Goal: Task Accomplishment & Management: Manage account settings

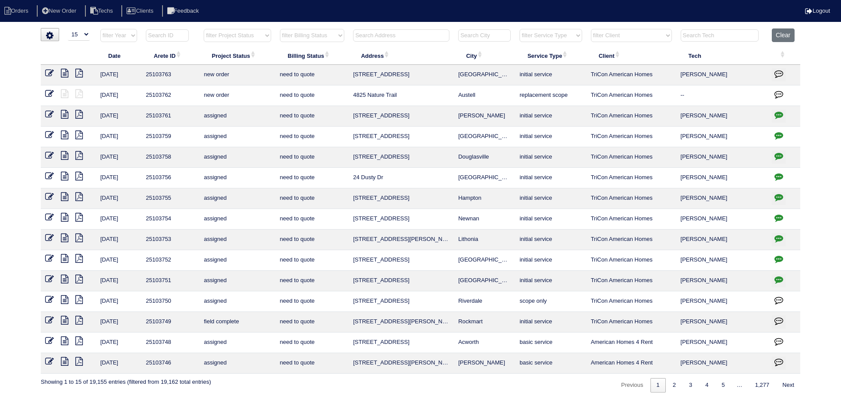
select select "15"
click at [402, 33] on input "text" at bounding box center [401, 35] width 96 height 12
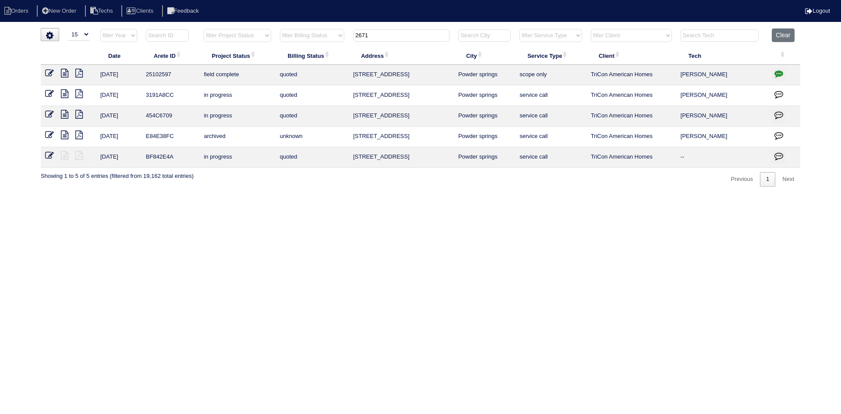
type input "2671"
click at [781, 72] on icon "button" at bounding box center [778, 73] width 9 height 9
type textarea "7/22/25 - flea infestation - emailed site super that exterminator is needed bef…"
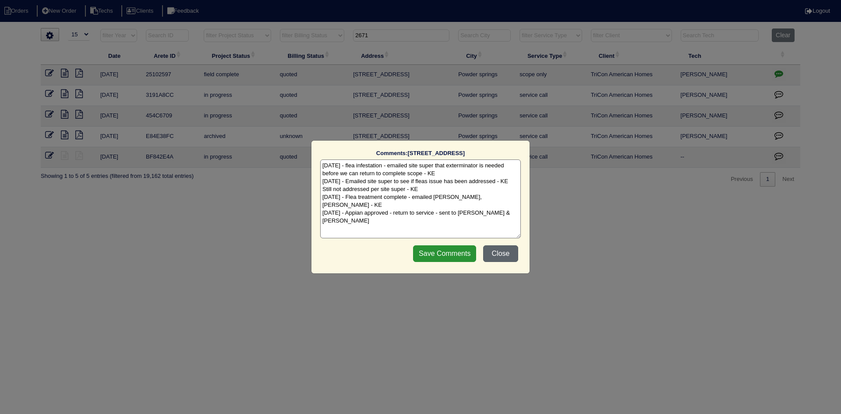
click at [502, 252] on button "Close" at bounding box center [500, 253] width 35 height 17
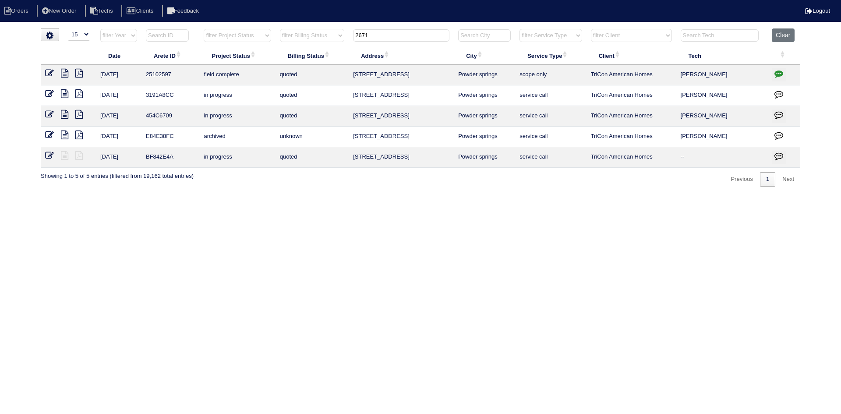
click at [63, 72] on icon at bounding box center [64, 73] width 7 height 9
drag, startPoint x: 369, startPoint y: 35, endPoint x: 348, endPoint y: 36, distance: 21.5
click at [353, 34] on th "2671" at bounding box center [401, 37] width 105 height 18
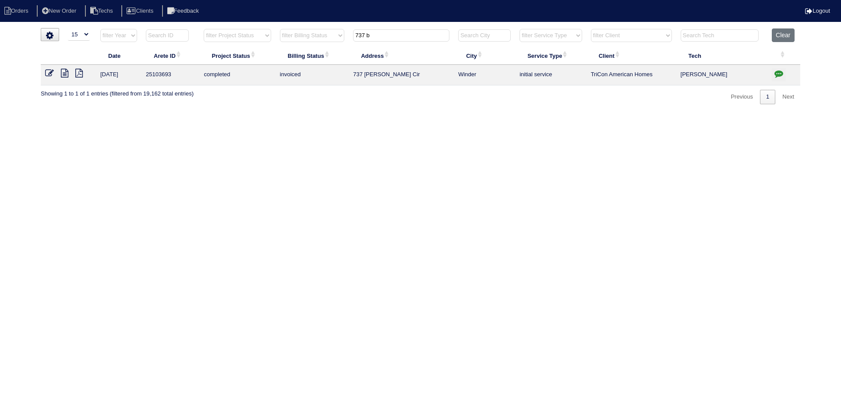
type input "737 b"
click at [47, 74] on icon at bounding box center [49, 73] width 9 height 9
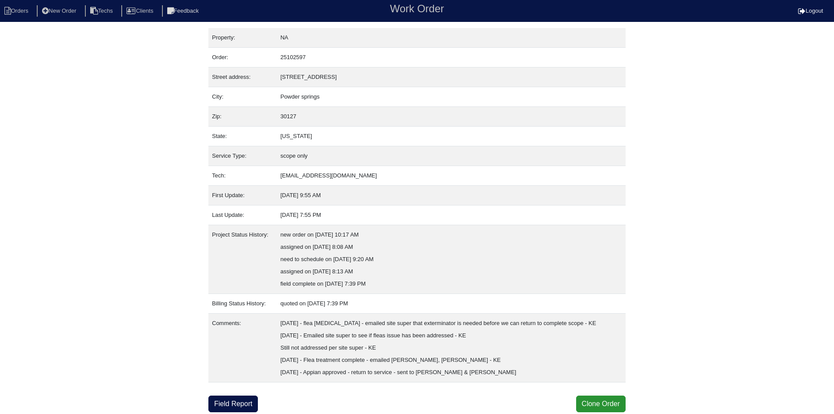
scroll to position [11, 0]
click at [234, 403] on link "Field Report" at bounding box center [232, 404] width 49 height 17
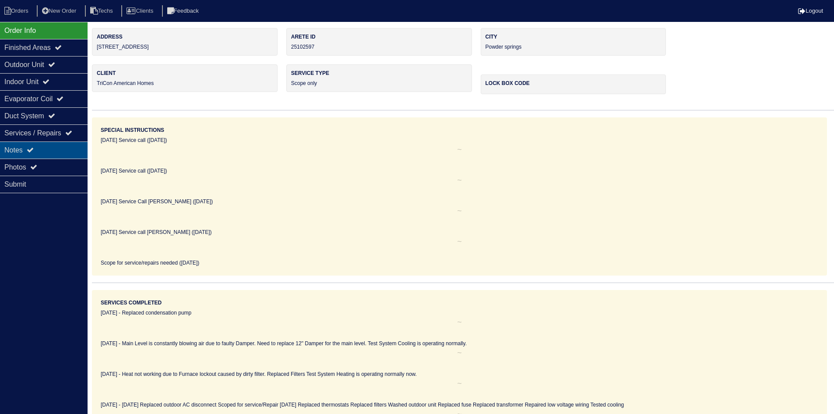
click at [46, 146] on div "Notes" at bounding box center [44, 149] width 88 height 17
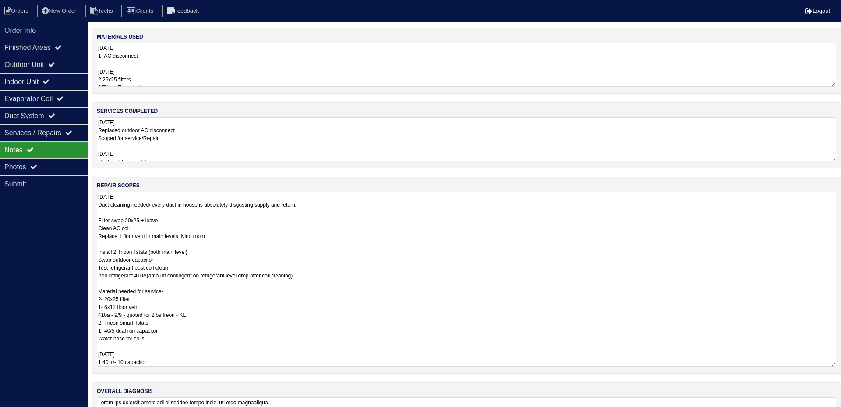
click at [467, 217] on textarea "9.8.25 Duct cleaning needed/ every duct in house is absolutely disgusting suppl…" at bounding box center [466, 279] width 739 height 175
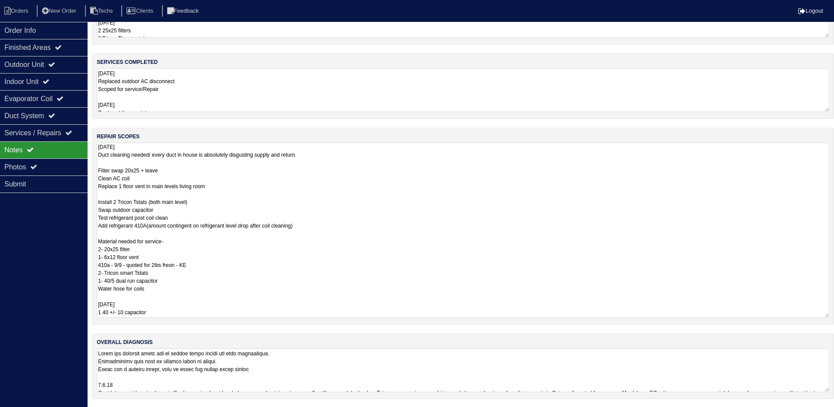
scroll to position [50, 0]
click at [589, 363] on textarea at bounding box center [463, 370] width 733 height 44
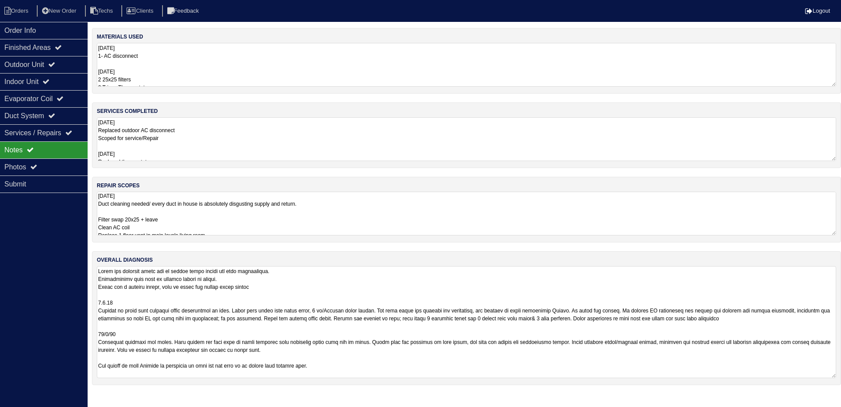
scroll to position [1, 0]
click at [171, 67] on textarea "9.8.25 1- AC disconnect 10/2/25 2 25x25 filters 2 Tricon Thermostats 1 3amp Fus…" at bounding box center [466, 65] width 739 height 44
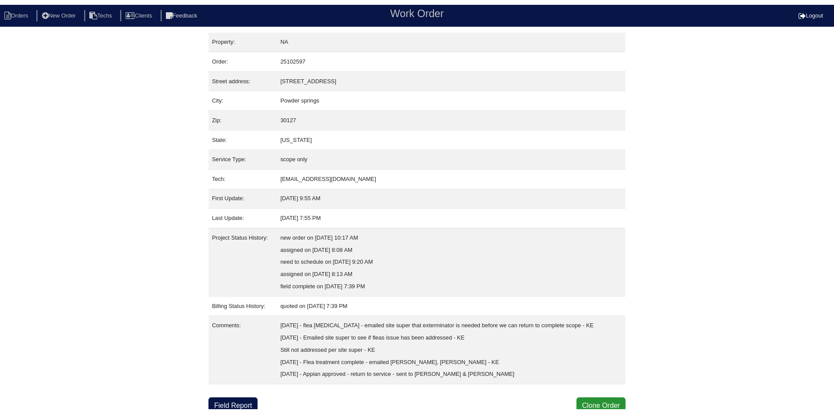
scroll to position [11, 0]
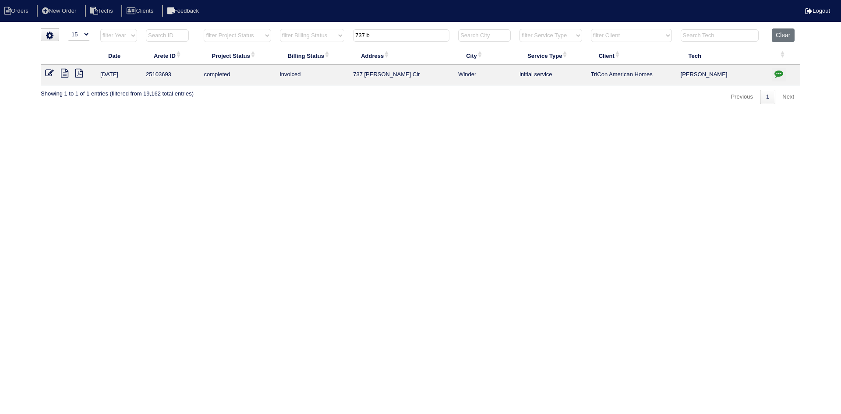
select select "15"
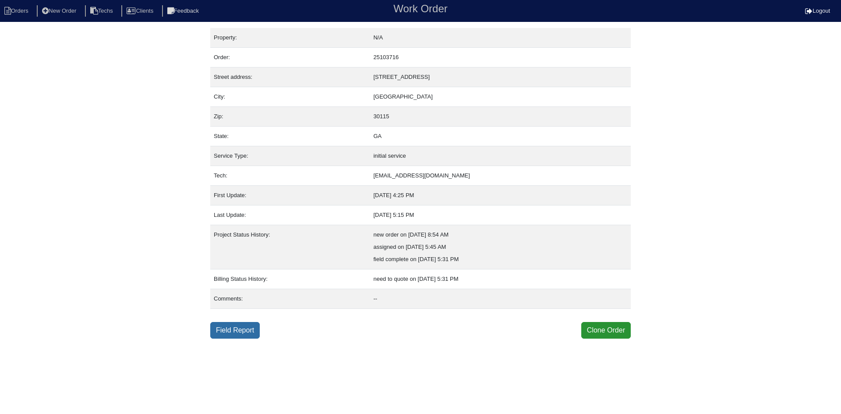
drag, startPoint x: 226, startPoint y: 329, endPoint x: 219, endPoint y: 330, distance: 7.5
click at [226, 329] on link "Field Report" at bounding box center [234, 330] width 49 height 17
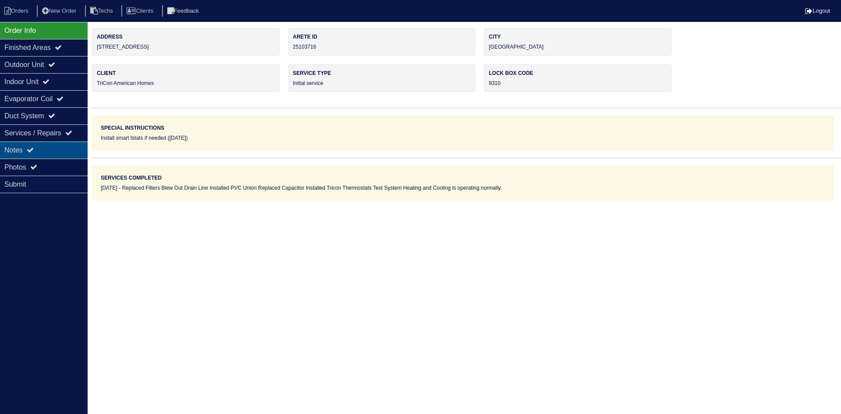
click at [52, 147] on div "Notes" at bounding box center [44, 149] width 88 height 17
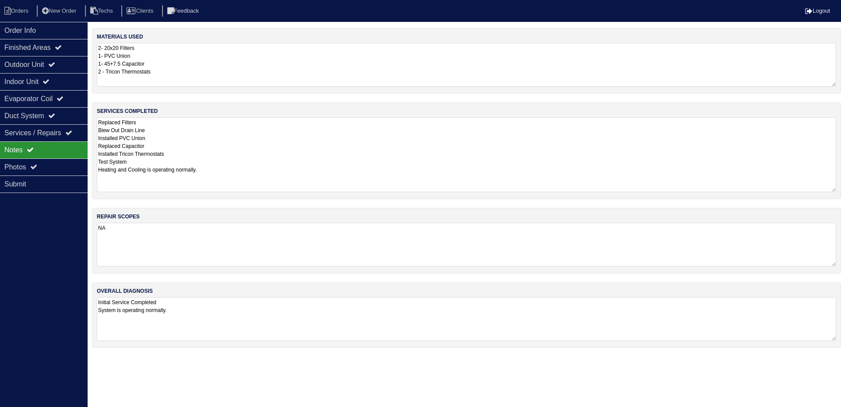
drag, startPoint x: 834, startPoint y: 158, endPoint x: 841, endPoint y: 189, distance: 31.7
click at [841, 189] on div "services completed Replaced Filters Blew Out Drain Line Installed PVC Union Rep…" at bounding box center [466, 150] width 749 height 97
click at [65, 69] on div "Outdoor Unit" at bounding box center [44, 64] width 88 height 17
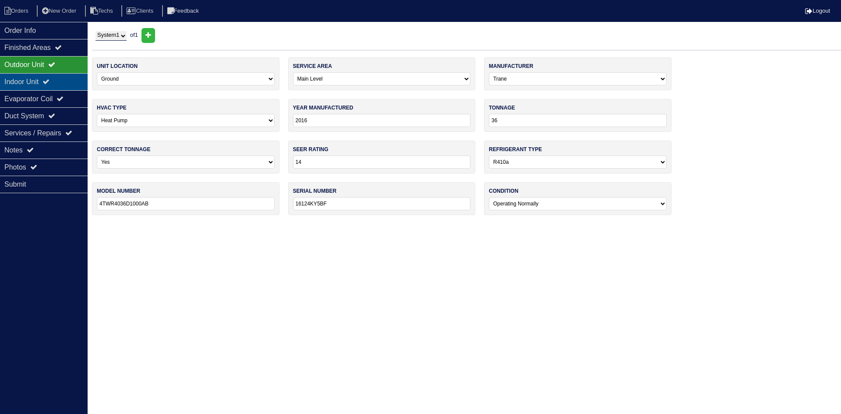
click at [67, 80] on div "Indoor Unit" at bounding box center [44, 81] width 88 height 17
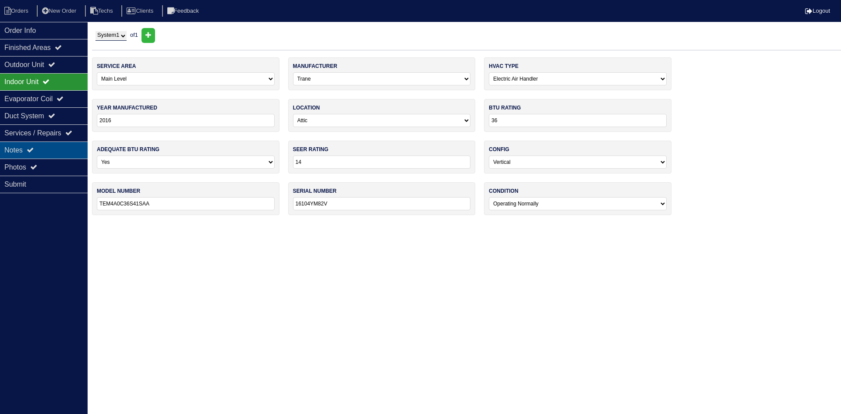
click at [57, 145] on div "Notes" at bounding box center [44, 149] width 88 height 17
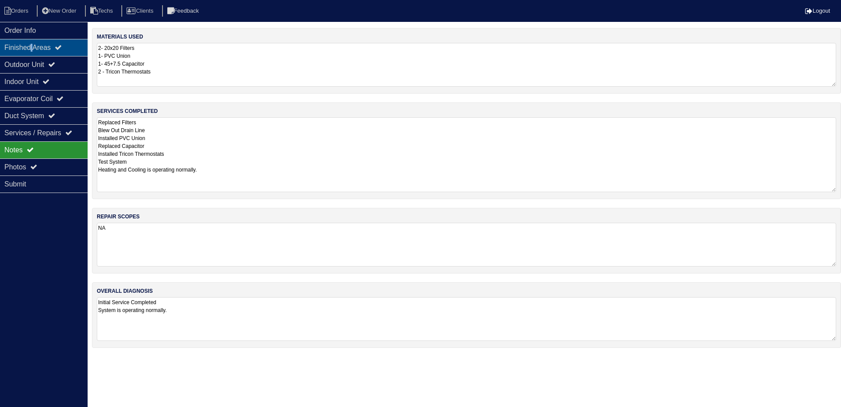
click at [34, 44] on div "Finished Areas" at bounding box center [44, 47] width 88 height 17
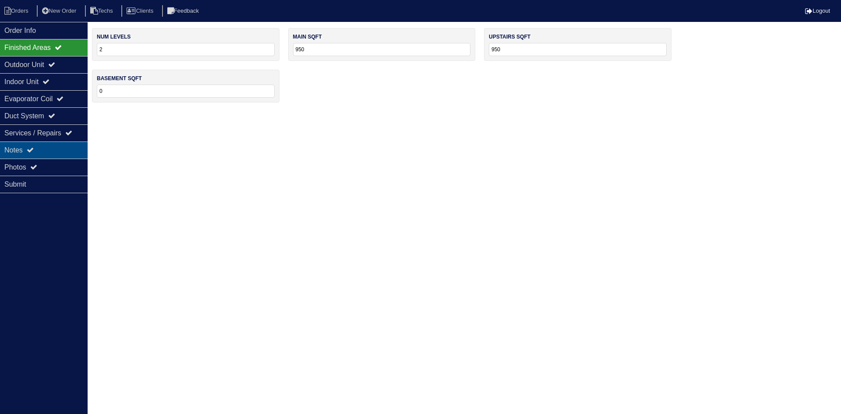
click at [47, 147] on div "Notes" at bounding box center [44, 149] width 88 height 17
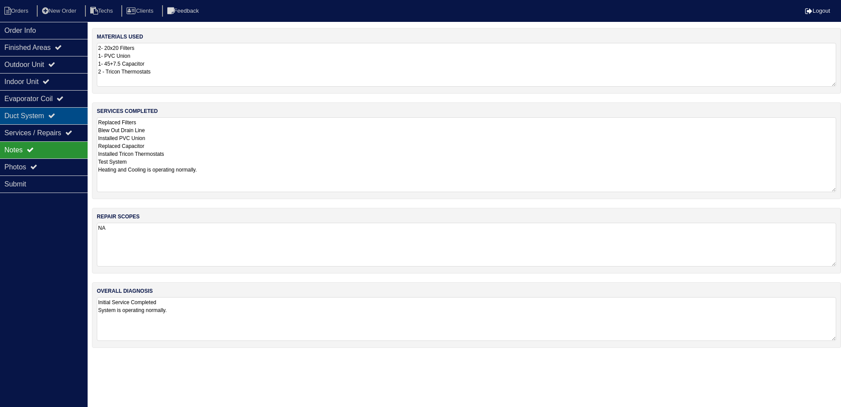
click at [48, 112] on div "Duct System" at bounding box center [44, 115] width 88 height 17
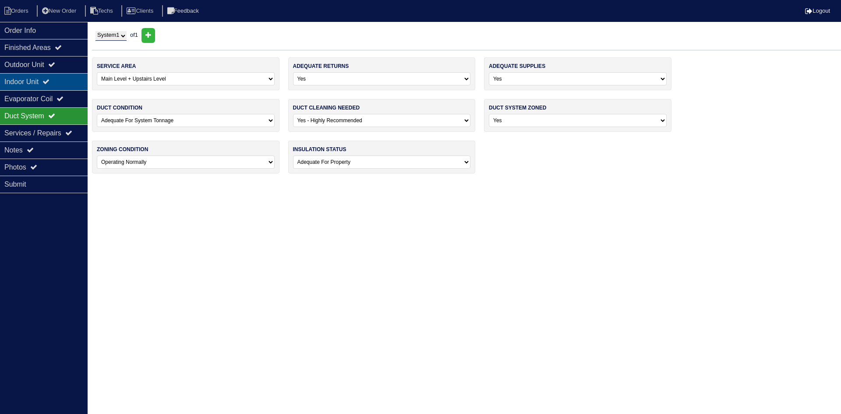
click at [49, 82] on icon at bounding box center [45, 81] width 7 height 7
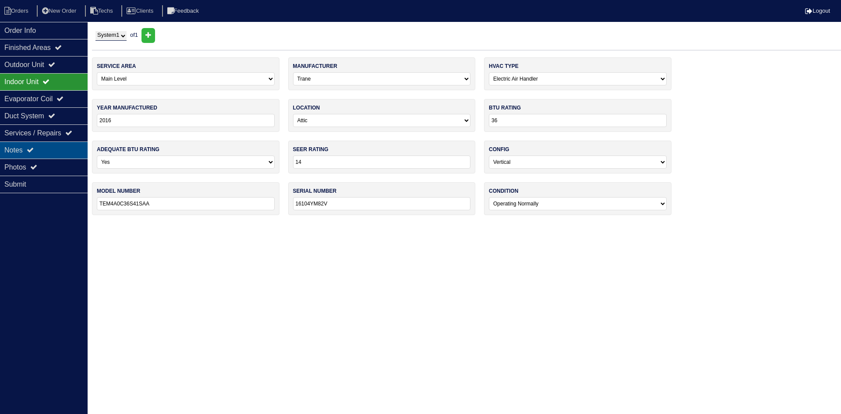
click at [45, 149] on div "Notes" at bounding box center [44, 149] width 88 height 17
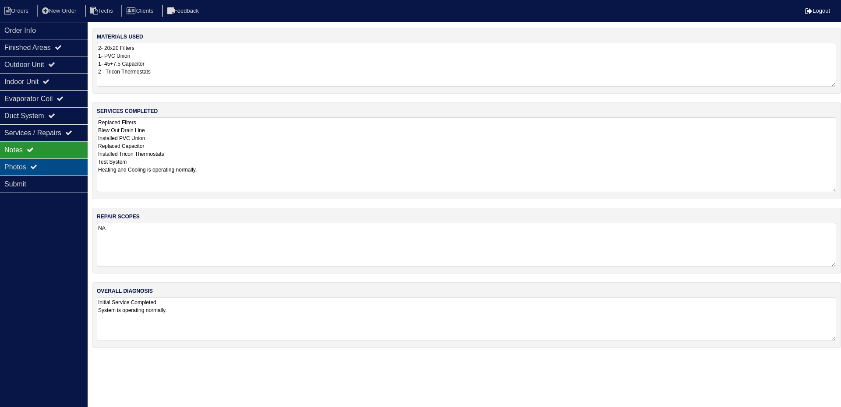
click at [47, 162] on div "Photos" at bounding box center [44, 167] width 88 height 17
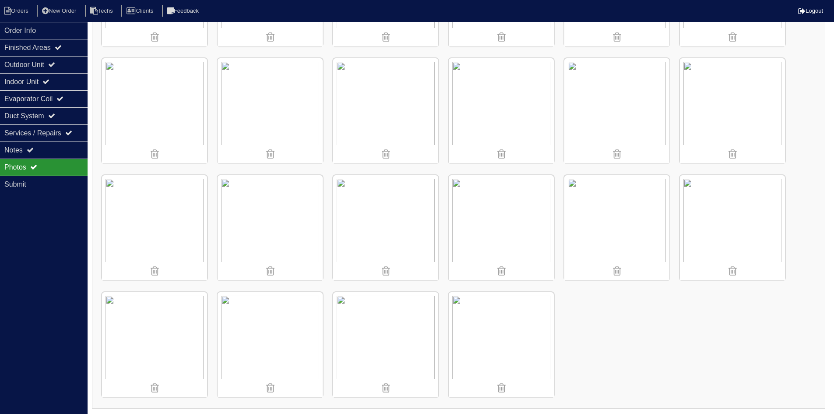
scroll to position [572, 0]
click at [18, 11] on li "Orders" at bounding box center [17, 11] width 35 height 12
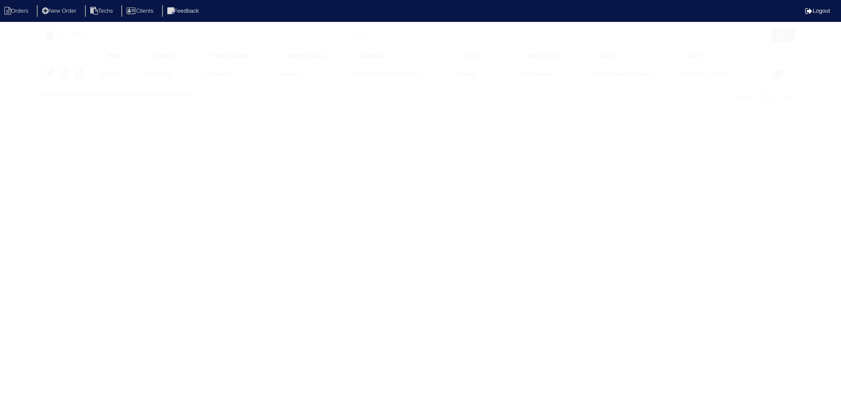
select select "15"
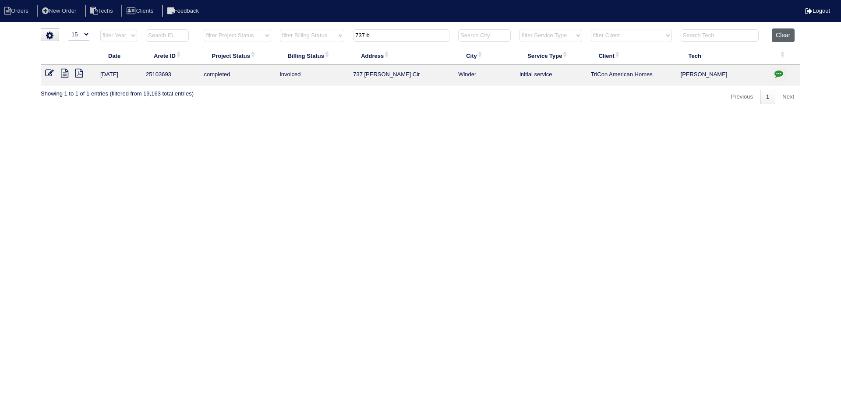
click at [779, 40] on button "Clear" at bounding box center [783, 35] width 22 height 14
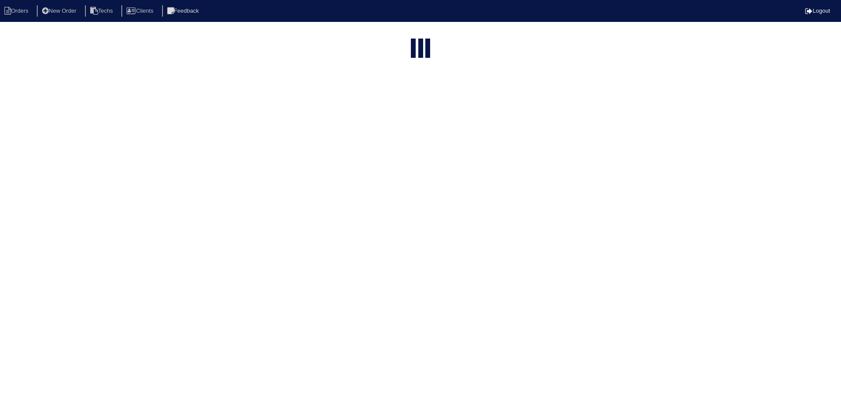
select select "15"
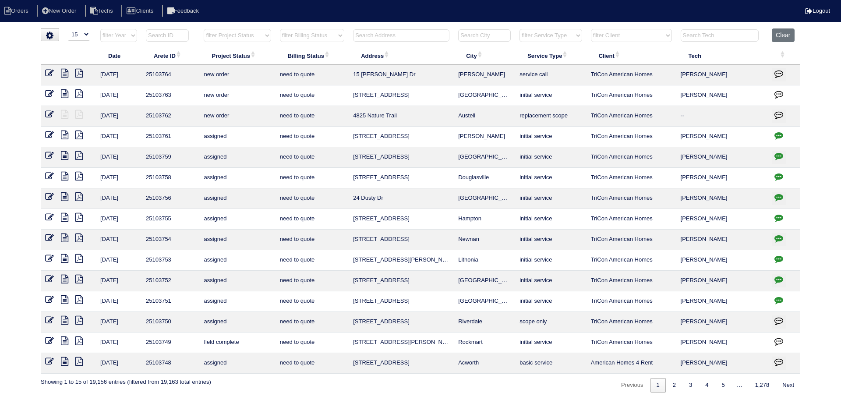
drag, startPoint x: 259, startPoint y: 33, endPoint x: 259, endPoint y: 41, distance: 7.9
click at [259, 33] on select "filter Project Status -- Any Project Status -- new order assigned in progress f…" at bounding box center [237, 35] width 67 height 13
click at [204, 29] on select "filter Project Status -- Any Project Status -- new order assigned in progress f…" at bounding box center [237, 35] width 67 height 13
select select "field complete"
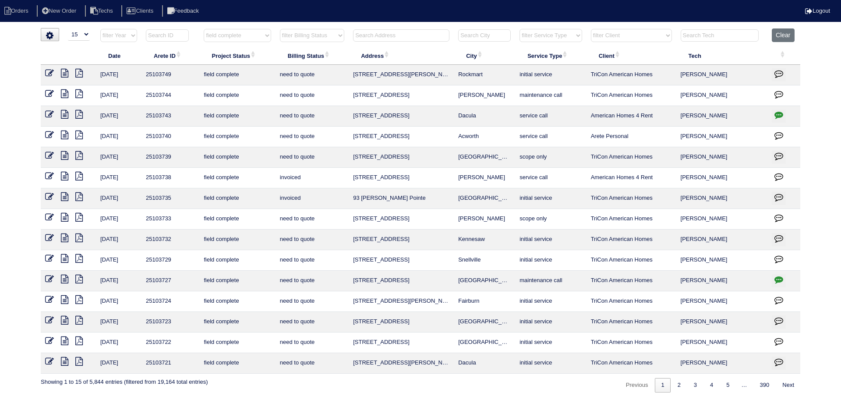
click at [340, 34] on select "filter Billing Status -- Any Billing Status -- need to quote quoted need to inv…" at bounding box center [312, 35] width 64 height 13
select select "need to quote"
click at [280, 29] on select "filter Billing Status -- Any Billing Status -- need to quote quoted need to inv…" at bounding box center [312, 35] width 64 height 13
select select "field complete"
select select "need to quote"
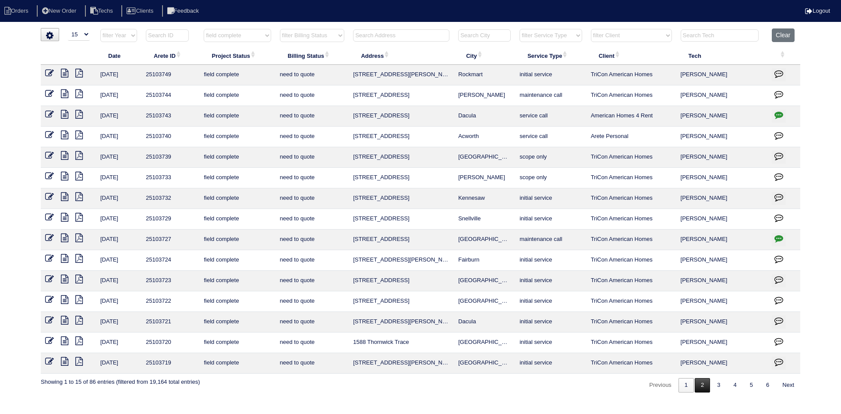
click at [697, 389] on link "2" at bounding box center [702, 385] width 15 height 14
select select "field complete"
select select "need to quote"
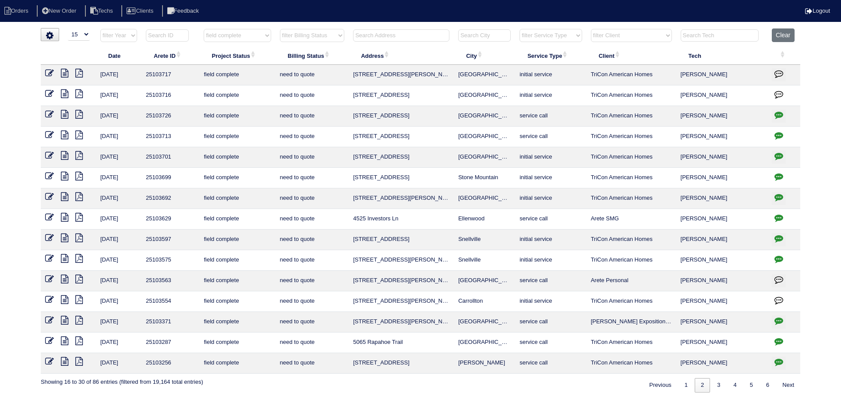
click at [66, 71] on icon at bounding box center [64, 73] width 7 height 9
drag, startPoint x: 79, startPoint y: 73, endPoint x: 48, endPoint y: 81, distance: 32.1
click at [79, 73] on icon at bounding box center [78, 73] width 7 height 9
click at [64, 72] on icon at bounding box center [64, 73] width 7 height 9
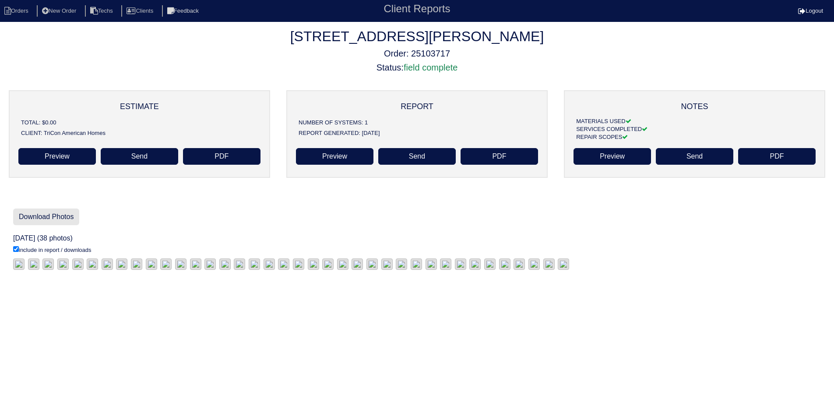
click at [49, 216] on link "Download Photos" at bounding box center [46, 216] width 66 height 17
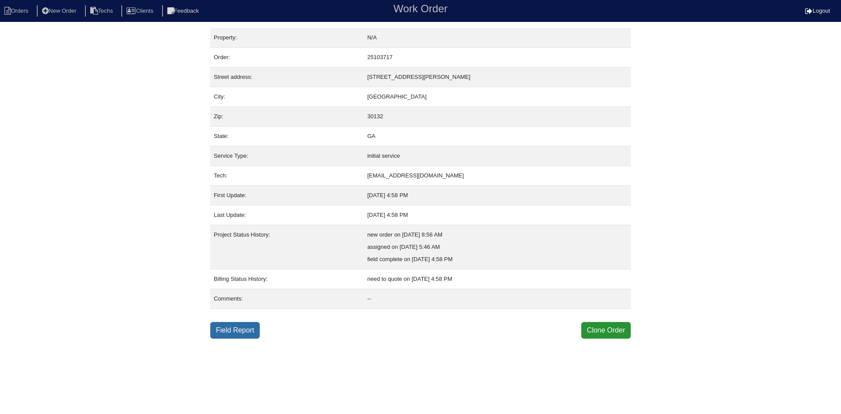
click at [237, 338] on link "Field Report" at bounding box center [234, 330] width 49 height 17
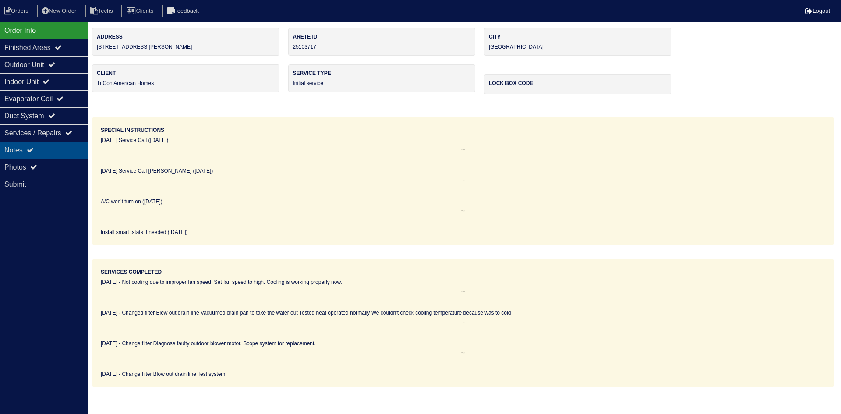
click at [40, 145] on div "Notes" at bounding box center [44, 149] width 88 height 17
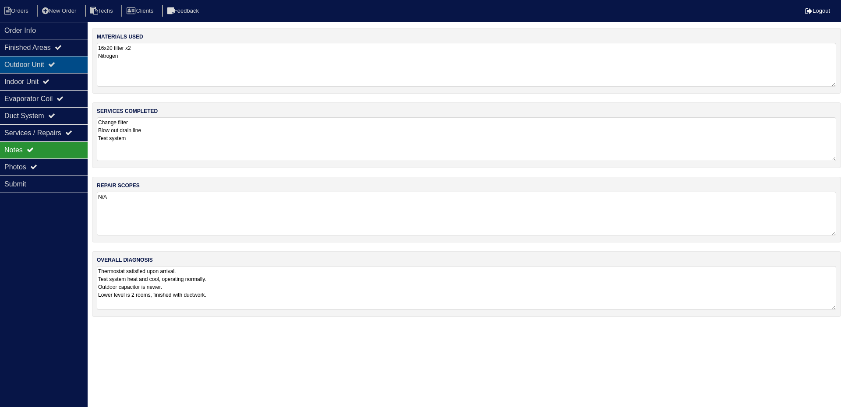
click at [71, 61] on div "Outdoor Unit" at bounding box center [44, 64] width 88 height 17
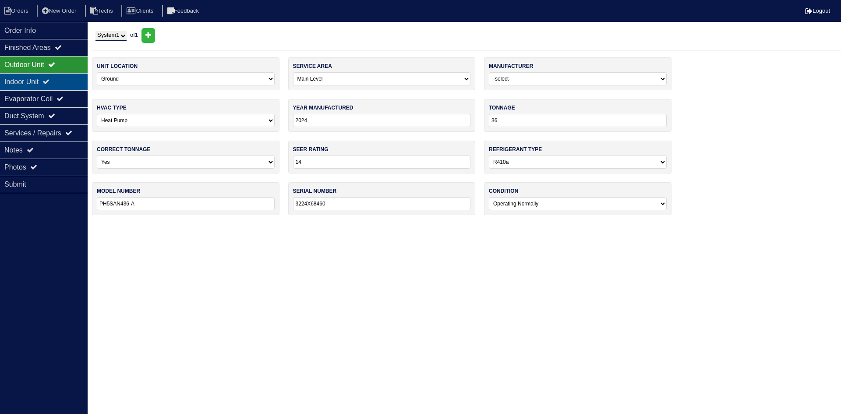
click at [27, 76] on div "Indoor Unit" at bounding box center [44, 81] width 88 height 17
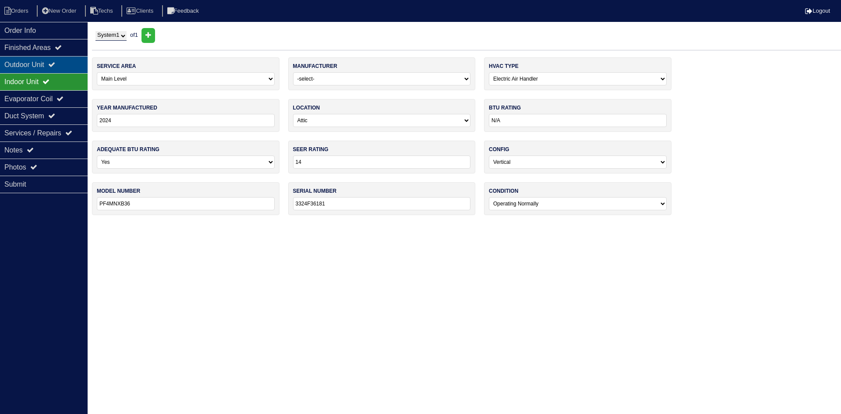
click at [30, 64] on div "Outdoor Unit" at bounding box center [44, 64] width 88 height 17
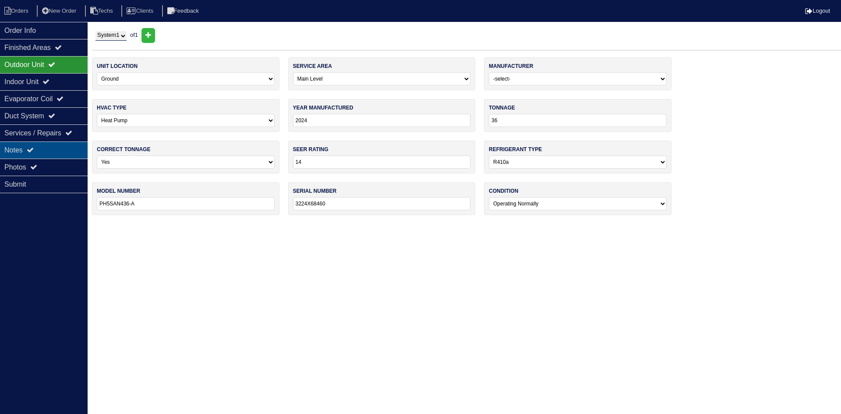
click at [59, 155] on div "Notes" at bounding box center [44, 149] width 88 height 17
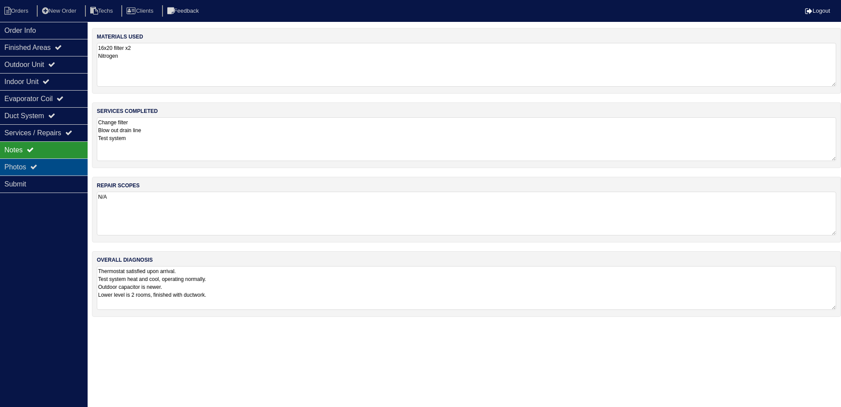
click at [44, 160] on div "Photos" at bounding box center [44, 167] width 88 height 17
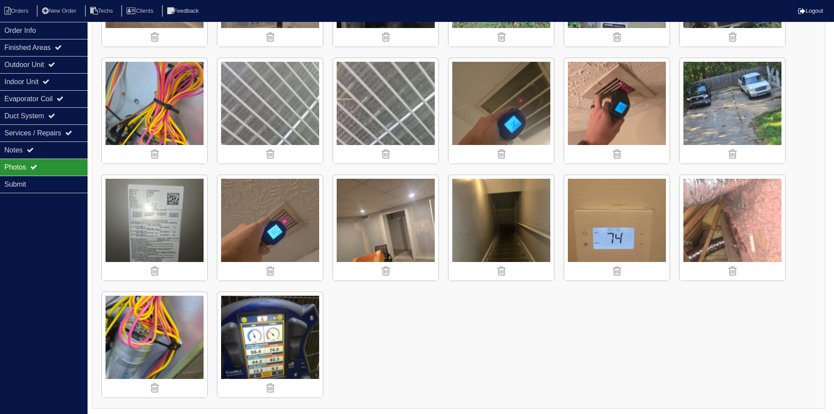
scroll to position [572, 0]
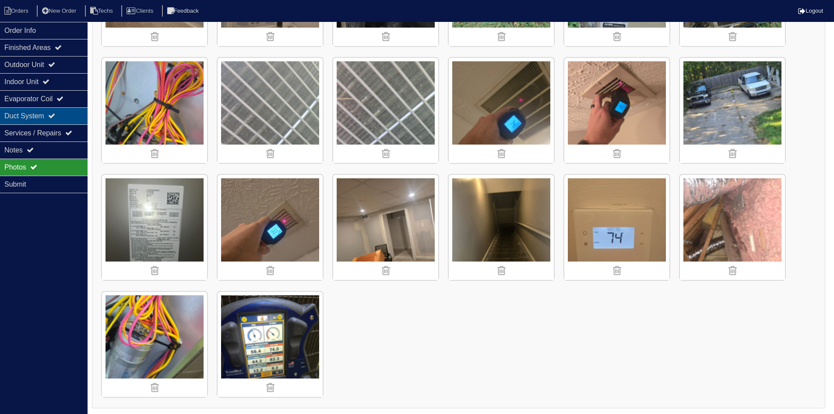
click at [44, 113] on div "Duct System" at bounding box center [44, 115] width 88 height 17
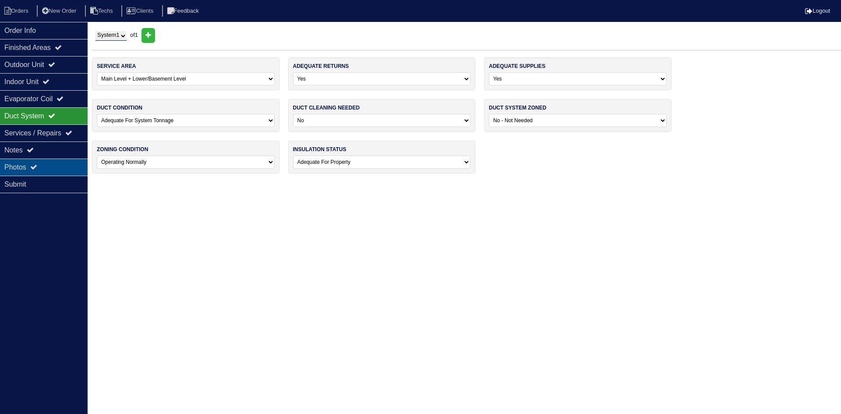
drag, startPoint x: 47, startPoint y: 166, endPoint x: 53, endPoint y: 169, distance: 6.7
click at [46, 166] on div "Photos" at bounding box center [44, 167] width 88 height 17
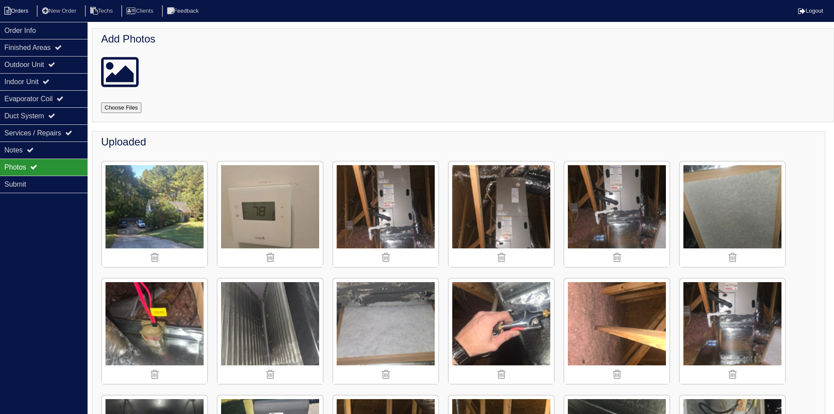
click at [19, 7] on li "Orders" at bounding box center [17, 11] width 35 height 12
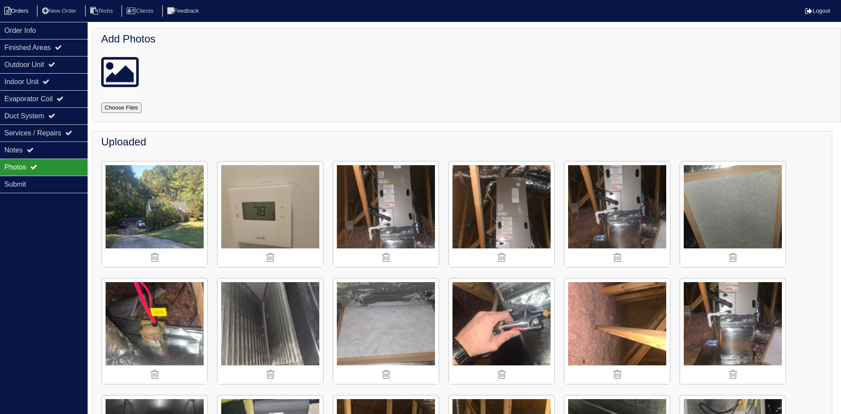
select select "15"
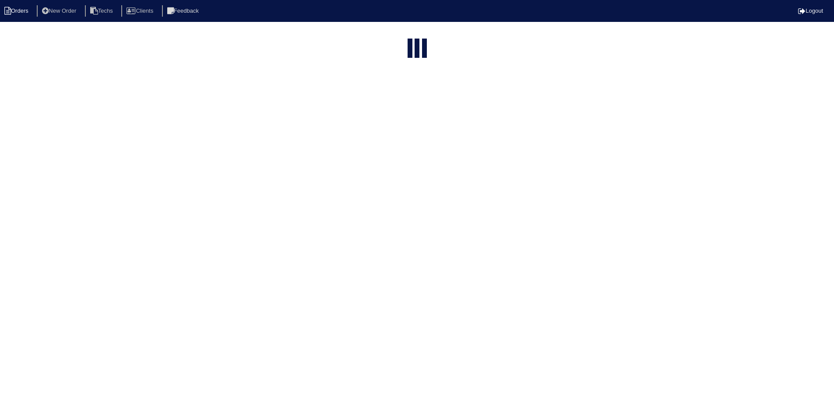
select select "field complete"
select select "need to quote"
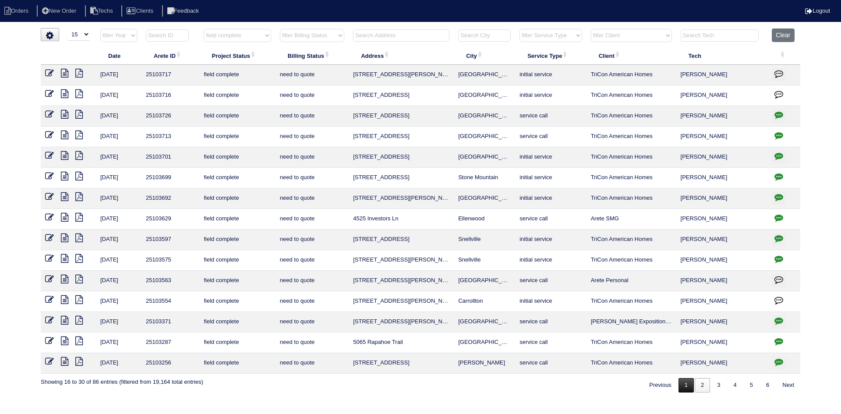
click at [678, 389] on link "1" at bounding box center [685, 385] width 15 height 14
select select "field complete"
select select "need to quote"
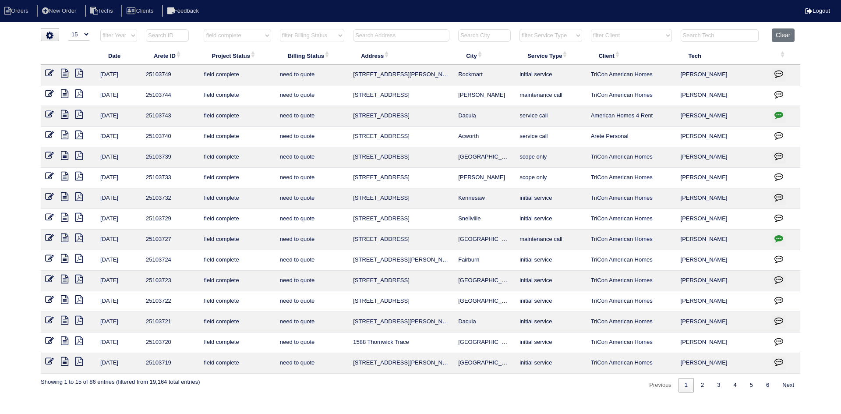
drag, startPoint x: 80, startPoint y: 360, endPoint x: 74, endPoint y: 360, distance: 6.6
click at [80, 360] on icon at bounding box center [78, 361] width 7 height 9
click at [63, 360] on icon at bounding box center [64, 361] width 7 height 9
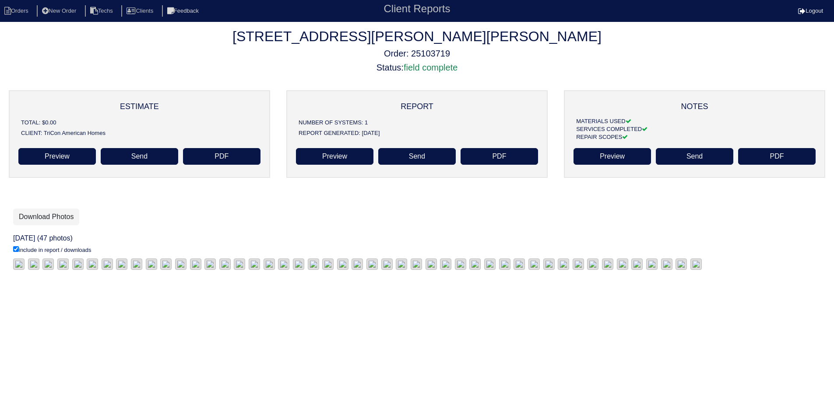
scroll to position [26, 0]
click at [42, 208] on link "Download Photos" at bounding box center [46, 216] width 66 height 17
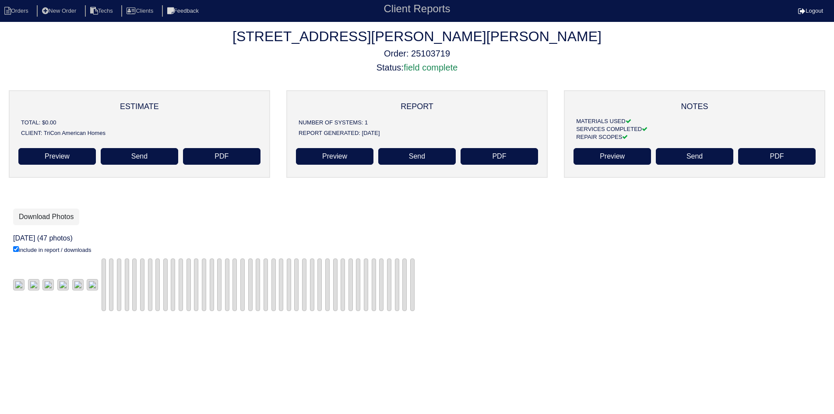
scroll to position [26, 0]
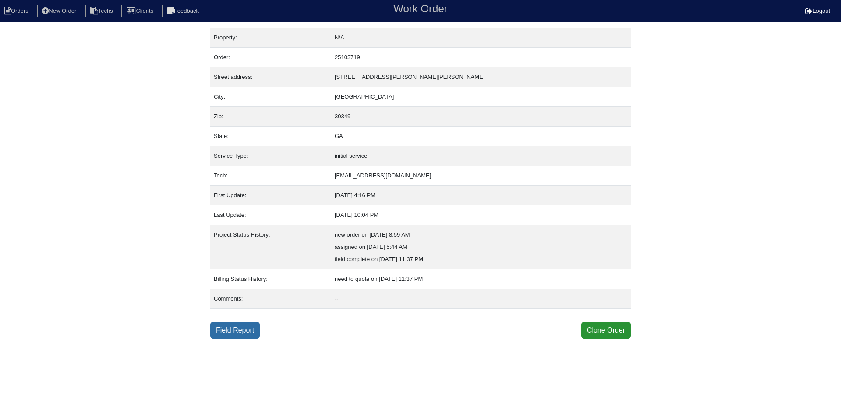
click at [224, 330] on link "Field Report" at bounding box center [234, 330] width 49 height 17
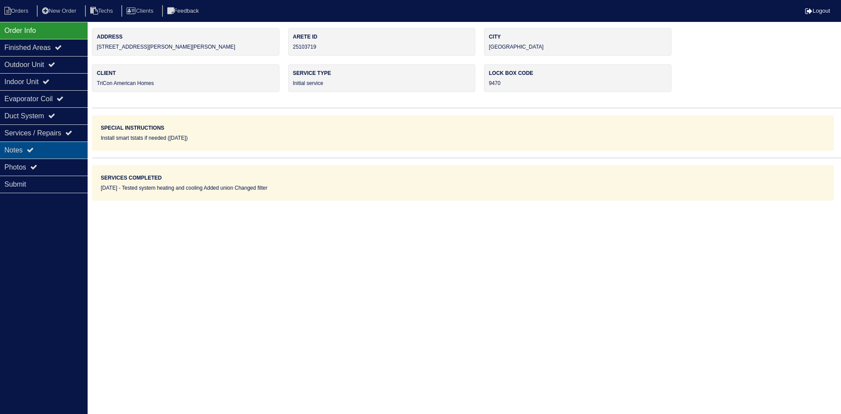
click at [51, 145] on div "Notes" at bounding box center [44, 149] width 88 height 17
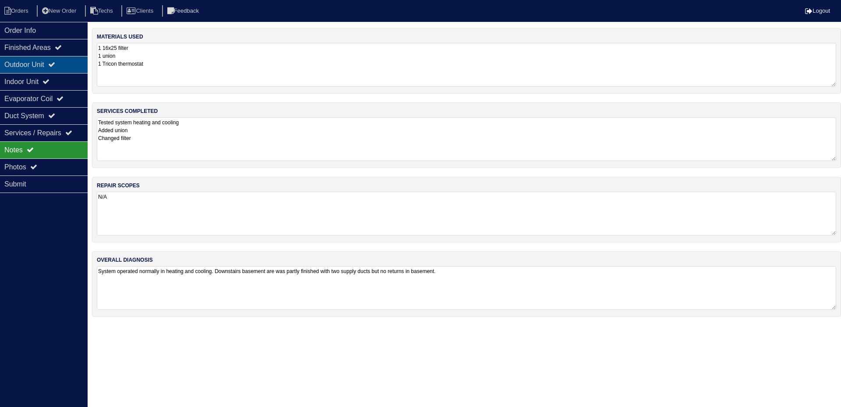
click at [52, 61] on div "Outdoor Unit" at bounding box center [44, 64] width 88 height 17
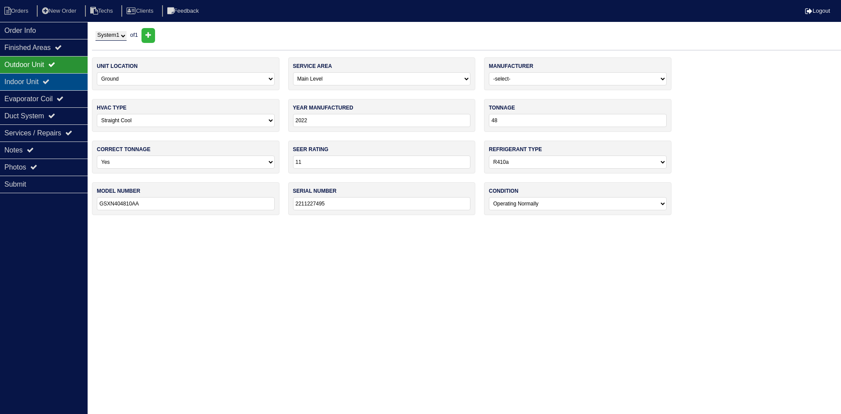
click at [57, 84] on div "Indoor Unit" at bounding box center [44, 81] width 88 height 17
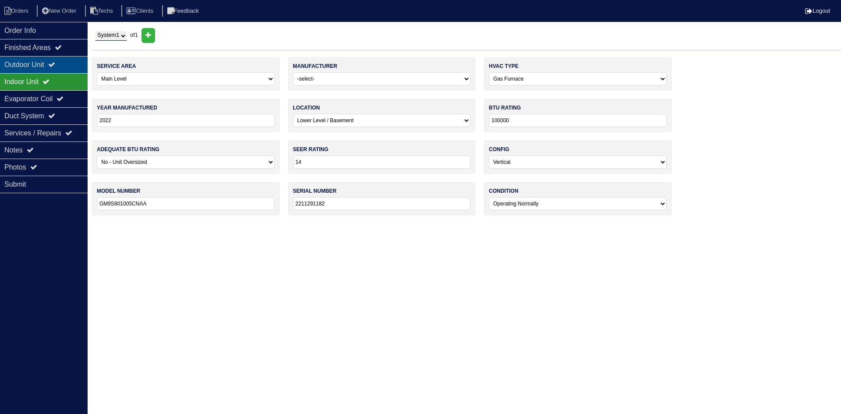
click at [51, 67] on div "Outdoor Unit" at bounding box center [44, 64] width 88 height 17
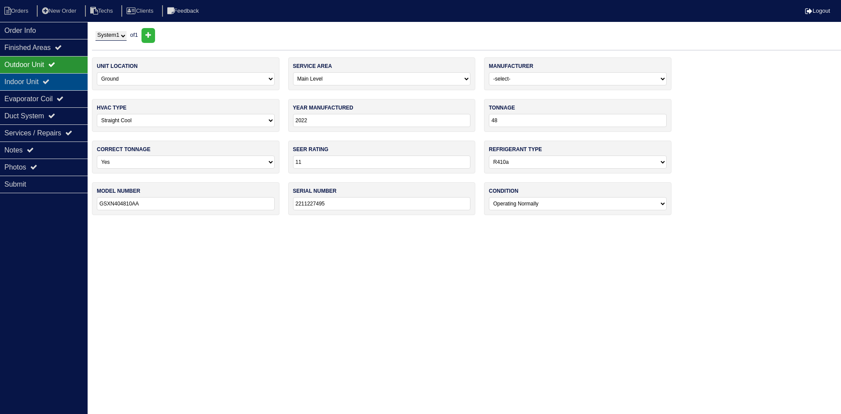
click at [49, 82] on icon at bounding box center [45, 81] width 7 height 7
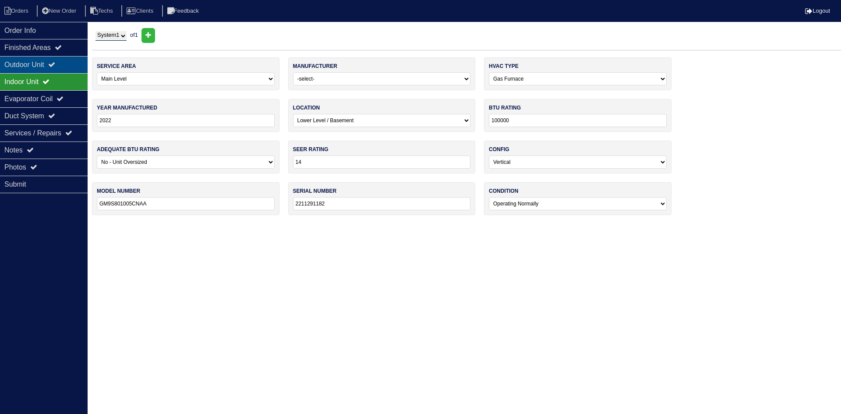
click at [48, 67] on div "Outdoor Unit" at bounding box center [44, 64] width 88 height 17
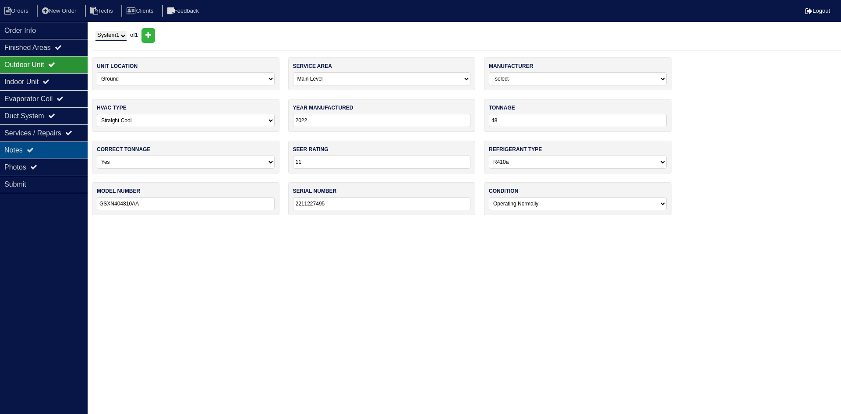
click at [36, 146] on div "Notes" at bounding box center [44, 149] width 88 height 17
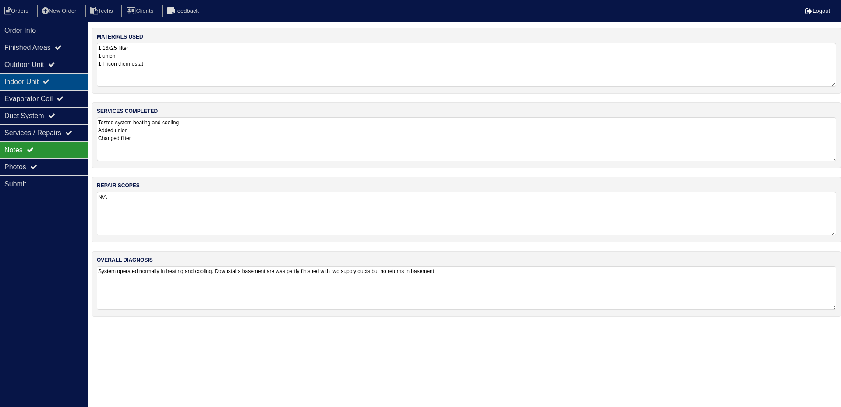
click at [46, 75] on div "Indoor Unit" at bounding box center [44, 81] width 88 height 17
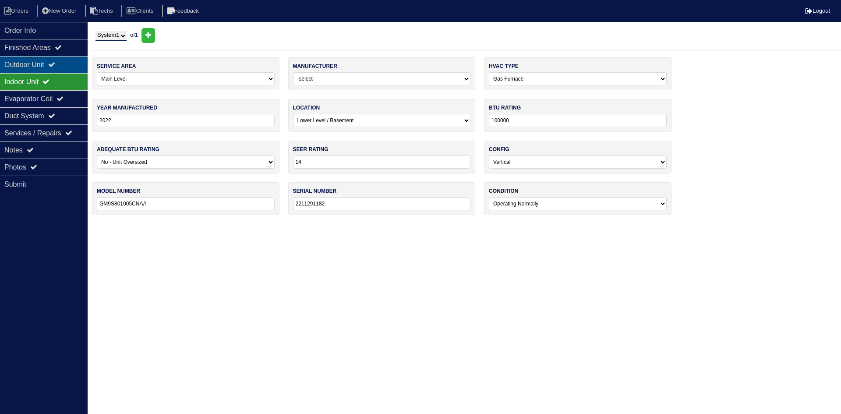
click at [63, 60] on div "Outdoor Unit" at bounding box center [44, 64] width 88 height 17
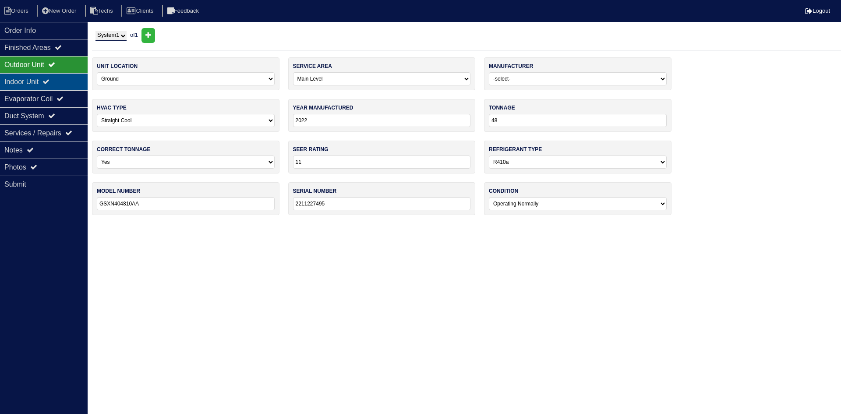
click at [49, 82] on icon at bounding box center [45, 81] width 7 height 7
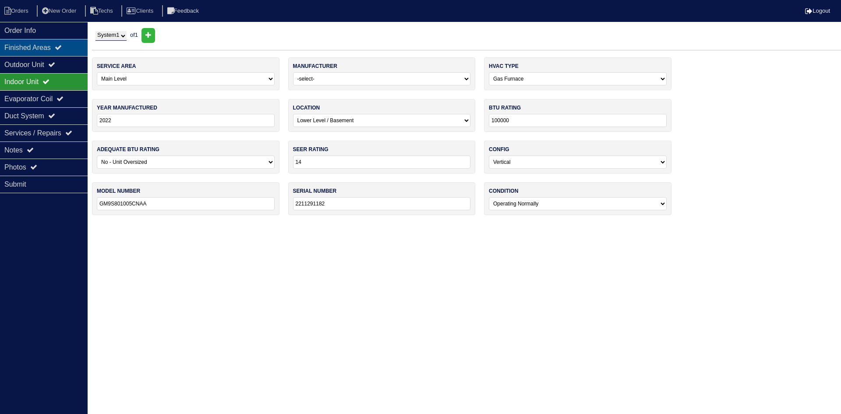
click at [54, 46] on div "Finished Areas" at bounding box center [44, 47] width 88 height 17
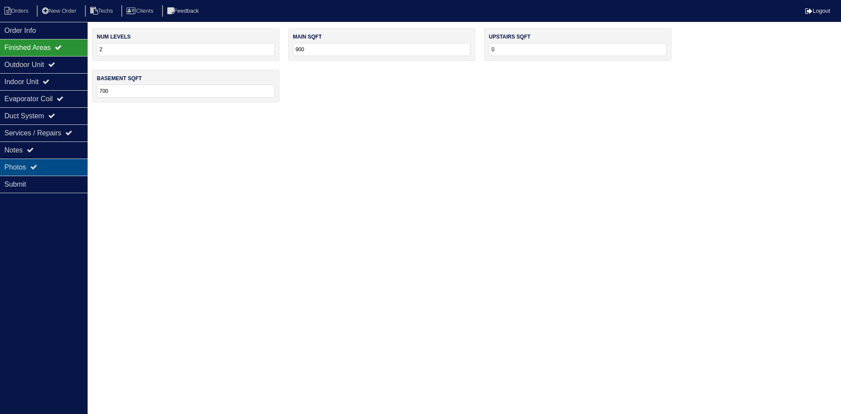
click at [49, 165] on div "Photos" at bounding box center [44, 167] width 88 height 17
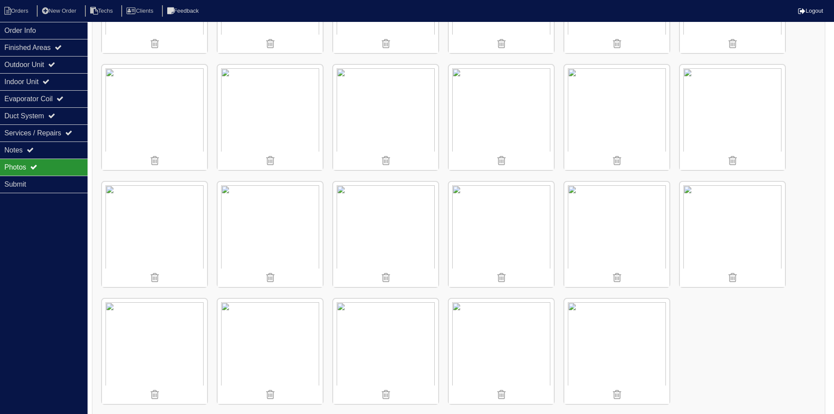
scroll to position [688, 0]
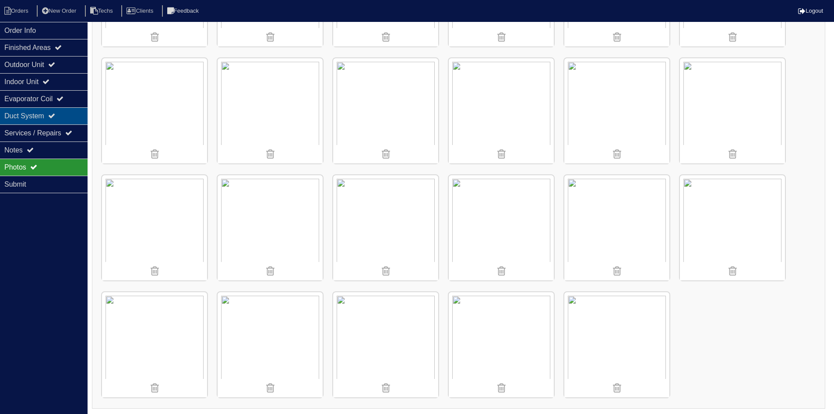
click at [70, 114] on div "Duct System" at bounding box center [44, 115] width 88 height 17
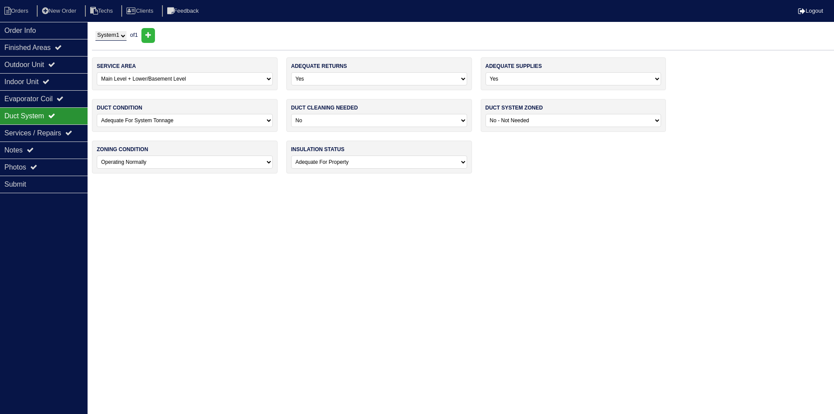
scroll to position [0, 0]
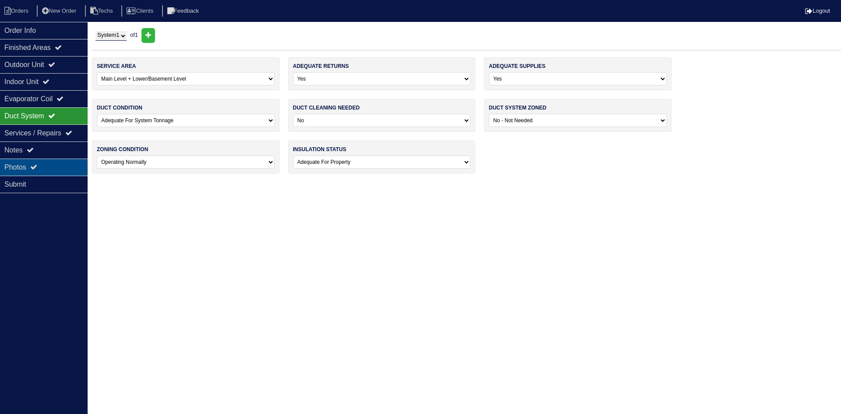
click at [46, 169] on div "Photos" at bounding box center [44, 167] width 88 height 17
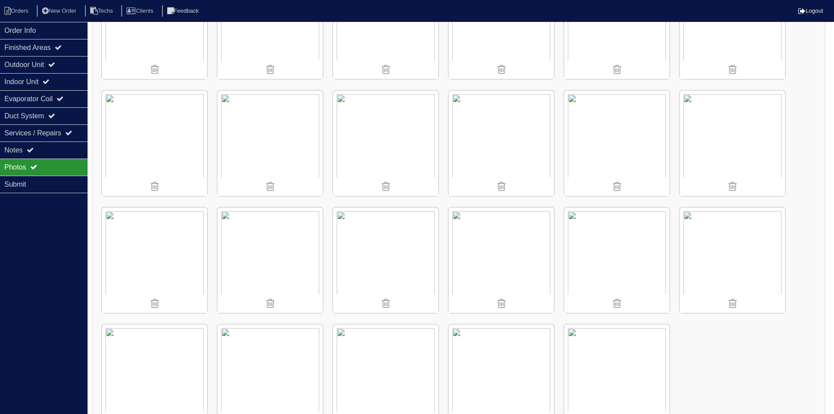
scroll to position [657, 0]
click at [49, 81] on icon at bounding box center [45, 81] width 7 height 7
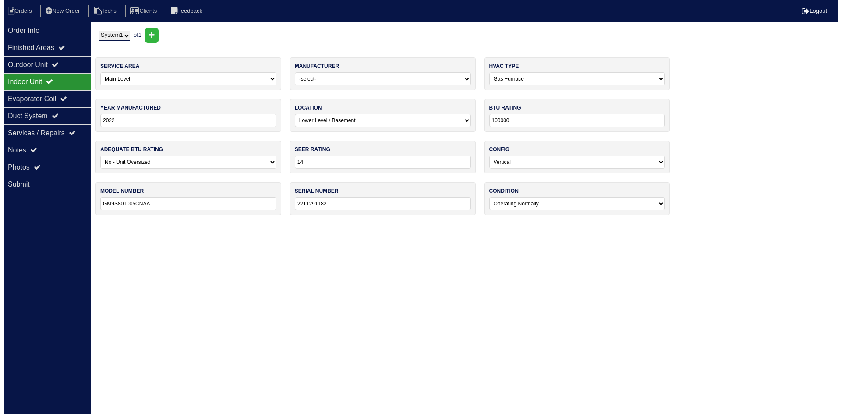
scroll to position [0, 0]
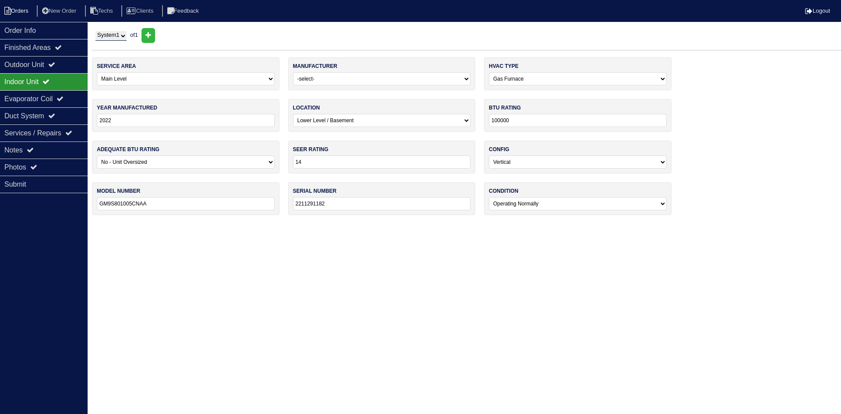
click at [15, 12] on li "Orders" at bounding box center [17, 11] width 35 height 12
select select "15"
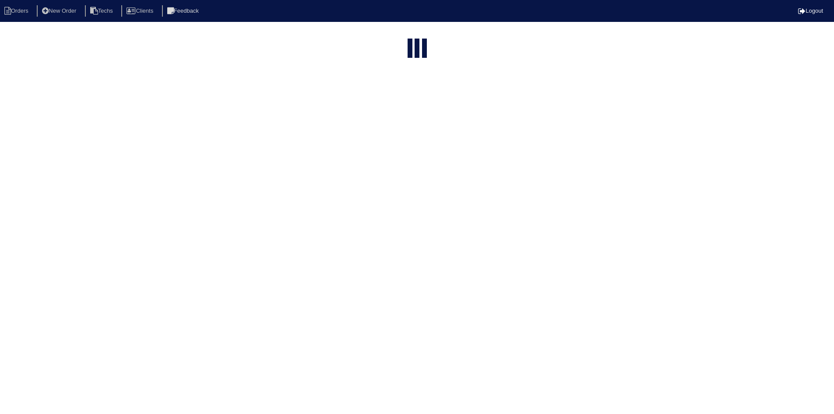
select select "field complete"
select select "need to quote"
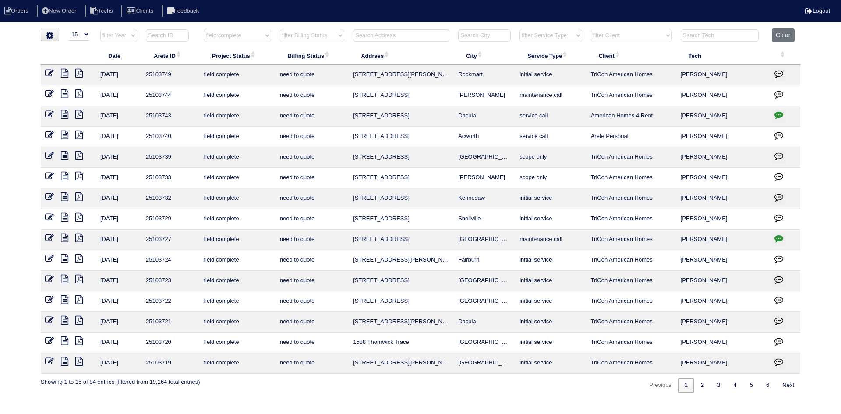
click at [64, 339] on icon at bounding box center [64, 340] width 7 height 9
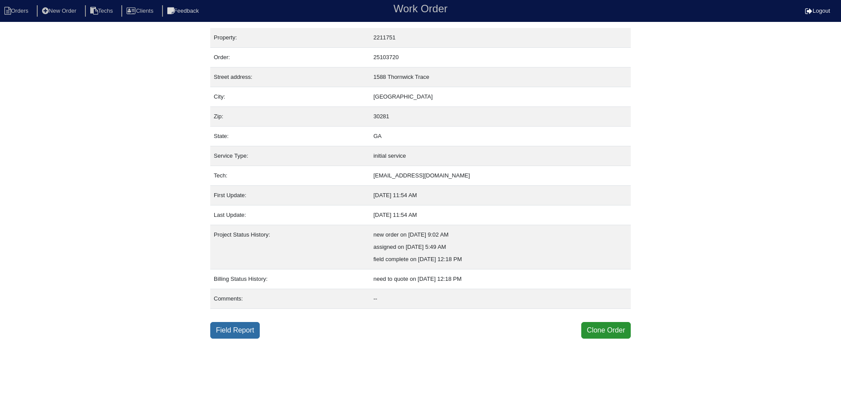
click at [237, 333] on link "Field Report" at bounding box center [234, 330] width 49 height 17
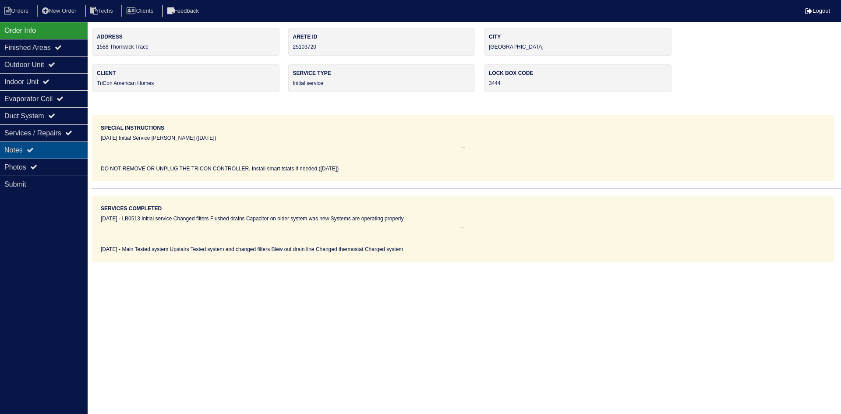
click at [64, 152] on div "Notes" at bounding box center [44, 149] width 88 height 17
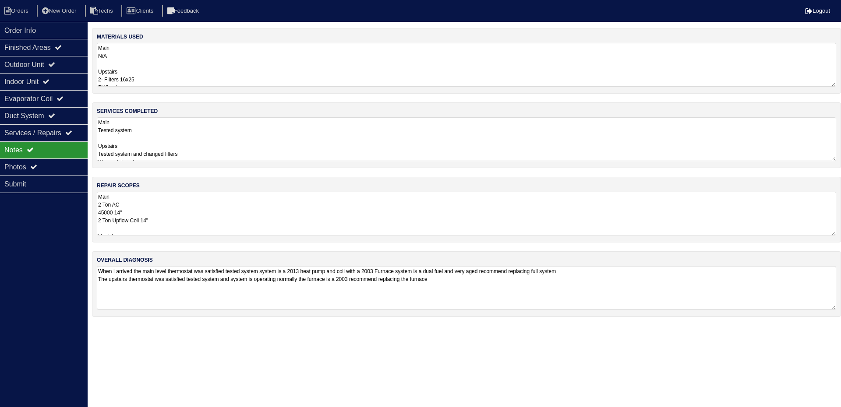
click at [236, 217] on textarea "Main 2 Ton AC 45000 14" 2 Ton Upflow Coil 14" Upstairs 45000 14" 2- Pan No Hole…" at bounding box center [466, 214] width 739 height 44
click at [54, 254] on div "Order Info Finished Areas Outdoor Unit Indoor Unit Evaporator Coil Duct System …" at bounding box center [44, 225] width 88 height 407
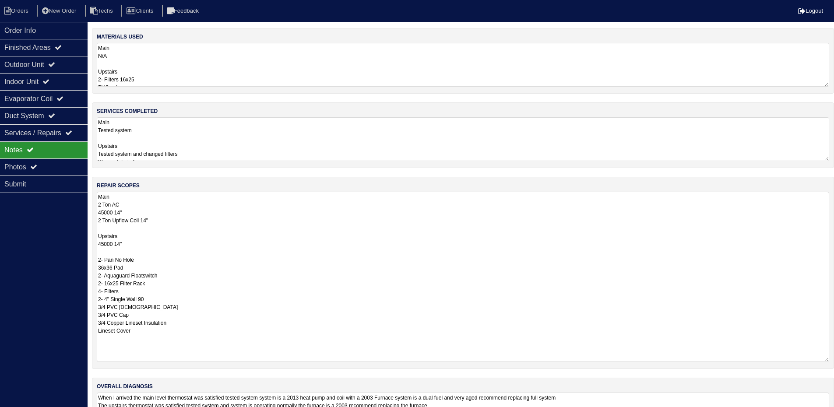
drag, startPoint x: 833, startPoint y: 231, endPoint x: 830, endPoint y: 357, distance: 126.6
click at [830, 357] on div "repair scopes Main 2 Ton AC 45000 14" 2 Ton Upflow Coil 14" Upstairs 45000 14" …" at bounding box center [463, 273] width 742 height 192
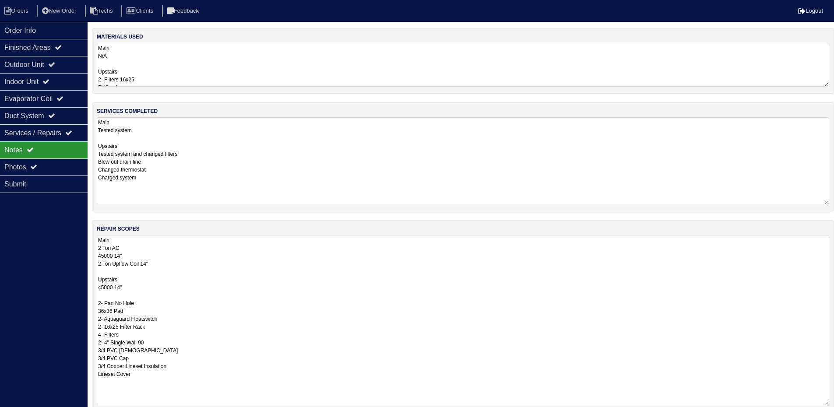
drag, startPoint x: 826, startPoint y: 158, endPoint x: 828, endPoint y: 185, distance: 26.8
click at [830, 197] on div "services completed Main Tested system Upstairs Tested system and changed filter…" at bounding box center [463, 156] width 742 height 109
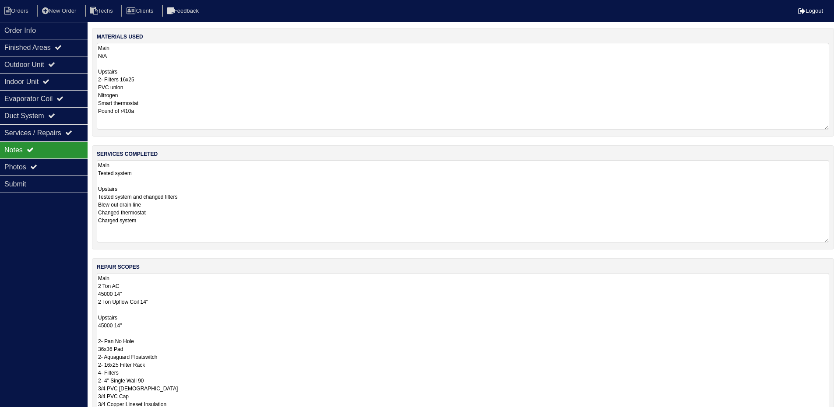
drag, startPoint x: 827, startPoint y: 83, endPoint x: 832, endPoint y: 126, distance: 43.3
click at [832, 126] on div "materials used Main N/A Upstairs 2- Filters 16x25 PVC union Nitrogen Smart ther…" at bounding box center [463, 82] width 742 height 109
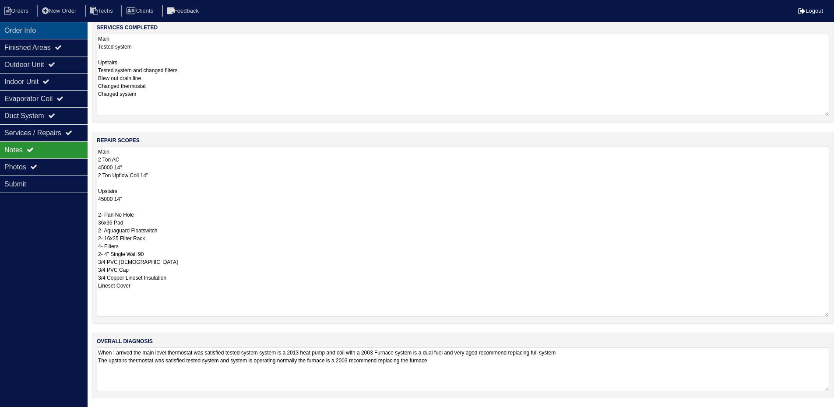
click at [46, 32] on div "Order Info" at bounding box center [44, 30] width 88 height 17
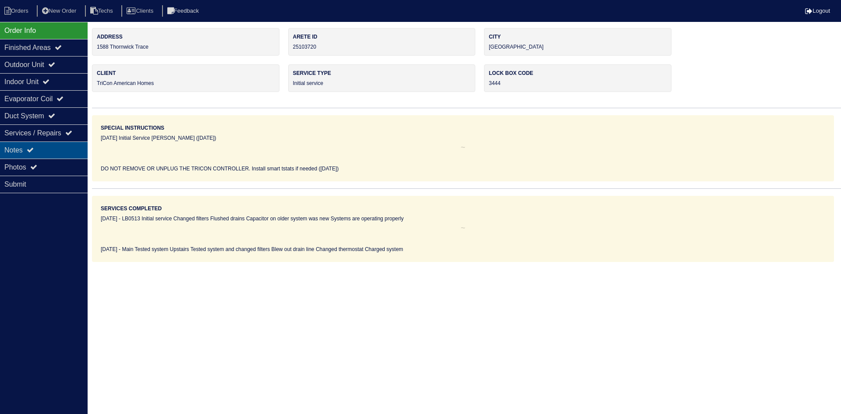
click at [53, 147] on div "Notes" at bounding box center [44, 149] width 88 height 17
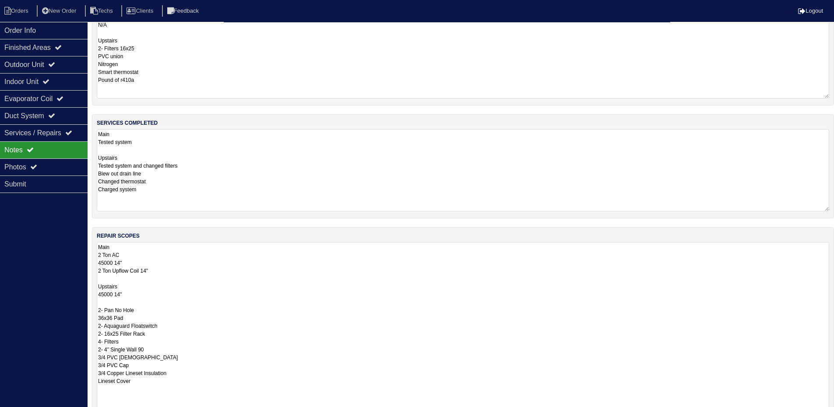
scroll to position [88, 0]
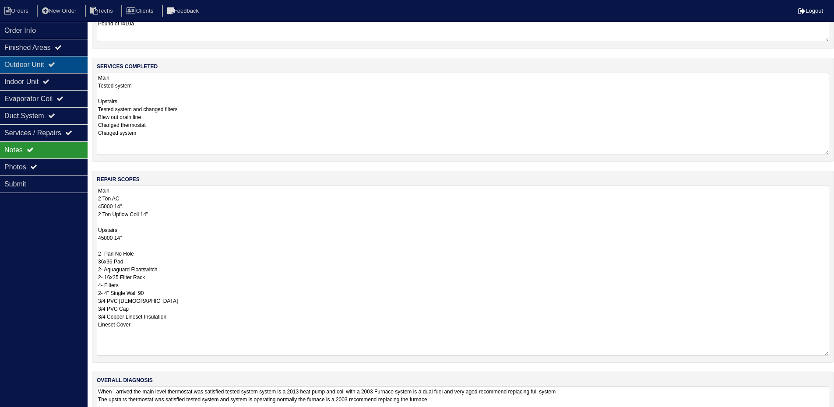
click at [63, 66] on div "Outdoor Unit" at bounding box center [44, 64] width 88 height 17
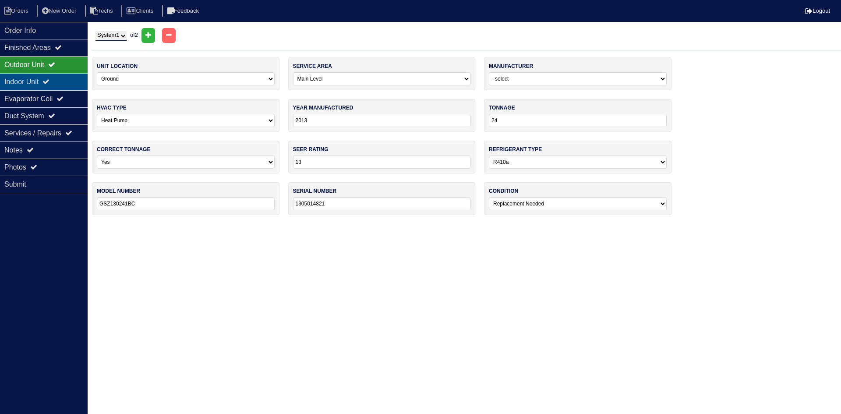
click at [58, 79] on div "Indoor Unit" at bounding box center [44, 81] width 88 height 17
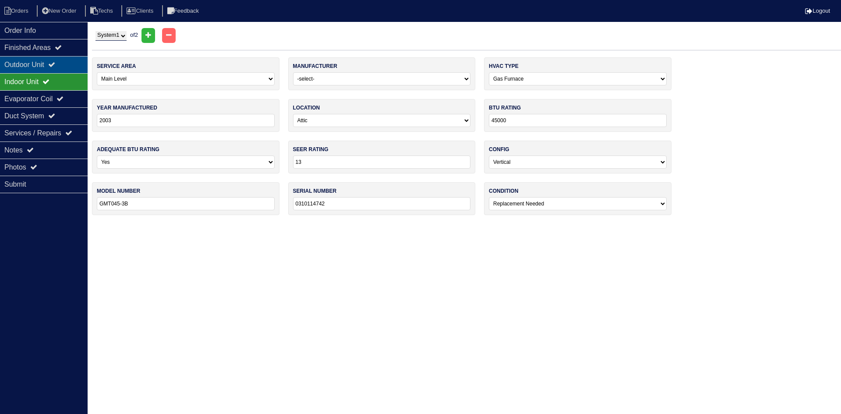
click at [57, 69] on div "Outdoor Unit" at bounding box center [44, 64] width 88 height 17
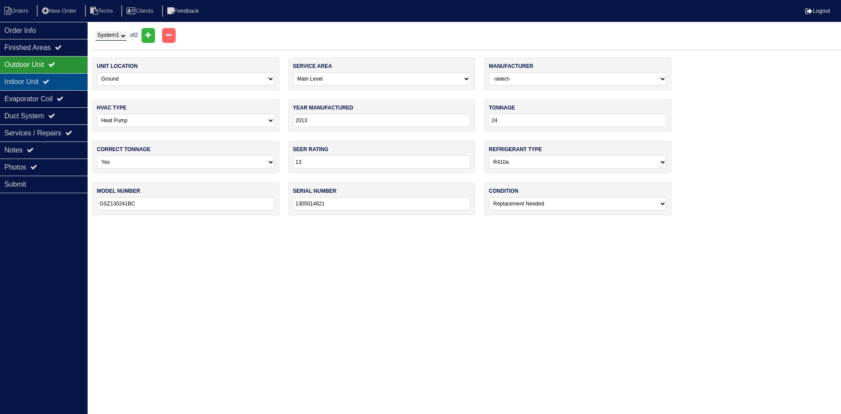
click at [59, 82] on div "Indoor Unit" at bounding box center [44, 81] width 88 height 17
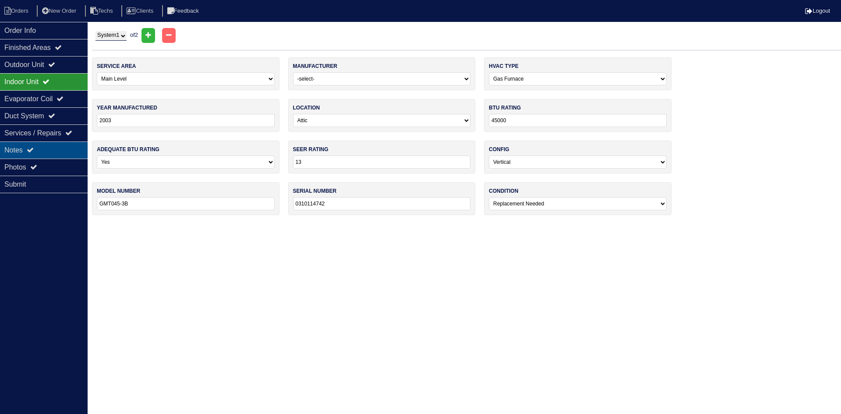
drag, startPoint x: 71, startPoint y: 148, endPoint x: 77, endPoint y: 148, distance: 5.7
click at [71, 148] on div "Notes" at bounding box center [44, 149] width 88 height 17
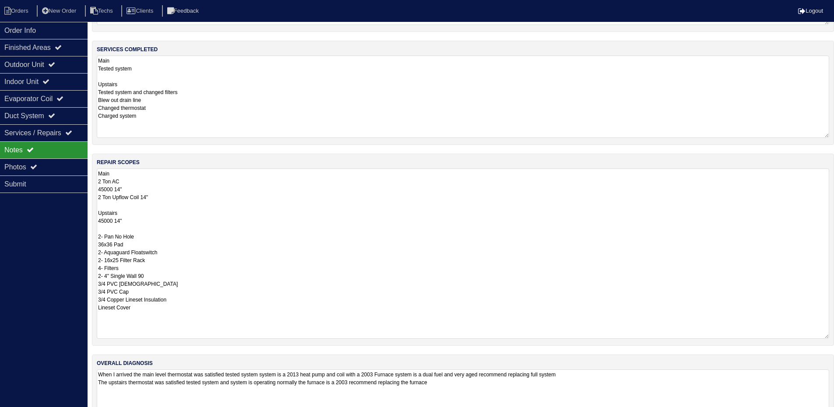
scroll to position [127, 0]
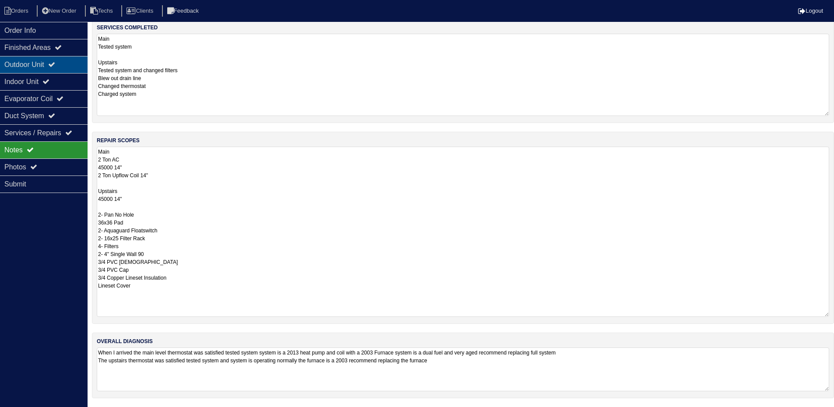
click at [64, 65] on div "Outdoor Unit" at bounding box center [44, 64] width 88 height 17
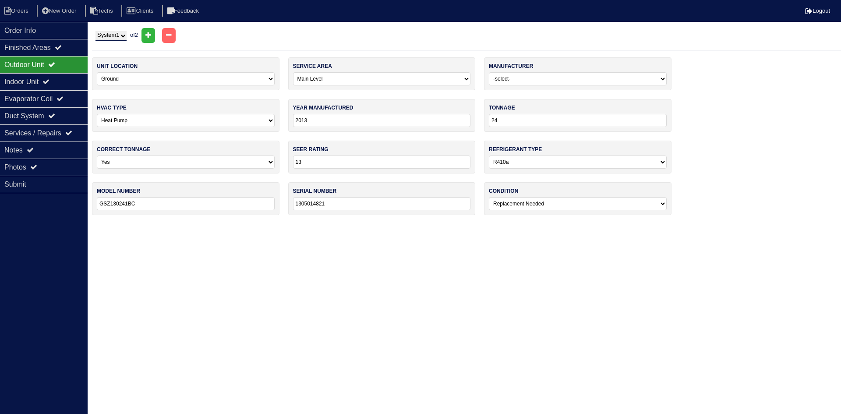
click at [119, 38] on select "System 1 System 2" at bounding box center [110, 36] width 31 height 10
select select "2"
click at [95, 31] on select "System 1 System 2" at bounding box center [110, 36] width 31 height 10
select select "1"
select select "0"
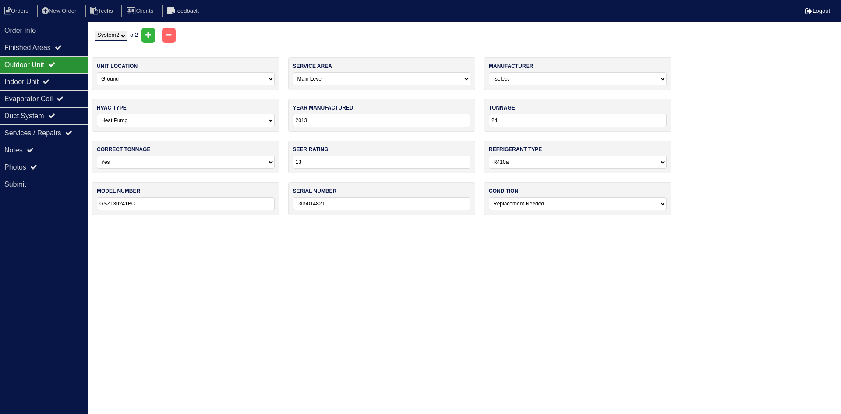
type input "2021"
type input "14"
type input "GSX140241LE"
type input "2107683261"
select select "0"
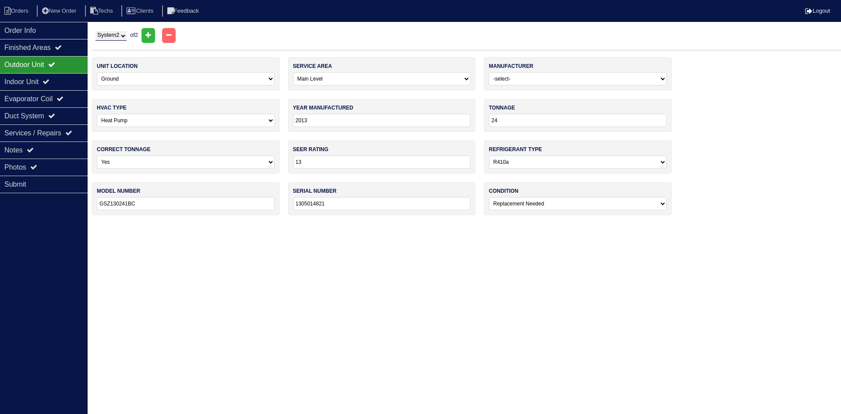
select select "1"
type input "0310114746"
click at [60, 81] on div "Indoor Unit" at bounding box center [44, 81] width 88 height 17
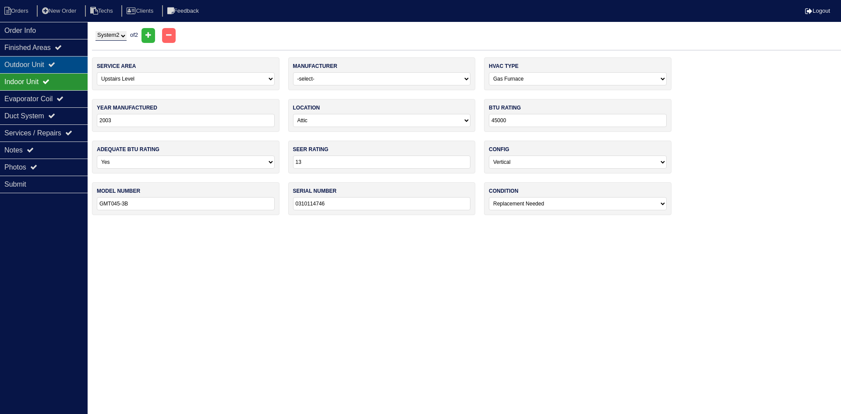
click at [67, 62] on div "Outdoor Unit" at bounding box center [44, 64] width 88 height 17
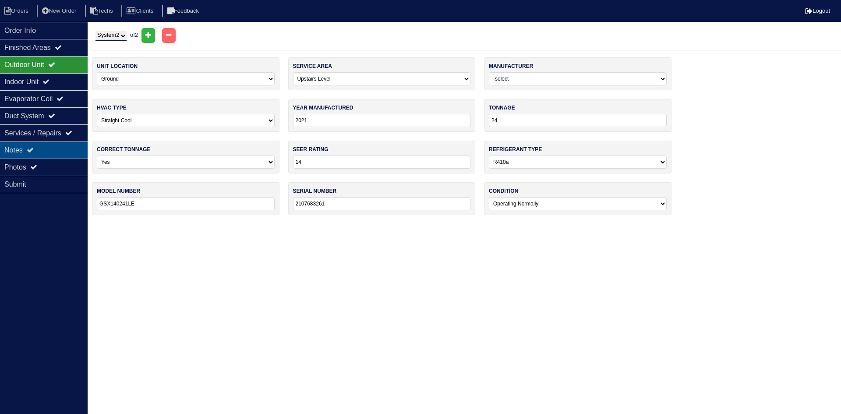
click at [58, 143] on div "Notes" at bounding box center [44, 149] width 88 height 17
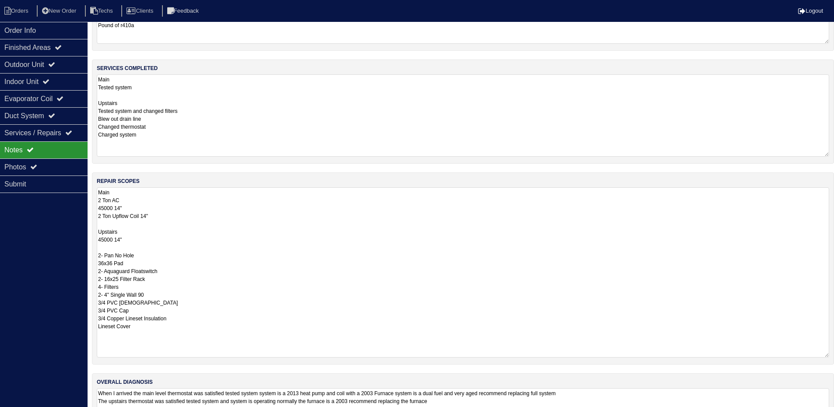
scroll to position [88, 0]
drag, startPoint x: 66, startPoint y: 67, endPoint x: 65, endPoint y: 78, distance: 10.6
click at [66, 67] on div "Outdoor Unit" at bounding box center [44, 64] width 88 height 17
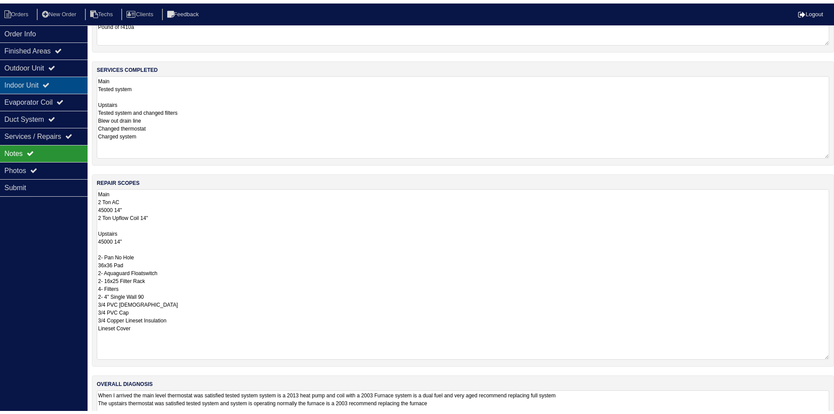
scroll to position [0, 0]
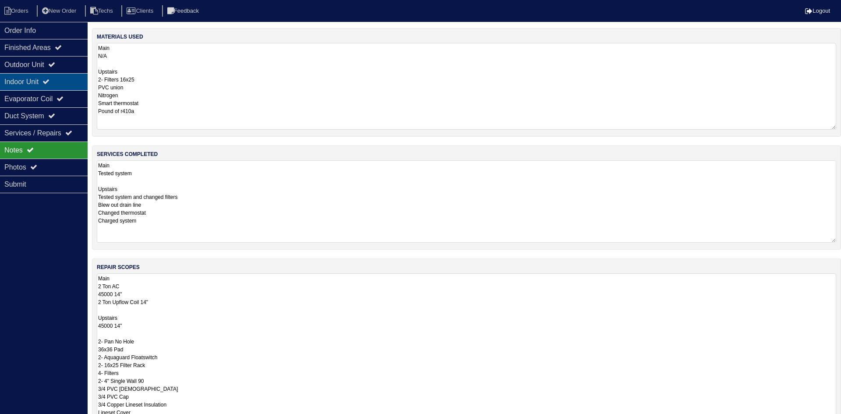
select select "2"
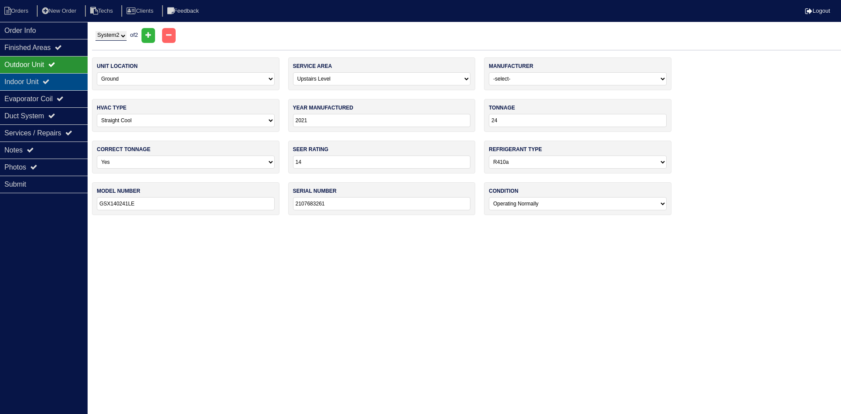
click at [48, 81] on div "Indoor Unit" at bounding box center [44, 81] width 88 height 17
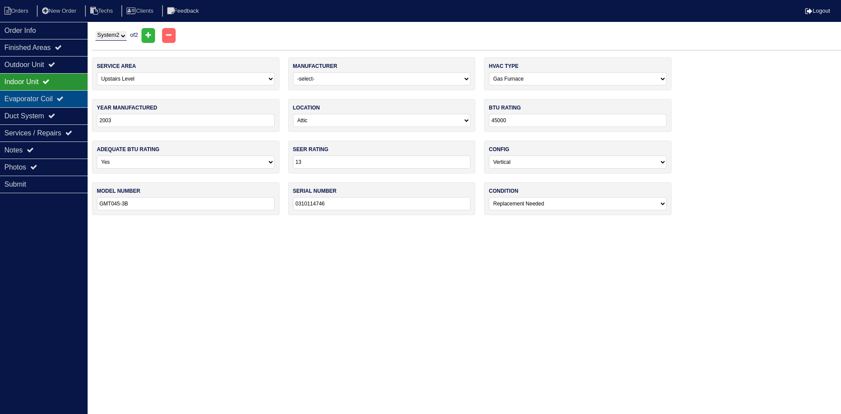
click at [46, 93] on div "Evaporator Coil" at bounding box center [44, 98] width 88 height 17
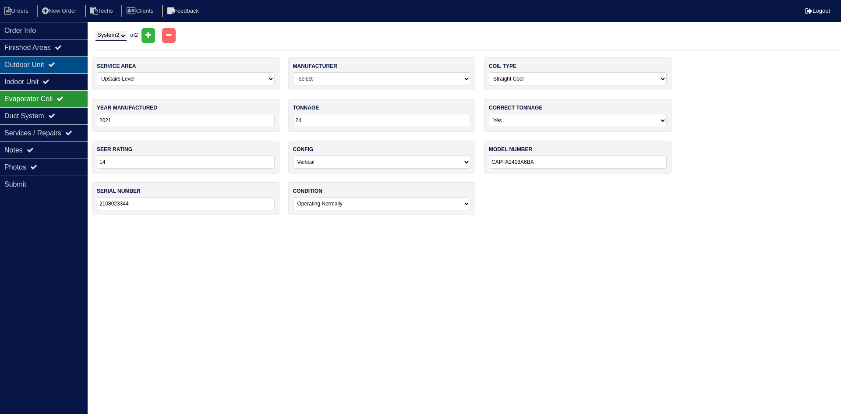
click at [51, 66] on div "Outdoor Unit" at bounding box center [44, 64] width 88 height 17
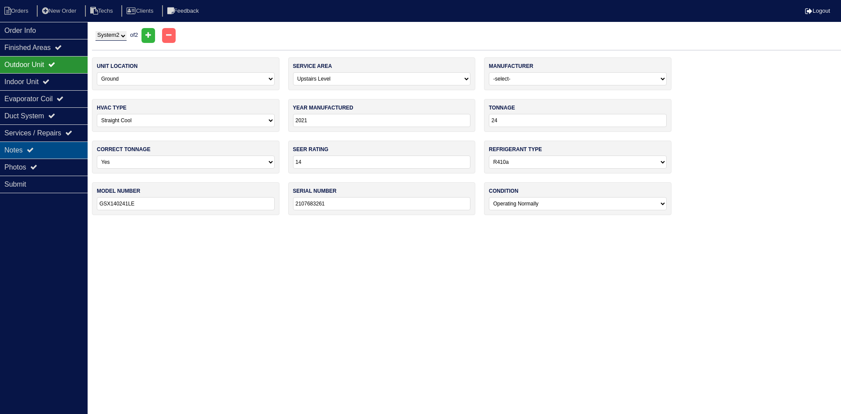
click at [60, 145] on div "Notes" at bounding box center [44, 149] width 88 height 17
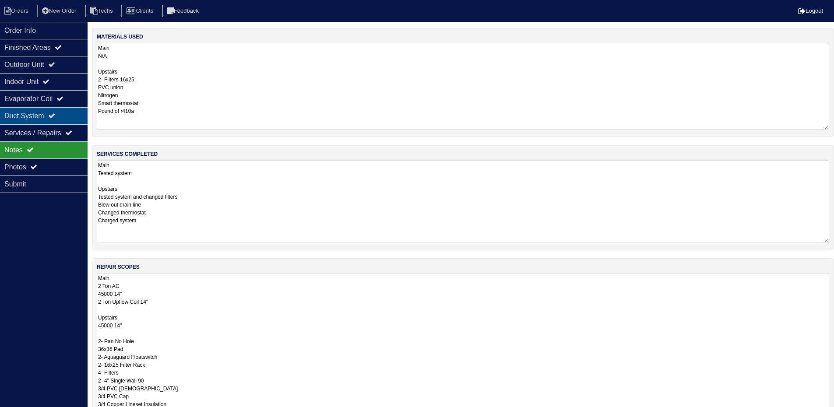
click at [49, 120] on div "Duct System" at bounding box center [44, 115] width 88 height 17
select select "2"
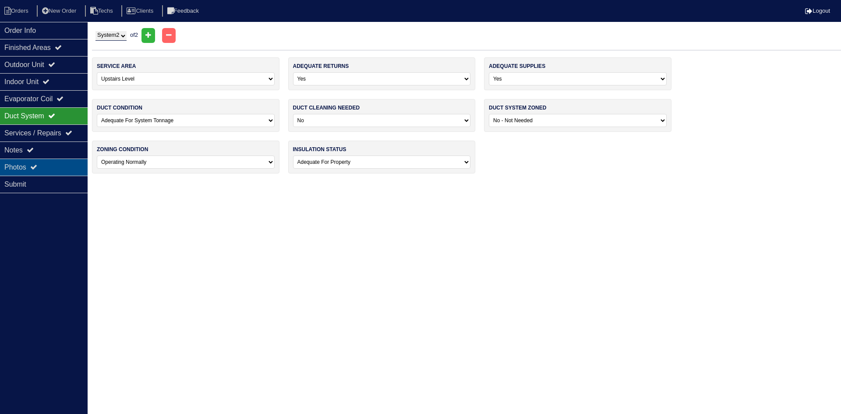
click at [6, 167] on div "Photos" at bounding box center [44, 167] width 88 height 17
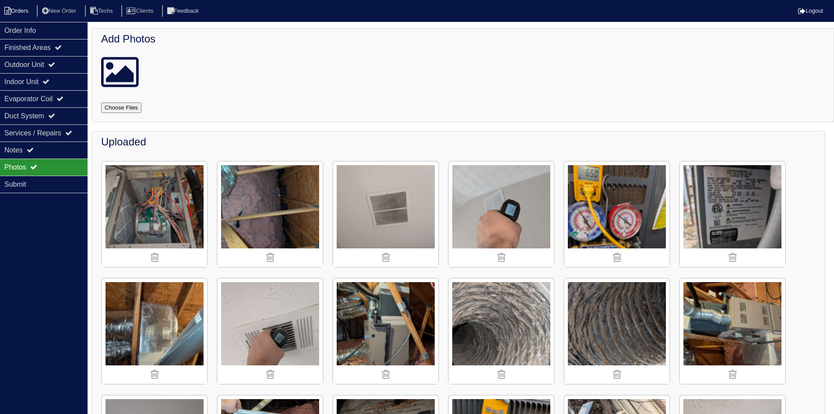
click at [18, 10] on li "Orders" at bounding box center [17, 11] width 35 height 12
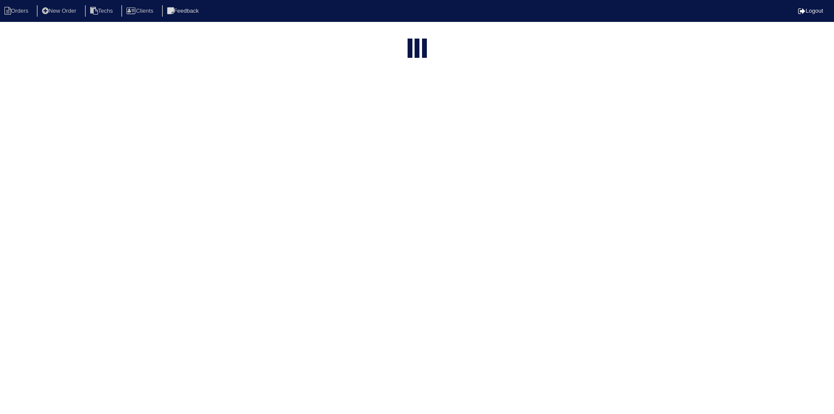
select select "15"
select select "field complete"
select select "need to quote"
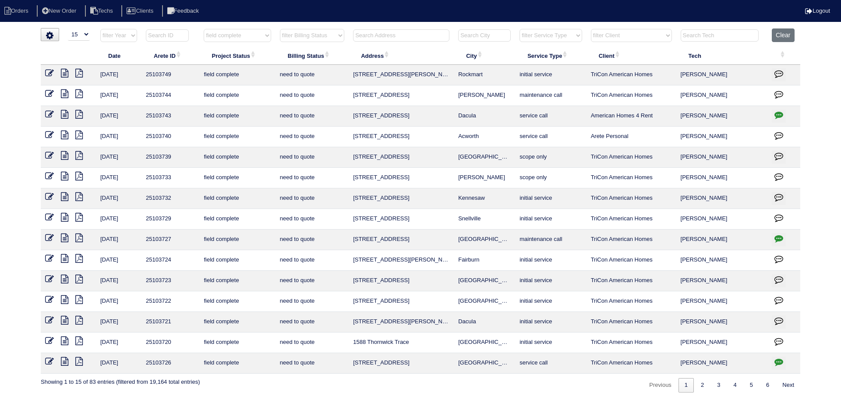
click at [64, 319] on icon at bounding box center [64, 320] width 7 height 9
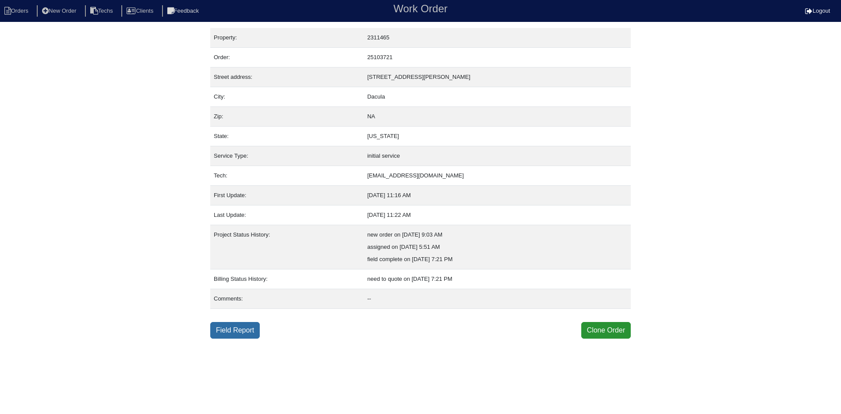
click at [242, 328] on link "Field Report" at bounding box center [234, 330] width 49 height 17
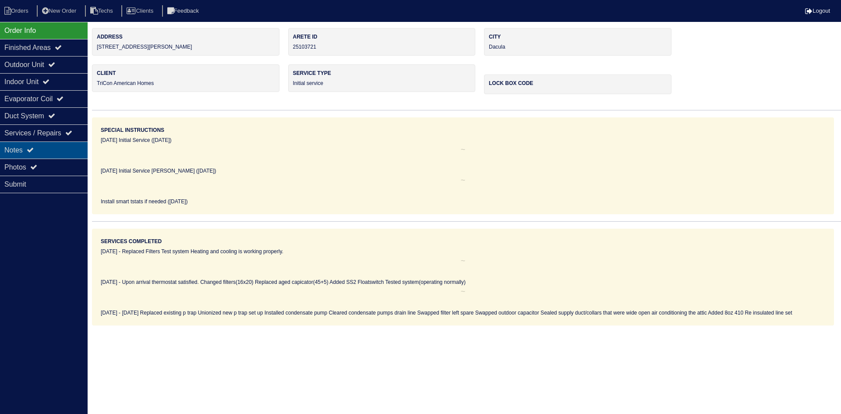
click at [63, 149] on div "Notes" at bounding box center [44, 149] width 88 height 17
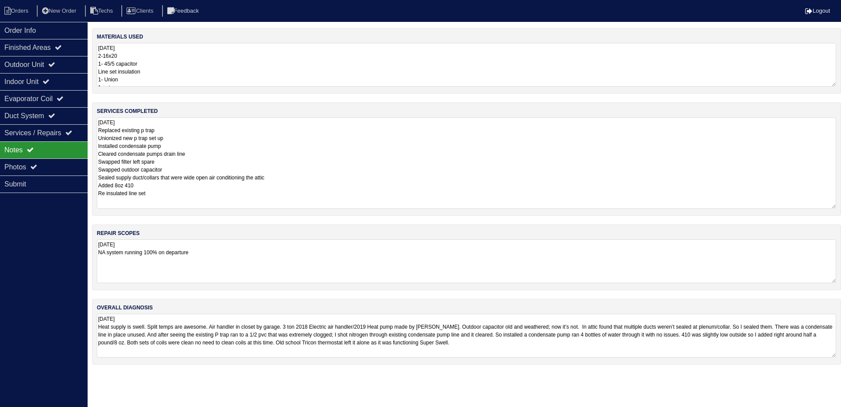
drag, startPoint x: 832, startPoint y: 159, endPoint x: 832, endPoint y: 207, distance: 47.7
click at [832, 207] on textarea "10.10.25 Replaced existing p trap Unionized new p trap set up Installed condens…" at bounding box center [466, 163] width 739 height 92
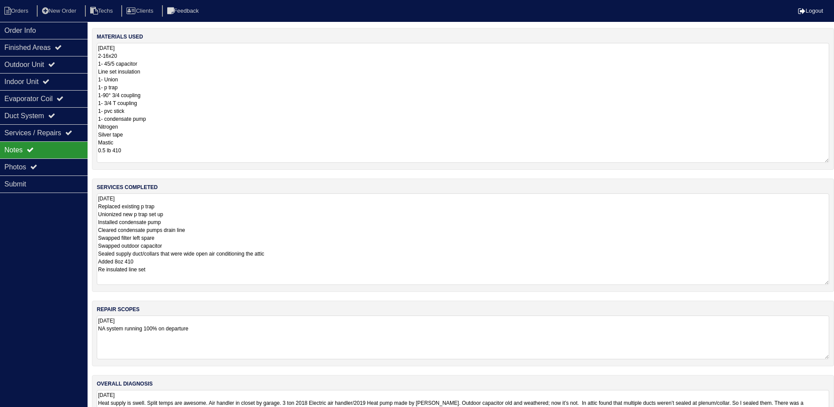
drag, startPoint x: 833, startPoint y: 83, endPoint x: 835, endPoint y: 159, distance: 76.2
click at [834, 159] on html "Orders New Order Techs Clients Feedback Logout Orders New Order Users Clients M…" at bounding box center [417, 225] width 834 height 450
click at [40, 60] on div "Outdoor Unit" at bounding box center [44, 64] width 88 height 17
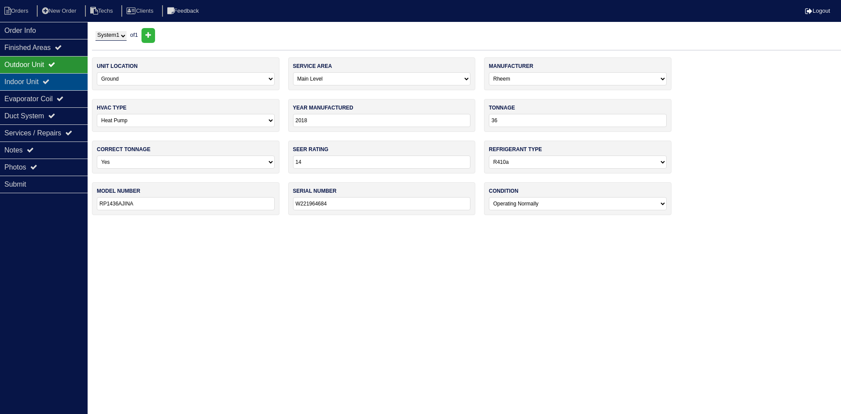
click at [42, 81] on div "Indoor Unit" at bounding box center [44, 81] width 88 height 17
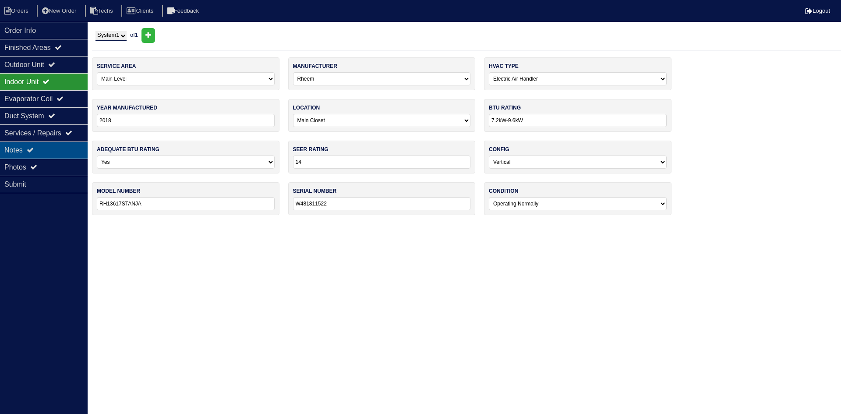
click at [39, 152] on div "Notes" at bounding box center [44, 149] width 88 height 17
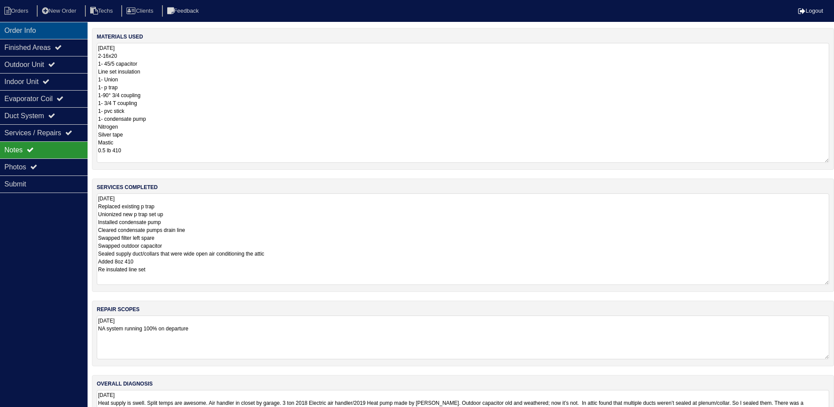
click at [28, 29] on div "Order Info" at bounding box center [44, 30] width 88 height 17
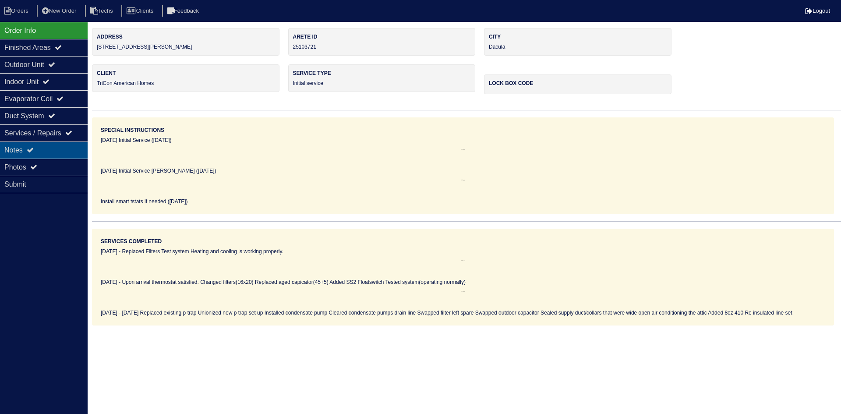
click at [81, 148] on div "Notes" at bounding box center [44, 149] width 88 height 17
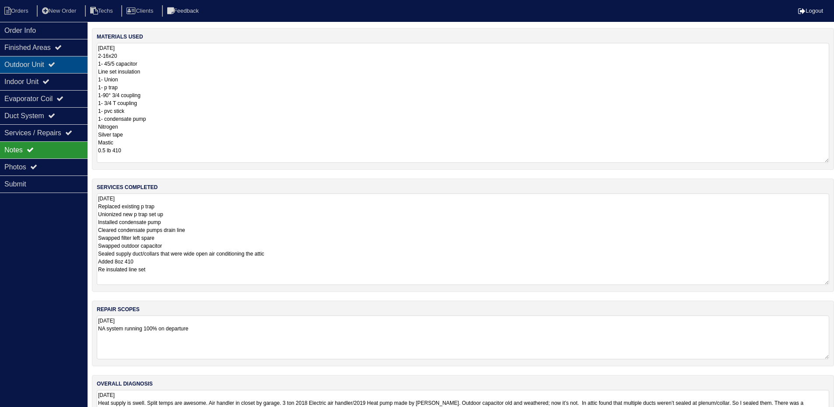
click at [49, 62] on div "Outdoor Unit" at bounding box center [44, 64] width 88 height 17
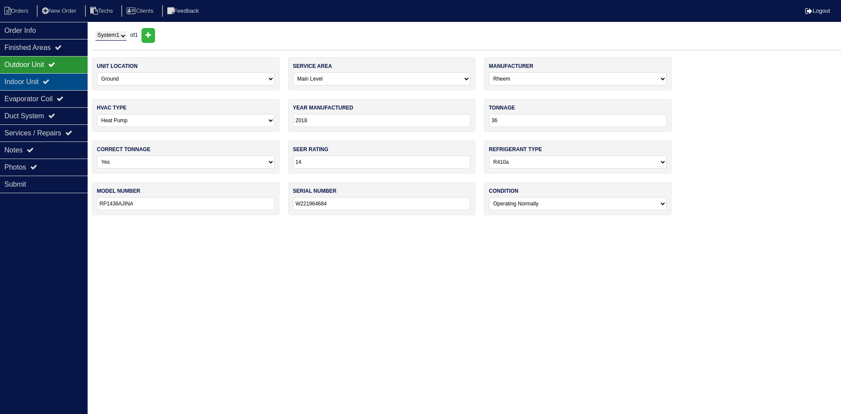
click at [46, 82] on div "Indoor Unit" at bounding box center [44, 81] width 88 height 17
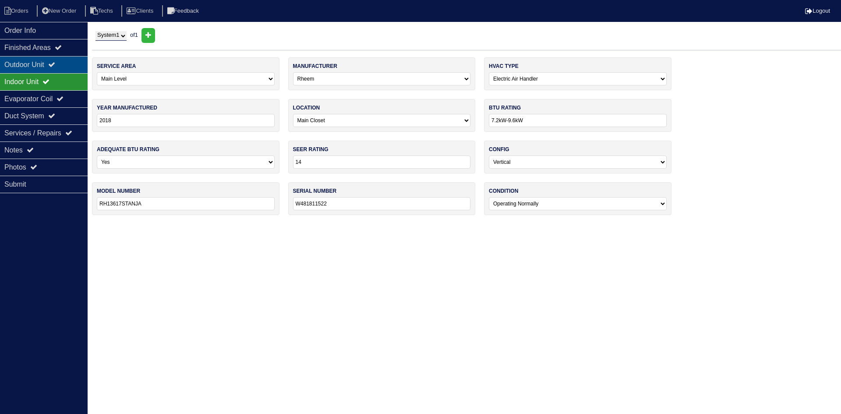
click at [53, 66] on div "Outdoor Unit" at bounding box center [44, 64] width 88 height 17
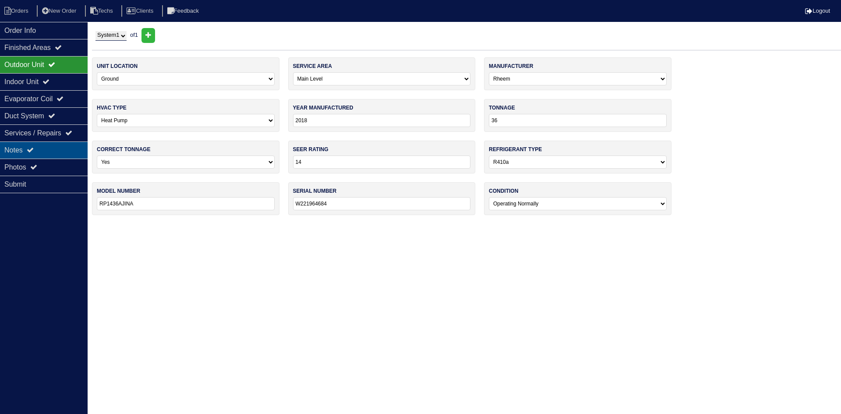
click at [37, 151] on div "Notes" at bounding box center [44, 149] width 88 height 17
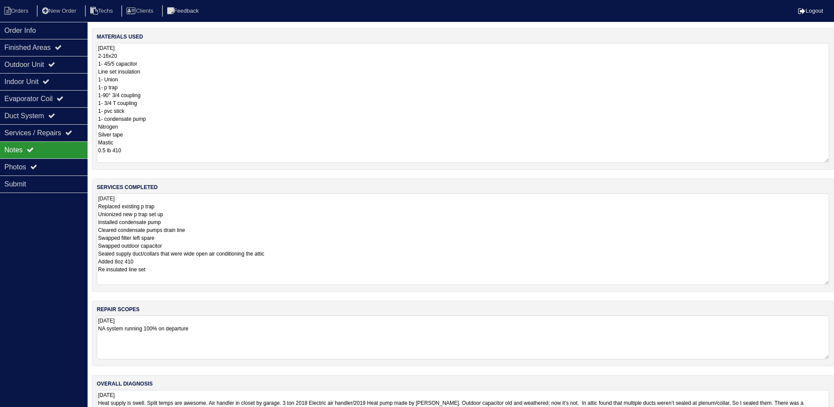
click at [273, 96] on textarea "10.10.25 2-16x20 1- 45/5 capacitor Line set insulation 1- Union 1- p trap 1-90°…" at bounding box center [463, 103] width 733 height 120
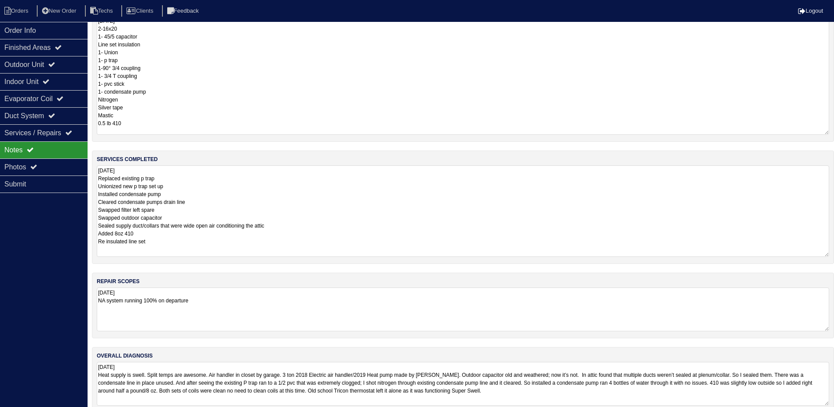
scroll to position [42, 0]
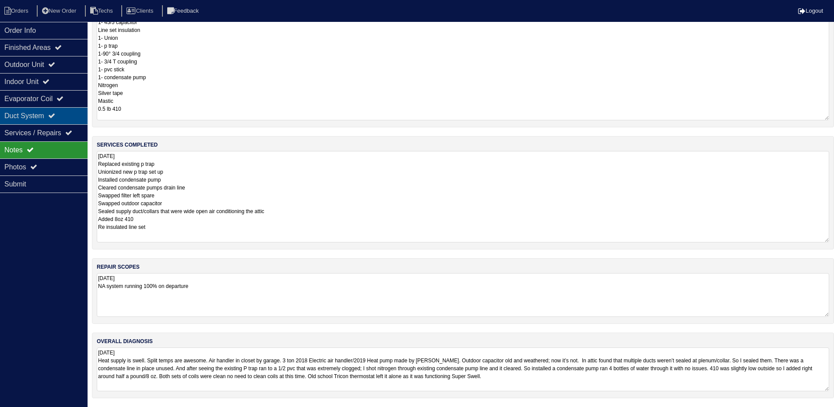
click at [50, 116] on div "Duct System" at bounding box center [44, 115] width 88 height 17
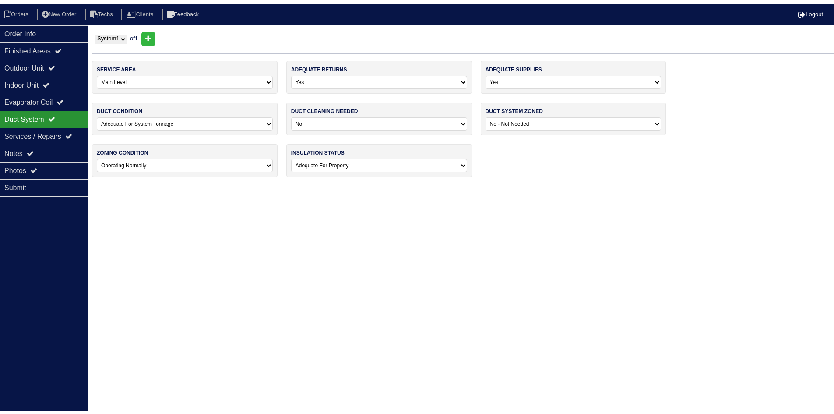
scroll to position [0, 0]
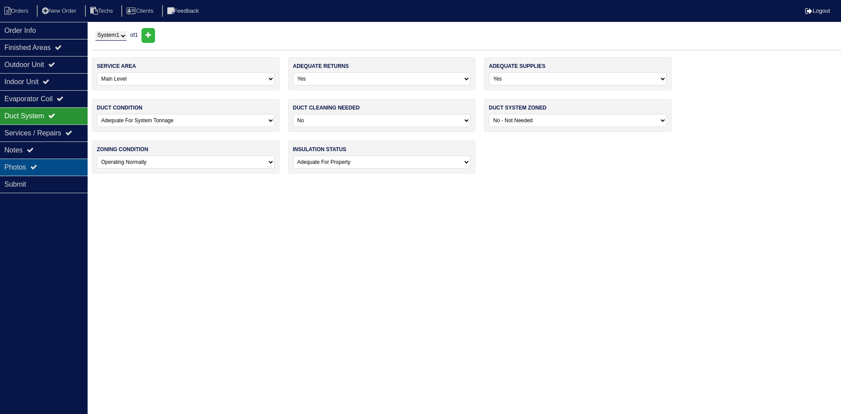
click at [37, 167] on icon at bounding box center [33, 166] width 7 height 7
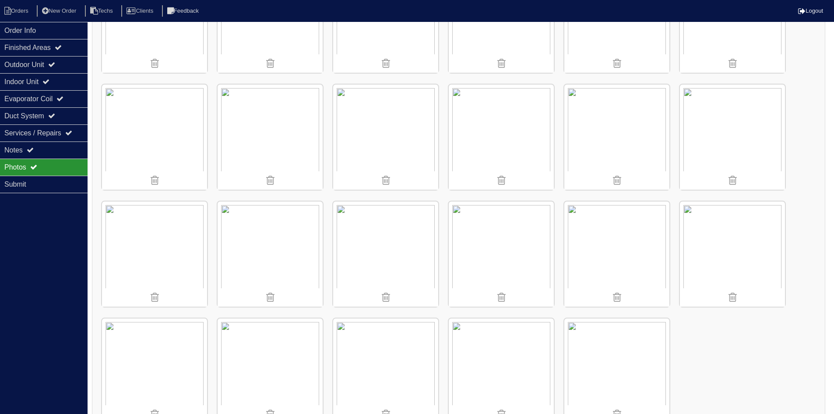
scroll to position [688, 0]
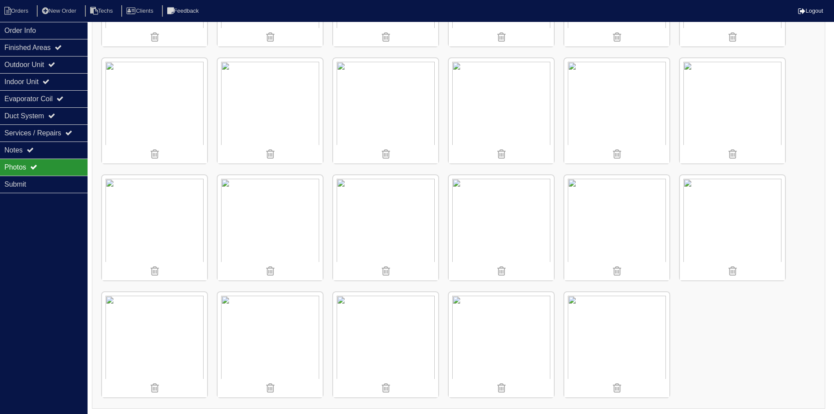
click at [147, 232] on img at bounding box center [154, 227] width 105 height 105
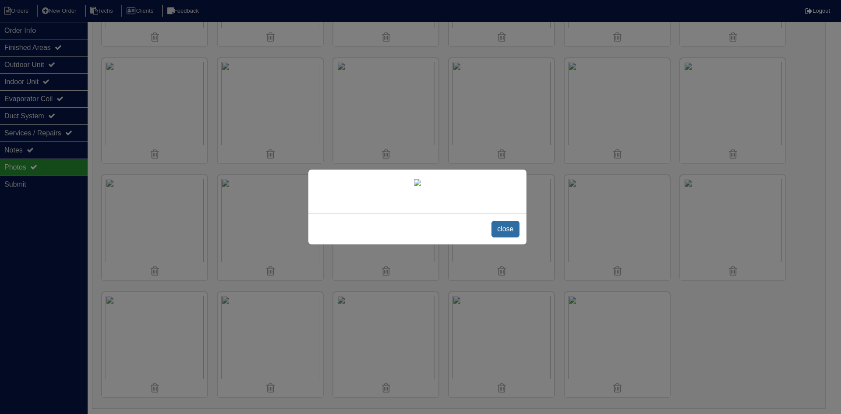
click at [509, 224] on span "close" at bounding box center [505, 229] width 28 height 17
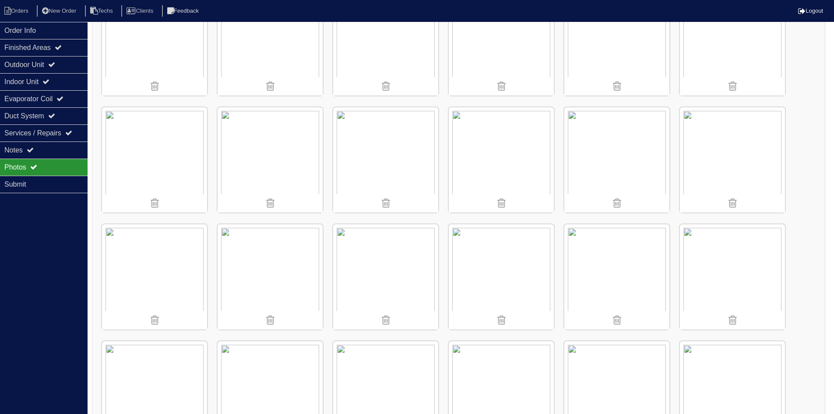
scroll to position [425, 0]
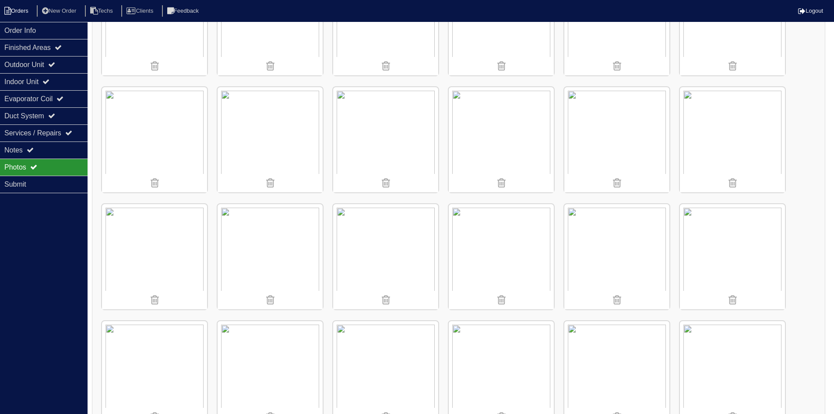
click at [22, 11] on li "Orders" at bounding box center [17, 11] width 35 height 12
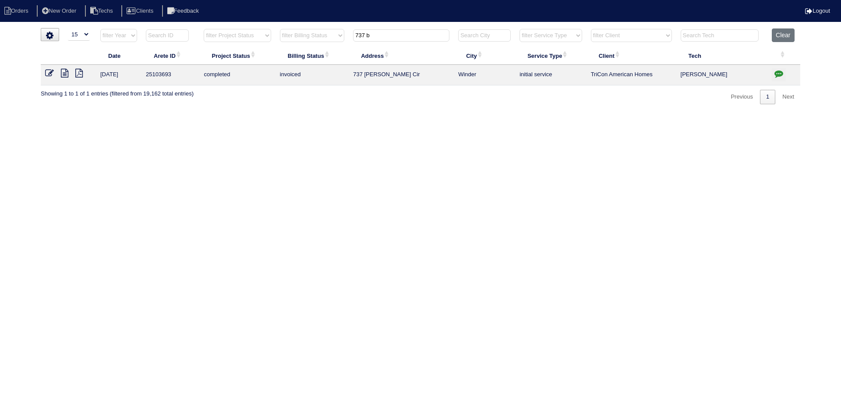
select select "15"
drag, startPoint x: 381, startPoint y: 35, endPoint x: 351, endPoint y: 27, distance: 30.5
click at [351, 30] on th "737 b" at bounding box center [401, 37] width 105 height 18
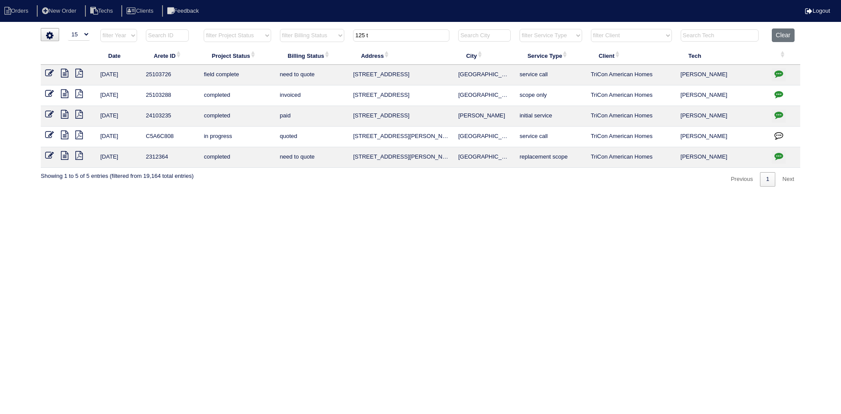
type input "125 t"
click at [64, 75] on icon at bounding box center [64, 73] width 7 height 9
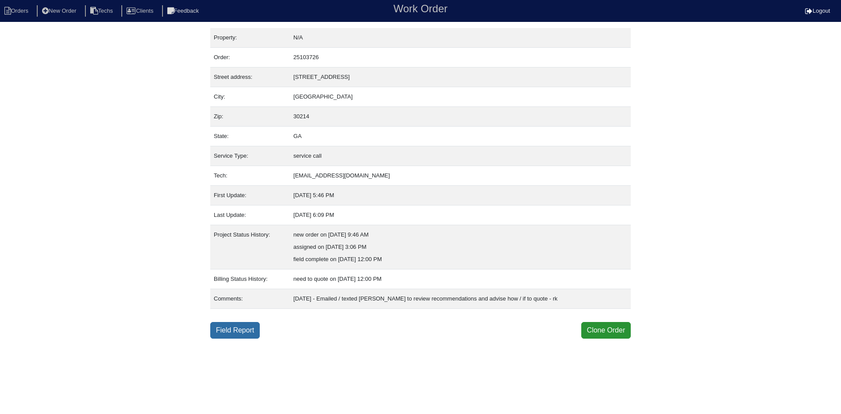
click at [243, 326] on link "Field Report" at bounding box center [234, 330] width 49 height 17
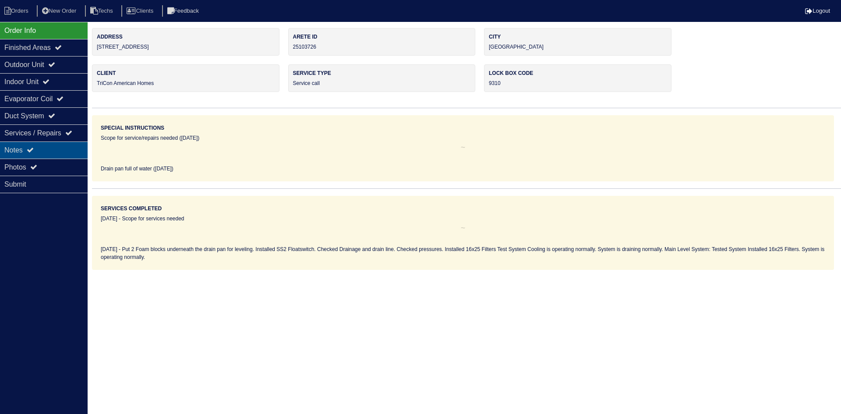
click at [36, 151] on div "Notes" at bounding box center [44, 149] width 88 height 17
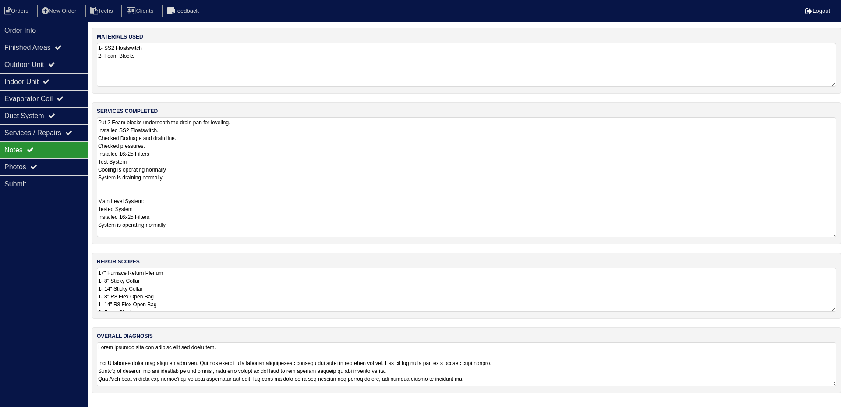
click at [319, 148] on textarea "Put 2 Foam blocks underneath the drain pan for leveling. Installed SS2 Floatswi…" at bounding box center [466, 177] width 739 height 120
click at [290, 214] on textarea "Put 2 Foam blocks underneath the drain pan for leveling. Installed SS2 Floatswi…" at bounding box center [466, 177] width 739 height 120
click at [213, 228] on textarea "Put 2 Foam blocks underneath the drain pan for leveling. Installed SS2 Floatswi…" at bounding box center [466, 177] width 739 height 120
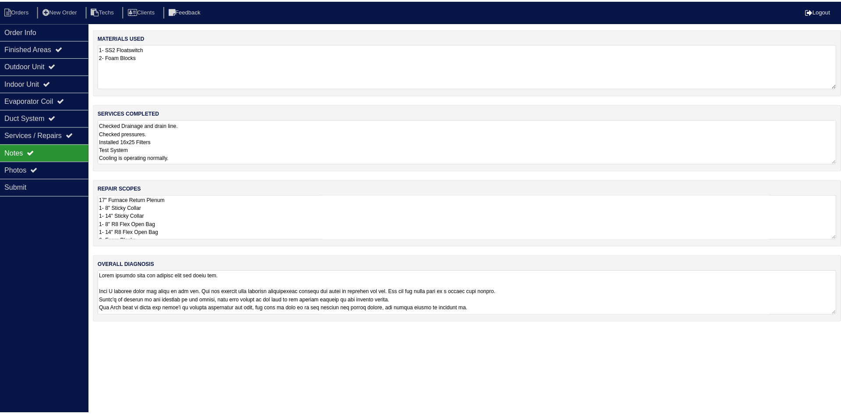
scroll to position [1, 0]
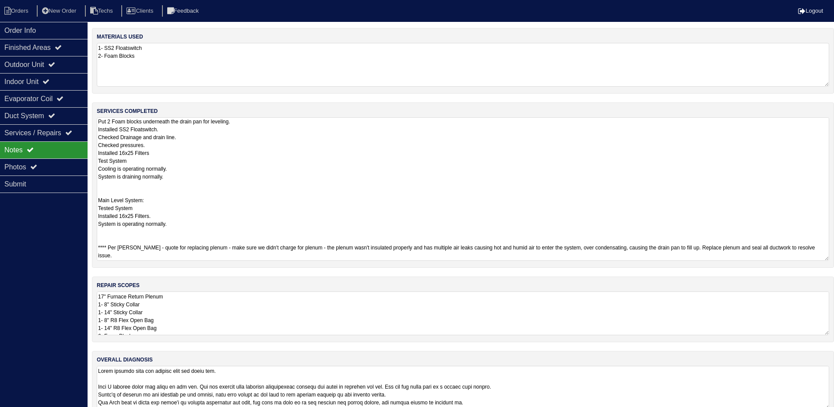
type textarea "Put 2 Foam blocks underneath the drain pan for leveling. Installed SS2 Floatswi…"
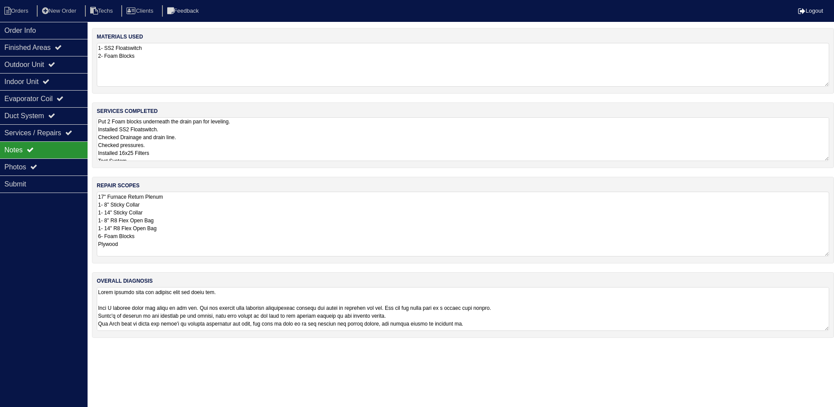
click at [238, 310] on div "materials used 1- SS2 Floatswitch 2- Foam Blocks services completed Put 2 Foam …" at bounding box center [463, 187] width 742 height 319
click at [143, 245] on textarea "17" Furnace Return Plenum 1- 8" Sticky Collar 1- 14" Sticky Collar 1- 8" R8 Fle…" at bounding box center [466, 224] width 739 height 65
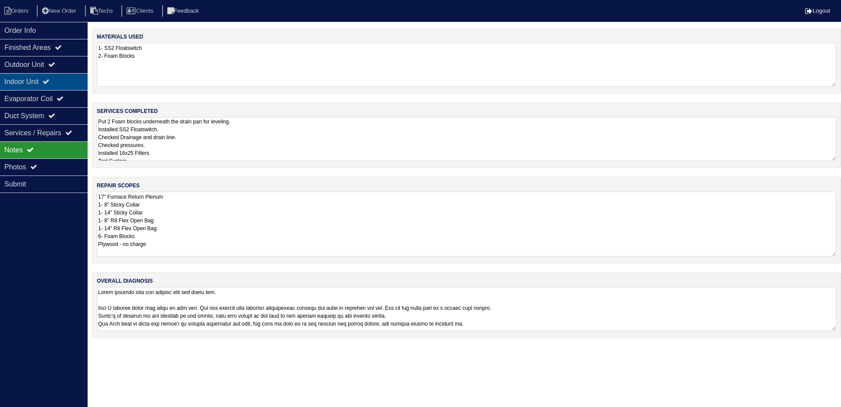
type textarea "17" Furnace Return Plenum 1- 8" Sticky Collar 1- 14" Sticky Collar 1- 8" R8 Fle…"
click at [49, 33] on div "Order Info" at bounding box center [44, 30] width 88 height 17
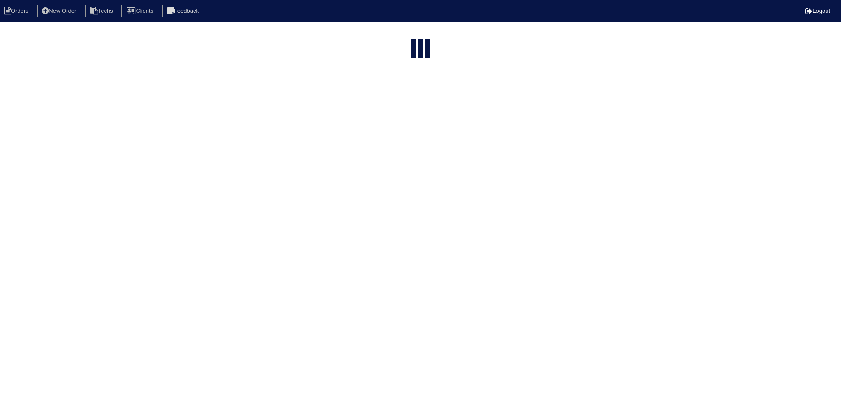
select select "15"
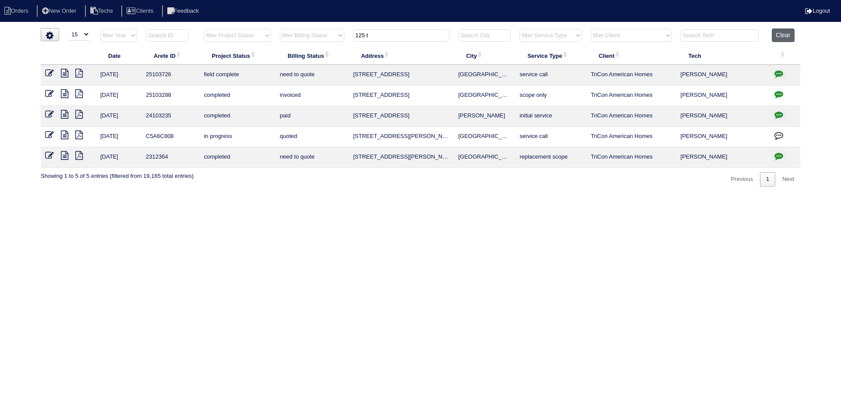
click at [783, 35] on button "Clear" at bounding box center [783, 35] width 22 height 14
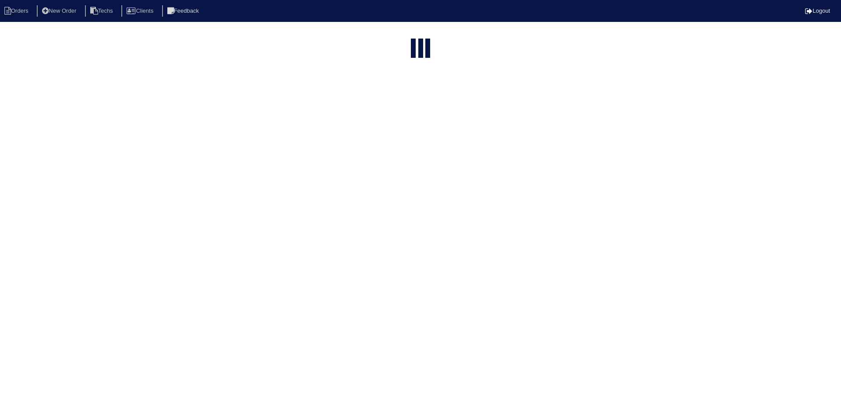
select select "15"
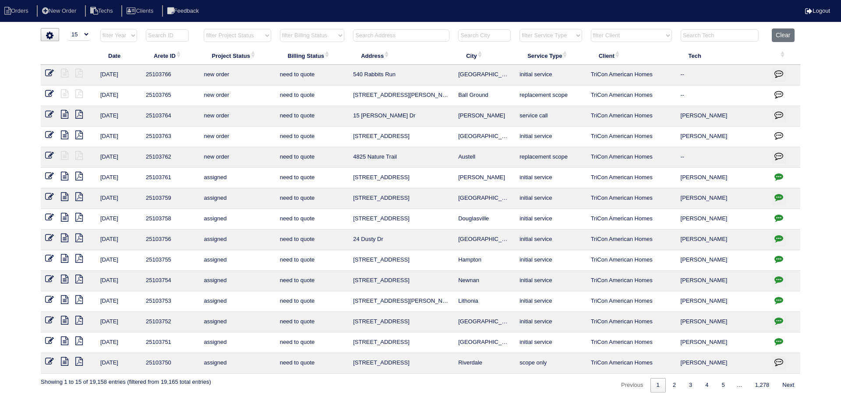
click at [261, 37] on select "filter Project Status -- Any Project Status -- new order assigned in progress f…" at bounding box center [237, 35] width 67 height 13
click at [204, 29] on select "filter Project Status -- Any Project Status -- new order assigned in progress f…" at bounding box center [237, 35] width 67 height 13
select select "field complete"
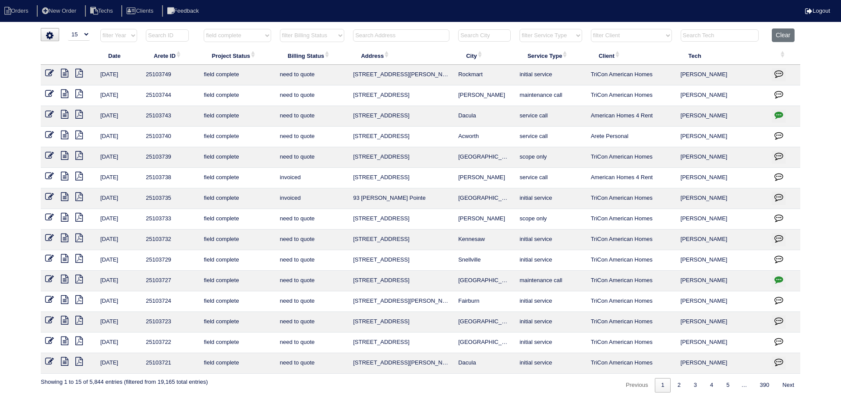
click at [314, 36] on select "filter Billing Status -- Any Billing Status -- need to quote quoted need to inv…" at bounding box center [312, 35] width 64 height 13
select select "need to quote"
click at [280, 29] on select "filter Billing Status -- Any Billing Status -- need to quote quoted need to inv…" at bounding box center [312, 35] width 64 height 13
select select "field complete"
select select "need to quote"
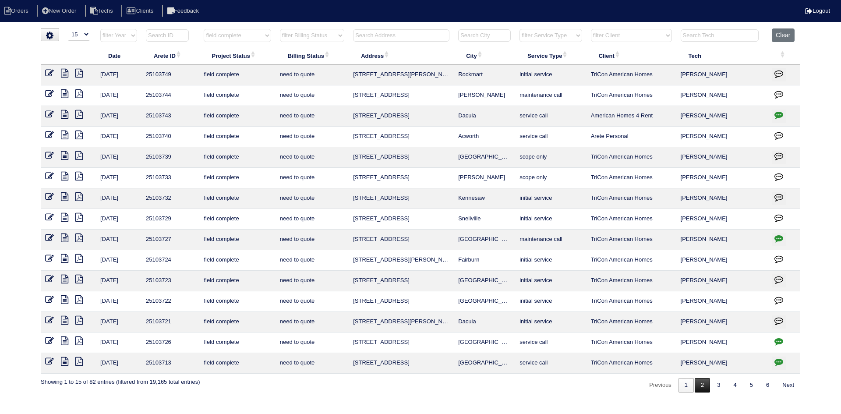
click at [700, 383] on link "2" at bounding box center [702, 385] width 15 height 14
select select "field complete"
select select "need to quote"
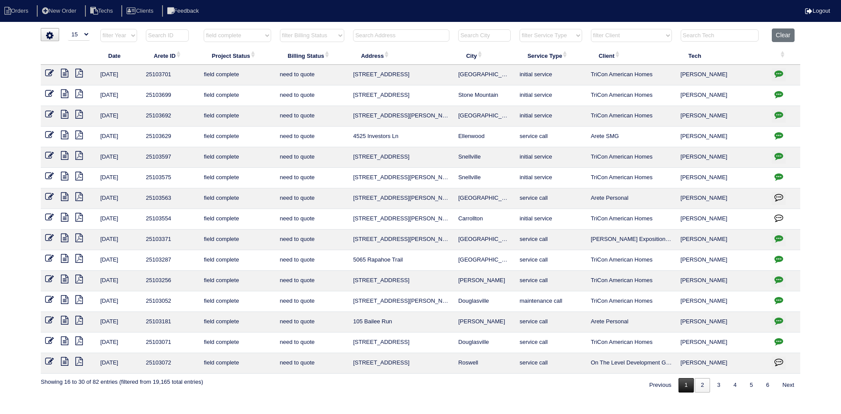
click at [681, 385] on link "1" at bounding box center [685, 385] width 15 height 14
select select "field complete"
select select "need to quote"
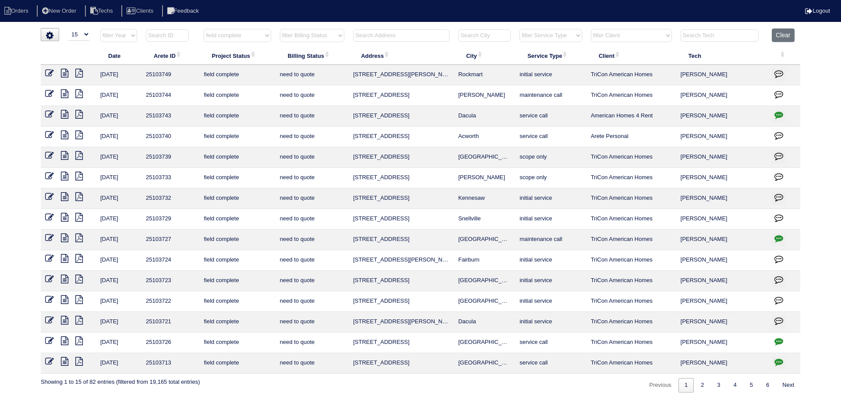
click at [66, 340] on icon at bounding box center [64, 340] width 7 height 9
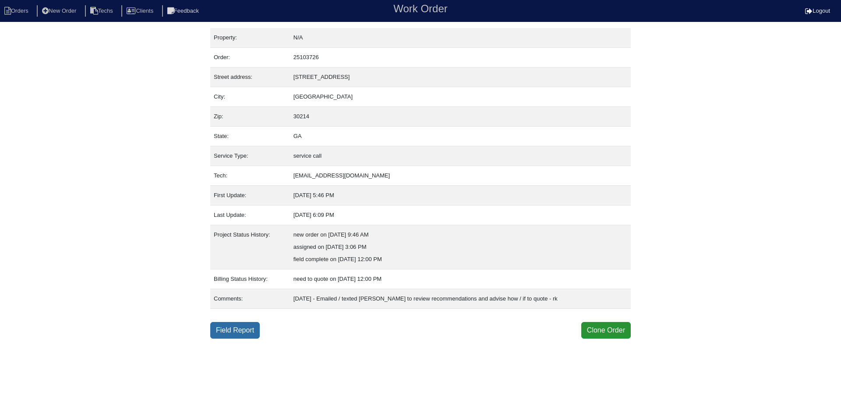
click at [234, 332] on link "Field Report" at bounding box center [234, 330] width 49 height 17
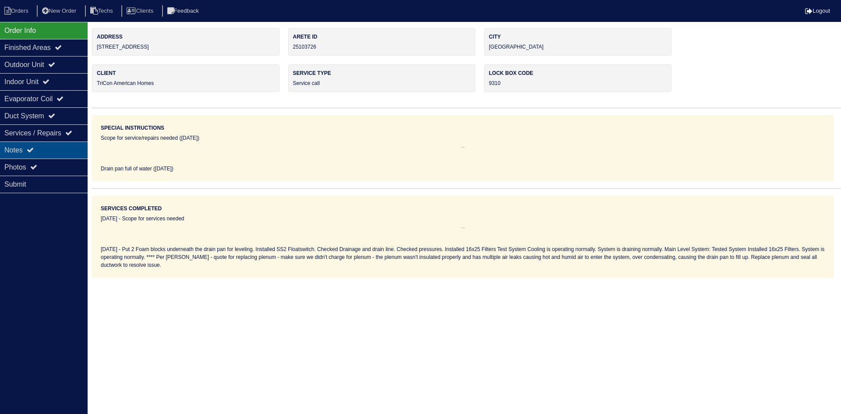
click at [57, 152] on div "Notes" at bounding box center [44, 149] width 88 height 17
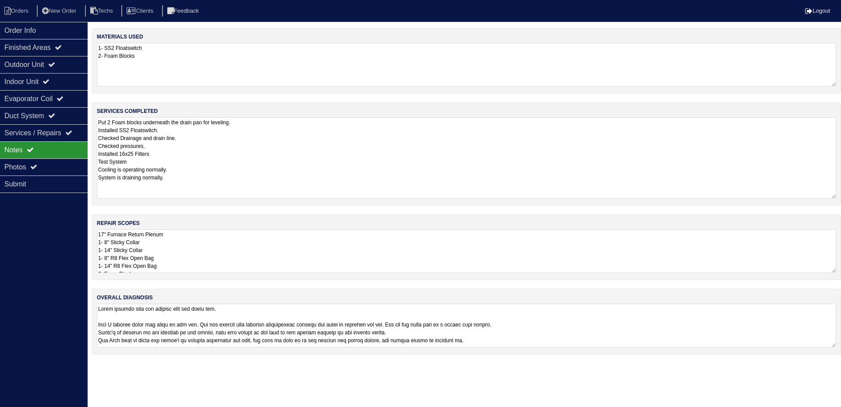
drag, startPoint x: 833, startPoint y: 158, endPoint x: 841, endPoint y: 195, distance: 38.5
click at [841, 195] on div "services completed Put 2 Foam blocks underneath the drain pan for leveling. Ins…" at bounding box center [466, 153] width 749 height 103
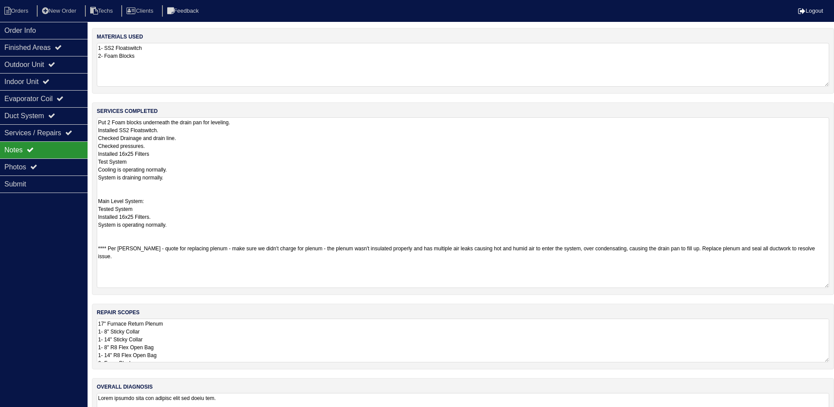
drag, startPoint x: 832, startPoint y: 195, endPoint x: 840, endPoint y: 285, distance: 90.5
click at [834, 284] on html "Orders New Order Techs Clients Feedback Logout Orders New Order Users Clients M…" at bounding box center [417, 226] width 834 height 453
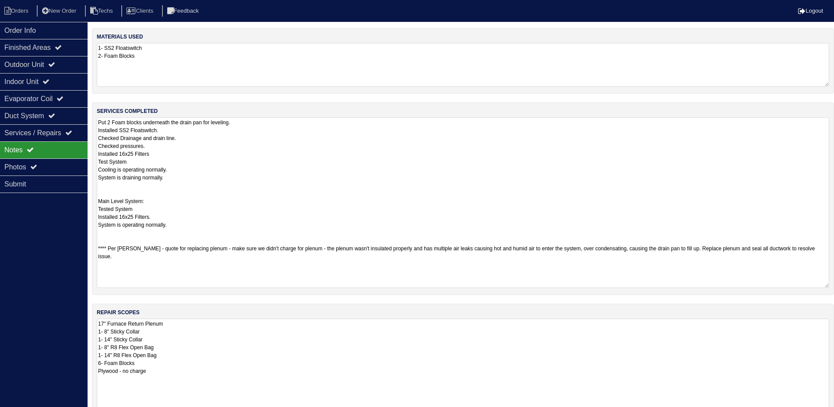
drag, startPoint x: 826, startPoint y: 364, endPoint x: 811, endPoint y: 391, distance: 30.0
click at [823, 413] on html "Orders New Order Techs Clients Feedback Logout Orders New Order Users Clients M…" at bounding box center [417, 260] width 834 height 521
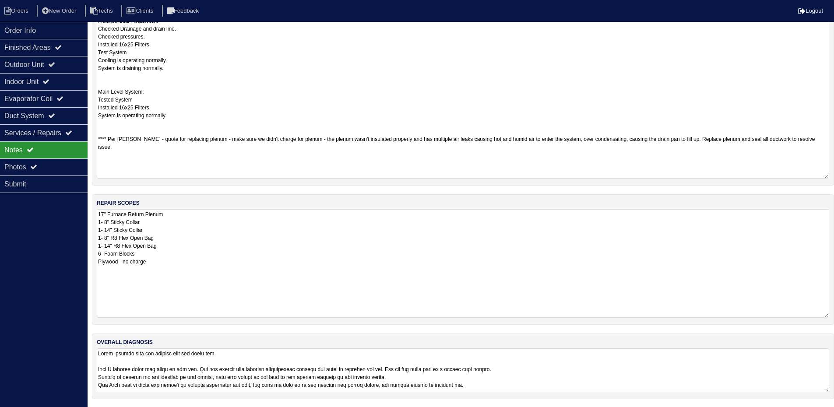
scroll to position [110, 0]
drag, startPoint x: 828, startPoint y: 389, endPoint x: 830, endPoint y: 428, distance: 39.0
click at [830, 413] on html "Orders New Order Techs Clients Feedback Logout Orders New Order Users Clients M…" at bounding box center [417, 171] width 834 height 563
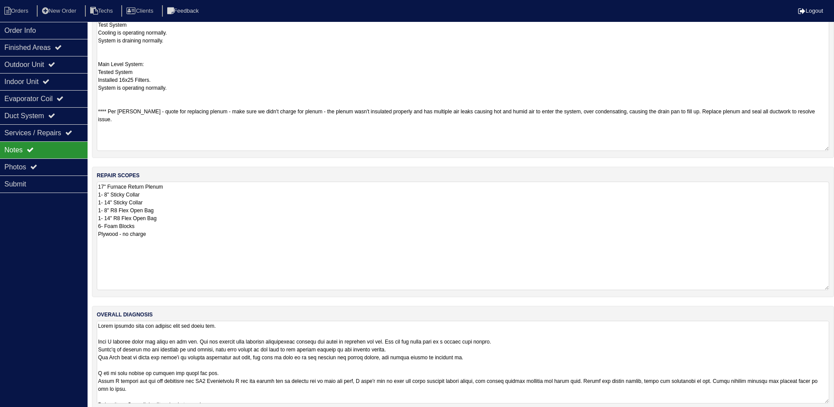
scroll to position [149, 0]
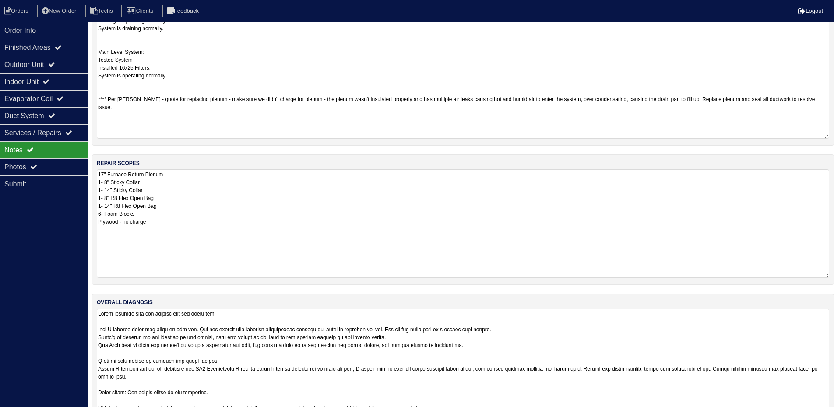
drag, startPoint x: 827, startPoint y: 388, endPoint x: 827, endPoint y: 421, distance: 32.4
click at [827, 413] on html "Orders New Order Techs Clients Feedback Logout Orders New Order Users Clients M…" at bounding box center [417, 145] width 834 height 589
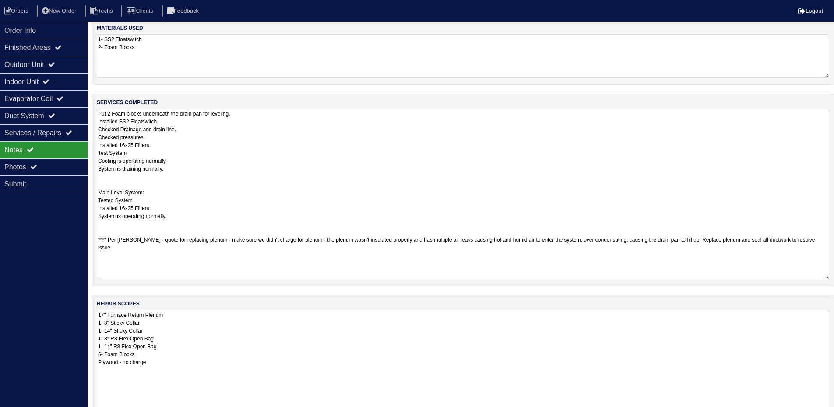
scroll to position [0, 0]
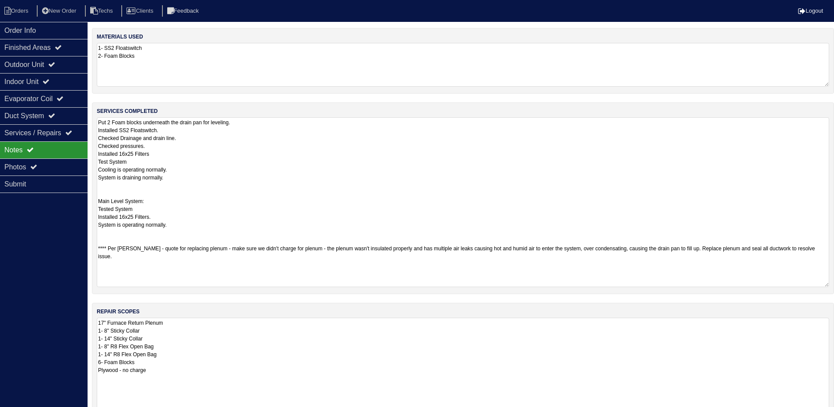
click at [215, 128] on textarea "Put 2 Foam blocks underneath the drain pan for leveling. Installed SS2 Floatswi…" at bounding box center [463, 202] width 733 height 170
type textarea "Put 2 Foam blocks underneath the drain pan for leveling. Installed SS2 Floatswi…"
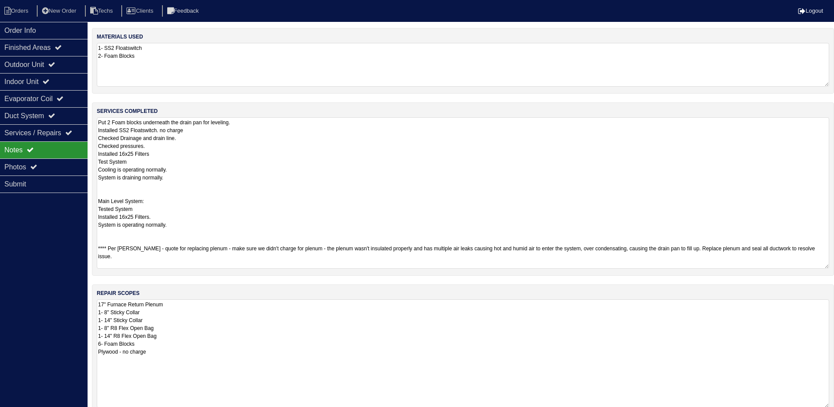
scroll to position [1, 0]
click at [812, 69] on textarea "1- SS2 Floatswitch 2- Foam Blocks" at bounding box center [463, 65] width 733 height 44
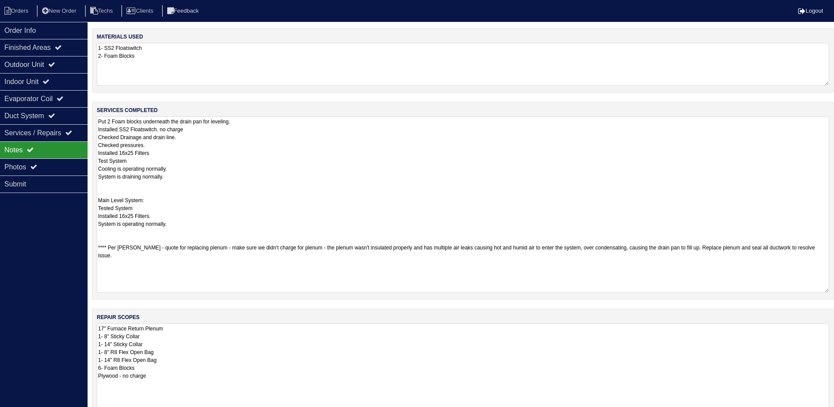
drag, startPoint x: 827, startPoint y: 158, endPoint x: 830, endPoint y: 291, distance: 132.8
click at [830, 291] on div "services completed Put 2 Foam blocks underneath the drain pan for leveling. Ins…" at bounding box center [463, 201] width 742 height 198
drag, startPoint x: 40, startPoint y: 61, endPoint x: 40, endPoint y: 75, distance: 14.0
click at [40, 61] on div "Outdoor Unit" at bounding box center [44, 64] width 88 height 17
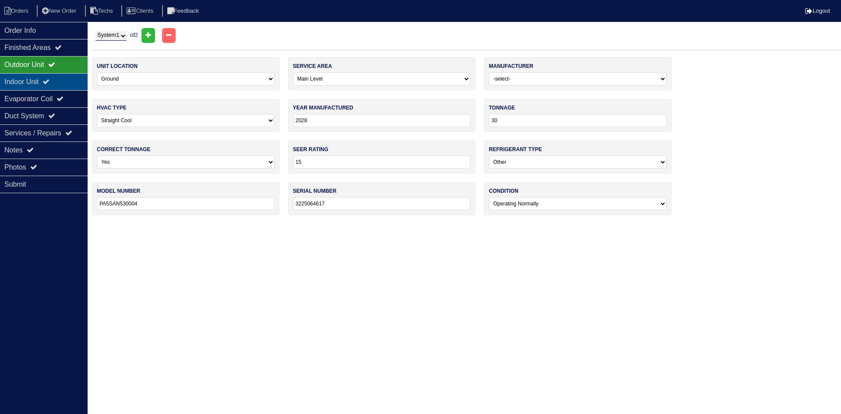
click at [38, 81] on div "Indoor Unit" at bounding box center [44, 81] width 88 height 17
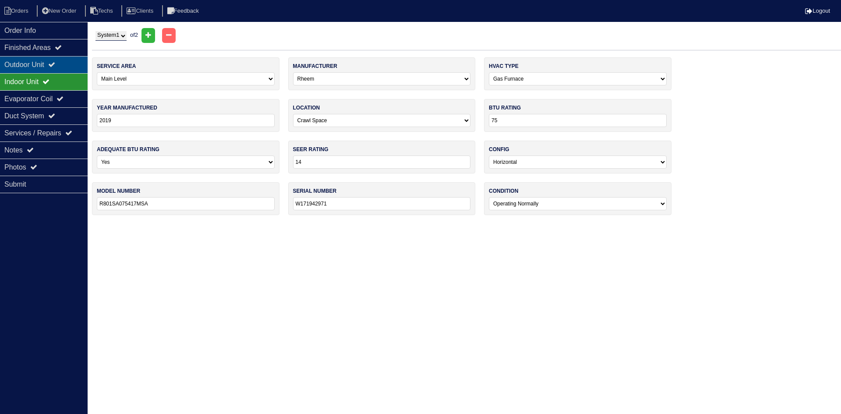
click at [40, 64] on div "Outdoor Unit" at bounding box center [44, 64] width 88 height 17
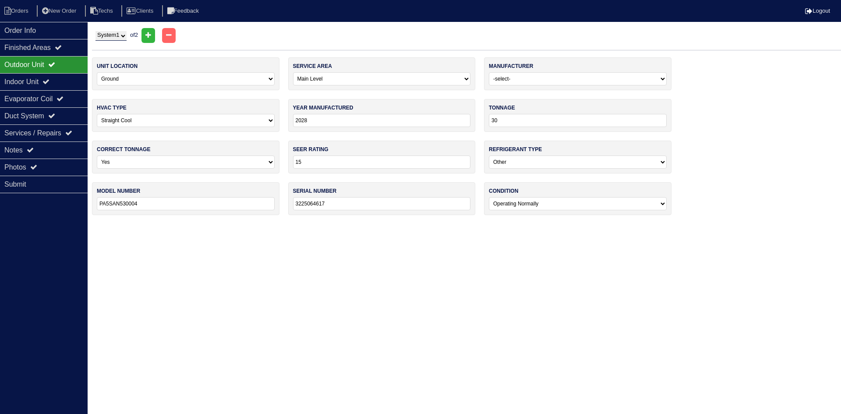
click at [314, 123] on input "2028" at bounding box center [382, 120] width 178 height 13
type input "2025"
click at [44, 95] on div "Evaporator Coil" at bounding box center [44, 98] width 88 height 17
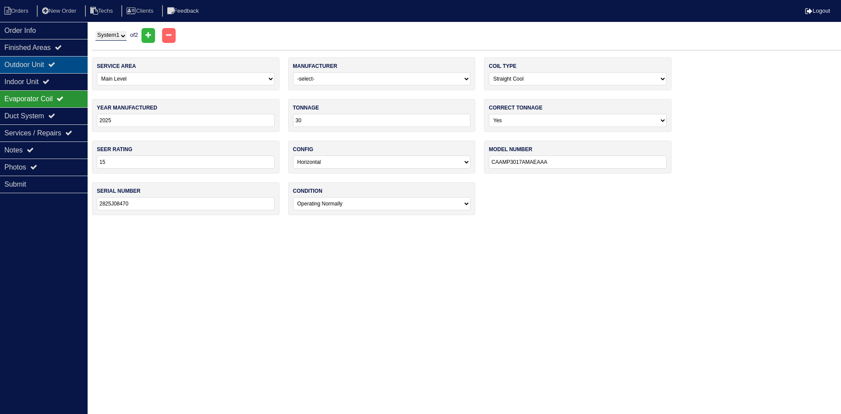
click at [40, 64] on div "Outdoor Unit" at bounding box center [44, 64] width 88 height 17
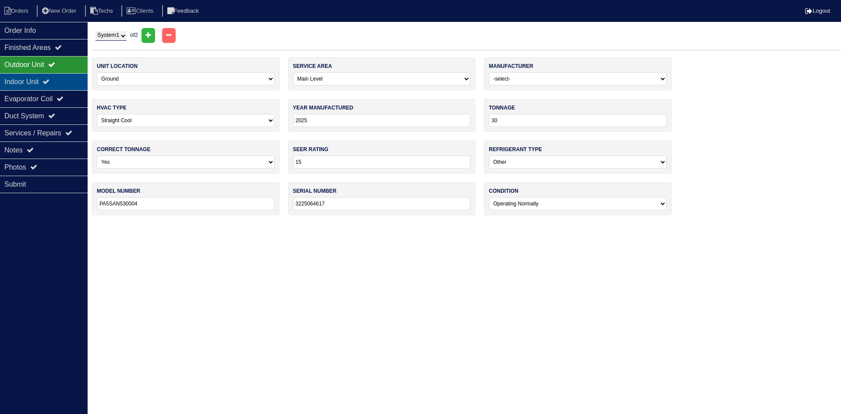
click at [32, 81] on div "Indoor Unit" at bounding box center [44, 81] width 88 height 17
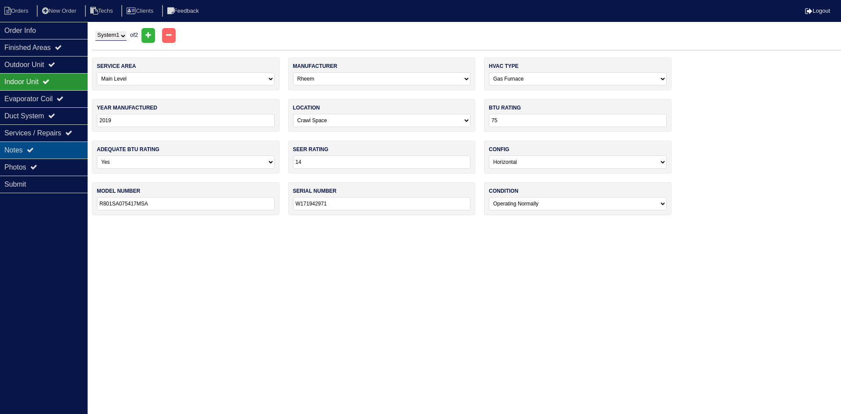
click at [50, 146] on div "Notes" at bounding box center [44, 149] width 88 height 17
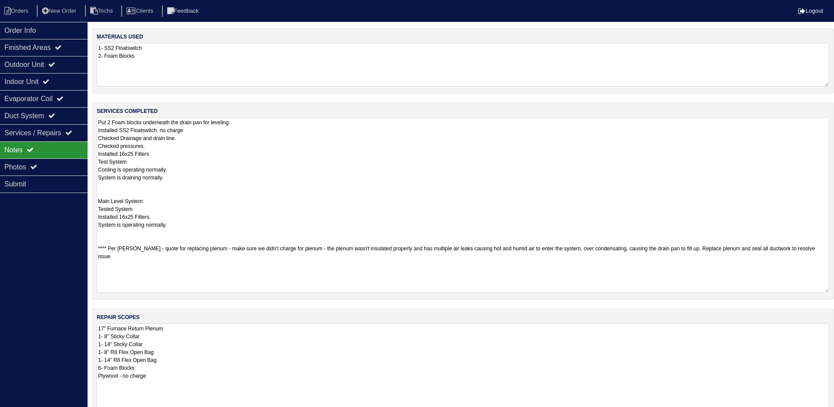
drag, startPoint x: 405, startPoint y: 250, endPoint x: 530, endPoint y: 254, distance: 124.5
click at [530, 254] on textarea "Put 2 Foam blocks underneath the drain pan for leveling. Installed SS2 Floatswi…" at bounding box center [463, 205] width 733 height 176
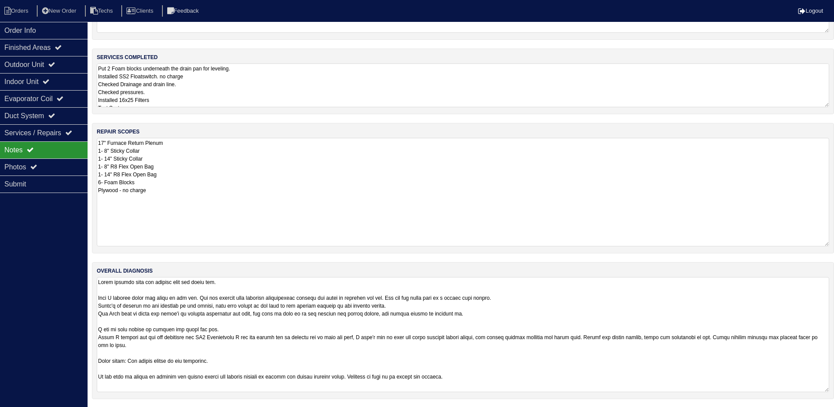
scroll to position [55, 0]
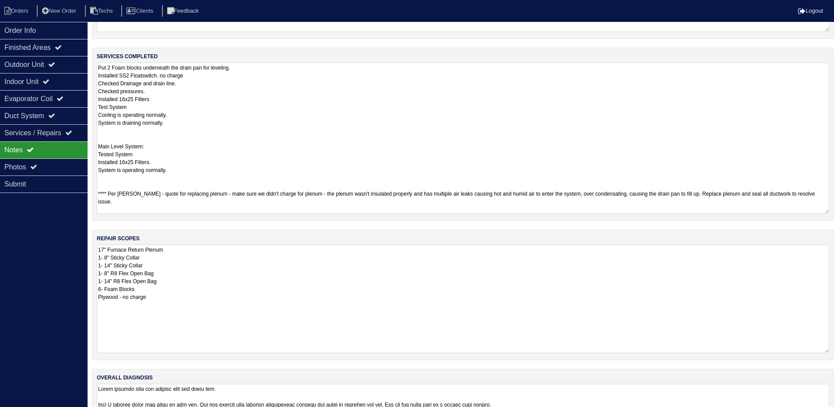
click at [293, 93] on textarea "Put 2 Foam blocks underneath the drain pan for leveling. Installed SS2 Floatswi…" at bounding box center [463, 139] width 733 height 152
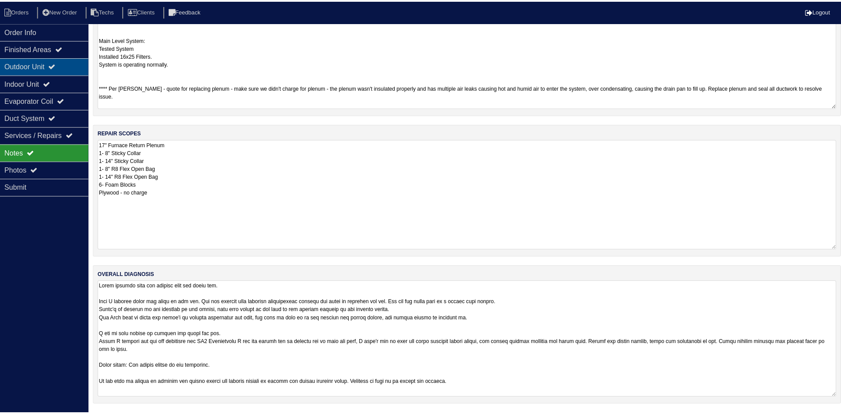
scroll to position [0, 0]
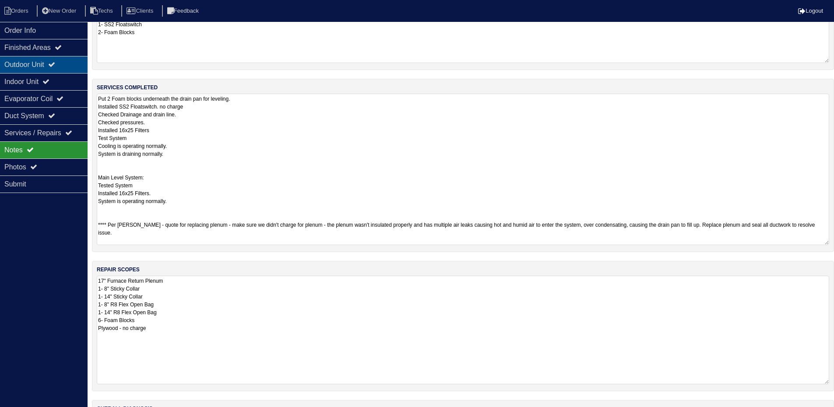
click at [61, 57] on div "Outdoor Unit" at bounding box center [44, 64] width 88 height 17
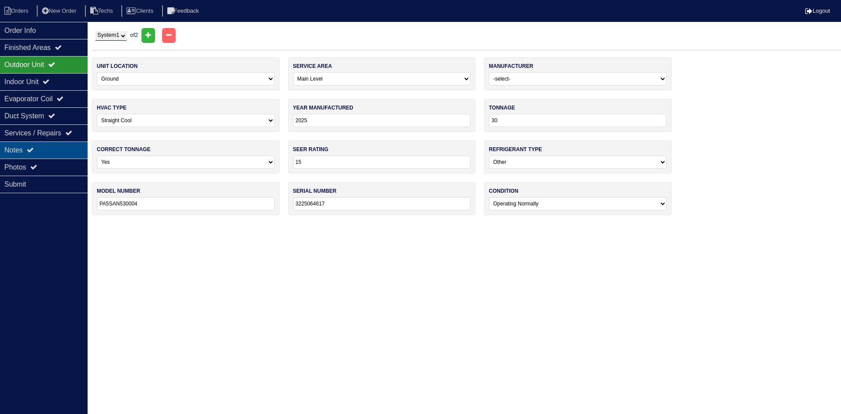
click at [65, 152] on div "Notes" at bounding box center [44, 149] width 88 height 17
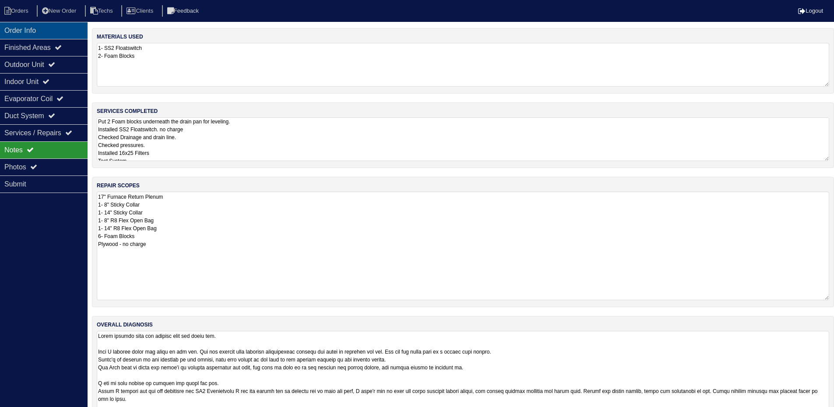
drag, startPoint x: 64, startPoint y: 30, endPoint x: 35, endPoint y: 31, distance: 29.8
click at [64, 30] on div "Order Info" at bounding box center [44, 30] width 88 height 17
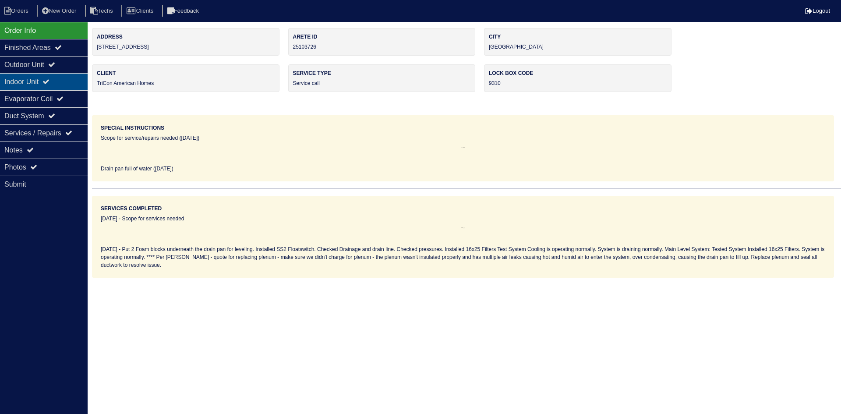
click at [48, 80] on div "Indoor Unit" at bounding box center [44, 81] width 88 height 17
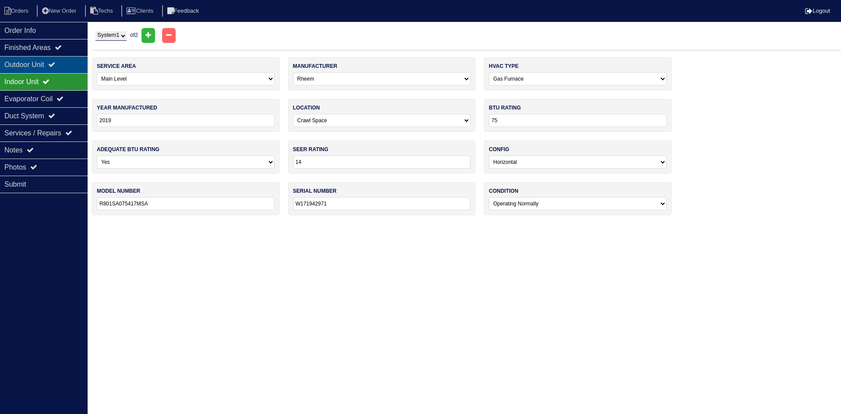
click at [50, 65] on div "Outdoor Unit" at bounding box center [44, 64] width 88 height 17
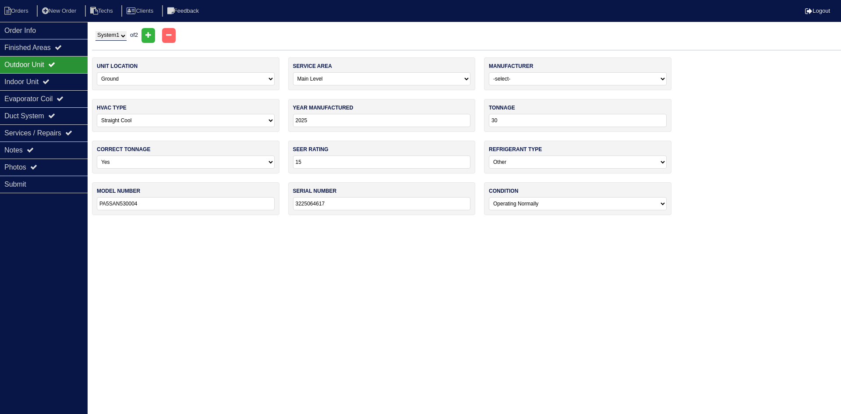
click at [116, 38] on select "System 1 System 2" at bounding box center [110, 36] width 31 height 10
select select "2"
click at [95, 31] on select "System 1 System 2" at bounding box center [110, 36] width 31 height 10
select select "1"
type input "1925C30910"
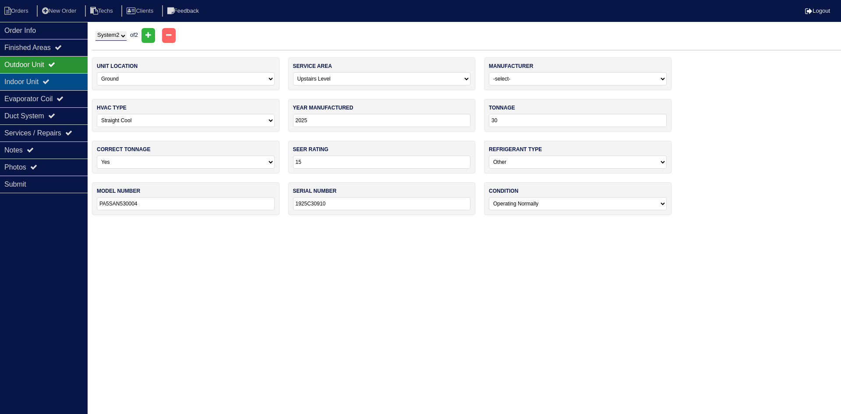
click at [42, 80] on div "Indoor Unit" at bounding box center [44, 81] width 88 height 17
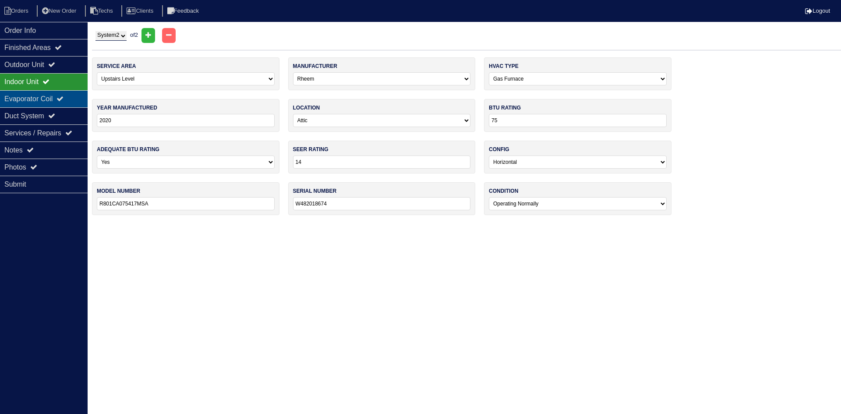
drag, startPoint x: 47, startPoint y: 99, endPoint x: 47, endPoint y: 83, distance: 15.3
click at [47, 98] on div "Evaporator Coil" at bounding box center [44, 98] width 88 height 17
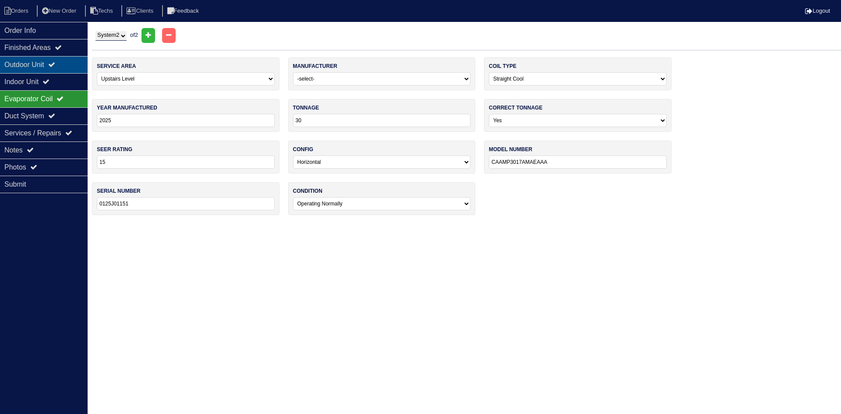
drag, startPoint x: 47, startPoint y: 79, endPoint x: 48, endPoint y: 73, distance: 6.6
click at [47, 78] on div "Indoor Unit" at bounding box center [44, 81] width 88 height 17
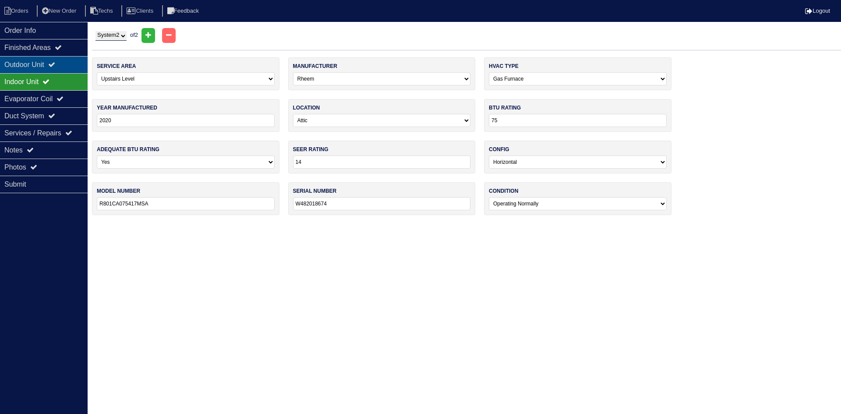
click at [46, 67] on div "Outdoor Unit" at bounding box center [44, 64] width 88 height 17
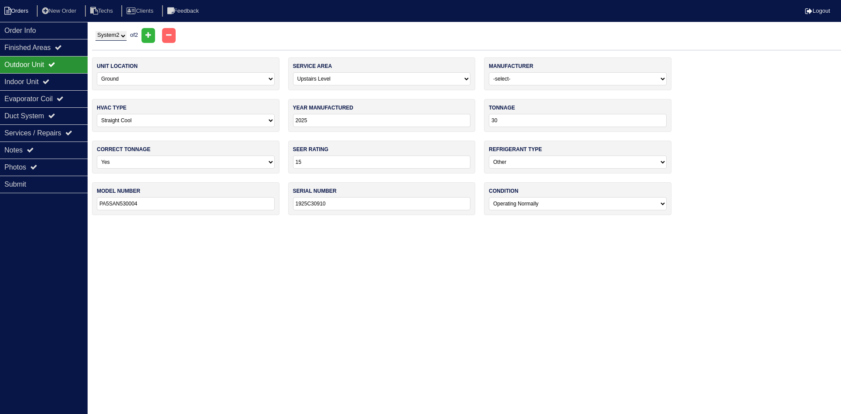
click at [10, 11] on icon at bounding box center [7, 11] width 7 height 8
select select "15"
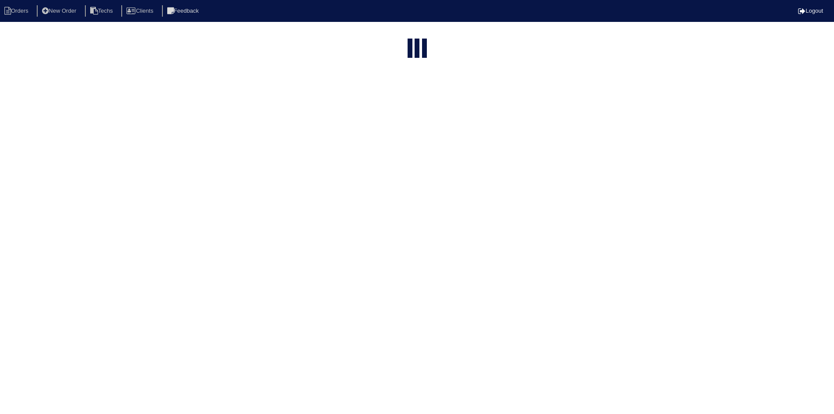
select select "field complete"
select select "need to quote"
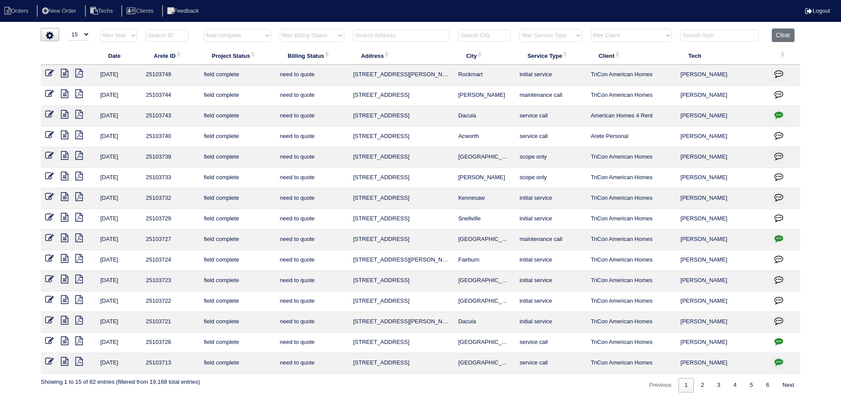
click at [65, 298] on icon at bounding box center [64, 299] width 7 height 9
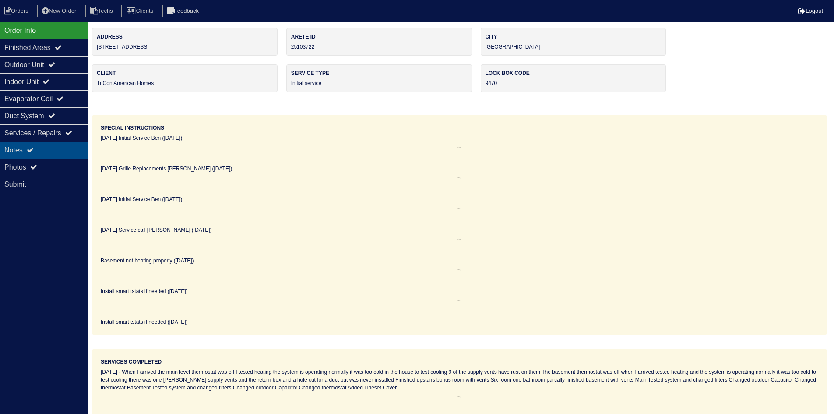
click at [59, 145] on div "Notes" at bounding box center [44, 149] width 88 height 17
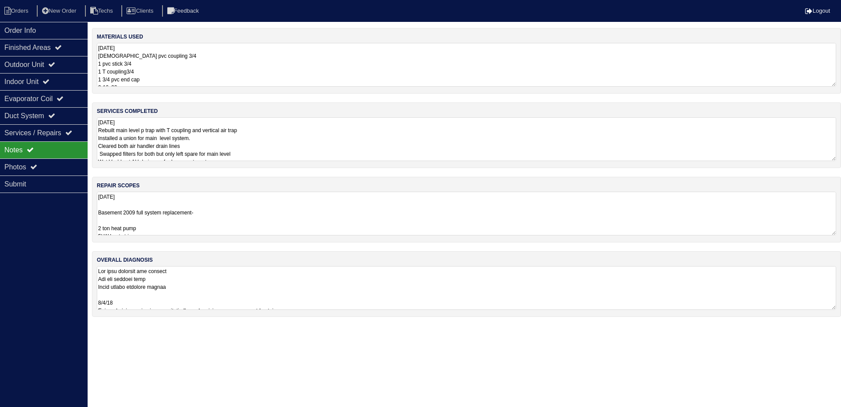
click at [280, 199] on textarea "[DATE] Basement 2009 full system replacement- 2 ton heat pump 5kW heat strip 2 …" at bounding box center [466, 214] width 739 height 44
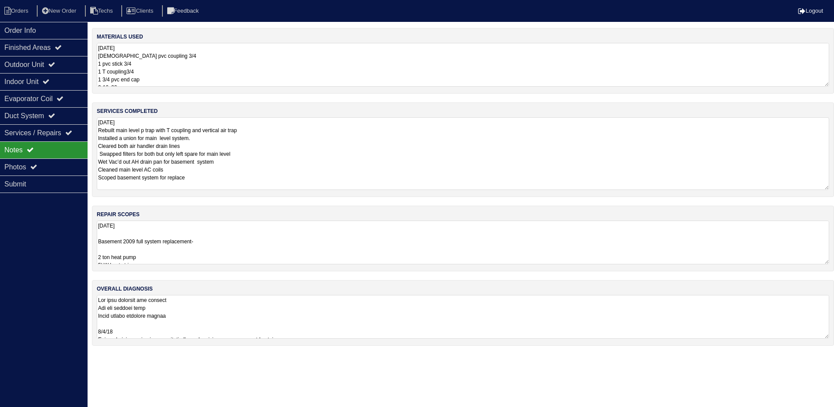
click at [310, 134] on textarea "[DATE] Rebuilt main level p trap with T coupling and vertical air trap Installe…" at bounding box center [463, 153] width 733 height 73
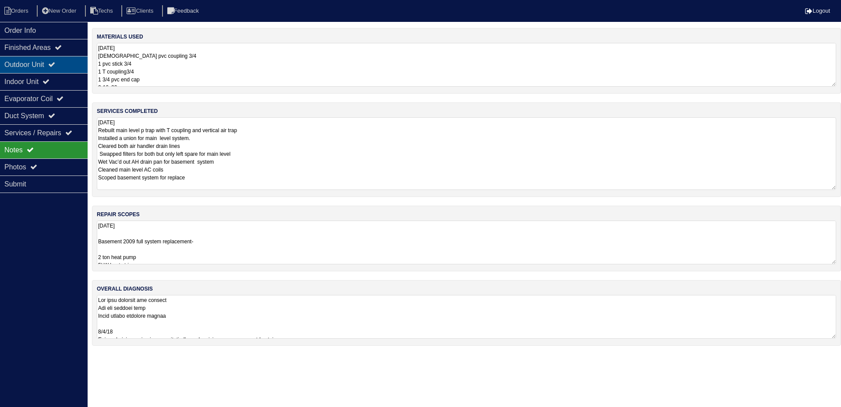
click at [42, 67] on div "Outdoor Unit" at bounding box center [44, 64] width 88 height 17
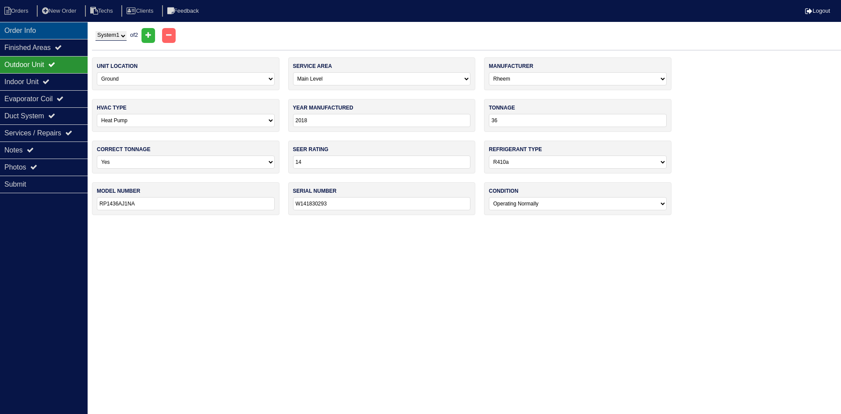
click at [27, 30] on div "Order Info" at bounding box center [44, 30] width 88 height 17
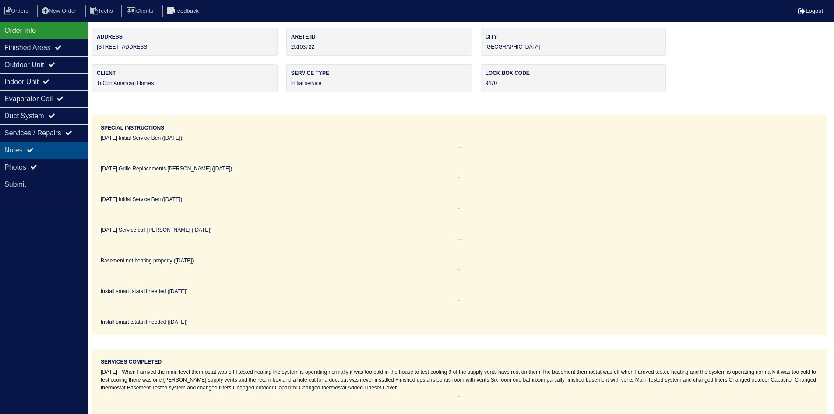
click at [57, 153] on div "Notes" at bounding box center [44, 149] width 88 height 17
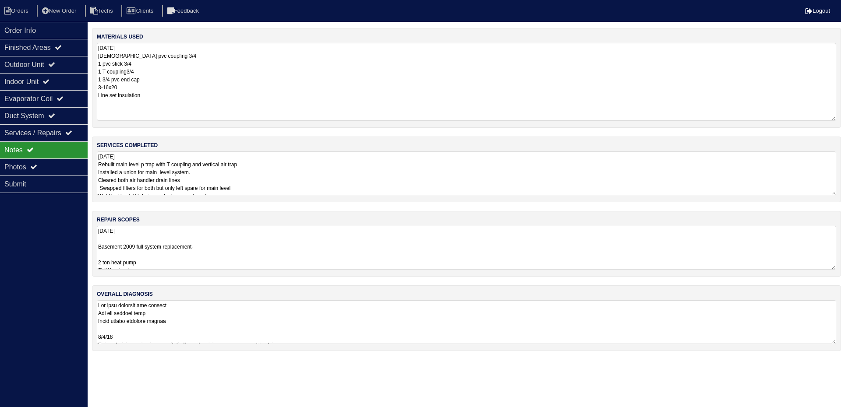
drag, startPoint x: 834, startPoint y: 83, endPoint x: 839, endPoint y: 117, distance: 34.6
click at [834, 117] on div "materials used [DATE] [DEMOGRAPHIC_DATA] pvc coupling 3/4 1 pvc stick 3/4 1 T c…" at bounding box center [466, 78] width 749 height 100
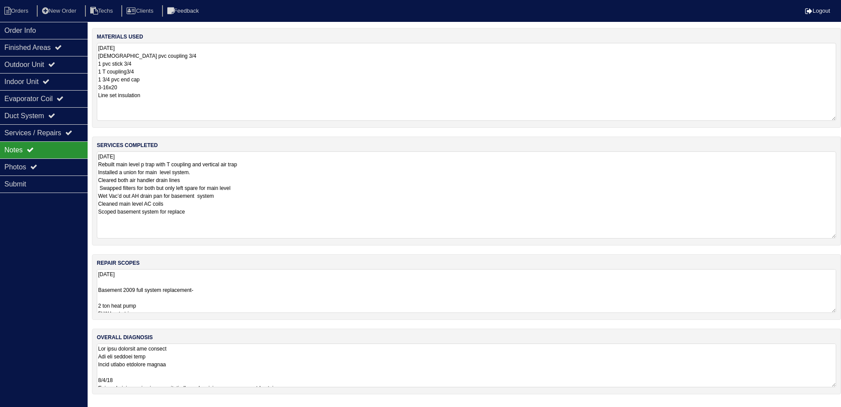
drag, startPoint x: 835, startPoint y: 191, endPoint x: 835, endPoint y: 235, distance: 43.4
click at [834, 235] on textarea "[DATE] Rebuilt main level p trap with T coupling and vertical air trap Installe…" at bounding box center [466, 195] width 739 height 87
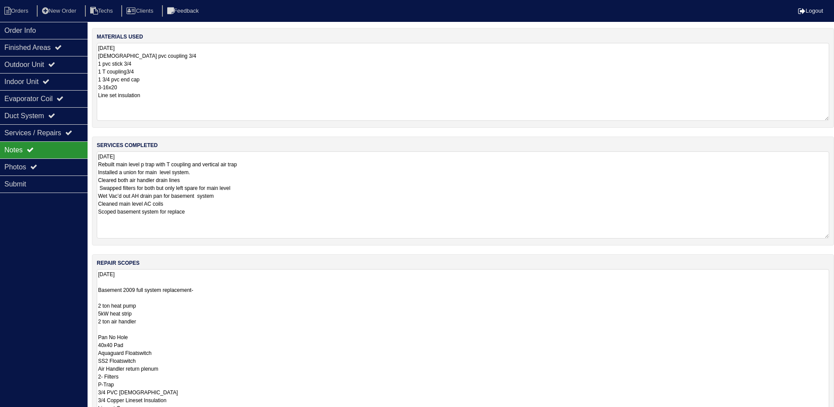
drag, startPoint x: 833, startPoint y: 311, endPoint x: 841, endPoint y: 434, distance: 123.3
click at [834, 413] on html "Orders New Order Techs Clients Feedback Logout Orders New Order Users Clients M…" at bounding box center [417, 263] width 834 height 527
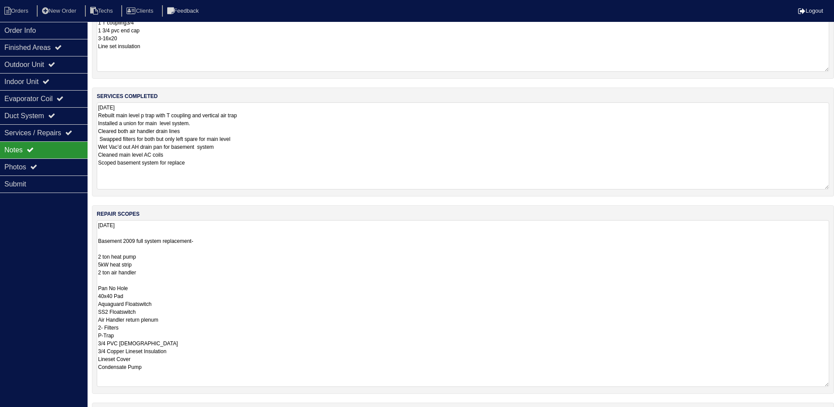
scroll to position [119, 0]
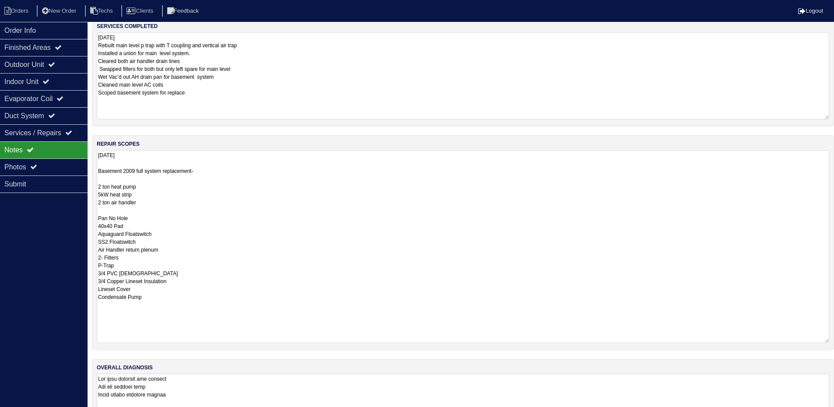
drag, startPoint x: 828, startPoint y: 316, endPoint x: 828, endPoint y: 342, distance: 25.8
click at [828, 343] on textarea "[DATE] Basement 2009 full system replacement- 2 ton heat pump 5kW heat strip 2 …" at bounding box center [463, 246] width 733 height 193
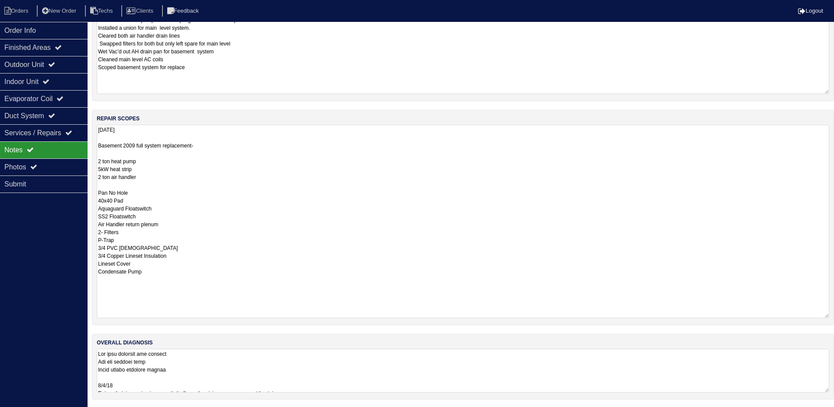
scroll to position [146, 0]
click at [425, 364] on textarea at bounding box center [463, 370] width 733 height 44
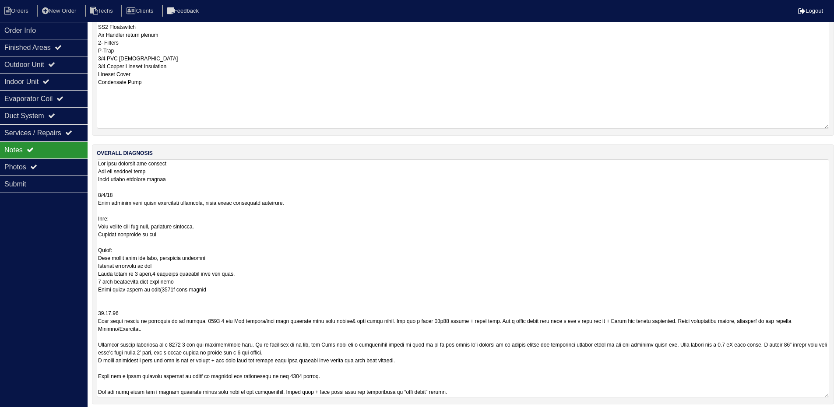
scroll to position [340, 0]
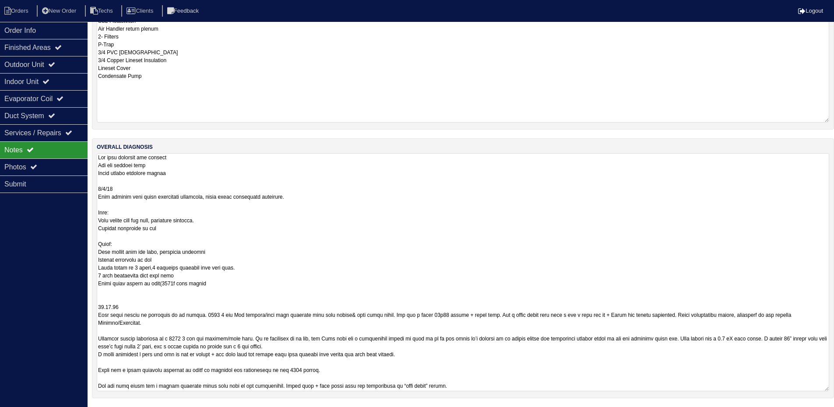
click at [19, 244] on div "Order Info Finished Areas Outdoor Unit Indoor Unit Evaporator Coil Duct System …" at bounding box center [44, 225] width 88 height 407
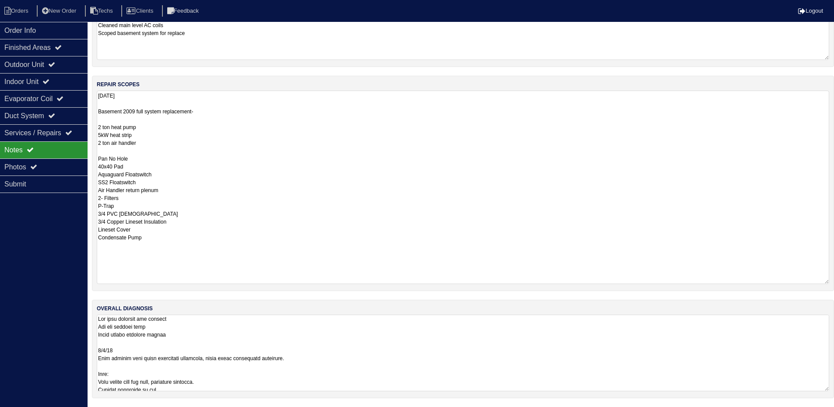
drag, startPoint x: 827, startPoint y: 390, endPoint x: 827, endPoint y: 431, distance: 40.7
click at [827, 407] on html "Orders New Order Techs Clients Feedback Logout Orders New Order Users Clients M…" at bounding box center [417, 114] width 834 height 586
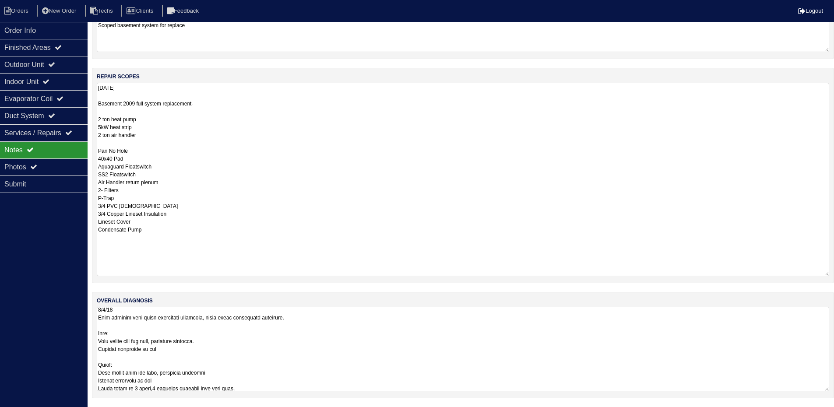
scroll to position [155, 0]
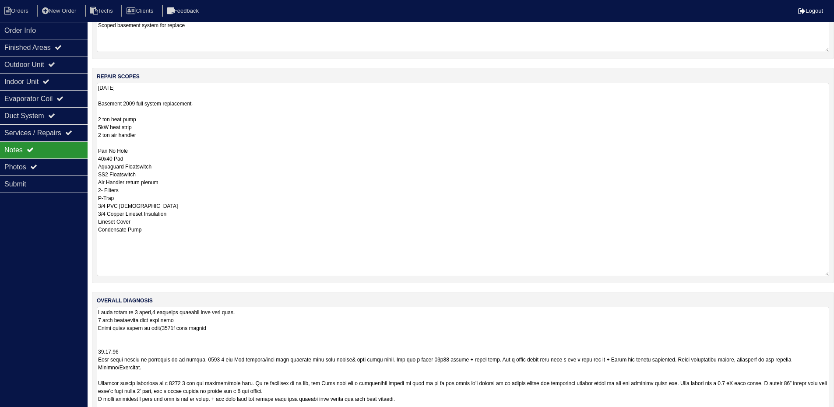
drag, startPoint x: 827, startPoint y: 390, endPoint x: 823, endPoint y: 378, distance: 12.6
click at [823, 413] on html "Orders New Order Techs Clients Feedback Logout Orders New Order Users Clients M…" at bounding box center [417, 132] width 834 height 639
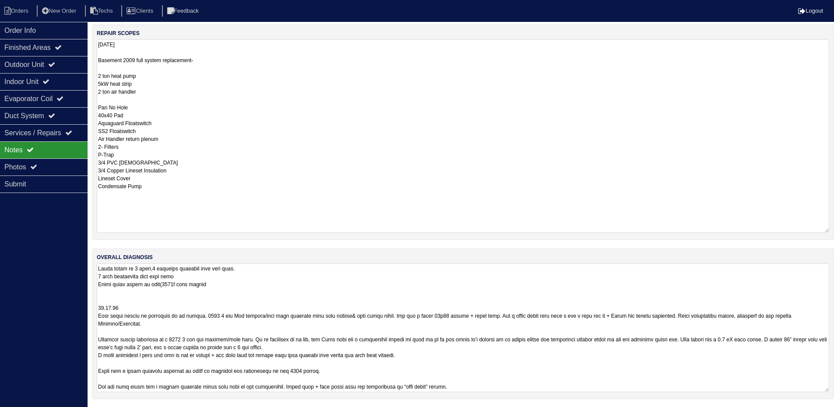
scroll to position [231, 0]
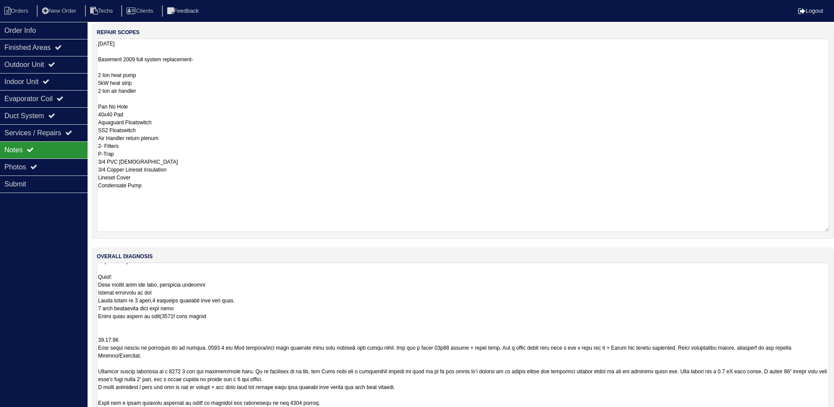
drag, startPoint x: 824, startPoint y: 389, endPoint x: 822, endPoint y: 402, distance: 12.5
click at [826, 413] on html "Orders New Order Techs Clients Feedback Logout Orders New Order Users Clients M…" at bounding box center [417, 104] width 834 height 671
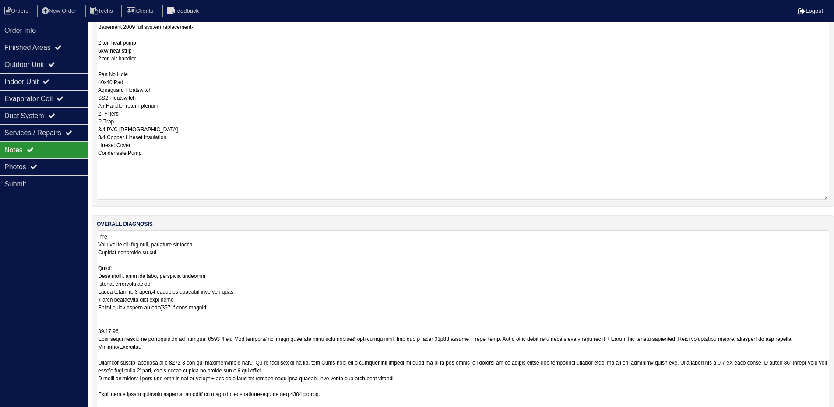
scroll to position [34, 0]
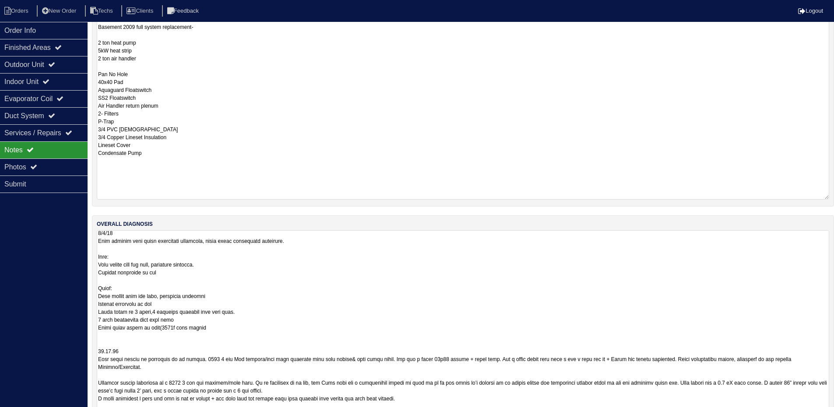
drag, startPoint x: 827, startPoint y: 389, endPoint x: 828, endPoint y: 433, distance: 44.3
click at [828, 413] on html "Orders New Order Techs Clients Feedback Logout Orders New Order Users Clients M…" at bounding box center [417, 94] width 834 height 715
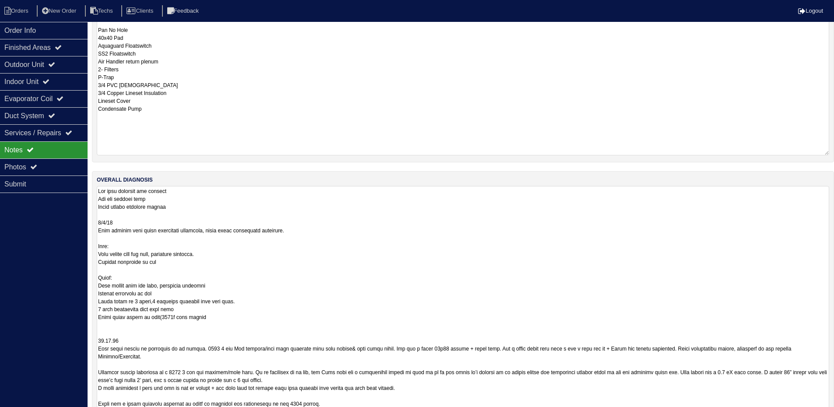
scroll to position [0, 0]
drag, startPoint x: 826, startPoint y: 389, endPoint x: 809, endPoint y: 380, distance: 19.6
click at [823, 413] on html "Orders New Order Techs Clients Feedback Logout Orders New Order Users Clients M…" at bounding box center [417, 73] width 834 height 761
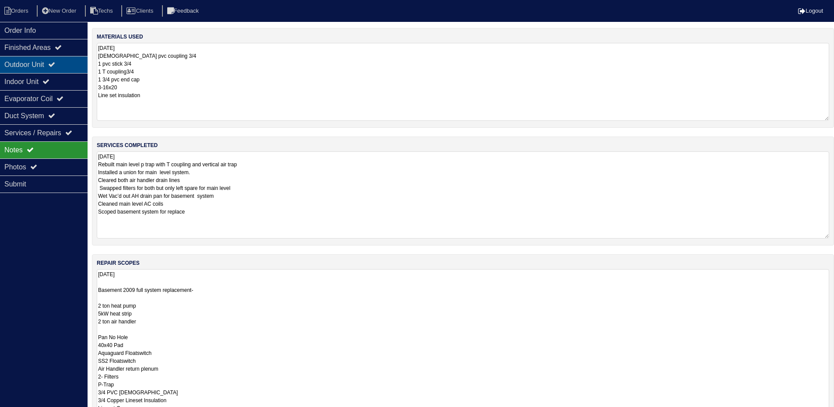
click at [38, 64] on div "Outdoor Unit" at bounding box center [44, 64] width 88 height 17
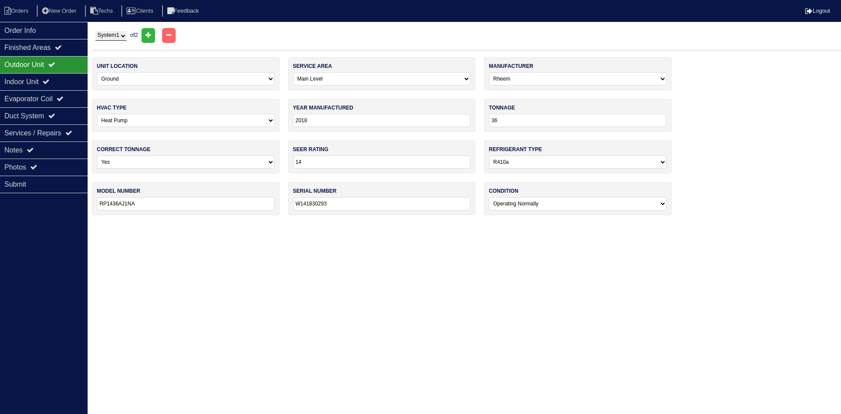
drag, startPoint x: 125, startPoint y: 37, endPoint x: 128, endPoint y: 41, distance: 4.7
click at [125, 37] on select "System 1 System 2" at bounding box center [110, 36] width 31 height 10
select select "2"
click at [95, 31] on select "System 1 System 2" at bounding box center [110, 36] width 31 height 10
select select "2"
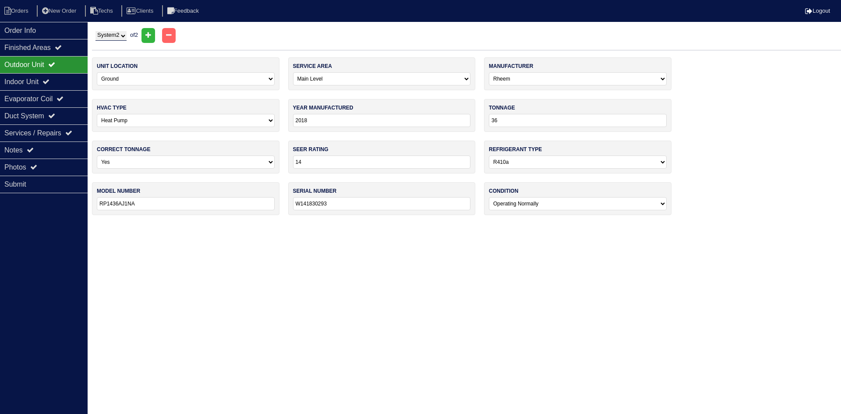
select select "Luxaire"
select select "2"
select select "Luxaire"
select select "3"
select select "2"
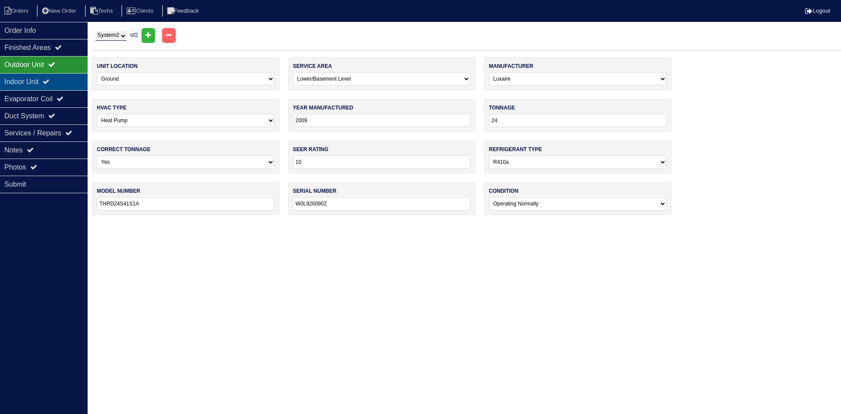
click at [67, 82] on div "Indoor Unit" at bounding box center [44, 81] width 88 height 17
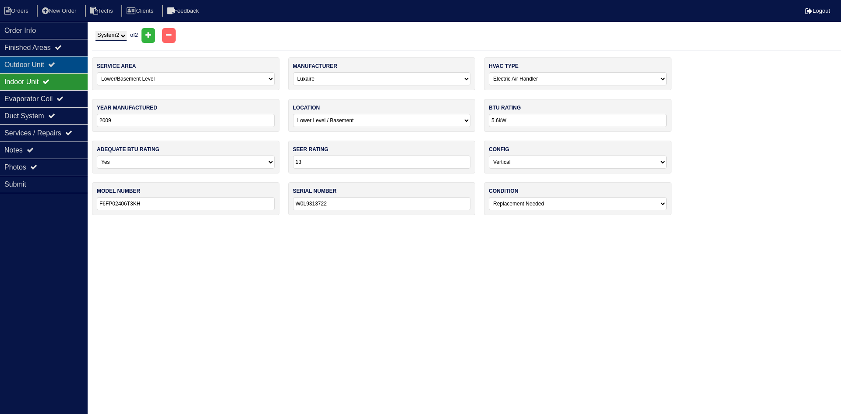
click at [63, 63] on div "Outdoor Unit" at bounding box center [44, 64] width 88 height 17
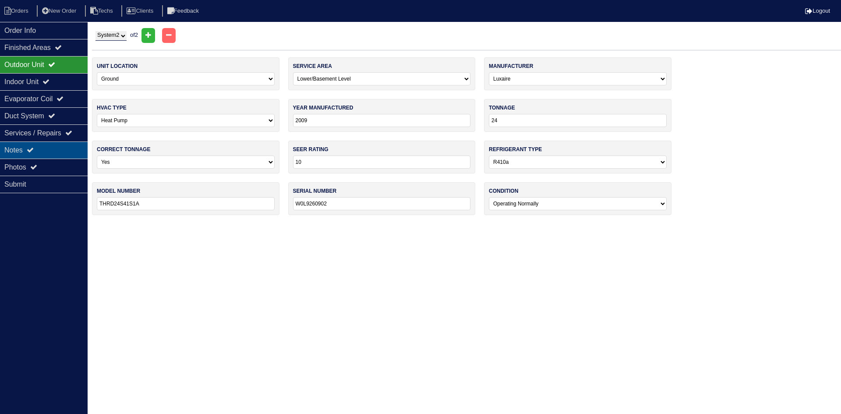
click at [40, 150] on div "Notes" at bounding box center [44, 149] width 88 height 17
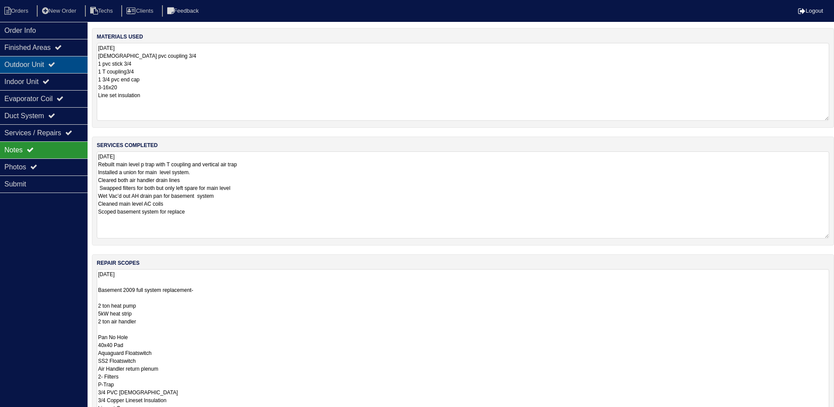
click at [42, 60] on div "Outdoor Unit" at bounding box center [44, 64] width 88 height 17
select select "2"
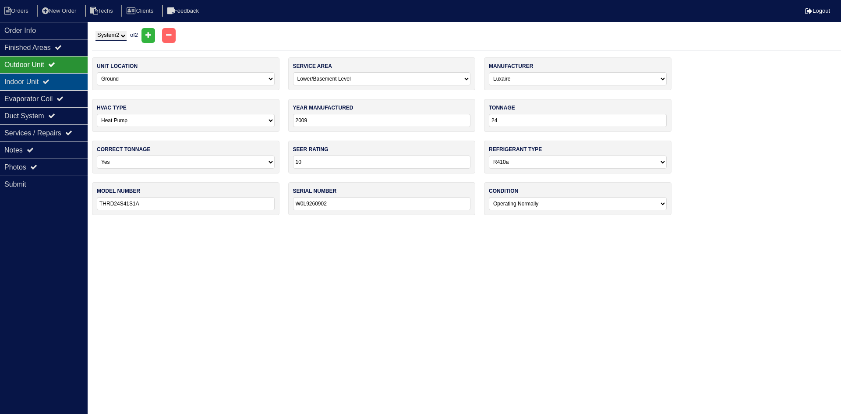
click at [49, 79] on icon at bounding box center [45, 81] width 7 height 7
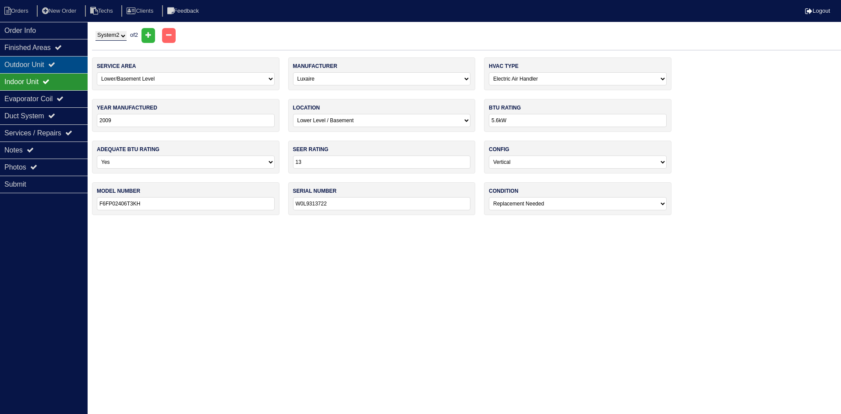
click at [49, 65] on div "Outdoor Unit" at bounding box center [44, 64] width 88 height 17
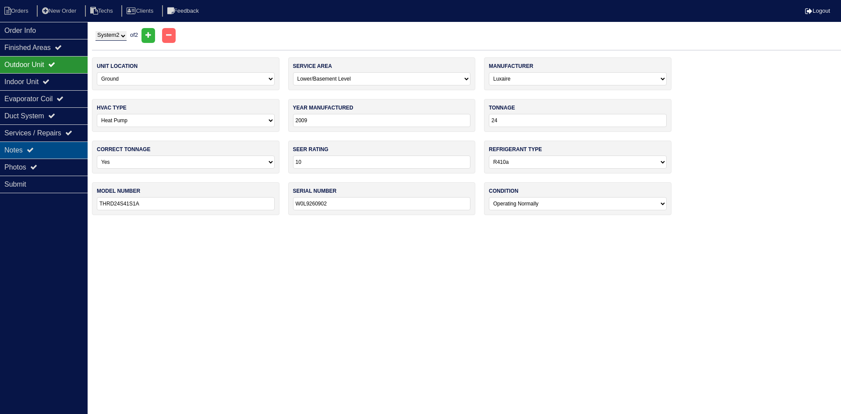
click at [52, 155] on div "Notes" at bounding box center [44, 149] width 88 height 17
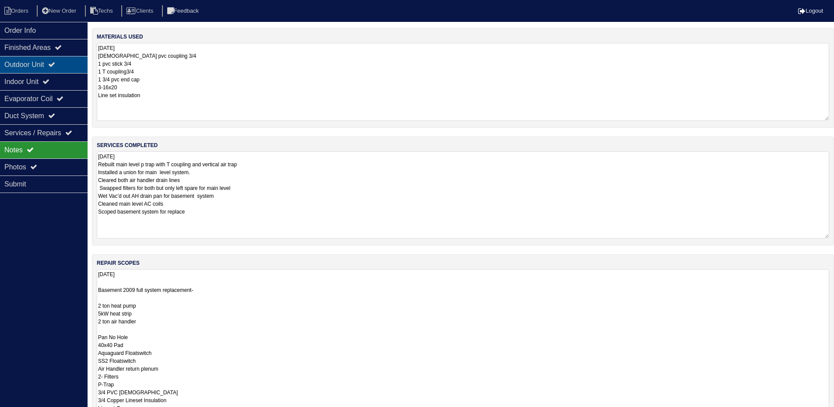
click at [44, 67] on div "Outdoor Unit" at bounding box center [44, 64] width 88 height 17
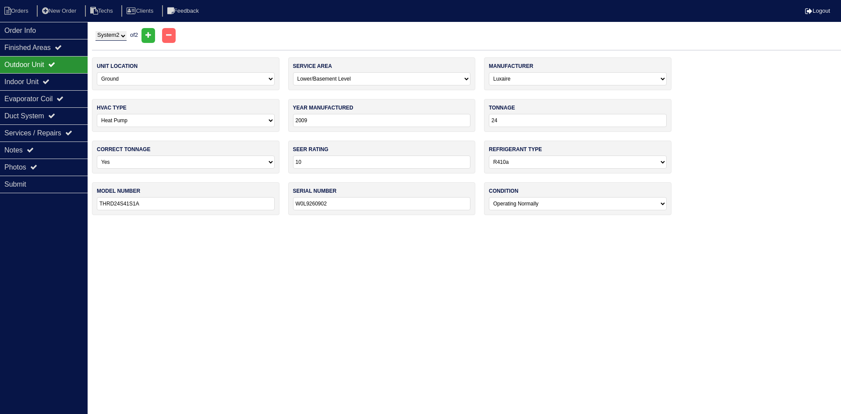
click at [102, 32] on select "System 1 System 2" at bounding box center [110, 36] width 31 height 10
select select "1"
click at [95, 31] on select "System 1 System 2" at bounding box center [110, 36] width 31 height 10
select select "0"
select select "Rheem"
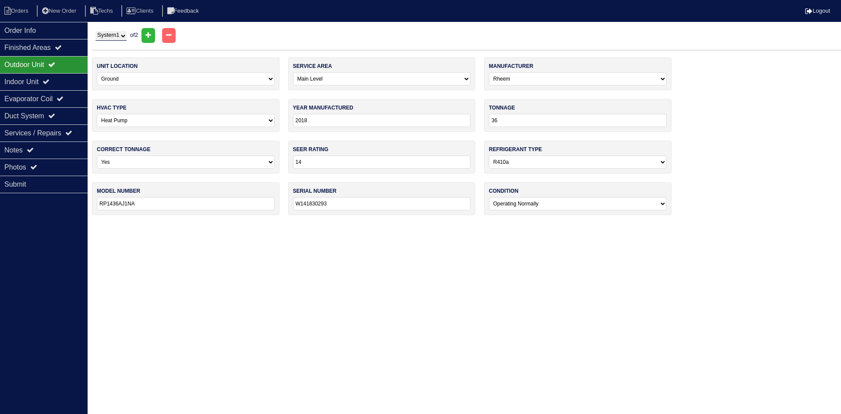
drag, startPoint x: 45, startPoint y: 80, endPoint x: 48, endPoint y: 69, distance: 11.5
click at [45, 79] on div "Indoor Unit" at bounding box center [44, 81] width 88 height 17
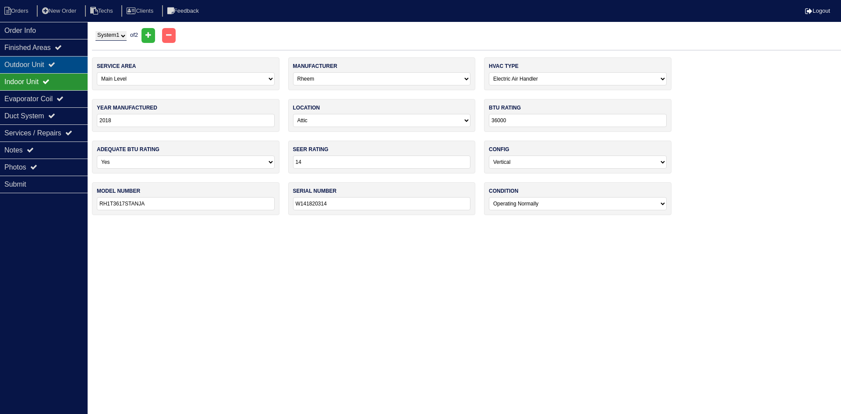
click at [48, 69] on div "Outdoor Unit" at bounding box center [44, 64] width 88 height 17
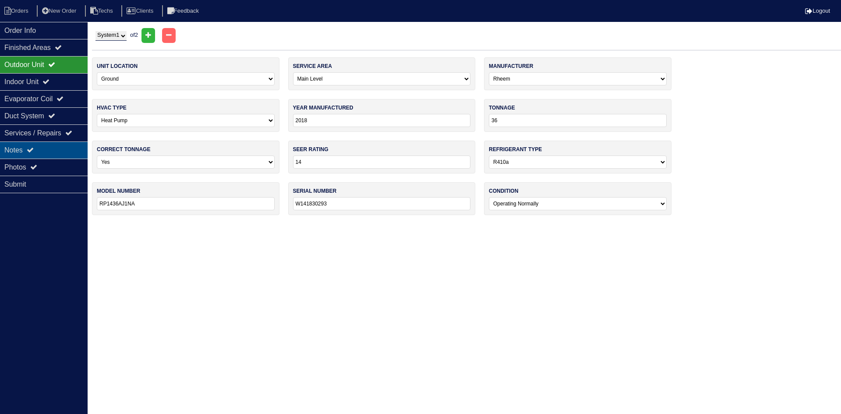
click at [63, 150] on div "Notes" at bounding box center [44, 149] width 88 height 17
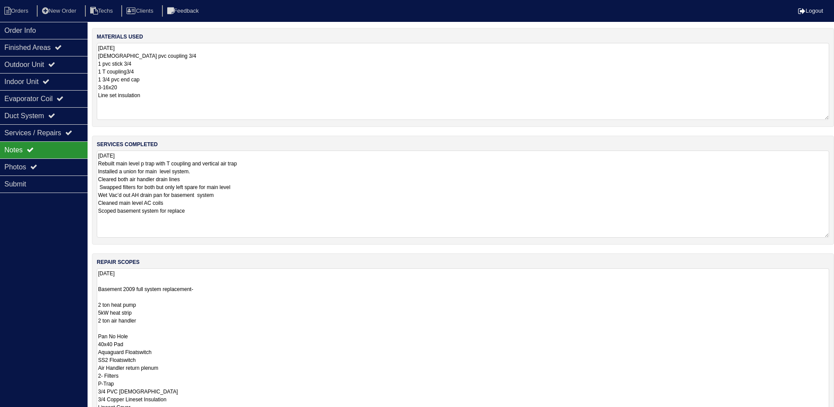
click at [152, 98] on textarea "10.10.25 Male pvc coupling 3/4 1 pvc stick 3/4 1 T coupling3/4 1 3/4 pvc end ca…" at bounding box center [463, 81] width 733 height 77
type textarea "10.10.25 Male pvc coupling 3/4 1 pvc stick 3/4 1 T coupling3/4 1 3/4 pvc end ca…"
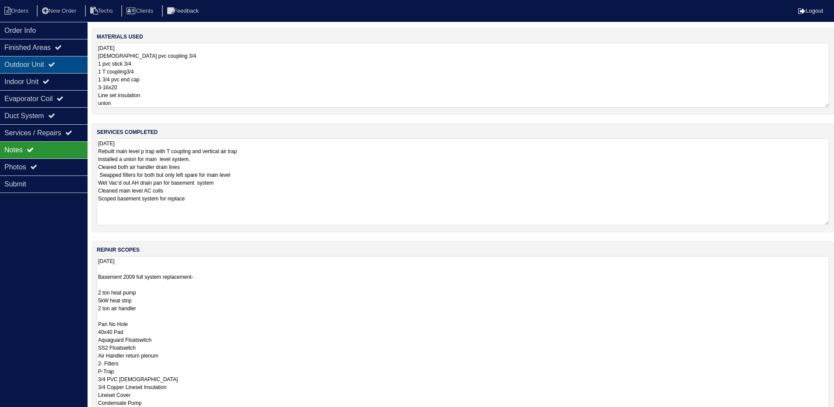
click at [64, 70] on div "Outdoor Unit" at bounding box center [44, 64] width 88 height 17
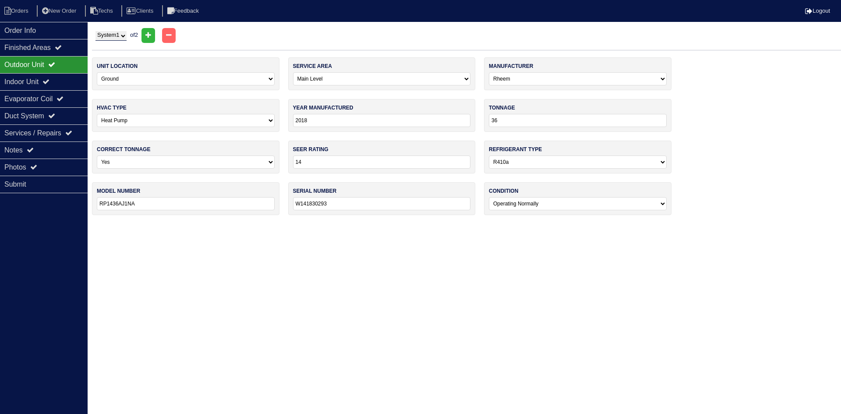
click at [115, 32] on select "System 1 System 2" at bounding box center [110, 36] width 31 height 10
select select "2"
click at [95, 31] on select "System 1 System 2" at bounding box center [110, 36] width 31 height 10
select select "2"
select select "Luxaire"
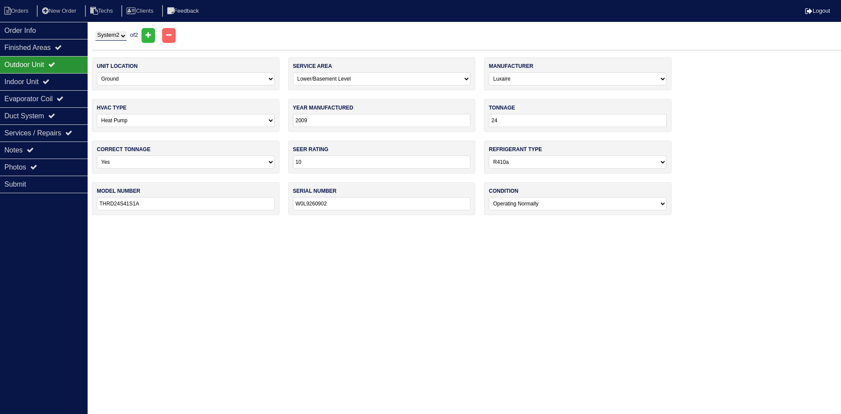
click at [126, 38] on select "System 1 System 2" at bounding box center [110, 36] width 31 height 10
select select "1"
click at [95, 31] on select "System 1 System 2" at bounding box center [110, 36] width 31 height 10
select select "0"
select select "Rheem"
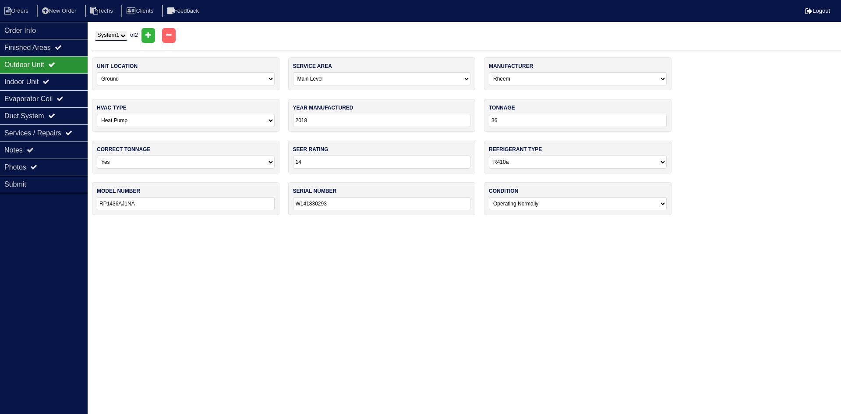
click at [113, 35] on select "System 1 System 2" at bounding box center [110, 36] width 31 height 10
select select "2"
click at [95, 31] on select "System 1 System 2" at bounding box center [110, 36] width 31 height 10
select select "2"
select select "Luxaire"
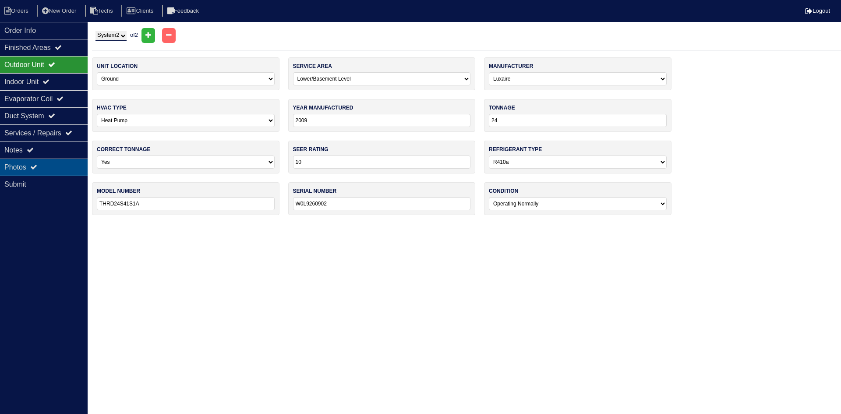
click at [35, 167] on icon at bounding box center [33, 166] width 7 height 7
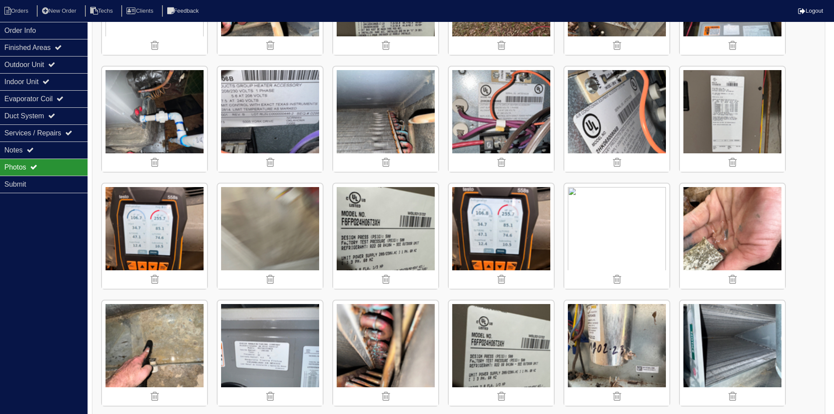
scroll to position [1387, 0]
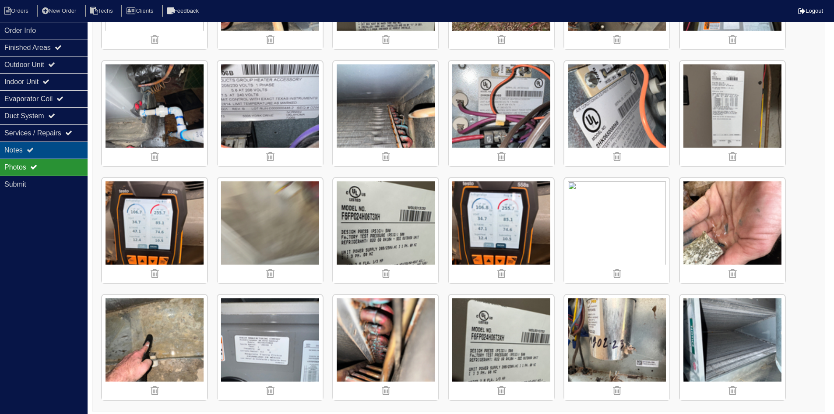
click at [71, 150] on div "Notes" at bounding box center [44, 149] width 88 height 17
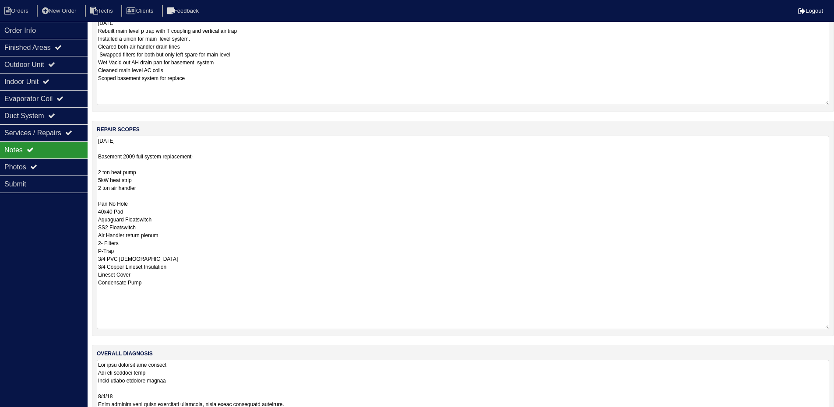
scroll to position [96, 0]
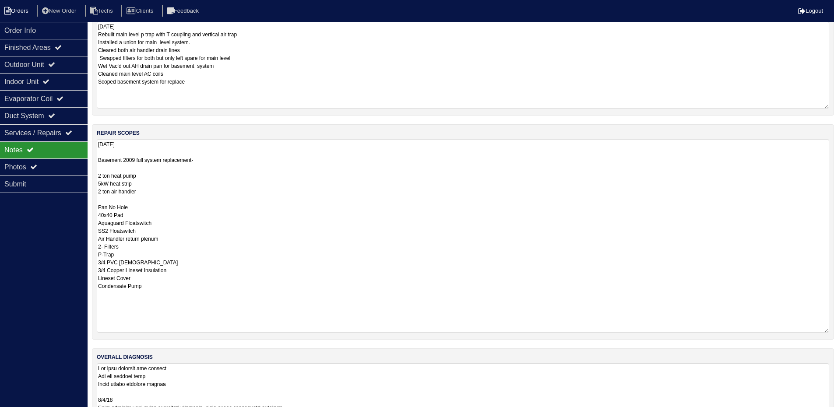
click at [17, 12] on li "Orders" at bounding box center [17, 11] width 35 height 12
click at [21, 12] on li "Orders" at bounding box center [17, 11] width 35 height 12
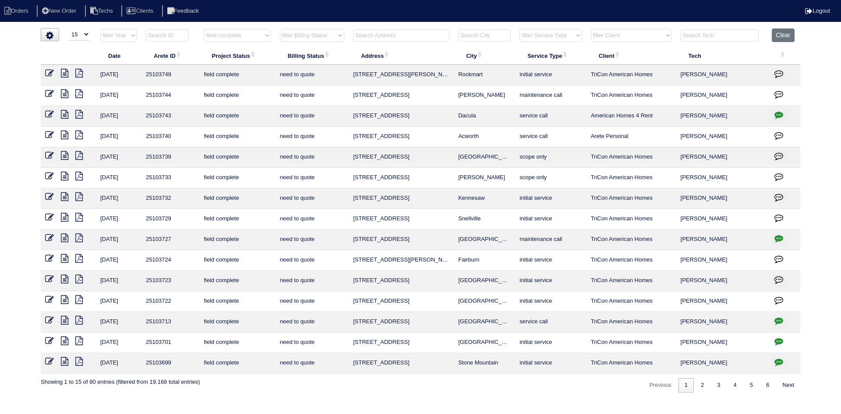
select select "15"
select select "field complete"
select select "need to quote"
click at [779, 362] on icon "button" at bounding box center [778, 361] width 9 height 9
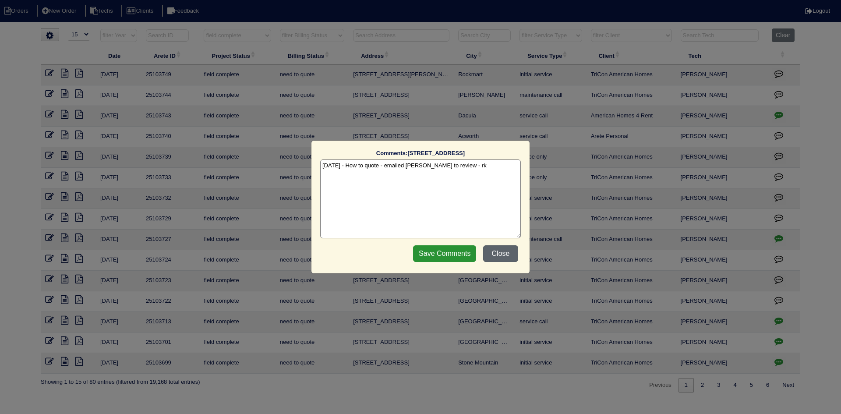
click at [502, 252] on button "Close" at bounding box center [500, 253] width 35 height 17
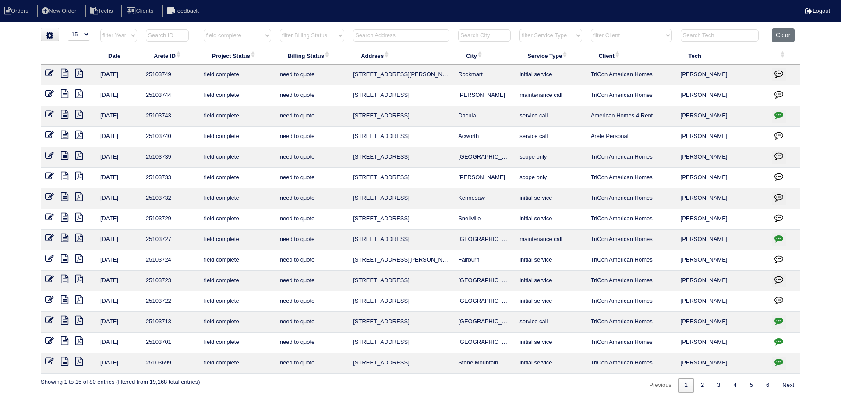
click at [63, 362] on icon at bounding box center [64, 361] width 7 height 9
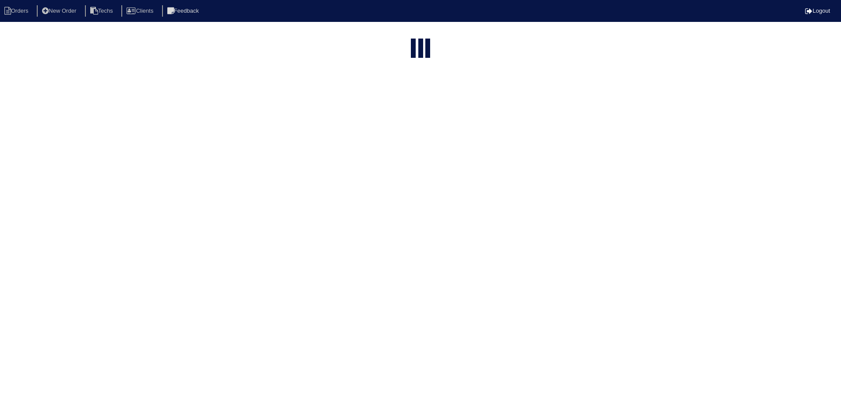
select select "15"
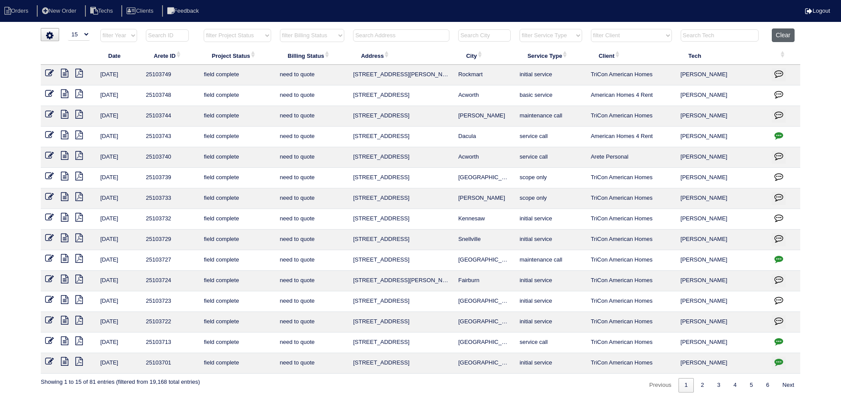
click at [785, 34] on button "Clear" at bounding box center [783, 35] width 22 height 14
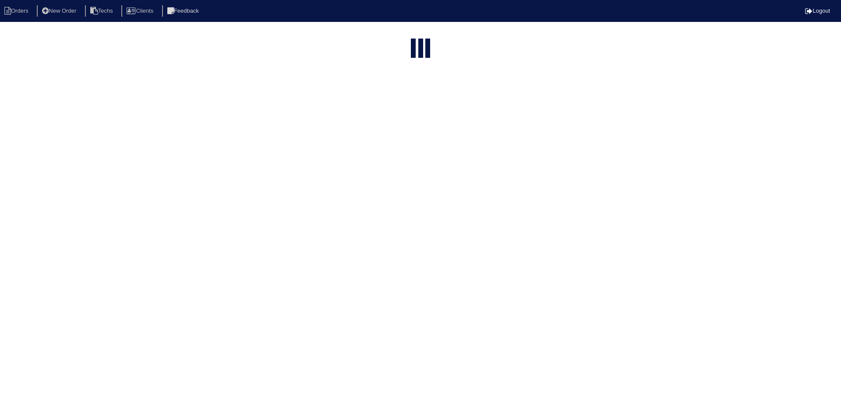
select select "15"
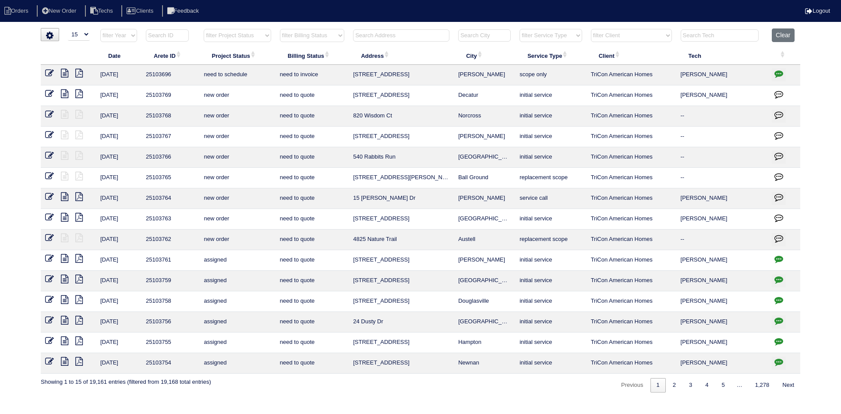
click at [173, 35] on input "text" at bounding box center [167, 35] width 43 height 12
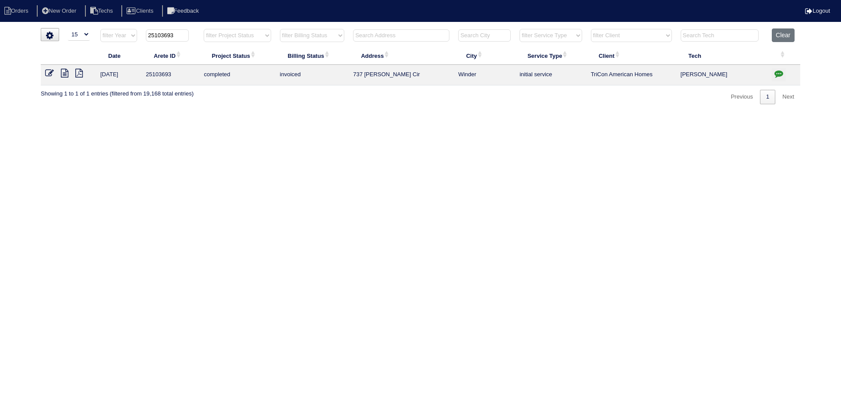
type input "25103693"
click at [65, 73] on icon at bounding box center [64, 73] width 7 height 9
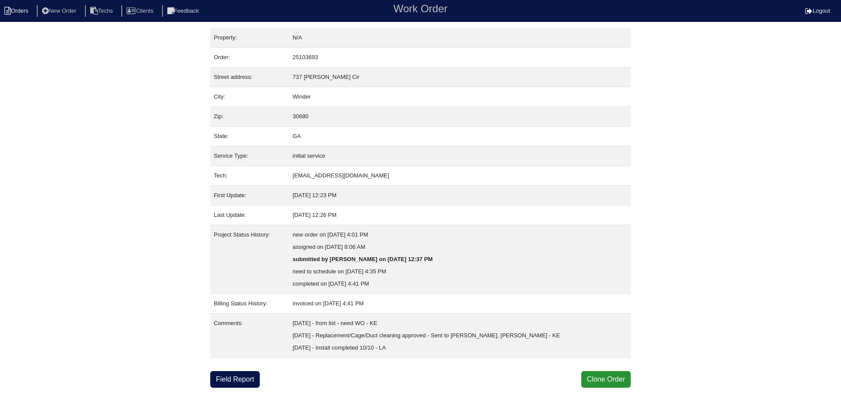
click at [20, 8] on li "Orders" at bounding box center [17, 11] width 35 height 12
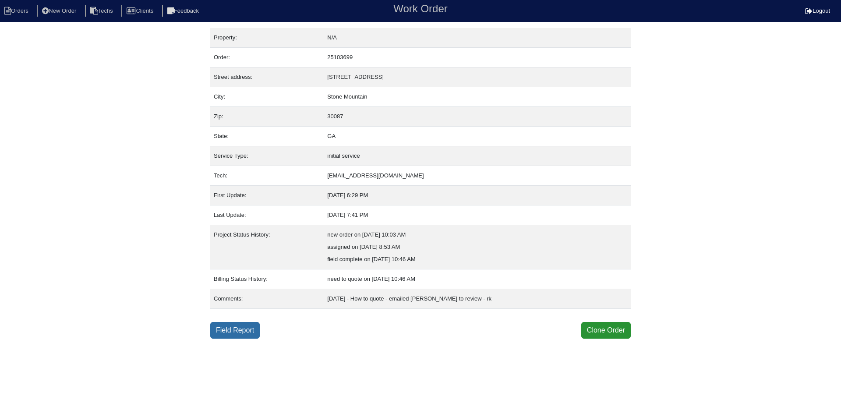
click at [240, 333] on link "Field Report" at bounding box center [234, 330] width 49 height 17
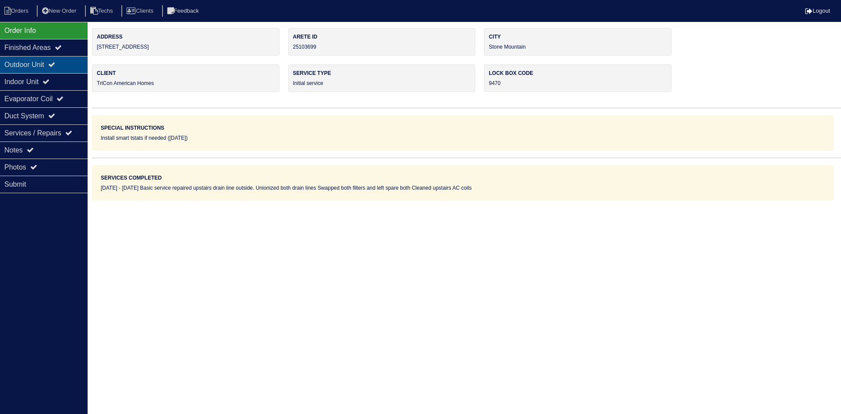
click at [43, 63] on div "Outdoor Unit" at bounding box center [44, 64] width 88 height 17
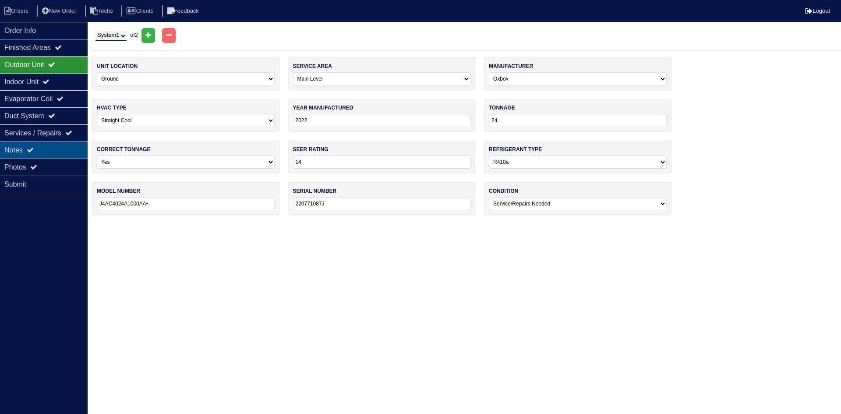
click at [45, 151] on div "Notes" at bounding box center [44, 149] width 88 height 17
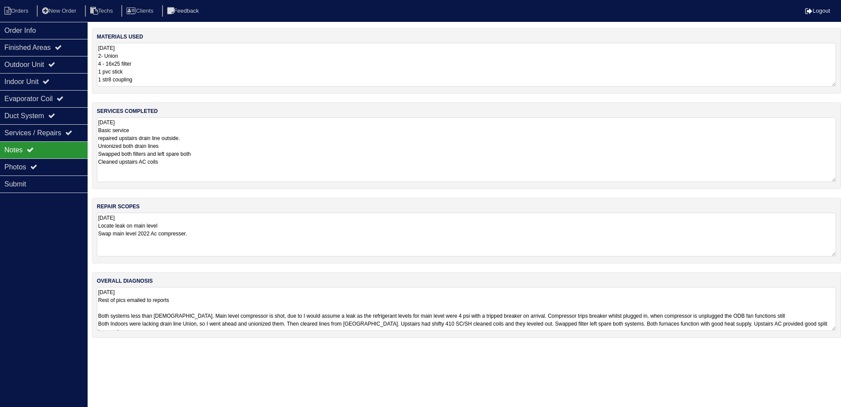
drag, startPoint x: 832, startPoint y: 158, endPoint x: 831, endPoint y: 179, distance: 21.1
click at [831, 179] on textarea "10.9.25 Basic service repaired upstairs drain line outside. Unionized both drai…" at bounding box center [466, 149] width 739 height 65
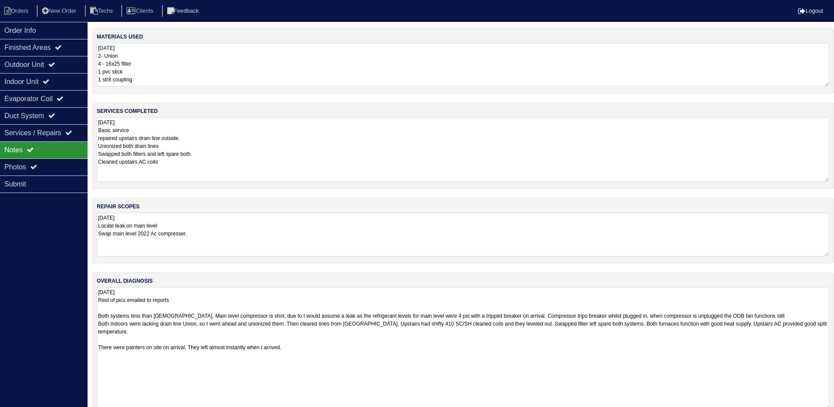
drag, startPoint x: 834, startPoint y: 329, endPoint x: 830, endPoint y: 408, distance: 79.4
click at [830, 408] on html "Orders New Order Techs Clients Feedback Logout Orders New Order Users Clients M…" at bounding box center [417, 213] width 834 height 426
click at [208, 233] on textarea "10.9.25 Locate leak on main level Swap main level 2022 Ac compresser." at bounding box center [463, 235] width 733 height 44
type textarea "10.9.25 Locate leak on main level Swap main level 2022 Ac compresser. - per Pay…"
click at [55, 67] on icon at bounding box center [51, 64] width 7 height 7
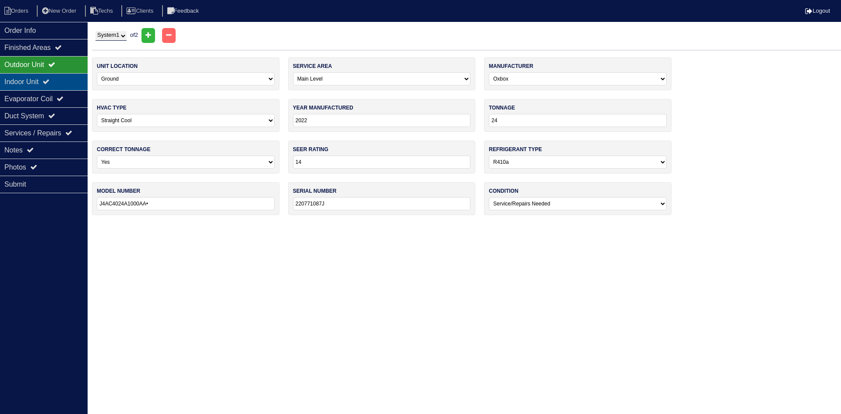
click at [49, 83] on icon at bounding box center [45, 81] width 7 height 7
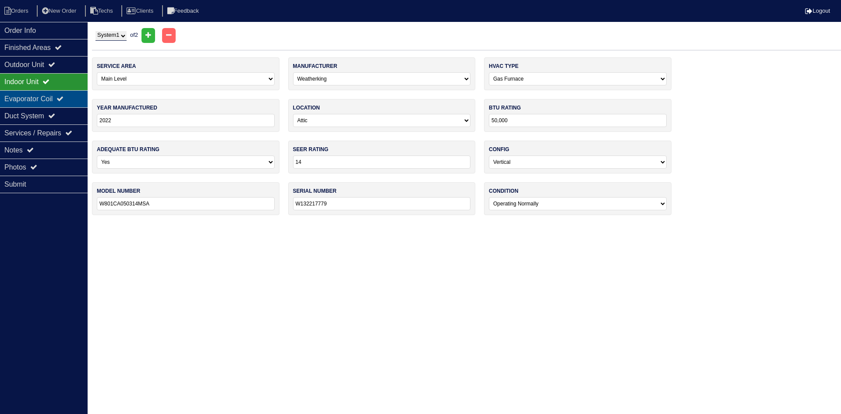
click at [54, 98] on div "Evaporator Coil" at bounding box center [44, 98] width 88 height 17
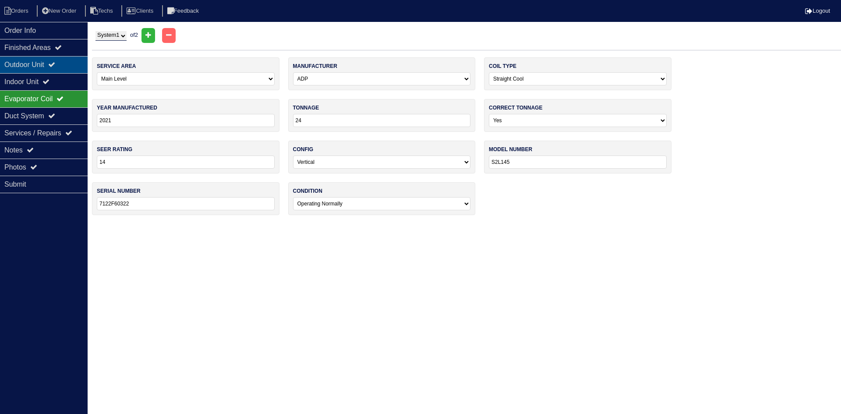
click at [59, 69] on div "Outdoor Unit" at bounding box center [44, 64] width 88 height 17
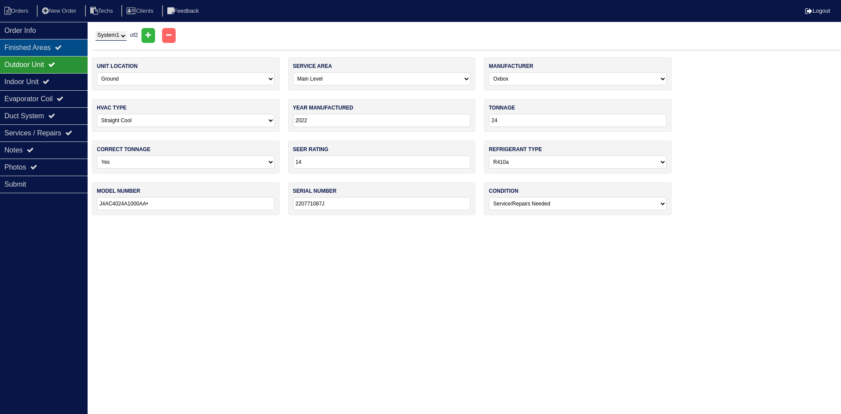
click at [46, 46] on div "Finished Areas" at bounding box center [44, 47] width 88 height 17
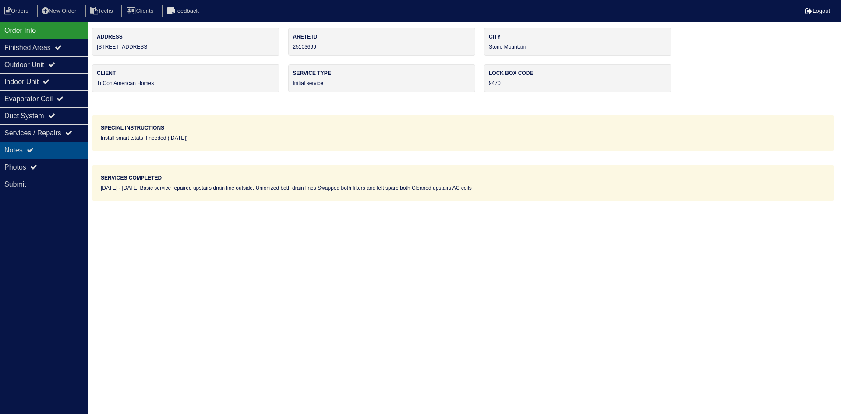
click at [34, 149] on icon at bounding box center [30, 149] width 7 height 7
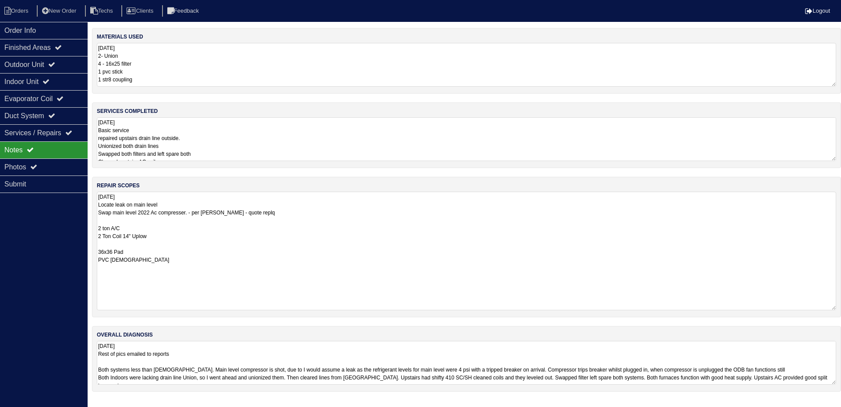
drag, startPoint x: 834, startPoint y: 233, endPoint x: 828, endPoint y: 308, distance: 74.7
click at [830, 309] on textarea "10.9.25 Locate leak on main level Swap main level 2022 Ac compresser. - per Pay…" at bounding box center [466, 251] width 739 height 119
click at [271, 214] on textarea "10.9.25 Locate leak on main level Swap main level 2022 Ac compresser. - per Pay…" at bounding box center [466, 251] width 739 height 119
type textarea "10.9.25 Locate leak on main level Swap main level 2022 Ac compresser. - per Pay…"
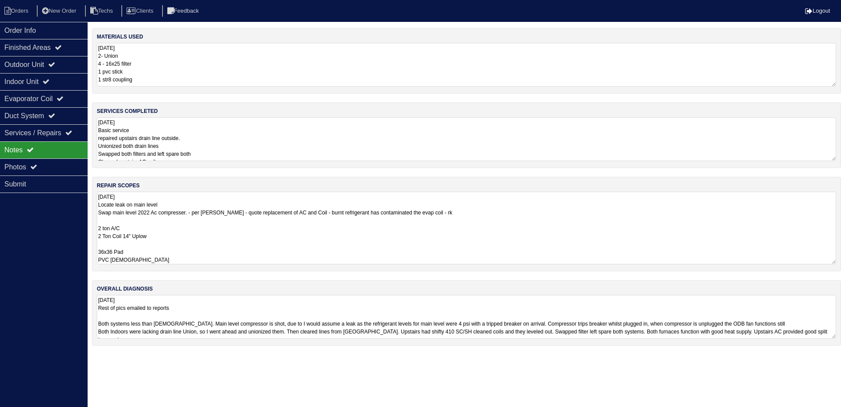
scroll to position [1, 0]
click at [806, 141] on textarea "10.9.25 Basic service repaired upstairs drain line outside. Unionized both drai…" at bounding box center [466, 139] width 739 height 44
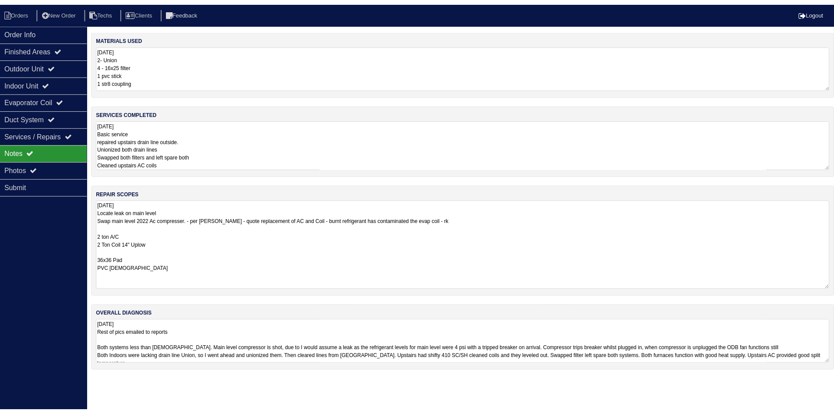
scroll to position [0, 0]
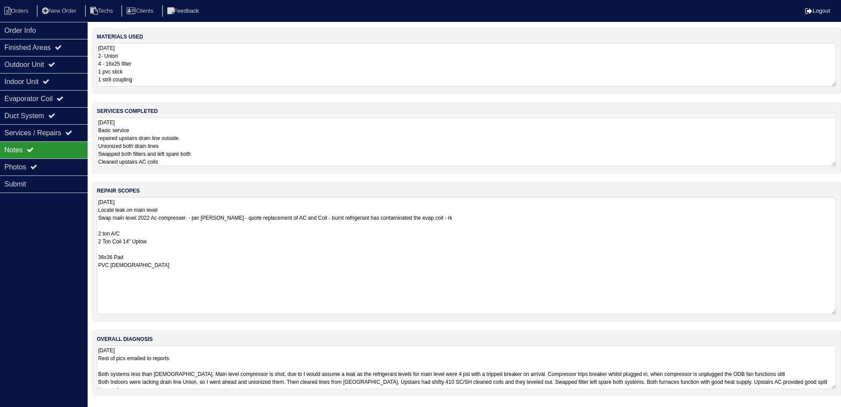
drag, startPoint x: 834, startPoint y: 239, endPoint x: 837, endPoint y: 313, distance: 74.1
click at [837, 313] on div "repair scopes 10.9.25 Locate leak on main level Swap main level 2022 Ac compres…" at bounding box center [466, 252] width 749 height 140
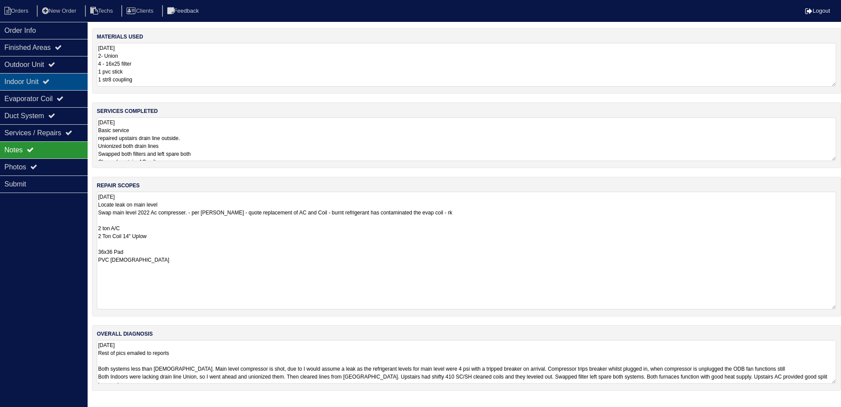
click at [58, 79] on div "Indoor Unit" at bounding box center [44, 81] width 88 height 17
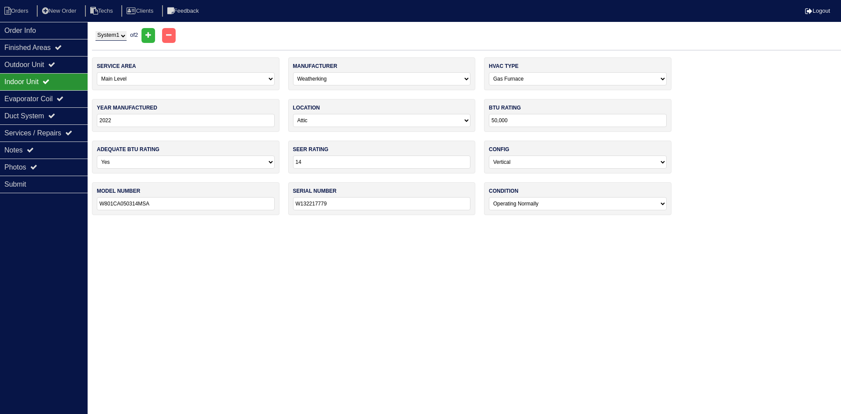
click at [127, 36] on select "System 1 System 2" at bounding box center [110, 36] width 31 height 10
select select "2"
click at [95, 31] on select "System 1 System 2" at bounding box center [110, 36] width 31 height 10
click at [55, 61] on icon at bounding box center [51, 64] width 7 height 7
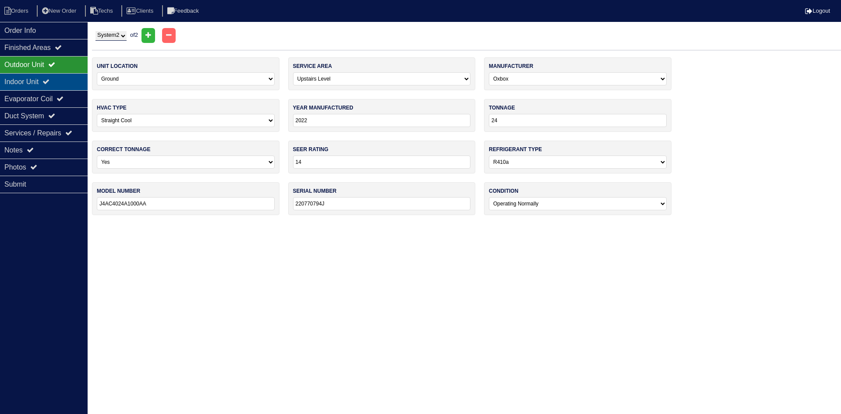
click at [49, 79] on icon at bounding box center [45, 81] width 7 height 7
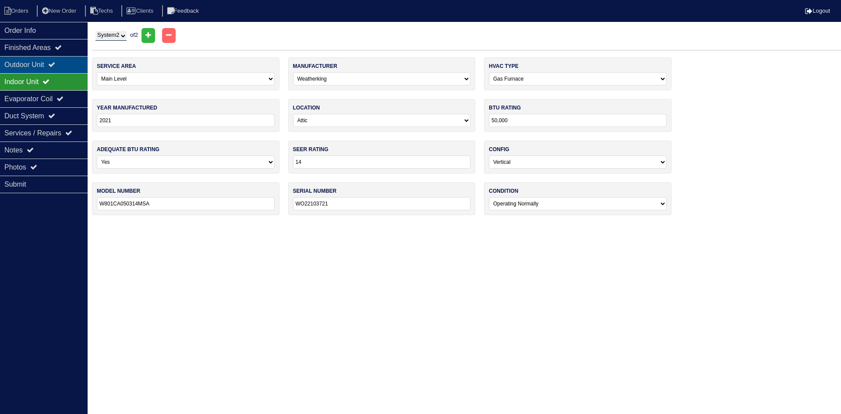
click at [42, 62] on div "Outdoor Unit" at bounding box center [44, 64] width 88 height 17
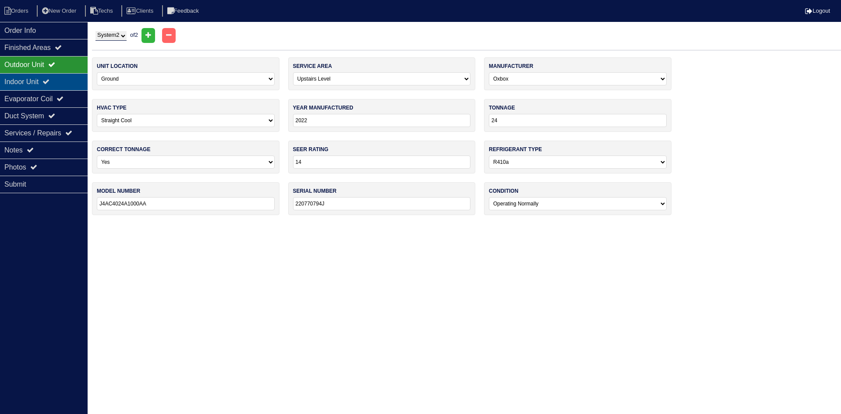
click at [42, 80] on div "Indoor Unit" at bounding box center [44, 81] width 88 height 17
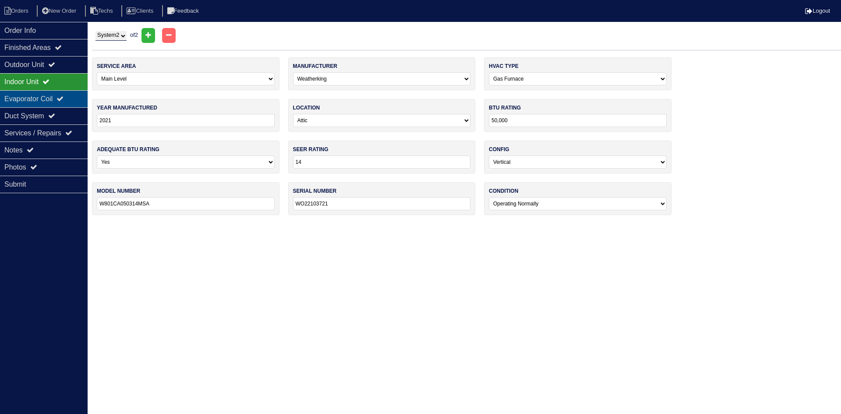
click at [47, 101] on div "Evaporator Coil" at bounding box center [44, 98] width 88 height 17
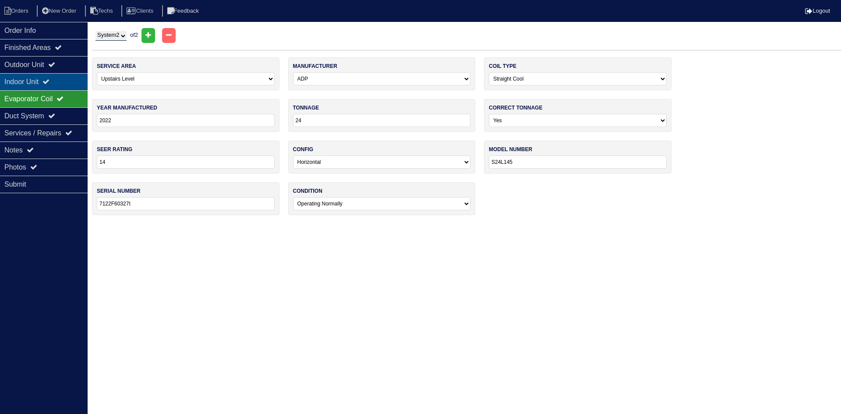
click at [49, 81] on icon at bounding box center [45, 81] width 7 height 7
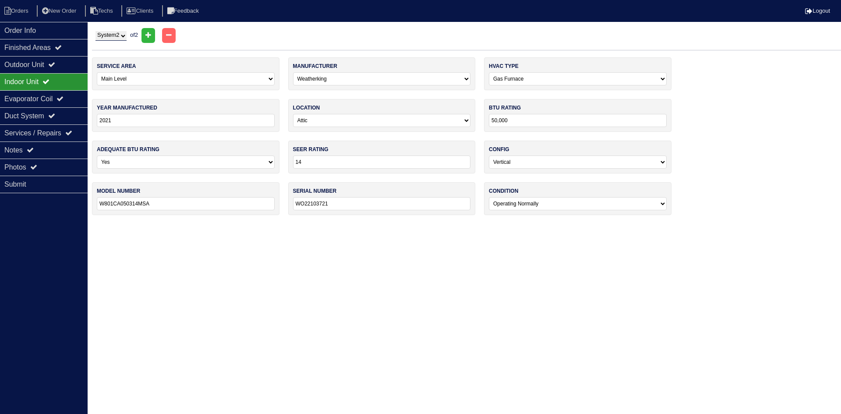
click at [126, 80] on select "-select- Main Level Upstairs Level Lower/Basement Level Other" at bounding box center [186, 78] width 178 height 13
select select "1"
click at [97, 72] on select "-select- Main Level Upstairs Level Lower/Basement Level Other" at bounding box center [186, 78] width 178 height 13
click at [57, 71] on div "Outdoor Unit" at bounding box center [44, 64] width 88 height 17
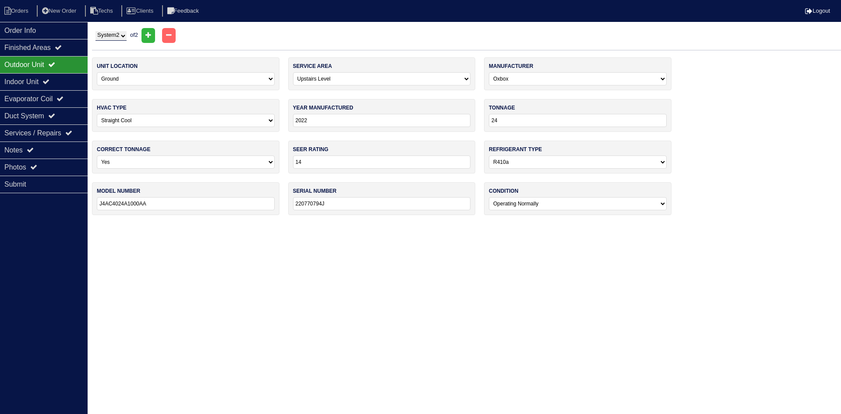
click at [102, 39] on select "System 1 System 2" at bounding box center [110, 36] width 31 height 10
select select "1"
click at [95, 31] on select "System 1 System 2" at bounding box center [110, 36] width 31 height 10
select select "0"
select select "1"
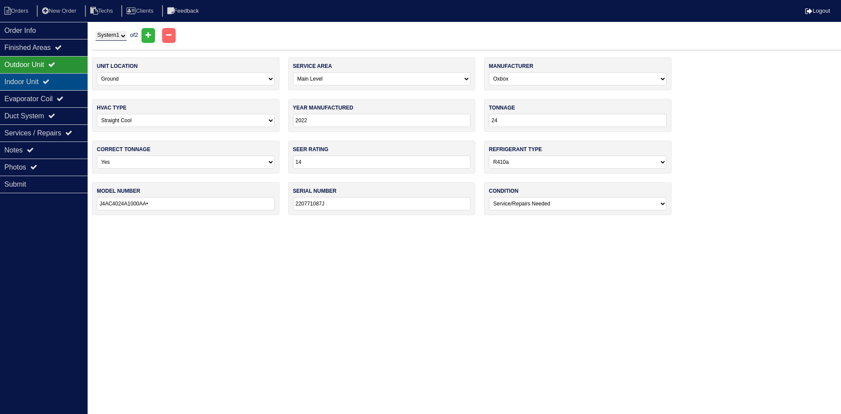
click at [25, 84] on div "Indoor Unit" at bounding box center [44, 81] width 88 height 17
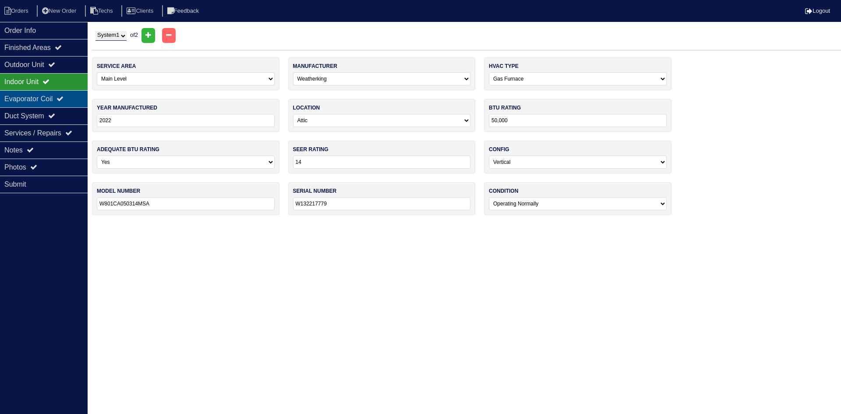
click at [24, 99] on div "Evaporator Coil" at bounding box center [44, 98] width 88 height 17
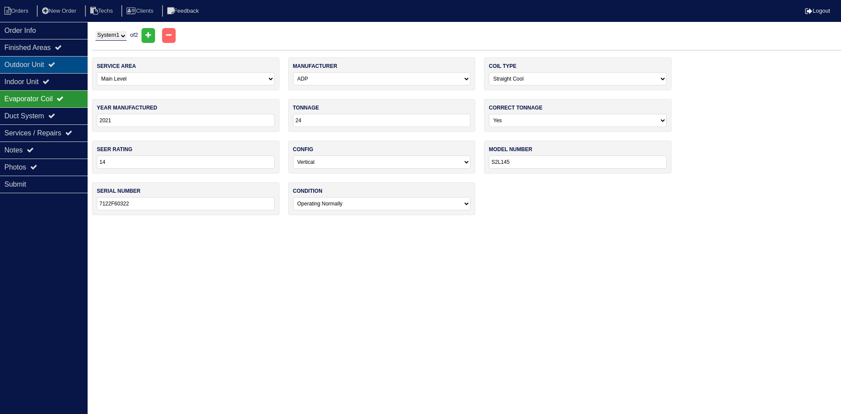
click at [42, 64] on div "Outdoor Unit" at bounding box center [44, 64] width 88 height 17
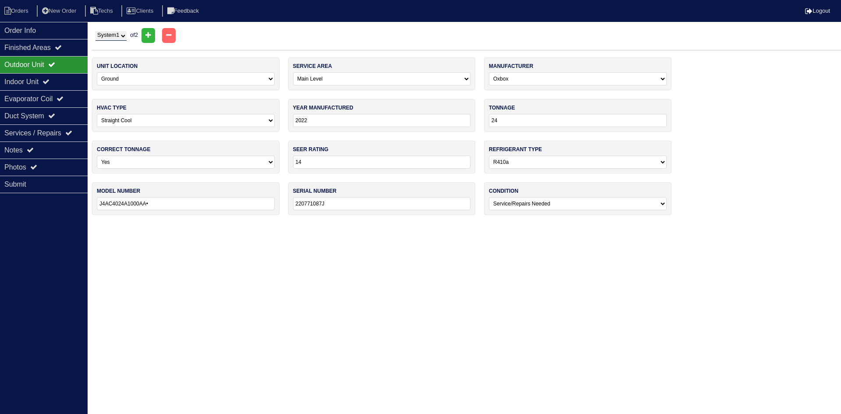
click at [111, 37] on select "System 1 System 2" at bounding box center [110, 36] width 31 height 10
select select "2"
click at [95, 31] on select "System 1 System 2" at bounding box center [110, 36] width 31 height 10
select select "1"
select select "0"
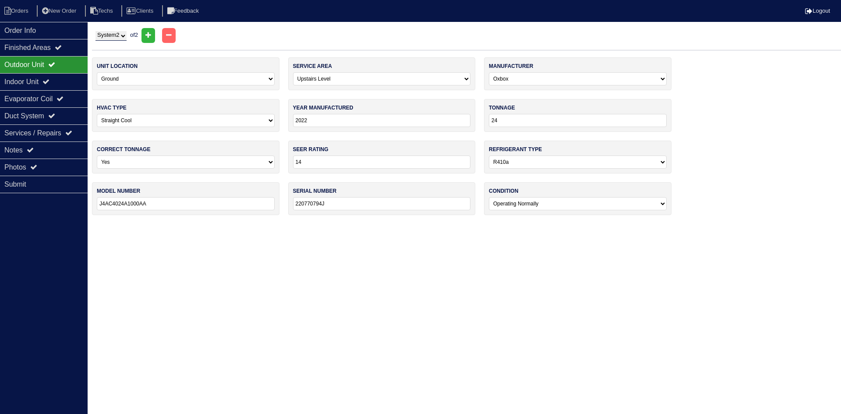
click at [122, 38] on select "System 1 System 2" at bounding box center [110, 36] width 31 height 10
select select "1"
click at [95, 31] on select "System 1 System 2" at bounding box center [110, 36] width 31 height 10
select select "0"
select select "1"
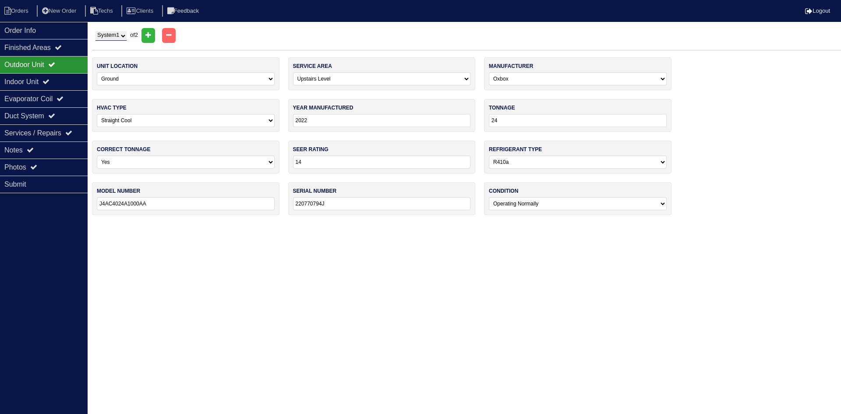
select select "0"
click at [58, 96] on div "Evaporator Coil" at bounding box center [44, 98] width 88 height 17
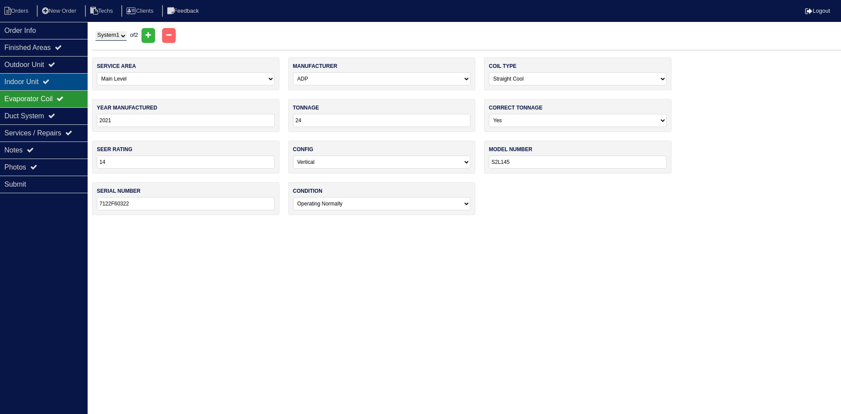
click at [60, 76] on div "Indoor Unit" at bounding box center [44, 81] width 88 height 17
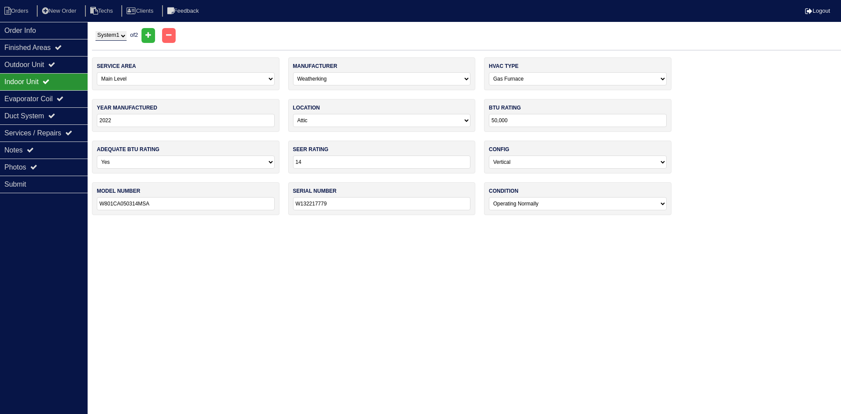
click at [110, 36] on select "System 1 System 2" at bounding box center [110, 36] width 31 height 10
select select "2"
click at [95, 31] on select "System 1 System 2" at bounding box center [110, 36] width 31 height 10
select select "1"
select select "0"
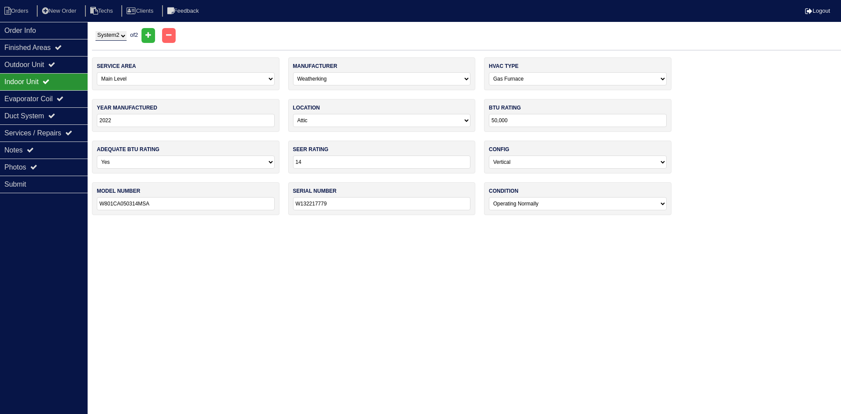
select select "1"
drag, startPoint x: 66, startPoint y: 63, endPoint x: 10, endPoint y: 64, distance: 55.7
click at [65, 63] on div "Outdoor Unit" at bounding box center [44, 64] width 88 height 17
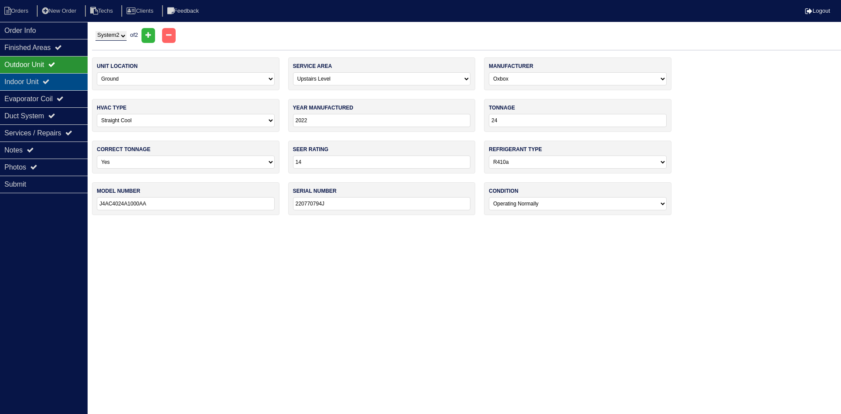
click at [49, 78] on icon at bounding box center [45, 81] width 7 height 7
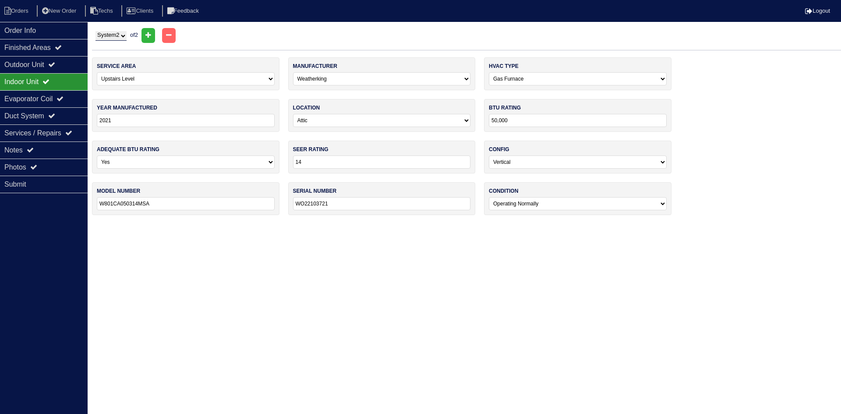
click at [113, 35] on select "System 1 System 2" at bounding box center [110, 36] width 31 height 10
select select "1"
click at [95, 31] on select "System 1 System 2" at bounding box center [110, 36] width 31 height 10
select select "0"
click at [57, 146] on div "Notes" at bounding box center [44, 149] width 88 height 17
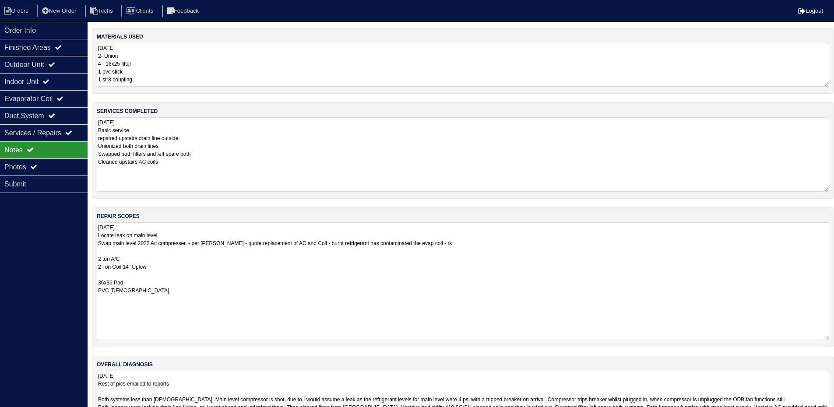
drag, startPoint x: 833, startPoint y: 159, endPoint x: 830, endPoint y: 190, distance: 31.3
click at [831, 190] on div "services completed 10.9.25 Basic service repaired upstairs drain line outside. …" at bounding box center [463, 150] width 742 height 96
click at [49, 166] on div "Photos" at bounding box center [44, 167] width 88 height 17
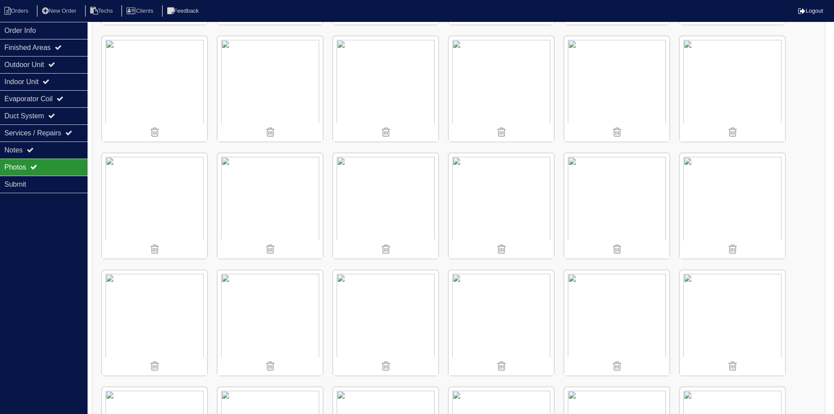
scroll to position [263, 0]
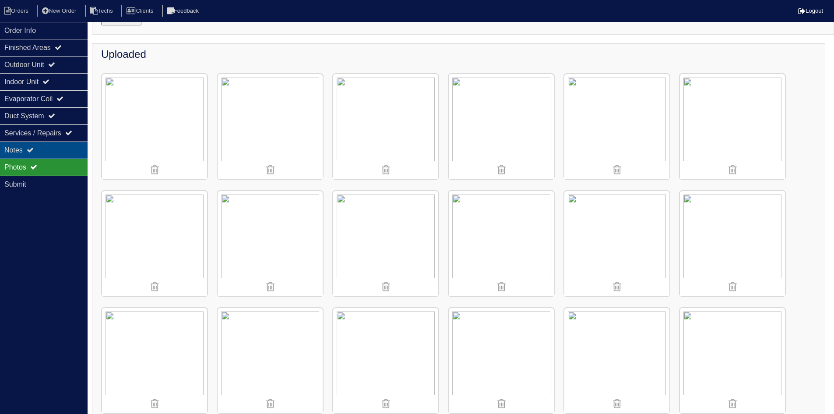
click at [70, 145] on div "Notes" at bounding box center [44, 149] width 88 height 17
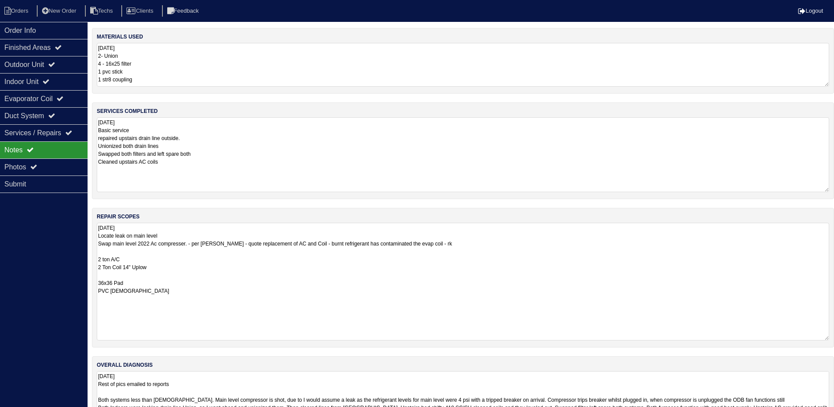
scroll to position [24, 0]
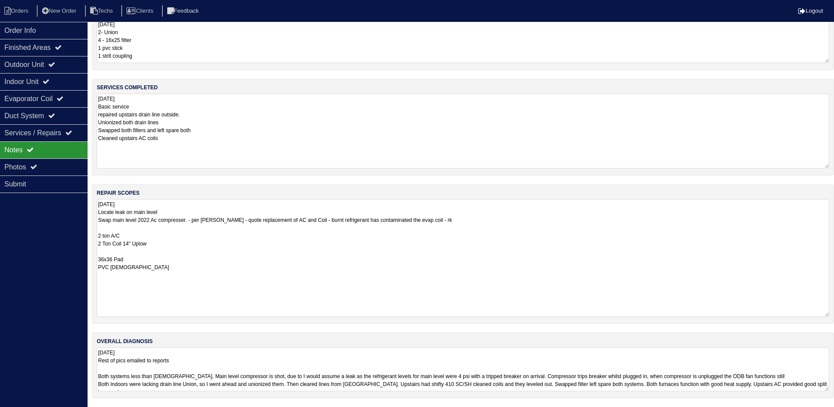
click at [547, 370] on textarea "10.9.25 Rest of pics emailed to reports Both systems less than 5 years old. Mai…" at bounding box center [463, 370] width 733 height 44
click at [332, 361] on textarea "10.9.25 Rest of pics emailed to reports Both systems less than 5 years old. Mai…" at bounding box center [463, 370] width 733 height 44
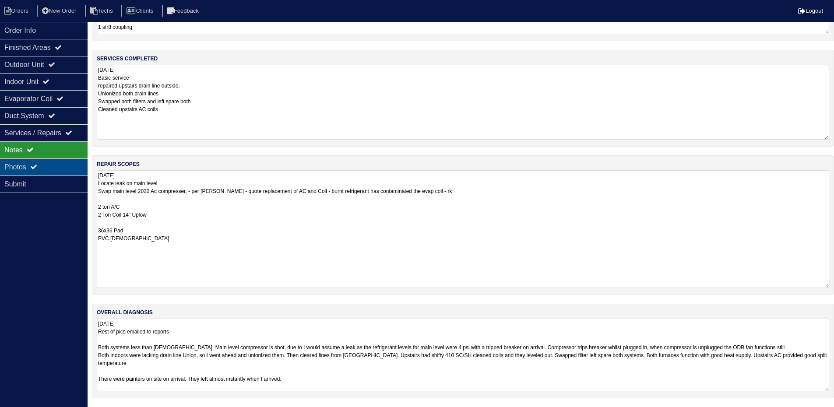
click at [37, 166] on icon at bounding box center [33, 166] width 7 height 7
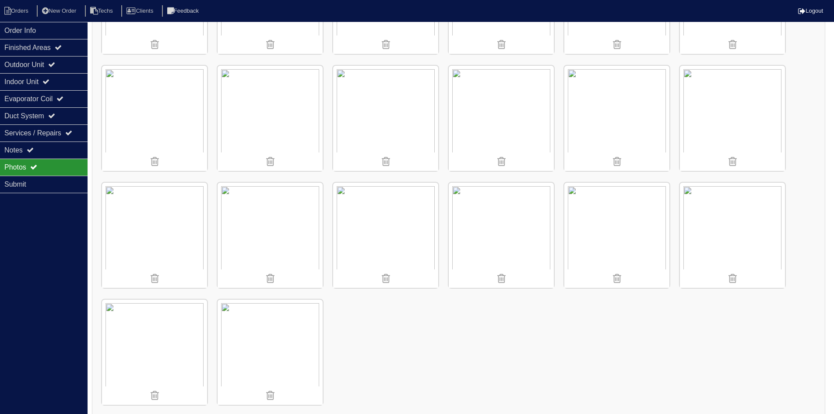
scroll to position [921, 0]
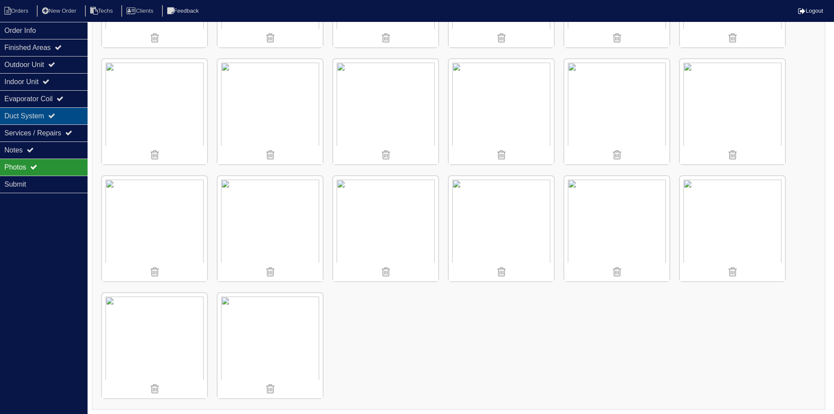
click at [55, 113] on icon at bounding box center [51, 115] width 7 height 7
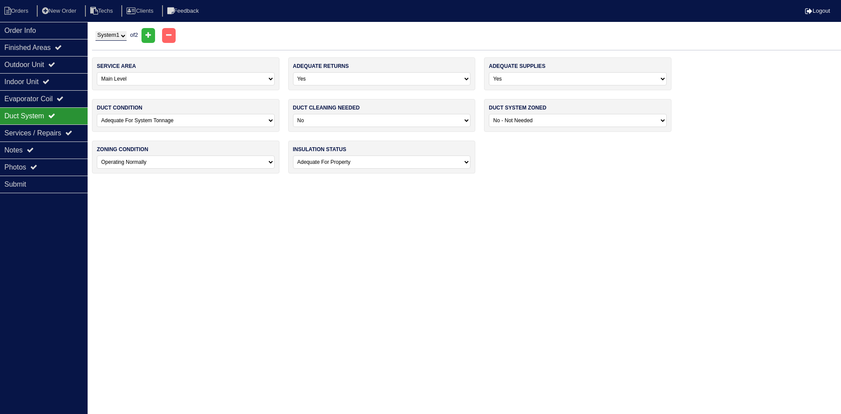
click at [123, 38] on select "System 1 System 2" at bounding box center [110, 36] width 31 height 10
select select "2"
click at [95, 31] on select "System 1 System 2" at bounding box center [110, 36] width 31 height 10
select select "1"
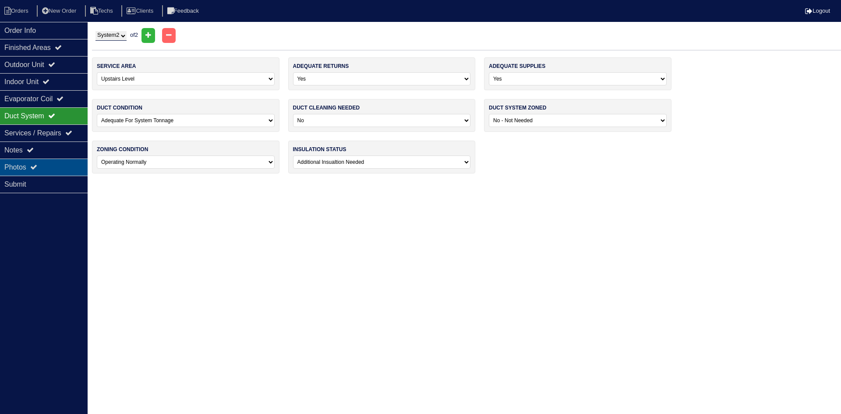
click at [21, 168] on div "Photos" at bounding box center [44, 167] width 88 height 17
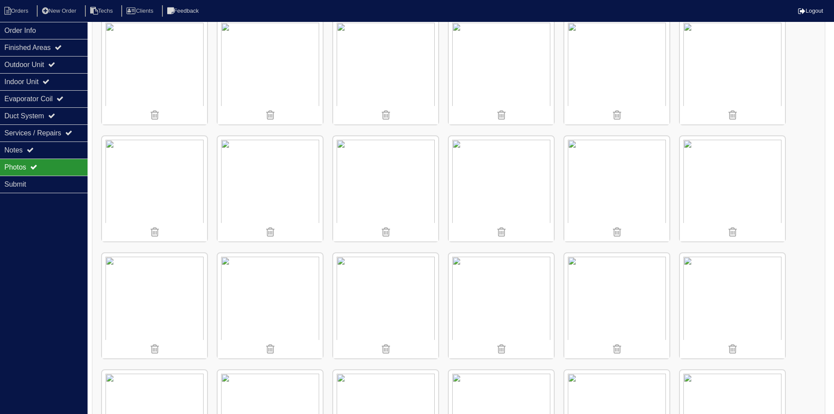
scroll to position [613, 0]
click at [502, 192] on img at bounding box center [501, 185] width 105 height 105
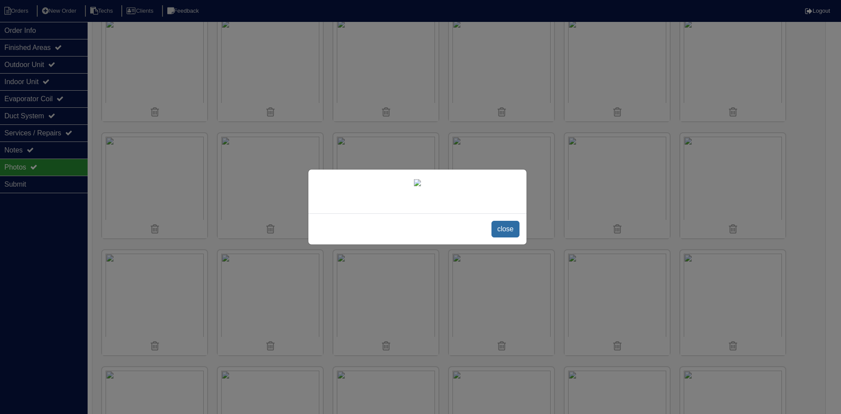
click at [502, 225] on span "close" at bounding box center [505, 229] width 28 height 17
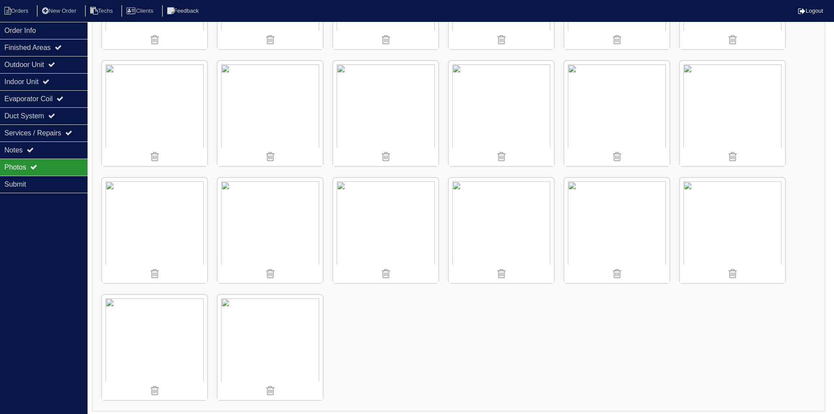
scroll to position [921, 0]
click at [55, 116] on icon at bounding box center [51, 115] width 7 height 7
select select "2"
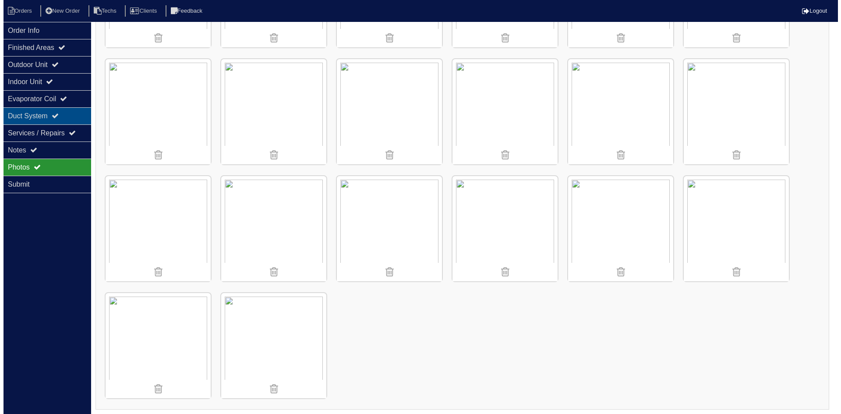
scroll to position [0, 0]
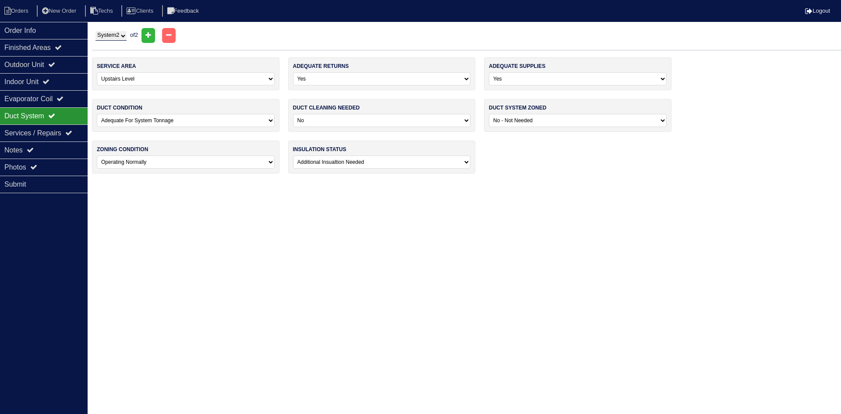
click at [369, 163] on select "-select- Adequate For Property Additional Insualtion Needed Insulation Missing …" at bounding box center [382, 161] width 178 height 13
select select "0"
click at [293, 155] on select "-select- Adequate For Property Additional Insualtion Needed Insulation Missing …" at bounding box center [382, 161] width 178 height 13
click at [24, 14] on li "Orders" at bounding box center [17, 11] width 35 height 12
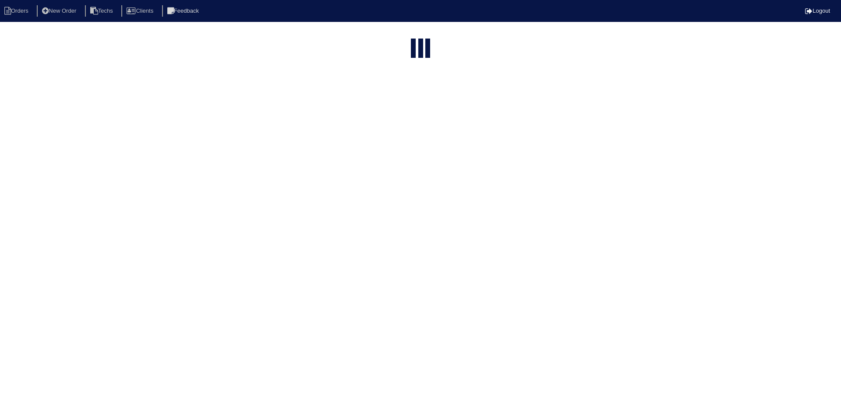
select select "15"
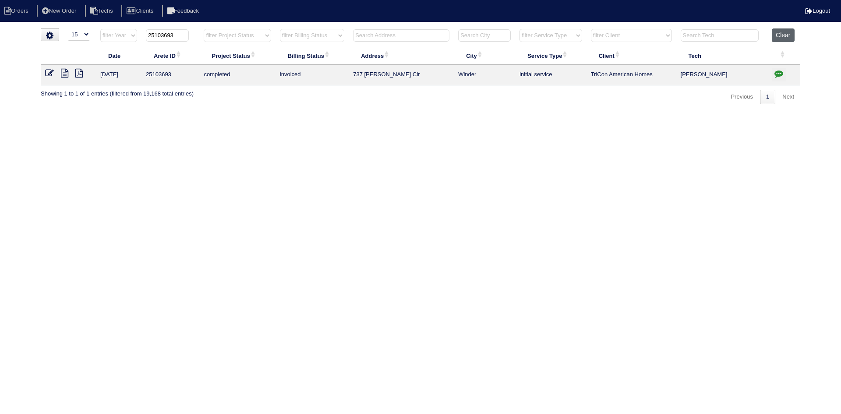
click at [784, 33] on button "Clear" at bounding box center [783, 35] width 22 height 14
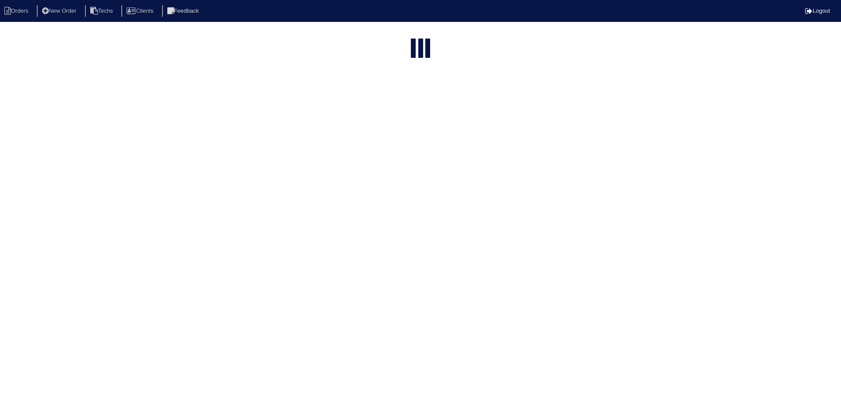
select select "15"
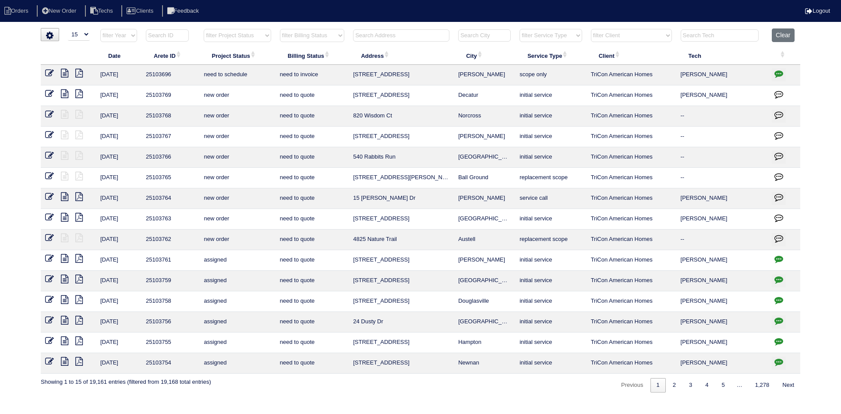
click at [384, 34] on input "text" at bounding box center [401, 35] width 96 height 12
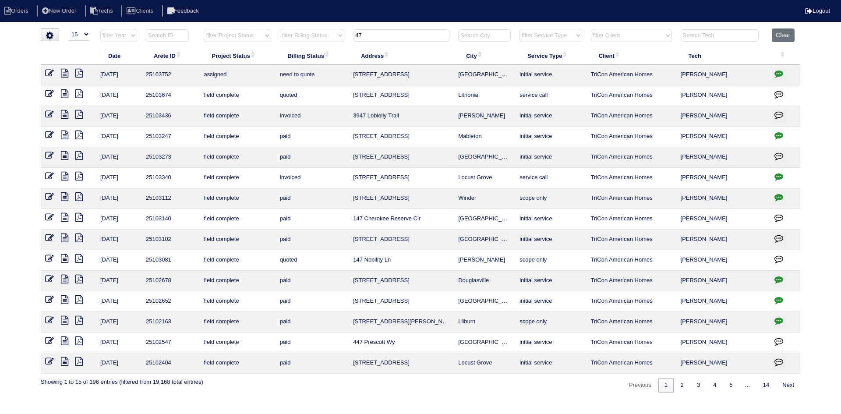
type input "47"
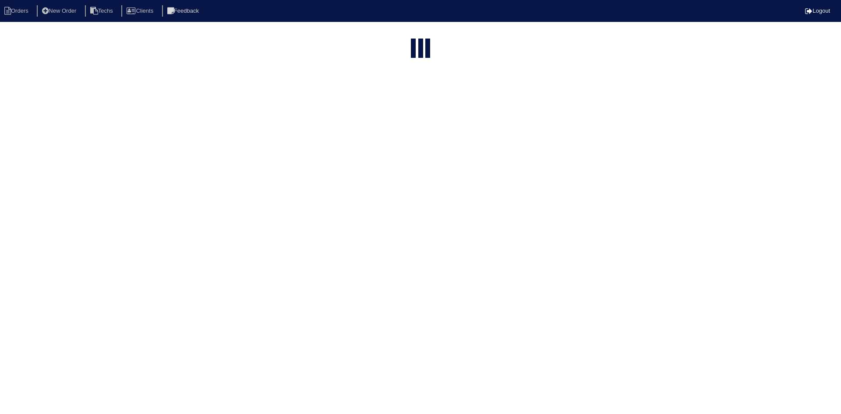
select select "15"
type input "47"
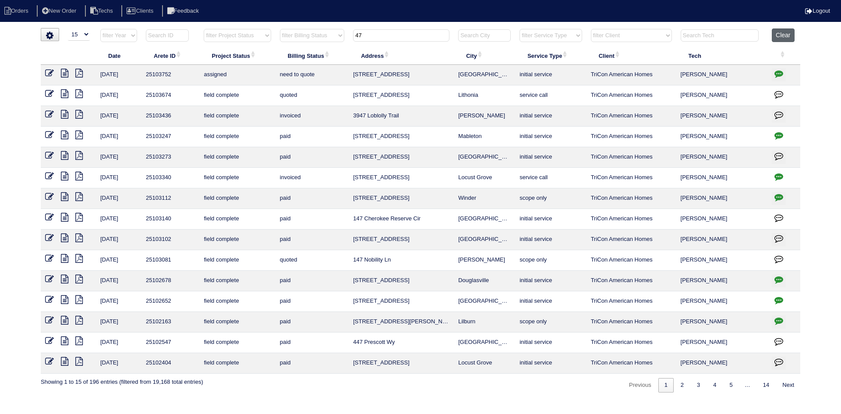
click at [784, 35] on button "Clear" at bounding box center [783, 35] width 22 height 14
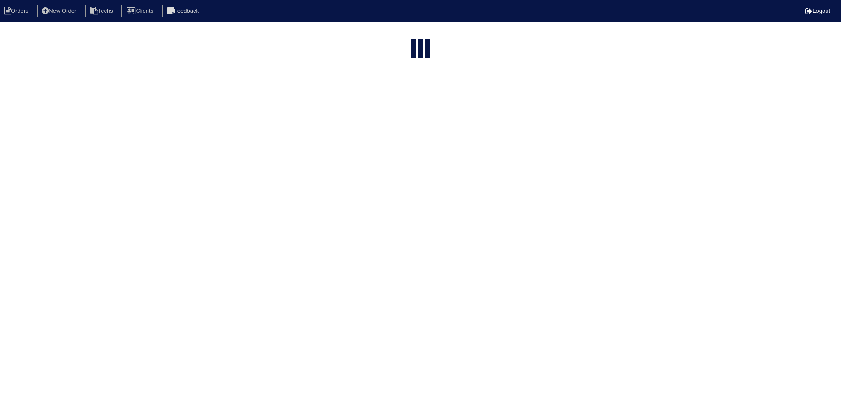
select select "15"
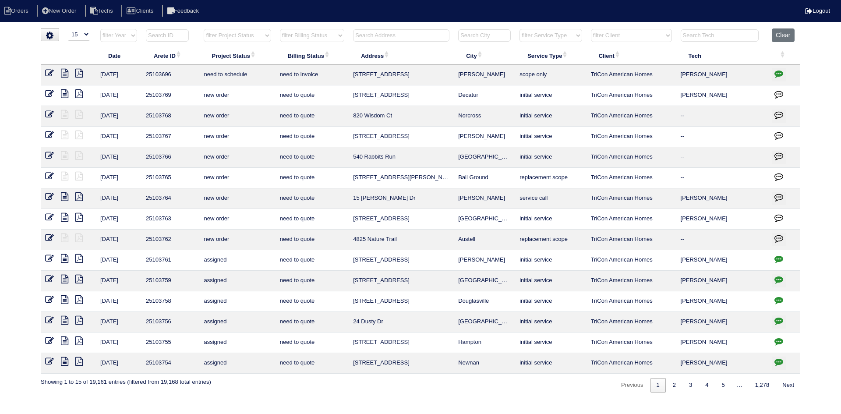
click at [254, 33] on select "filter Project Status -- Any Project Status -- new order assigned in progress f…" at bounding box center [237, 35] width 67 height 13
click at [204, 29] on select "filter Project Status -- Any Project Status -- new order assigned in progress f…" at bounding box center [237, 35] width 67 height 13
select select "field complete"
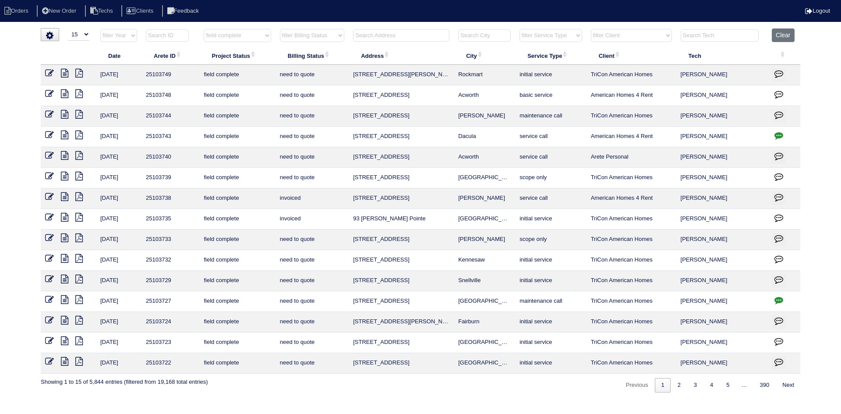
click at [334, 34] on select "filter Billing Status -- Any Billing Status -- need to quote quoted need to inv…" at bounding box center [312, 35] width 64 height 13
select select "need to quote"
click at [280, 29] on select "filter Billing Status -- Any Billing Status -- need to quote quoted need to inv…" at bounding box center [312, 35] width 64 height 13
select select "field complete"
select select "need to quote"
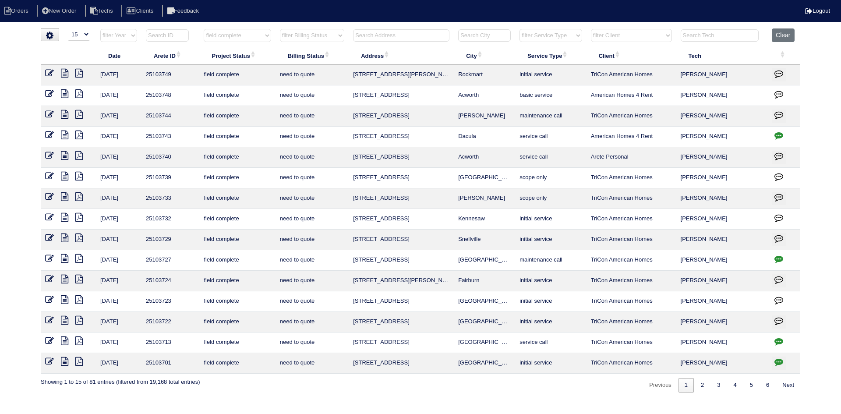
click at [780, 359] on icon "button" at bounding box center [778, 361] width 9 height 9
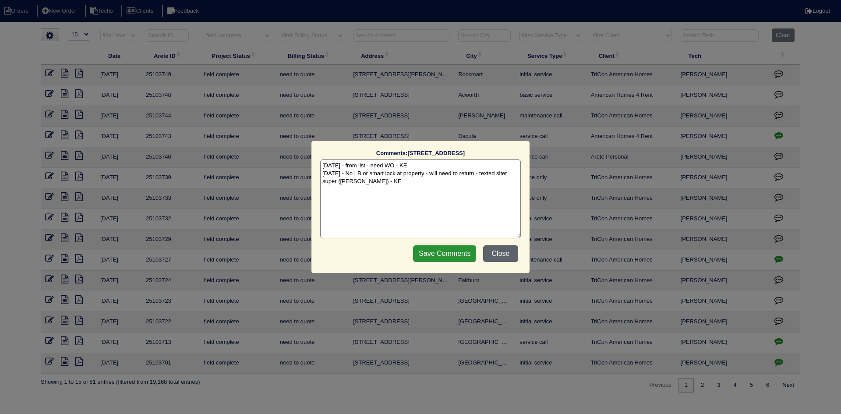
click at [500, 249] on button "Close" at bounding box center [500, 253] width 35 height 17
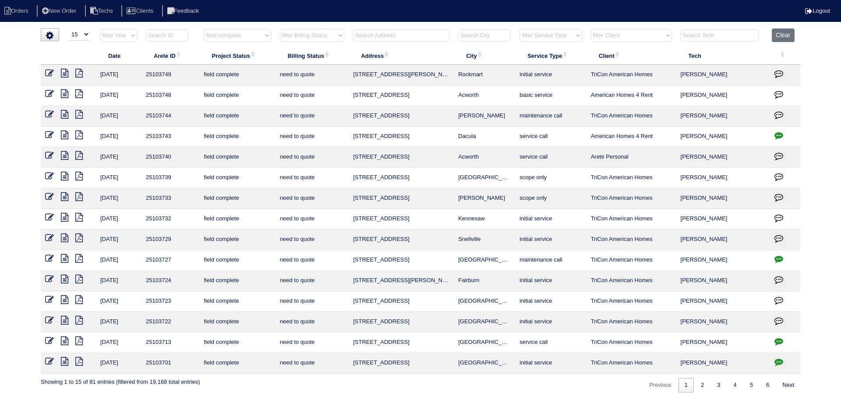
click at [776, 340] on icon "button" at bounding box center [778, 341] width 9 height 9
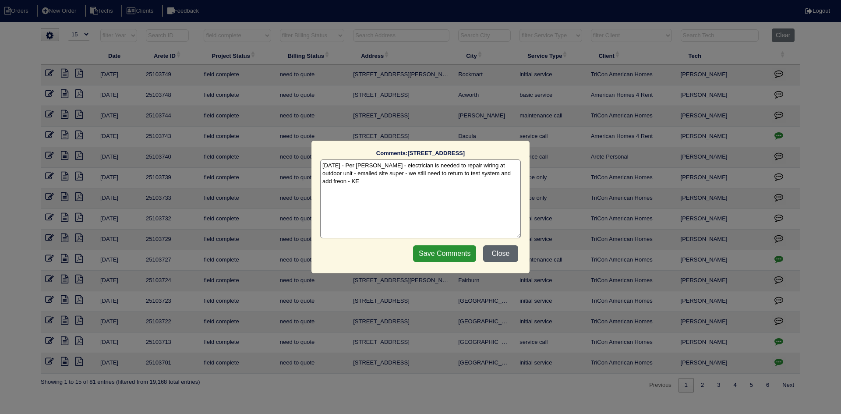
click at [501, 252] on button "Close" at bounding box center [500, 253] width 35 height 17
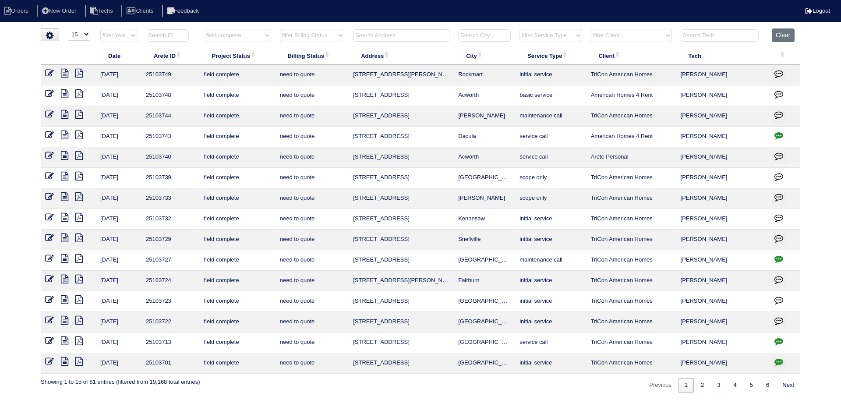
click at [64, 298] on icon at bounding box center [64, 299] width 7 height 9
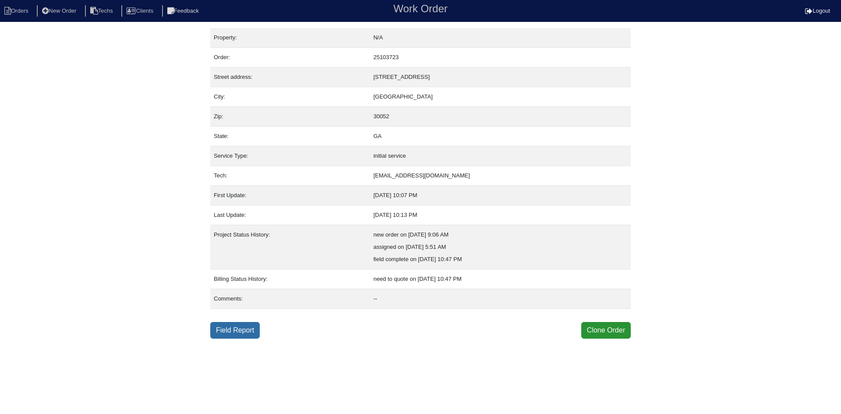
click at [234, 330] on link "Field Report" at bounding box center [234, 330] width 49 height 17
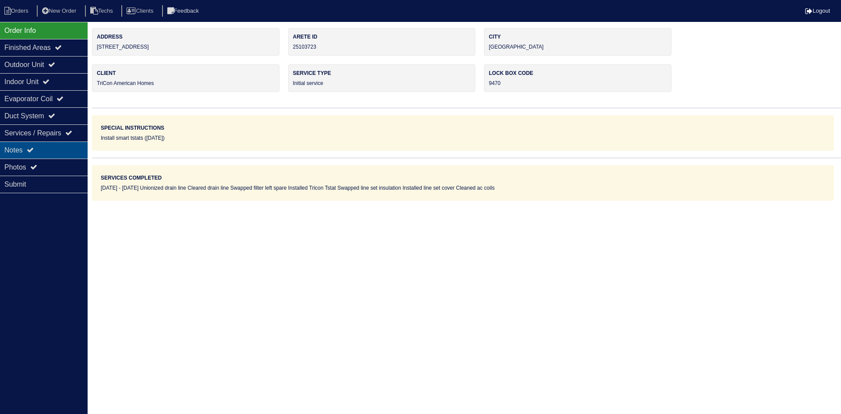
click at [51, 145] on div "Notes" at bounding box center [44, 149] width 88 height 17
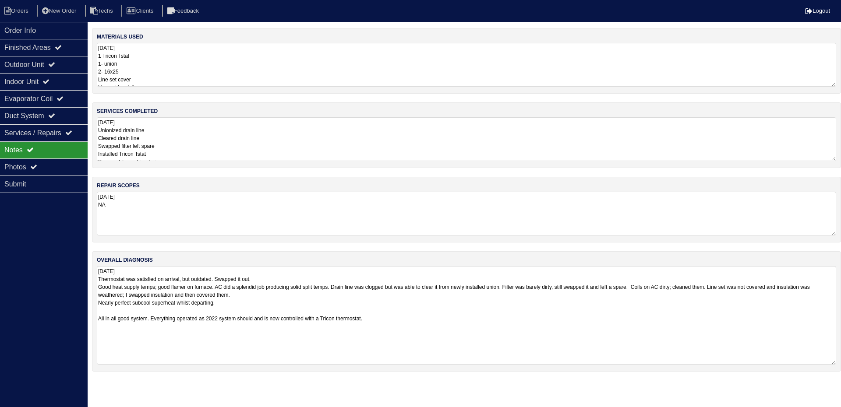
drag, startPoint x: 834, startPoint y: 307, endPoint x: 834, endPoint y: 362, distance: 54.8
click at [834, 362] on textarea "10-10-25 Thermostat was satisfied on arrival, but outdated. Swapped it out. Goo…" at bounding box center [466, 315] width 739 height 99
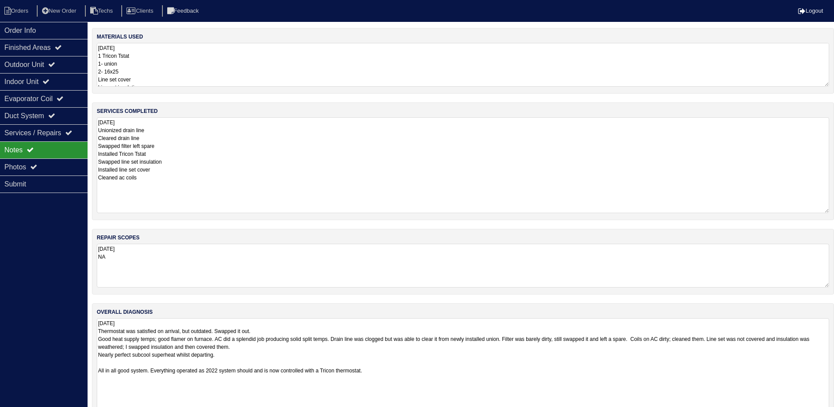
drag, startPoint x: 833, startPoint y: 159, endPoint x: 833, endPoint y: 205, distance: 46.4
click at [833, 211] on div "services completed 10-10-25 Unionized drain line Cleared drain line Swapped fil…" at bounding box center [463, 161] width 742 height 118
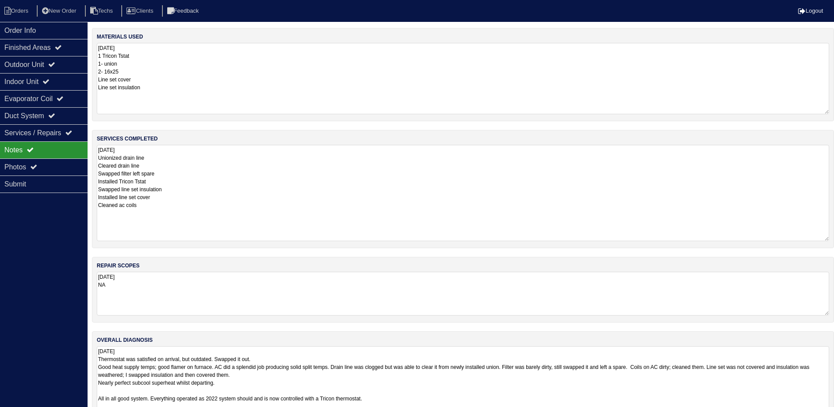
drag, startPoint x: 826, startPoint y: 84, endPoint x: 829, endPoint y: 112, distance: 27.8
click at [829, 112] on textarea "10-10-25 1 Tricon Tstat 1- union 2- 16x25 Line set cover Line set insulation" at bounding box center [463, 78] width 733 height 71
drag, startPoint x: 57, startPoint y: 65, endPoint x: 55, endPoint y: 72, distance: 6.9
click at [55, 65] on icon at bounding box center [51, 64] width 7 height 7
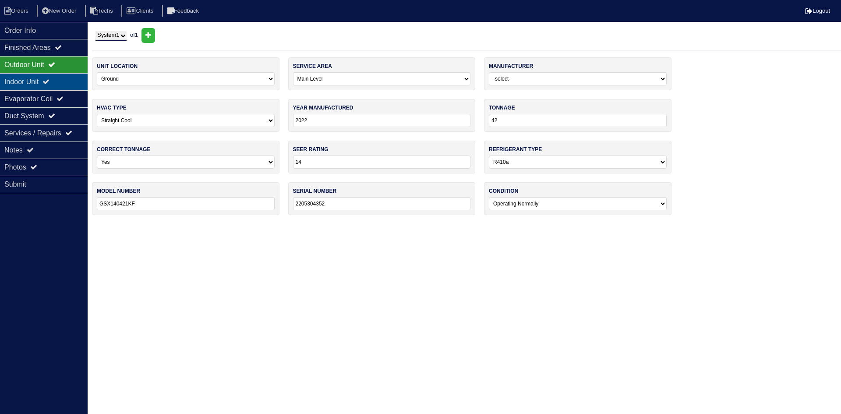
click at [54, 76] on div "Indoor Unit" at bounding box center [44, 81] width 88 height 17
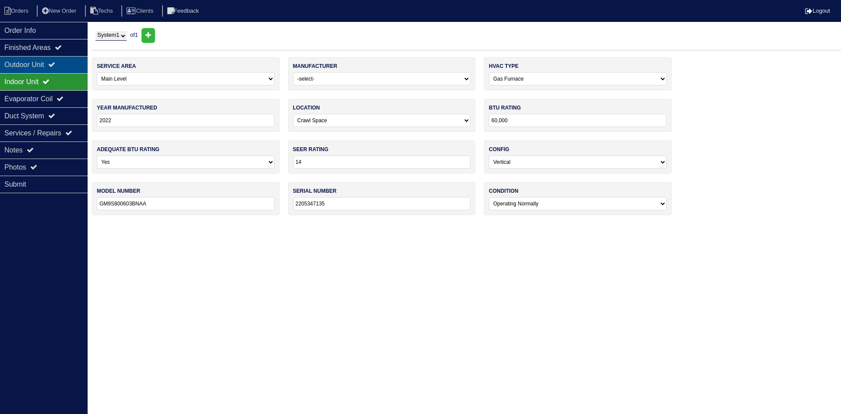
click at [54, 59] on div "Outdoor Unit" at bounding box center [44, 64] width 88 height 17
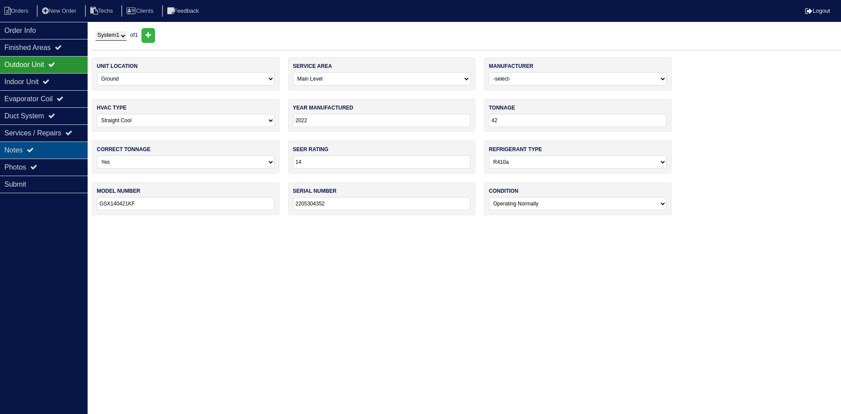
click at [41, 152] on div "Notes" at bounding box center [44, 149] width 88 height 17
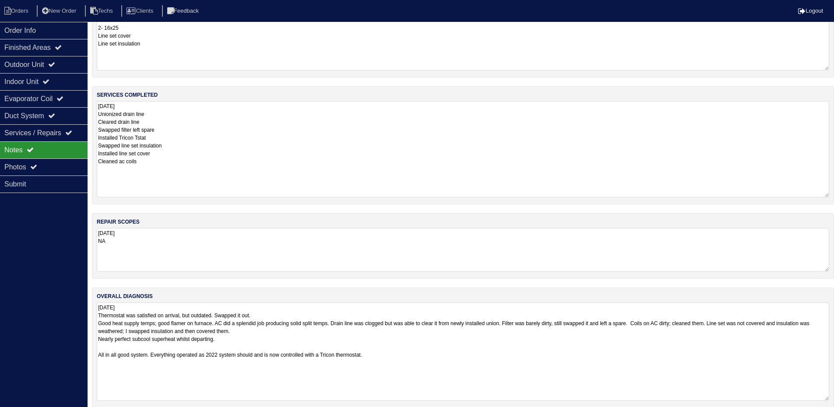
scroll to position [53, 0]
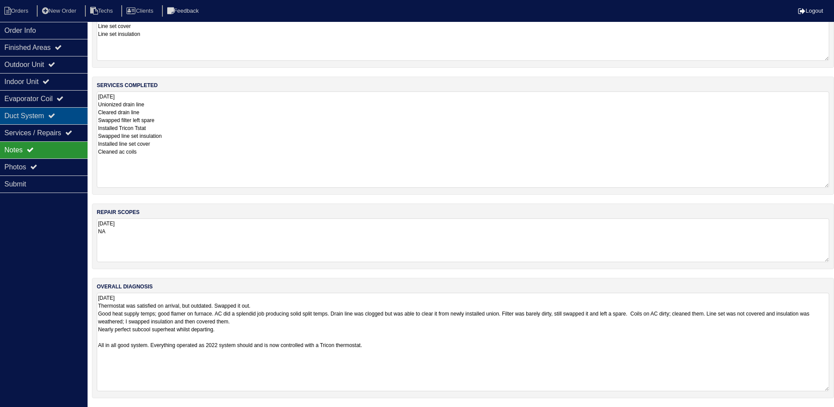
click at [67, 117] on div "Duct System" at bounding box center [44, 115] width 88 height 17
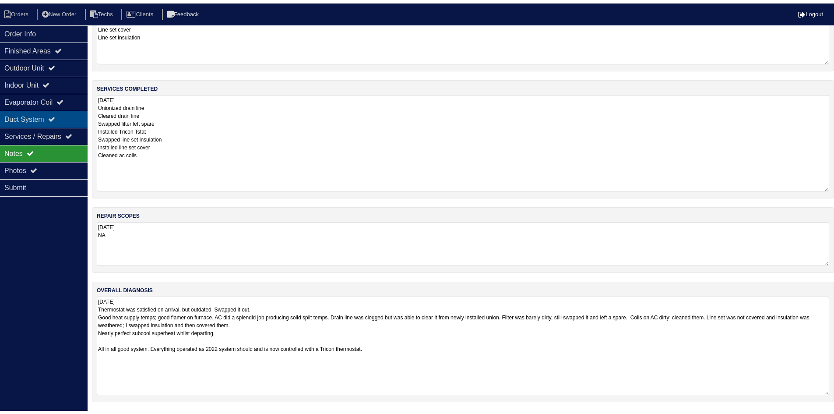
scroll to position [0, 0]
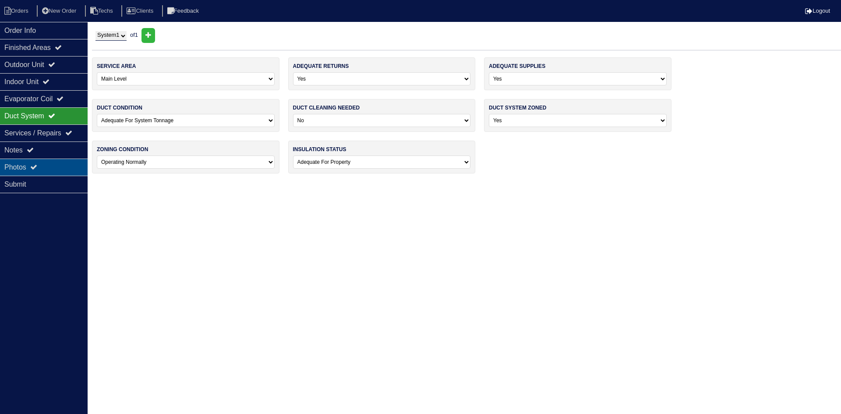
click at [60, 169] on div "Photos" at bounding box center [44, 167] width 88 height 17
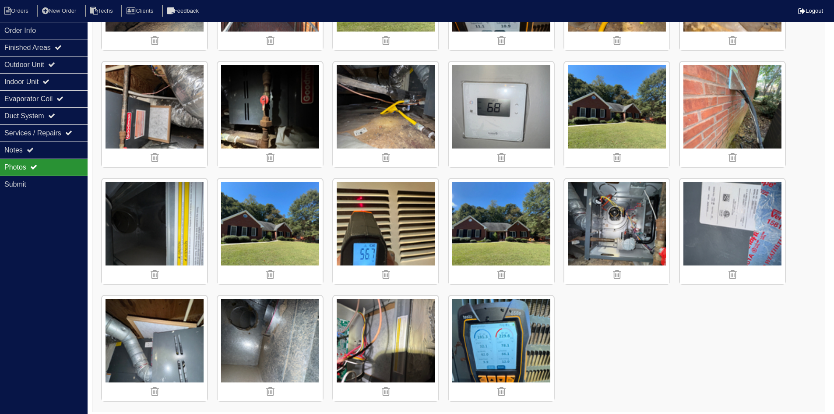
scroll to position [921, 0]
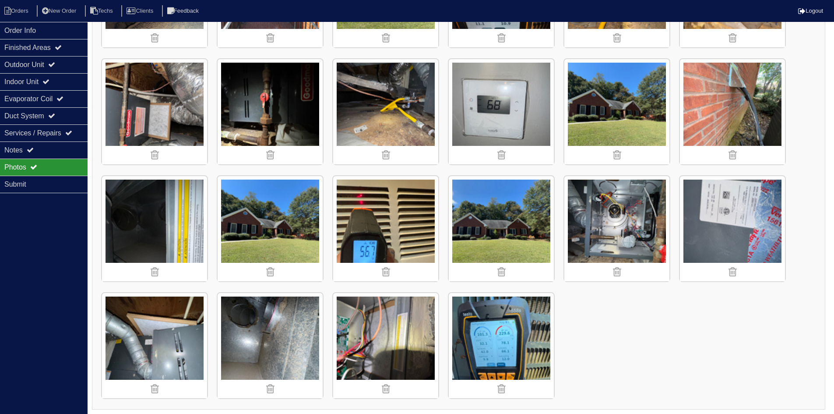
click at [286, 325] on img at bounding box center [270, 345] width 105 height 105
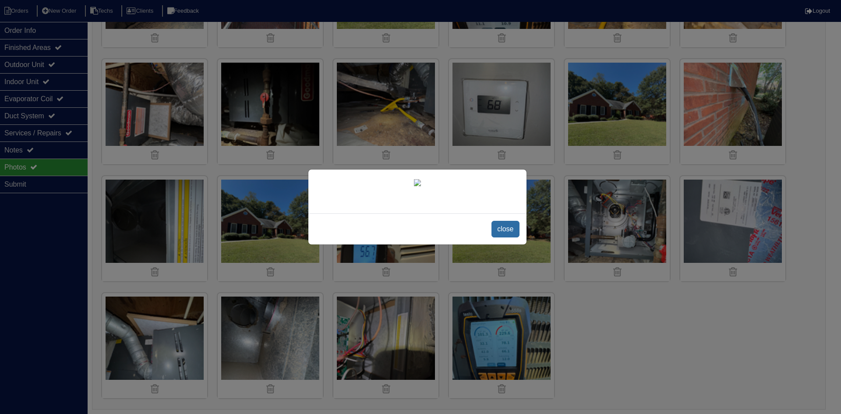
click at [505, 231] on span "close" at bounding box center [505, 229] width 28 height 17
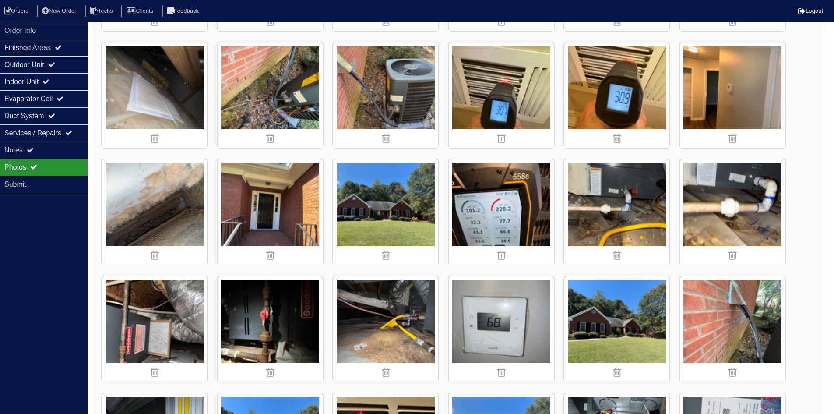
scroll to position [702, 0]
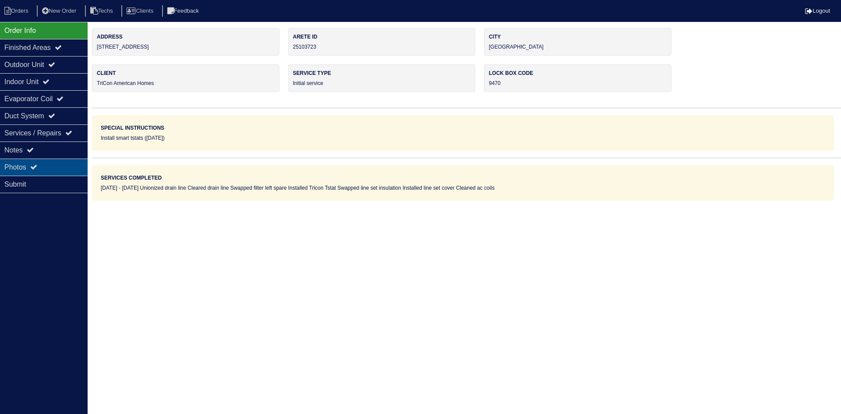
click at [70, 164] on div "Photos" at bounding box center [44, 167] width 88 height 17
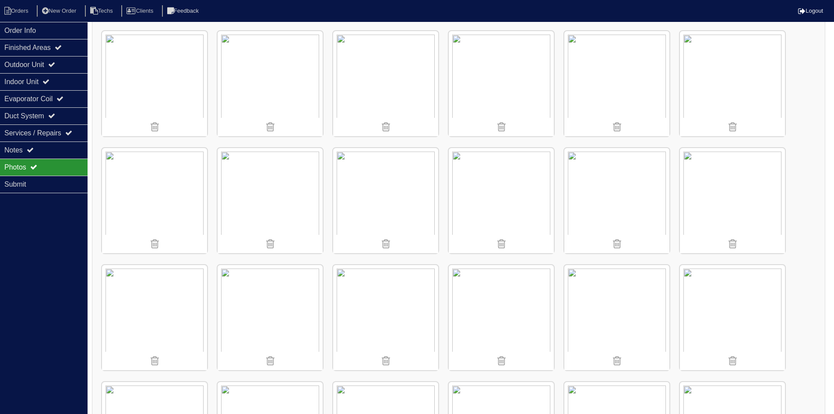
scroll to position [482, 0]
click at [166, 198] on img at bounding box center [154, 200] width 105 height 105
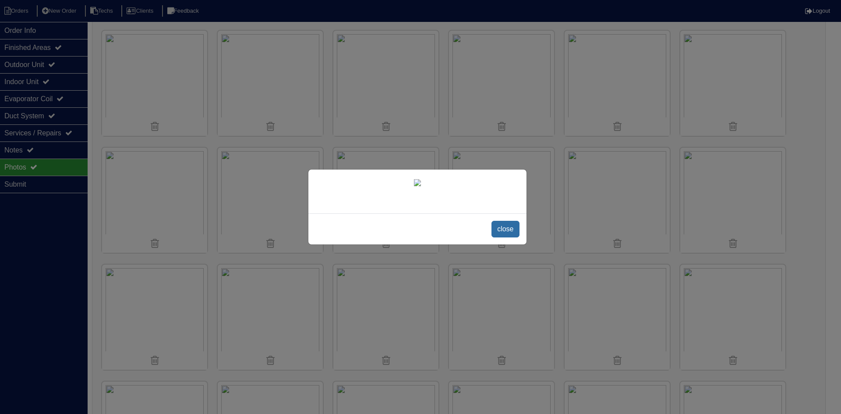
click at [508, 237] on span "close" at bounding box center [505, 229] width 28 height 17
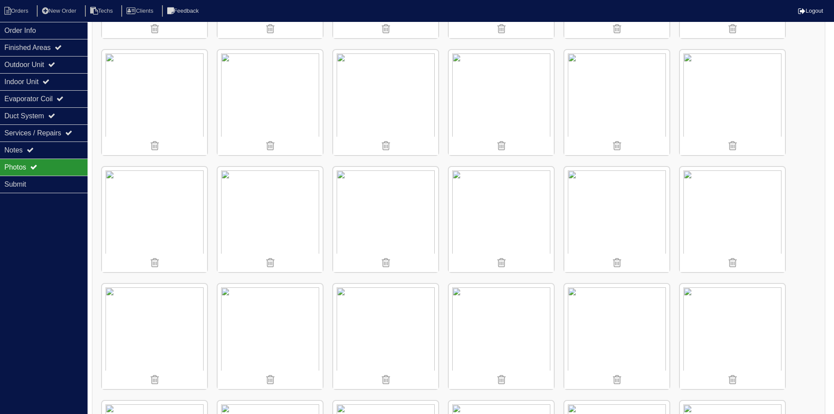
scroll to position [701, 0]
click at [167, 228] on img at bounding box center [154, 215] width 105 height 105
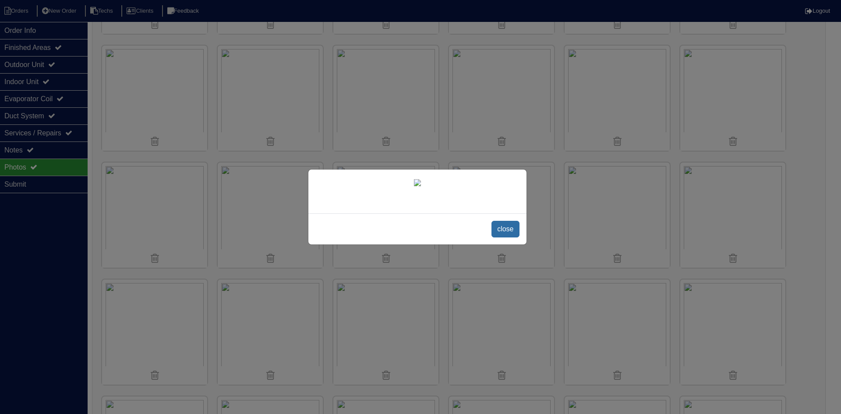
click at [508, 237] on span "close" at bounding box center [505, 229] width 28 height 17
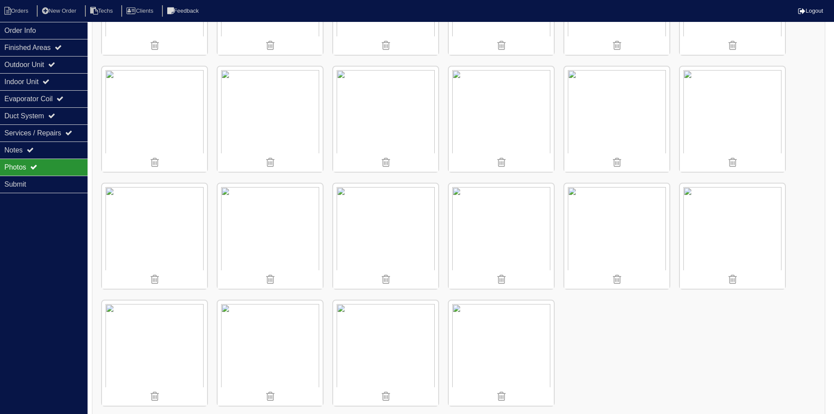
scroll to position [920, 0]
click at [271, 336] on img at bounding box center [270, 346] width 105 height 105
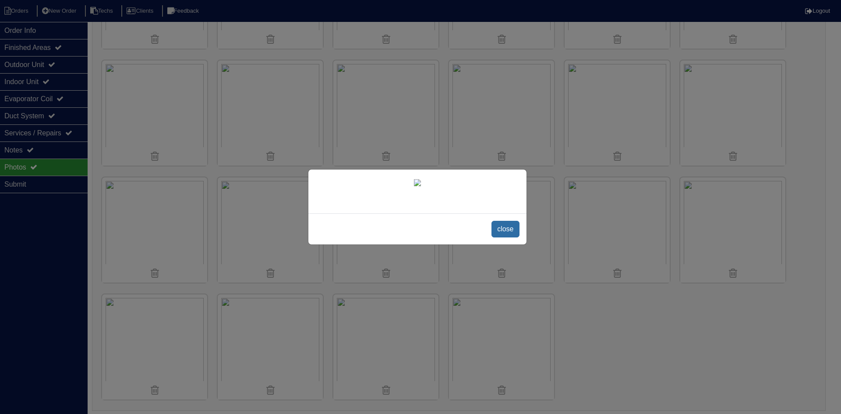
click at [503, 237] on span "close" at bounding box center [505, 229] width 28 height 17
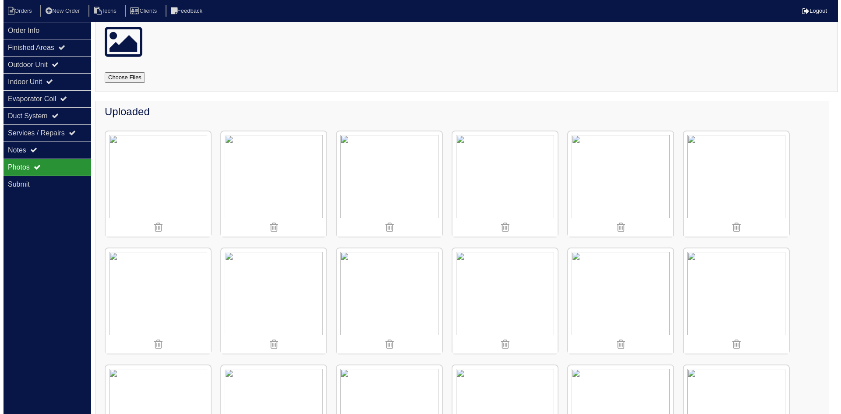
scroll to position [0, 0]
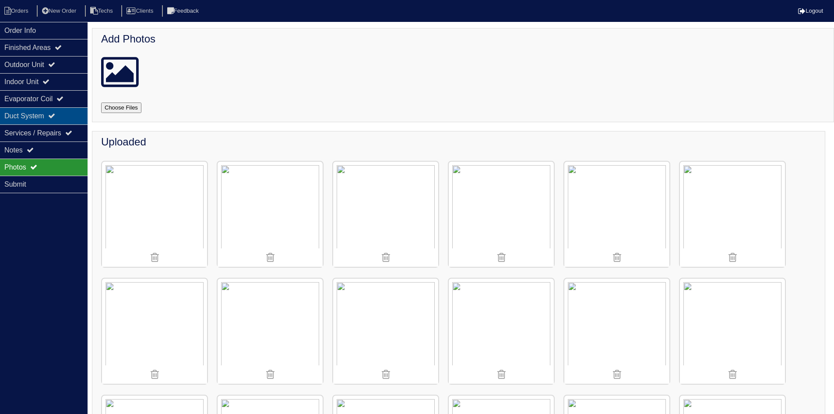
click at [40, 116] on div "Duct System" at bounding box center [44, 115] width 88 height 17
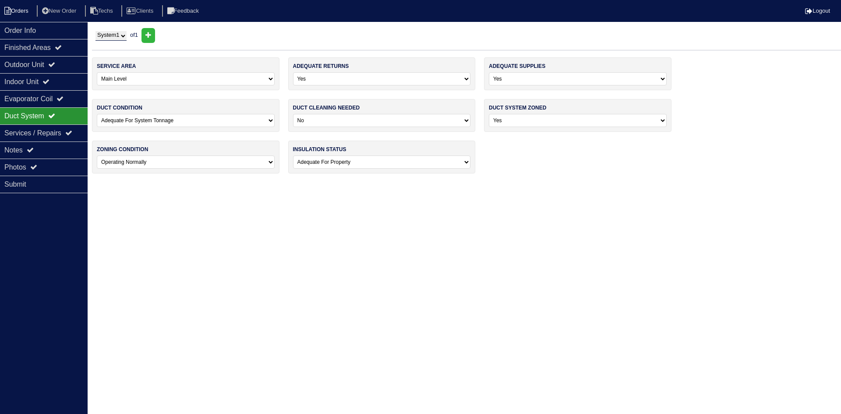
click at [12, 9] on li "Orders" at bounding box center [17, 11] width 35 height 12
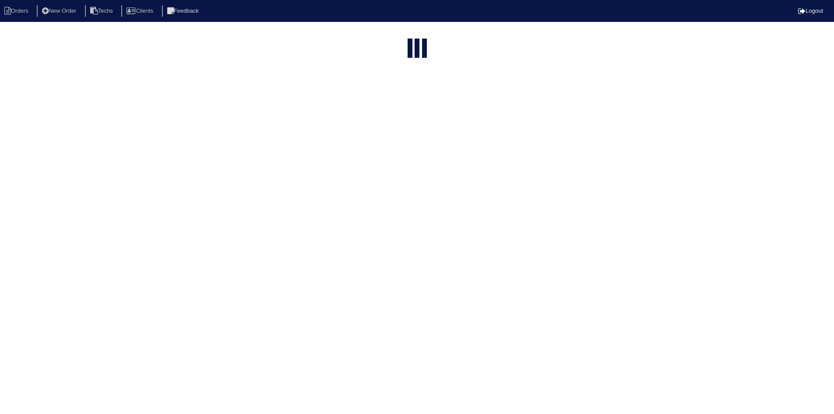
select select "15"
select select "field complete"
select select "need to quote"
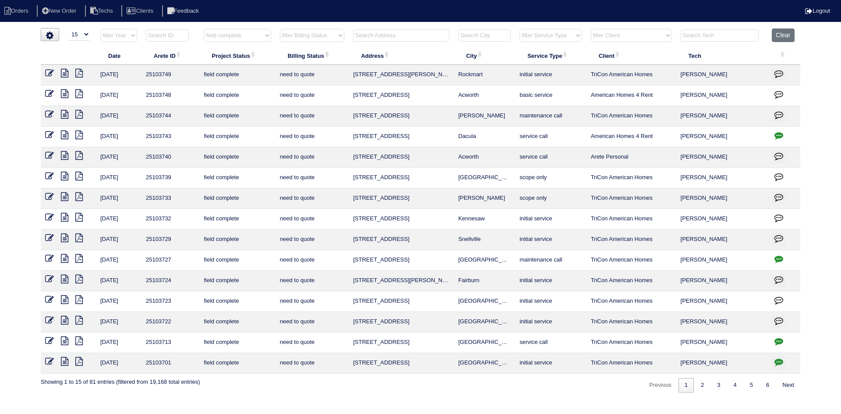
click at [63, 277] on icon at bounding box center [64, 279] width 7 height 9
click at [66, 238] on icon at bounding box center [64, 237] width 7 height 9
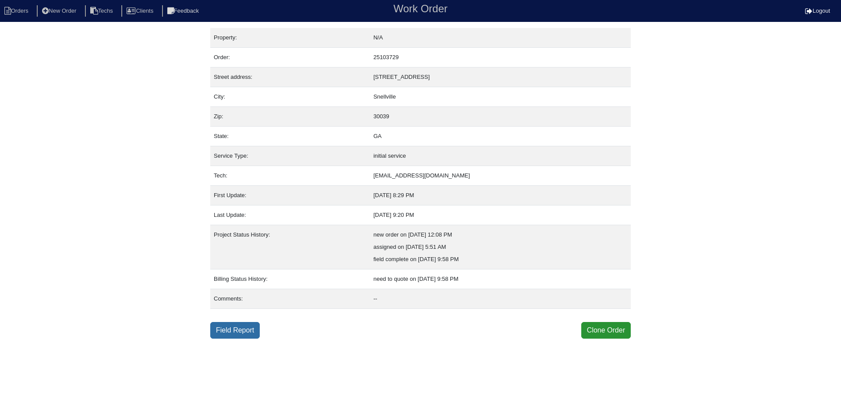
click at [243, 331] on link "Field Report" at bounding box center [234, 330] width 49 height 17
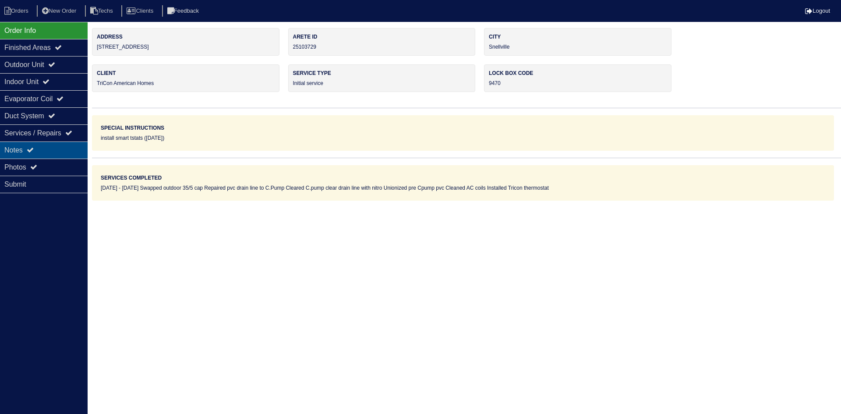
click at [60, 146] on div "Notes" at bounding box center [44, 149] width 88 height 17
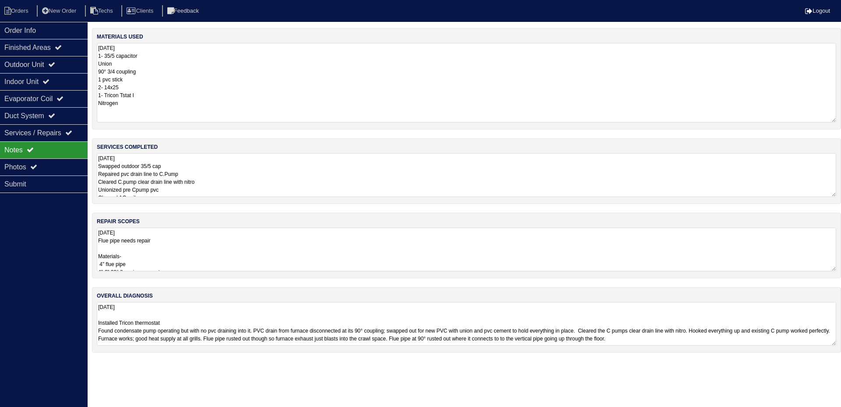
drag, startPoint x: 835, startPoint y: 85, endPoint x: 835, endPoint y: 120, distance: 35.9
click at [835, 120] on textarea "[DATE] 1- 35/5 capacitor Union 90° 3/4 coupling 1 pvc stick 2- 14x25 1- Tricon …" at bounding box center [466, 83] width 739 height 80
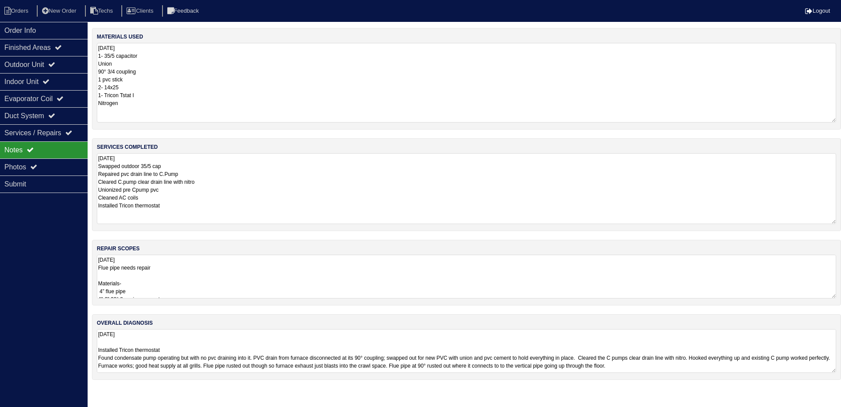
drag, startPoint x: 833, startPoint y: 194, endPoint x: 832, endPoint y: 221, distance: 27.2
click at [832, 221] on textarea "[DATE] Swapped outdoor 35/5 cap Repaired pvc drain line to C.Pump Cleared C.pum…" at bounding box center [466, 188] width 739 height 71
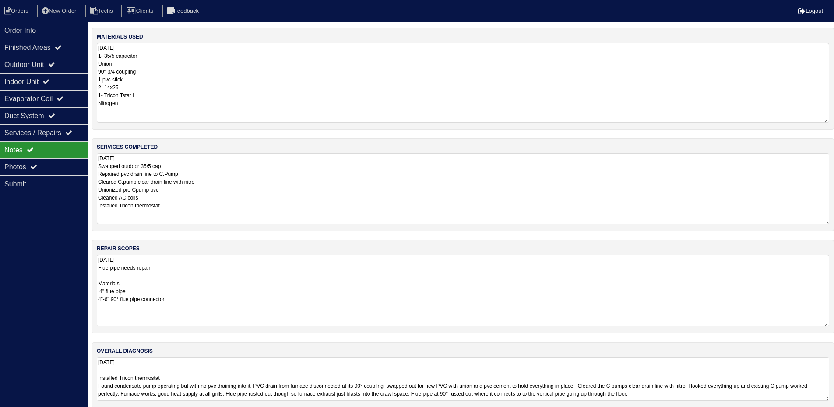
drag, startPoint x: 834, startPoint y: 296, endPoint x: 815, endPoint y: 320, distance: 30.9
click at [829, 323] on textarea "[DATE] Flue pipe needs repair Materials- 4” flue pipe 4”-6” 90° flue pipe conne…" at bounding box center [463, 291] width 733 height 72
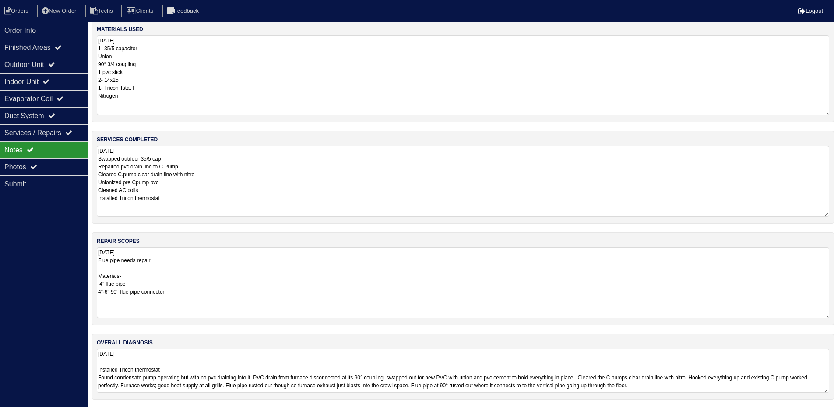
scroll to position [9, 0]
drag, startPoint x: 825, startPoint y: 388, endPoint x: 826, endPoint y: 435, distance: 46.4
click at [826, 413] on html "Orders New Order Techs Clients Feedback Logout Orders New Order Users Clients M…" at bounding box center [417, 222] width 834 height 463
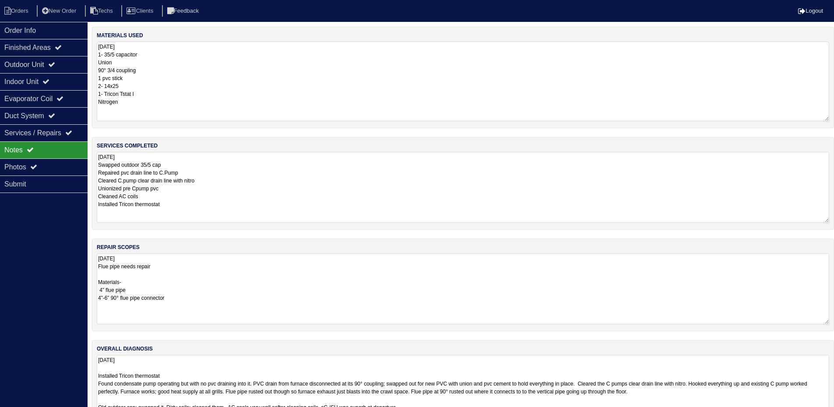
scroll to position [0, 0]
drag, startPoint x: 46, startPoint y: 27, endPoint x: 0, endPoint y: 51, distance: 52.3
click at [46, 27] on div "Order Info" at bounding box center [44, 30] width 88 height 17
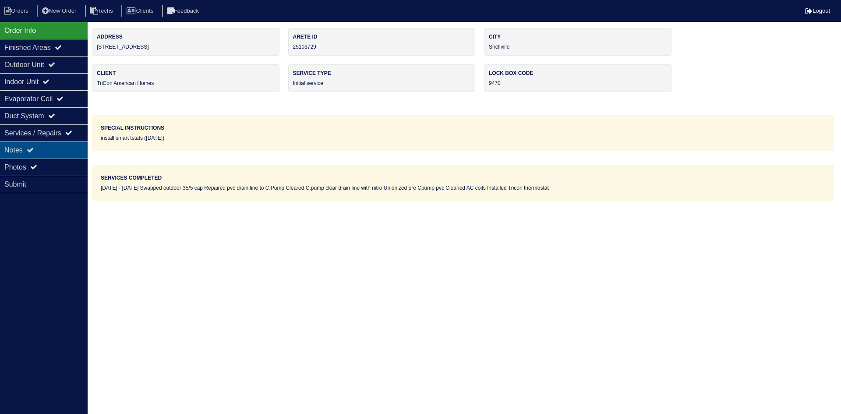
click at [48, 153] on div "Notes" at bounding box center [44, 149] width 88 height 17
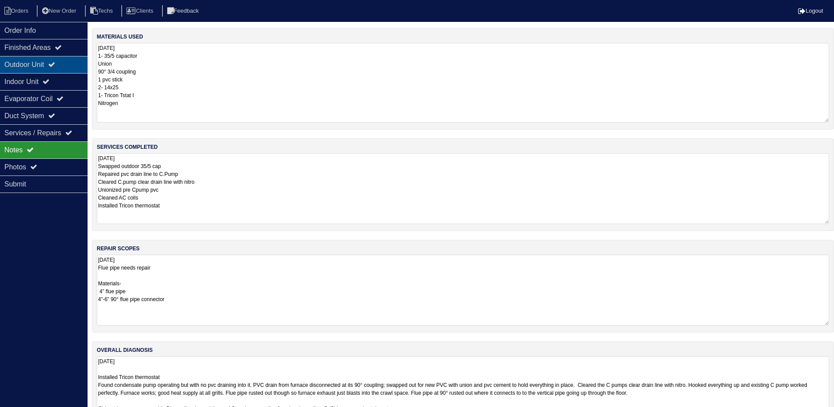
click at [44, 65] on div "Outdoor Unit" at bounding box center [44, 64] width 88 height 17
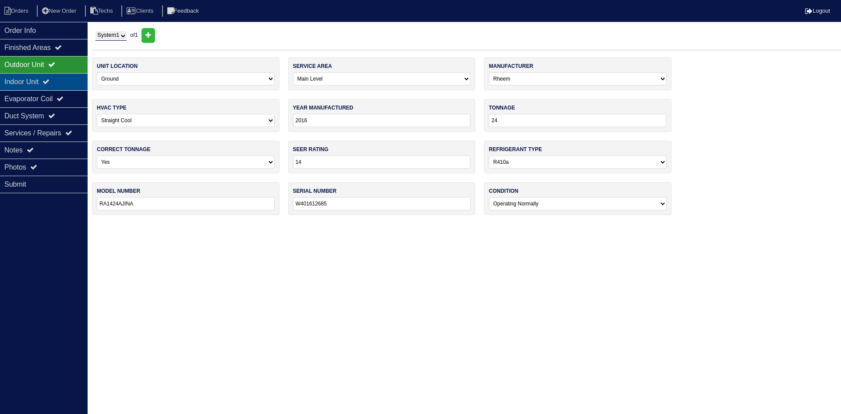
click at [41, 81] on div "Indoor Unit" at bounding box center [44, 81] width 88 height 17
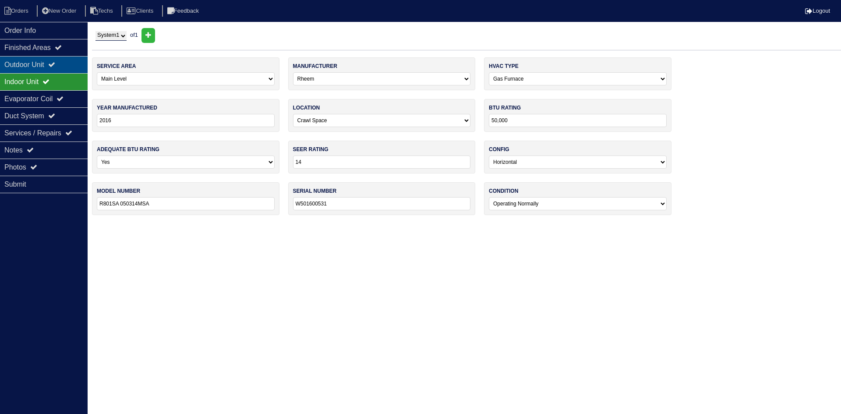
click at [37, 68] on div "Outdoor Unit" at bounding box center [44, 64] width 88 height 17
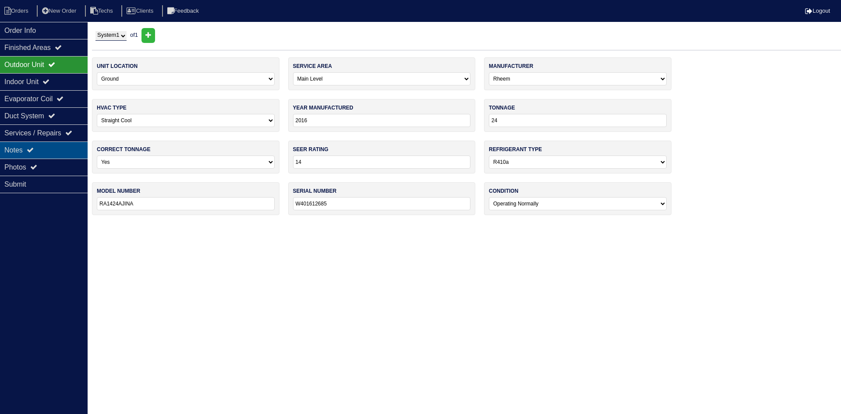
click at [37, 147] on div "Notes" at bounding box center [44, 149] width 88 height 17
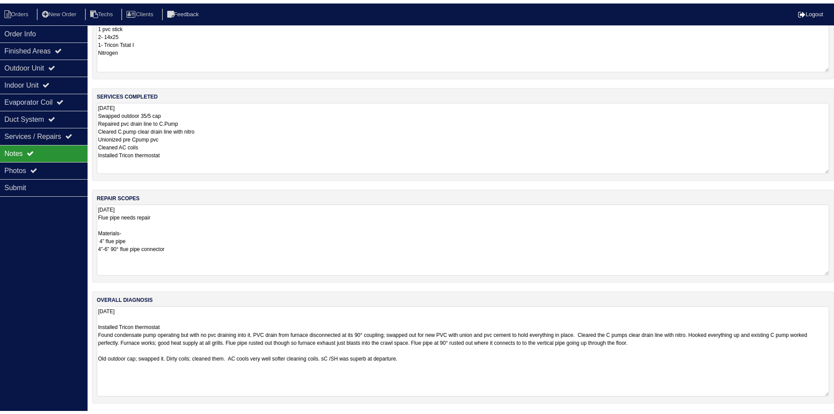
scroll to position [55, 0]
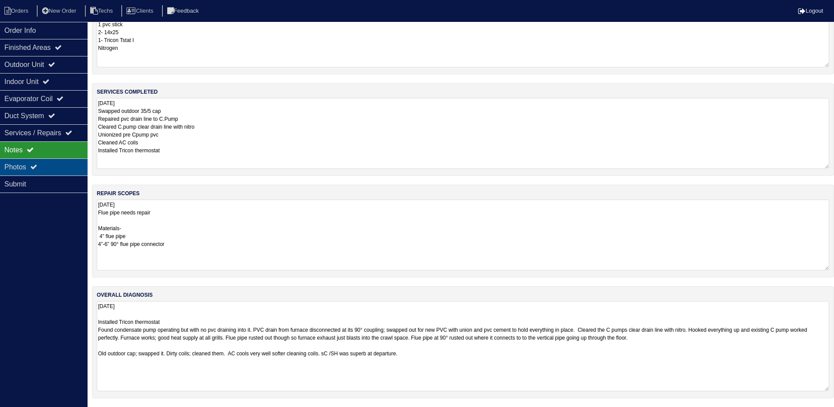
click at [59, 167] on div "Photos" at bounding box center [44, 167] width 88 height 17
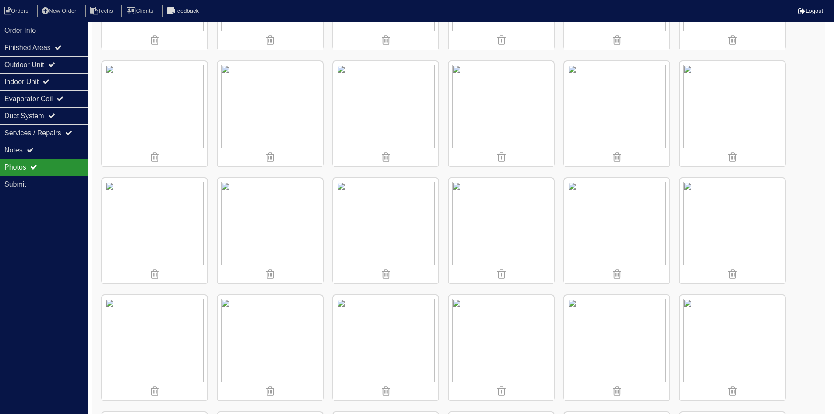
scroll to position [230, 0]
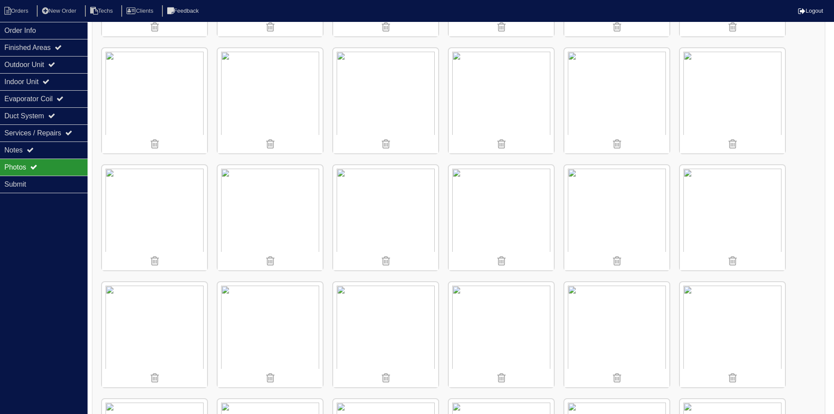
click at [519, 218] on img at bounding box center [501, 217] width 105 height 105
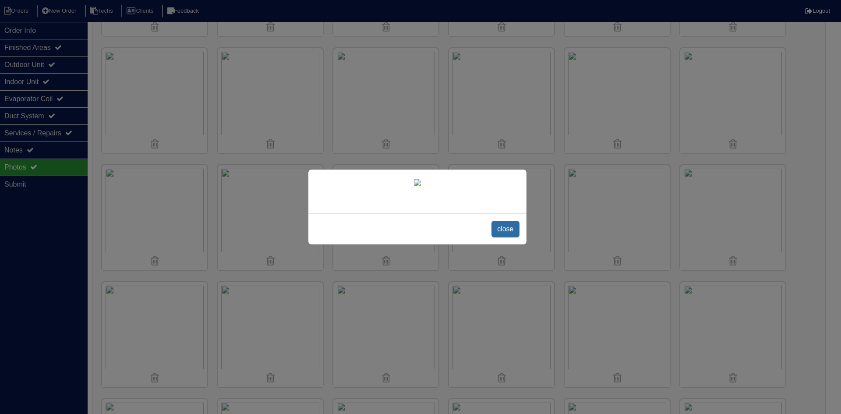
click at [498, 234] on span "close" at bounding box center [505, 229] width 28 height 17
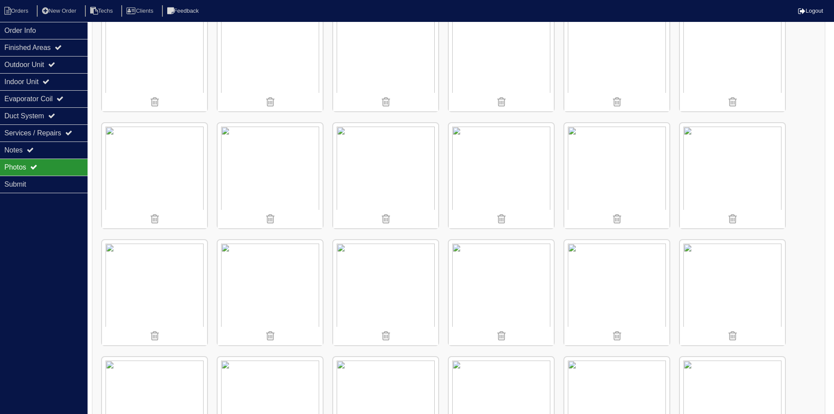
scroll to position [527, 0]
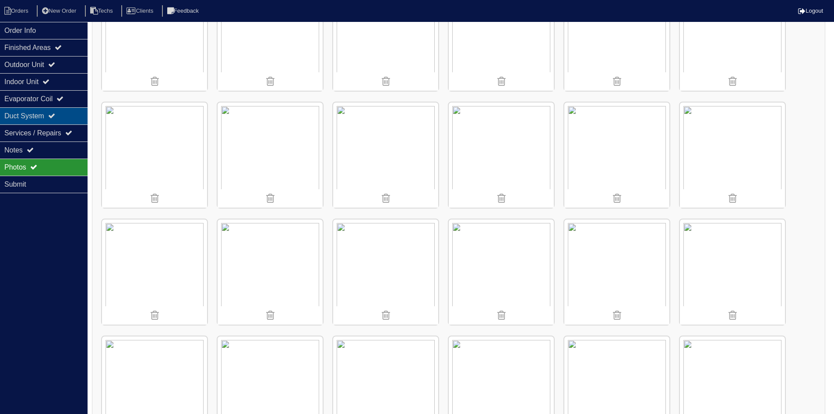
click at [67, 109] on div "Duct System" at bounding box center [44, 115] width 88 height 17
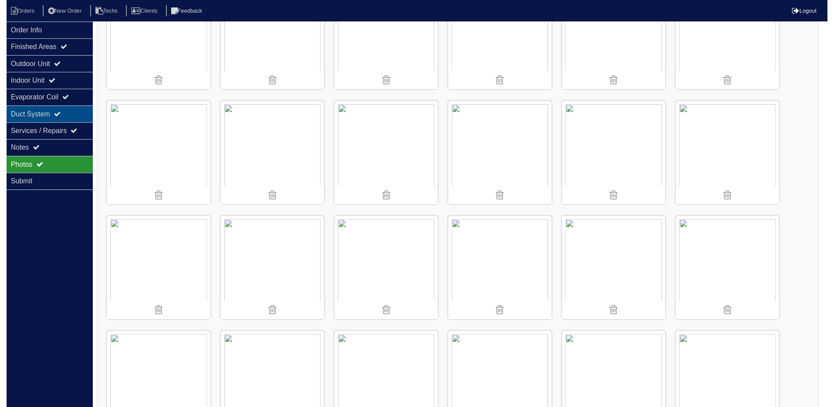
scroll to position [0, 0]
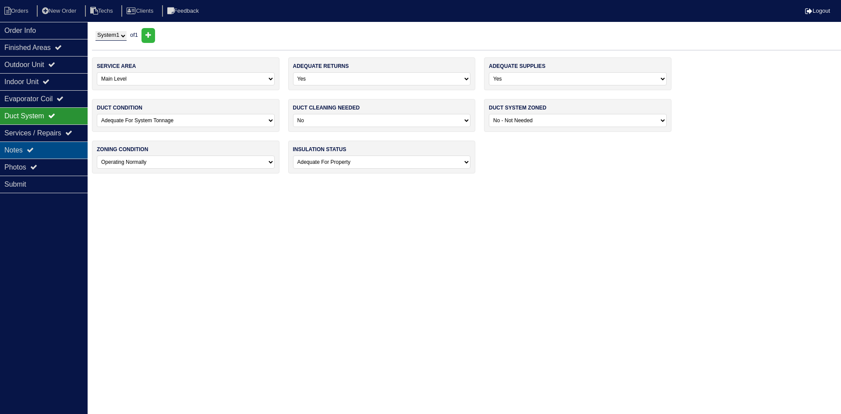
click at [56, 152] on div "Notes" at bounding box center [44, 149] width 88 height 17
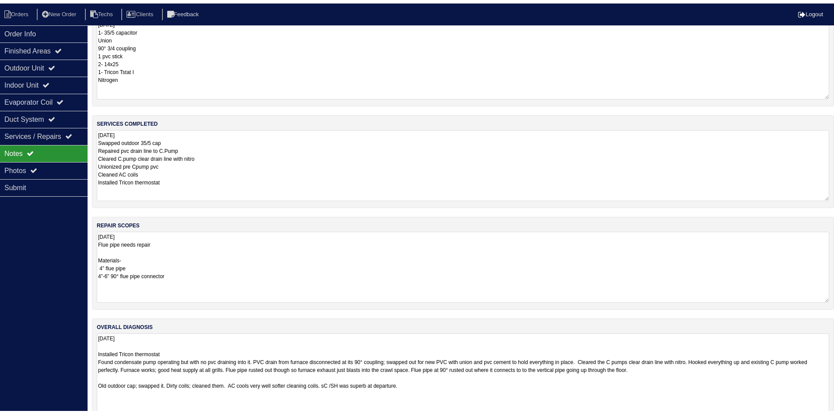
scroll to position [55, 0]
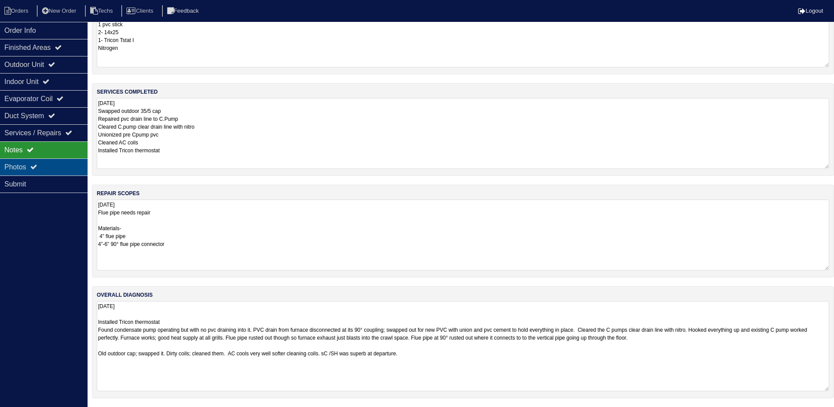
click at [25, 163] on div "Photos" at bounding box center [44, 167] width 88 height 17
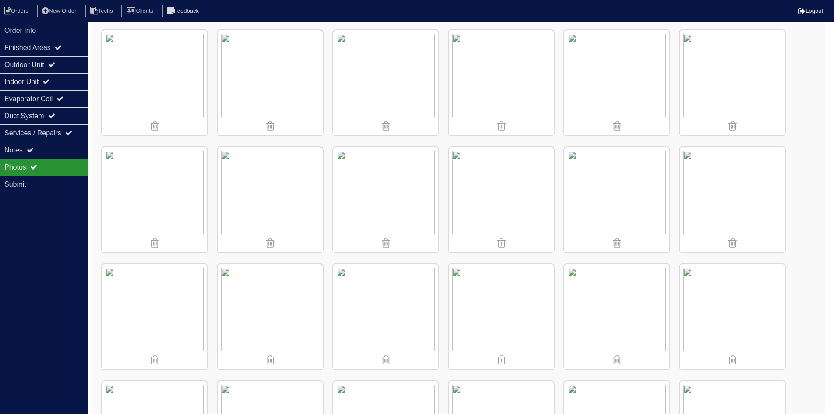
scroll to position [0, 0]
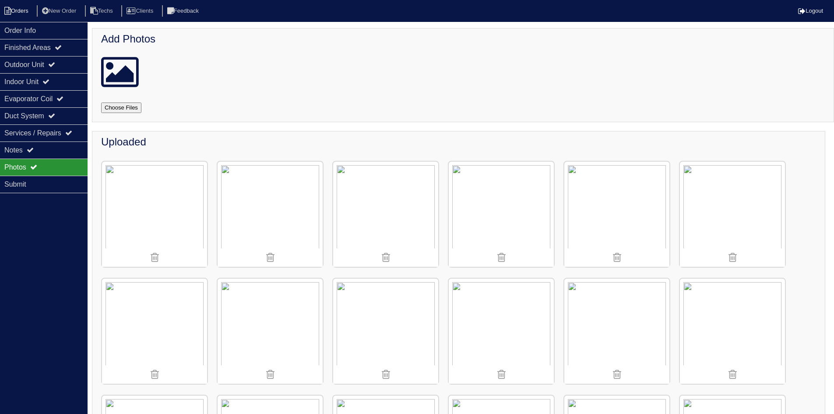
click at [18, 10] on li "Orders" at bounding box center [17, 11] width 35 height 12
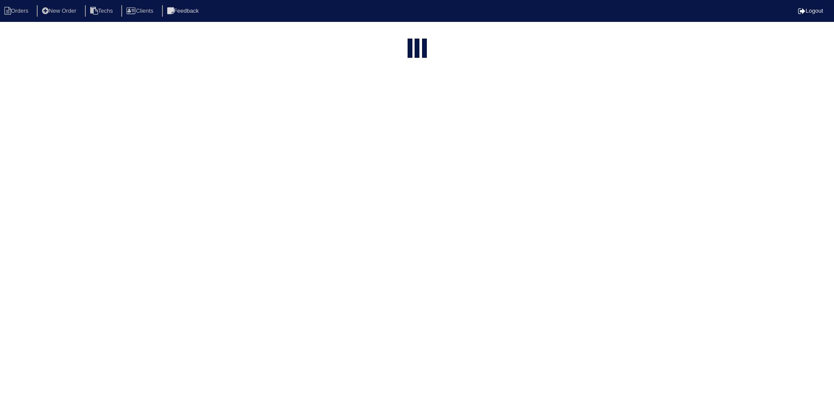
select select "15"
select select "field complete"
select select "need to quote"
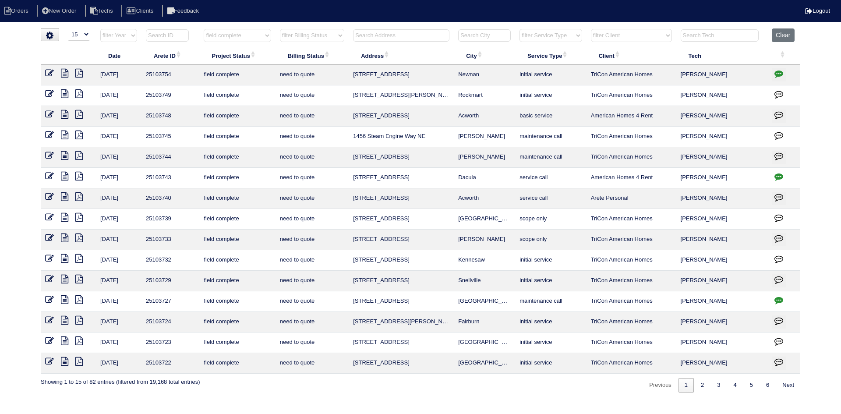
click at [64, 258] on icon at bounding box center [64, 258] width 7 height 9
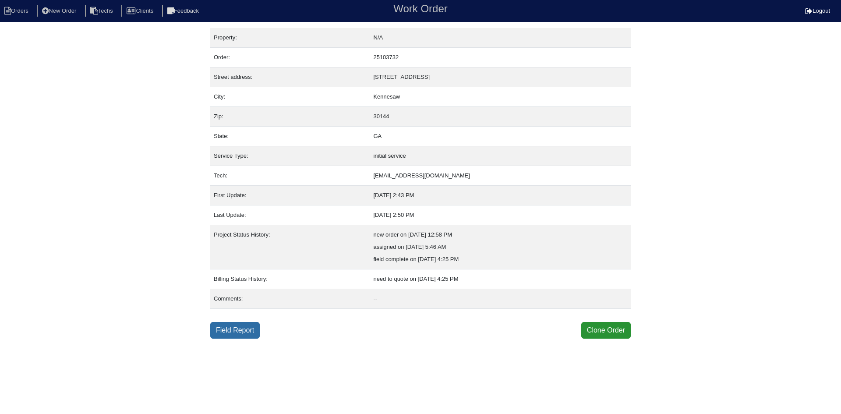
click at [233, 328] on link "Field Report" at bounding box center [234, 330] width 49 height 17
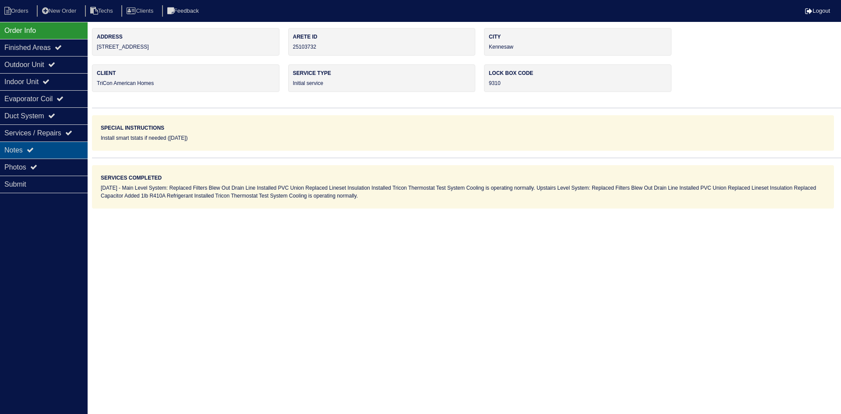
drag, startPoint x: 33, startPoint y: 146, endPoint x: 49, endPoint y: 145, distance: 16.7
click at [33, 146] on div "Notes" at bounding box center [44, 149] width 88 height 17
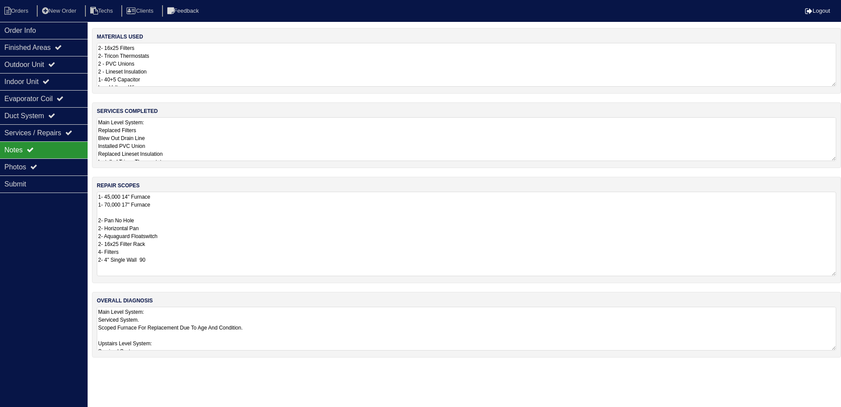
drag, startPoint x: 834, startPoint y: 233, endPoint x: 841, endPoint y: 274, distance: 41.3
click at [841, 274] on div "repair scopes 1- 45,000 14" Furnace 1- 70,000 17" Furnace 2- Pan No Hole 2- Hor…" at bounding box center [466, 230] width 749 height 106
drag, startPoint x: 834, startPoint y: 347, endPoint x: 841, endPoint y: 415, distance: 67.8
click at [834, 413] on html "Orders New Order Techs Clients Feedback Logout Orders New Order Users Clients M…" at bounding box center [417, 217] width 834 height 434
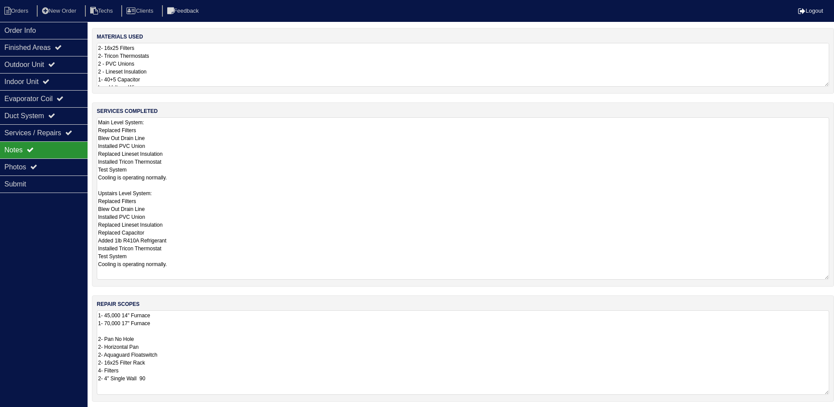
drag, startPoint x: 826, startPoint y: 156, endPoint x: 839, endPoint y: 275, distance: 119.4
click at [834, 275] on html "Orders New Order Techs Clients Feedback Logout Orders New Order Users Clients M…" at bounding box center [417, 276] width 834 height 553
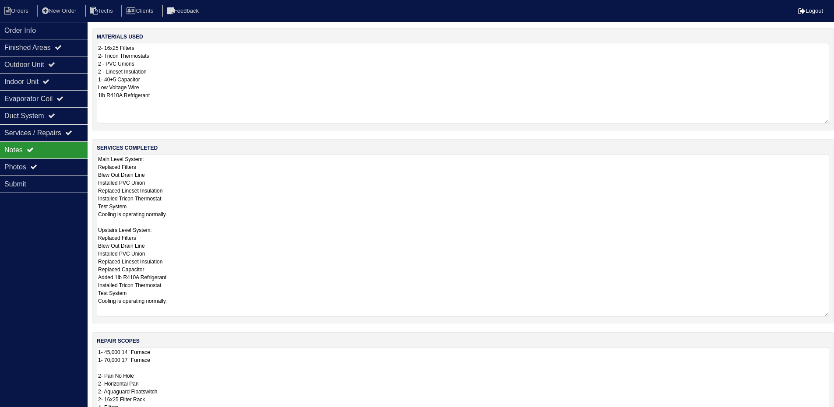
drag, startPoint x: 827, startPoint y: 84, endPoint x: 837, endPoint y: 121, distance: 38.3
click at [834, 121] on html "Orders New Order Techs Clients Feedback Logout Orders New Order Users Clients M…" at bounding box center [417, 295] width 834 height 590
drag, startPoint x: 54, startPoint y: 28, endPoint x: 0, endPoint y: 31, distance: 54.0
click at [54, 28] on div "Order Info" at bounding box center [44, 30] width 88 height 17
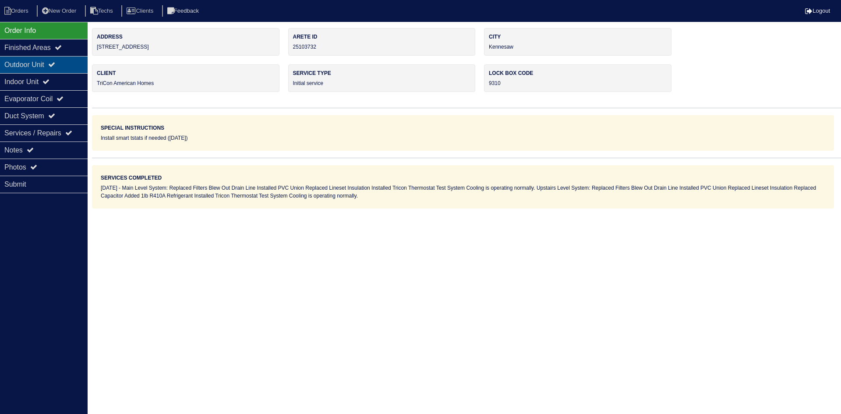
click at [51, 61] on div "Outdoor Unit" at bounding box center [44, 64] width 88 height 17
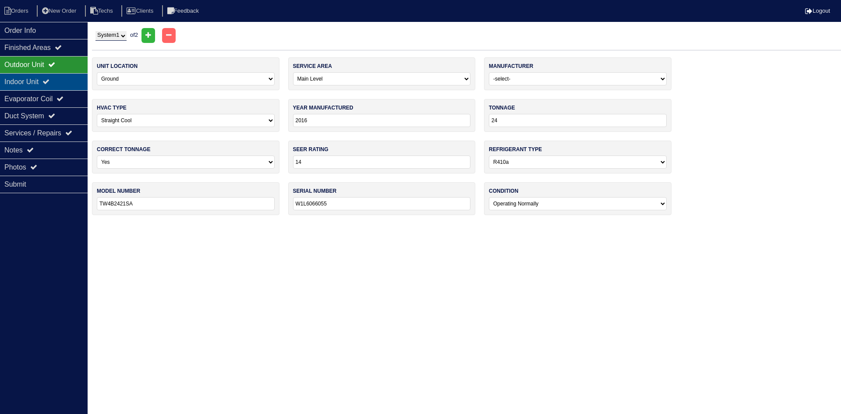
click at [46, 81] on div "Indoor Unit" at bounding box center [44, 81] width 88 height 17
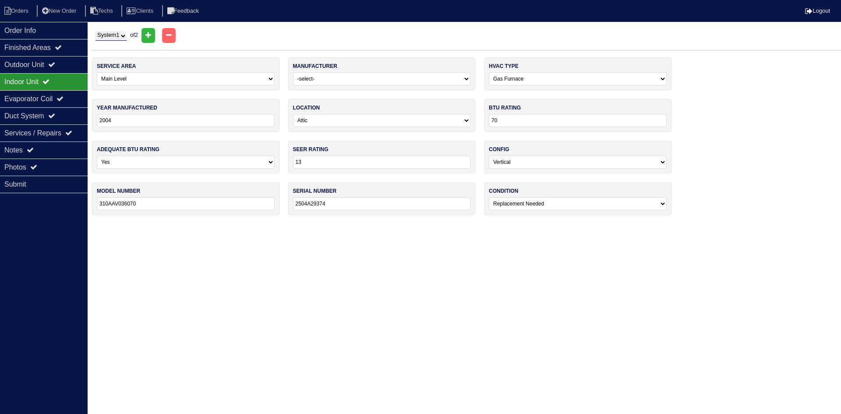
click at [118, 36] on select "System 1 System 2" at bounding box center [110, 36] width 31 height 10
select select "2"
click at [95, 31] on select "System 1 System 2" at bounding box center [110, 36] width 31 height 10
select select "1"
type input "30"
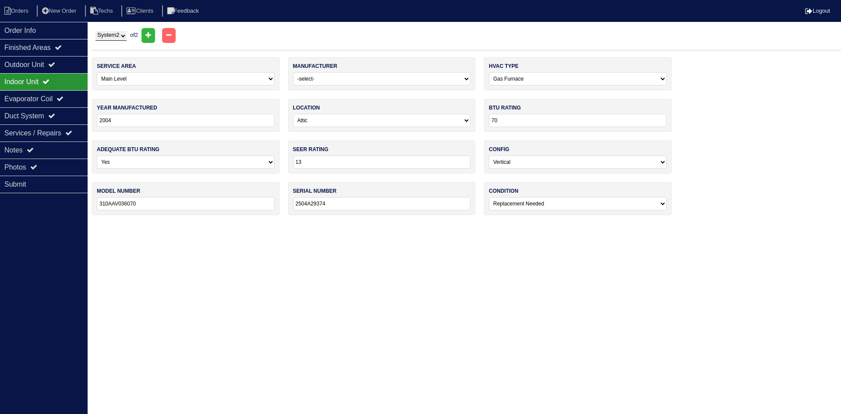
type input "TW4B3021SA"
type input "W1K6964544"
select select "1"
type input "45"
type input "310AAV024045"
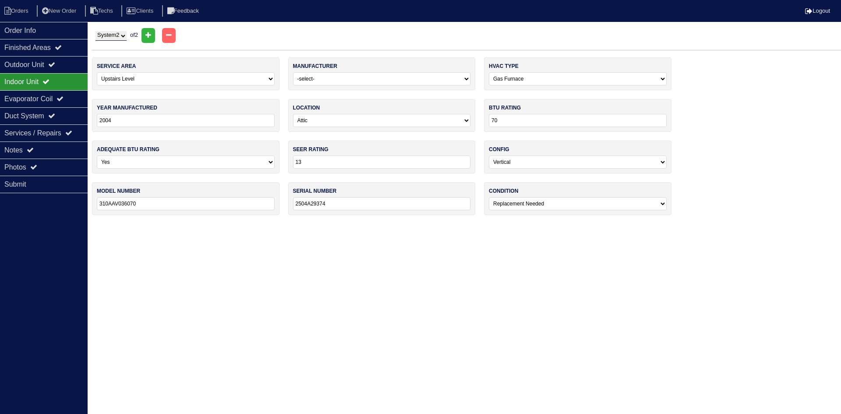
type input "1604A25866"
click at [43, 60] on div "Outdoor Unit" at bounding box center [44, 64] width 88 height 17
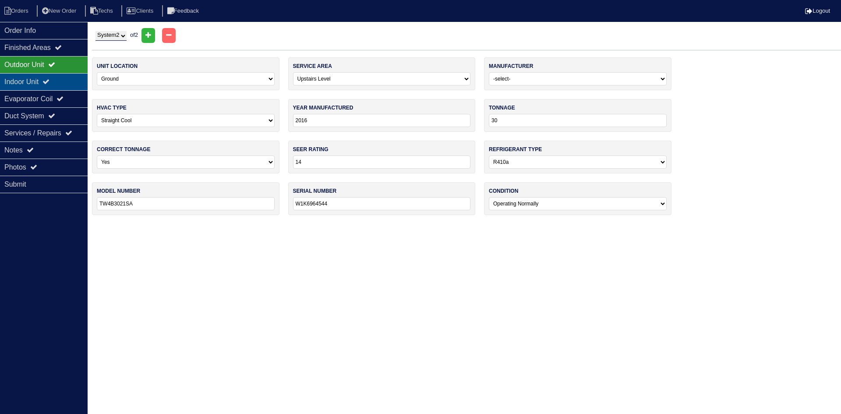
click at [49, 84] on icon at bounding box center [45, 81] width 7 height 7
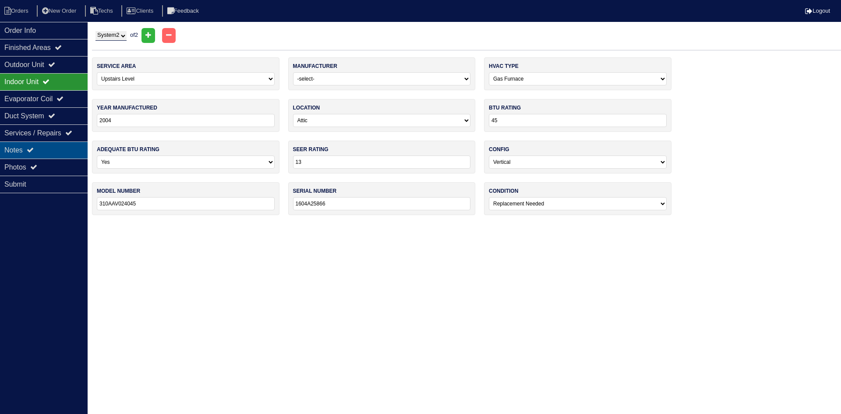
click at [45, 150] on div "Notes" at bounding box center [44, 149] width 88 height 17
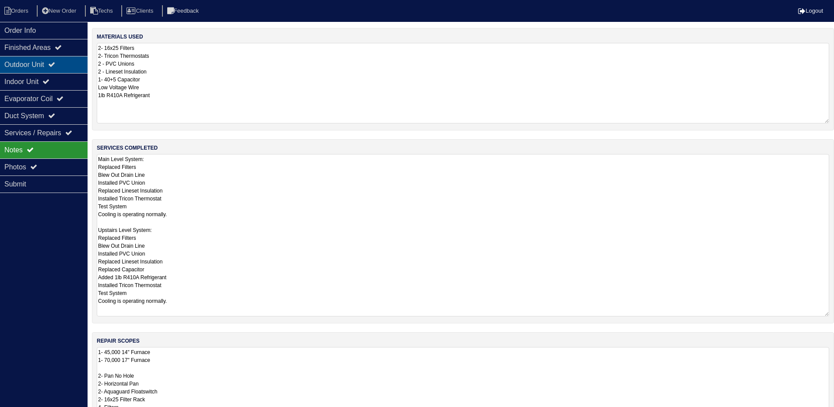
click at [55, 65] on icon at bounding box center [51, 64] width 7 height 7
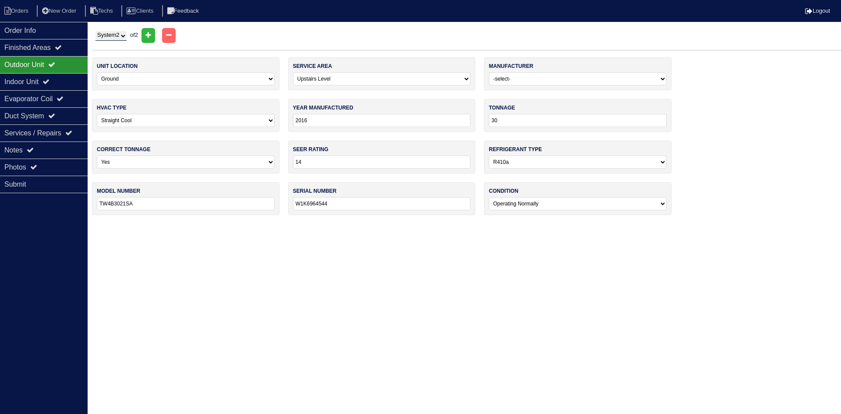
drag, startPoint x: 114, startPoint y: 36, endPoint x: 114, endPoint y: 41, distance: 4.4
click at [114, 36] on select "System 1 System 2" at bounding box center [110, 36] width 31 height 10
select select "1"
click at [95, 31] on select "System 1 System 2" at bounding box center [110, 36] width 31 height 10
select select "0"
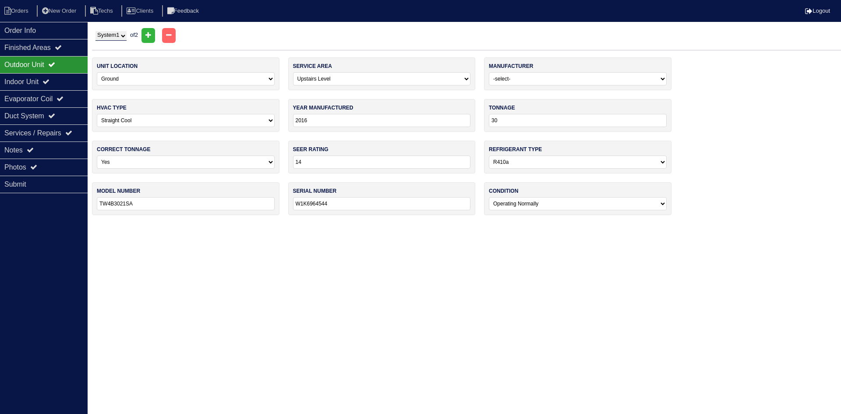
type input "24"
type input "TW4B2421SA"
type input "W1L6066055"
click at [39, 97] on div "Evaporator Coil" at bounding box center [44, 98] width 88 height 17
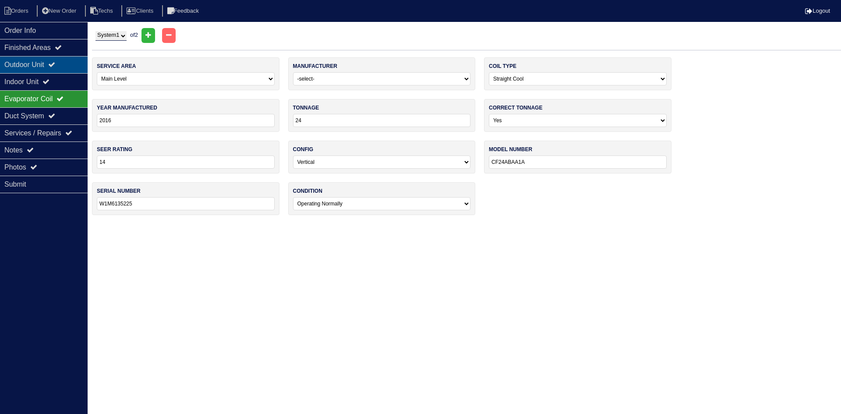
click at [49, 63] on div "Outdoor Unit" at bounding box center [44, 64] width 88 height 17
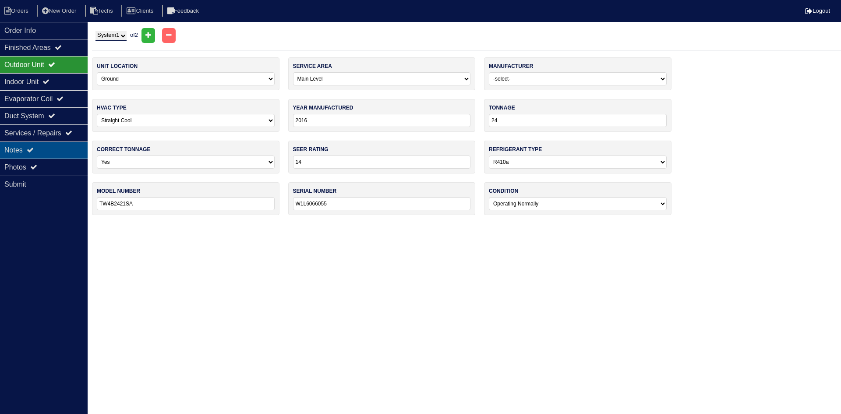
click at [28, 152] on div "Notes" at bounding box center [44, 149] width 88 height 17
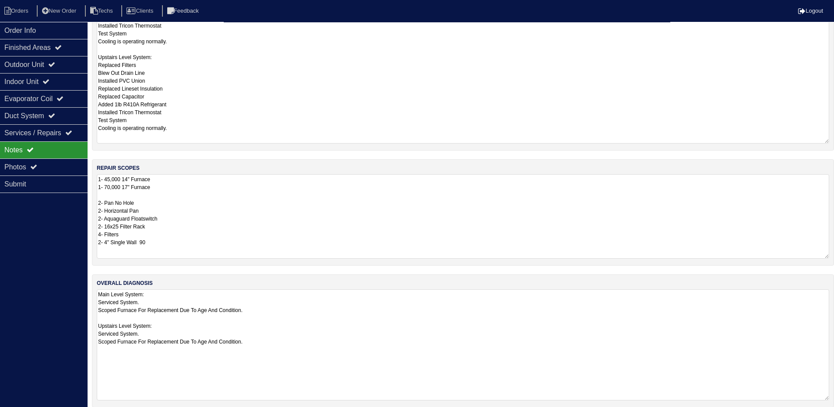
scroll to position [182, 0]
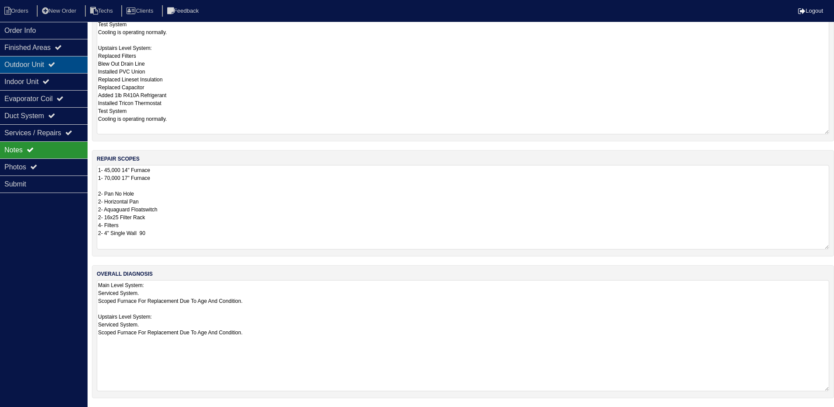
click at [43, 59] on div "Outdoor Unit" at bounding box center [44, 64] width 88 height 17
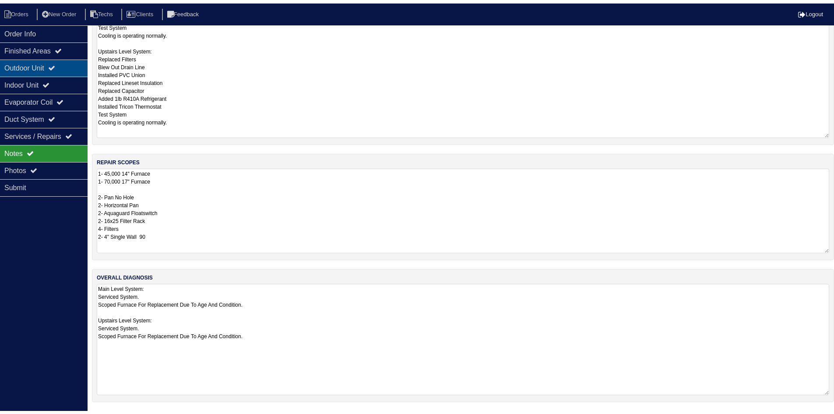
scroll to position [0, 0]
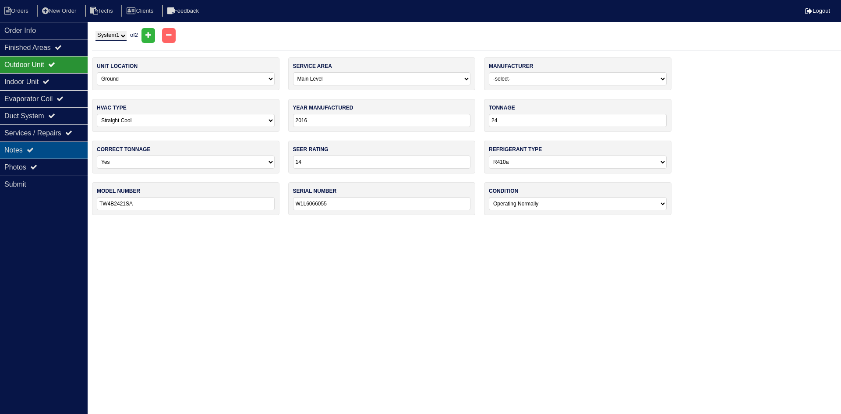
click at [42, 147] on div "Notes" at bounding box center [44, 149] width 88 height 17
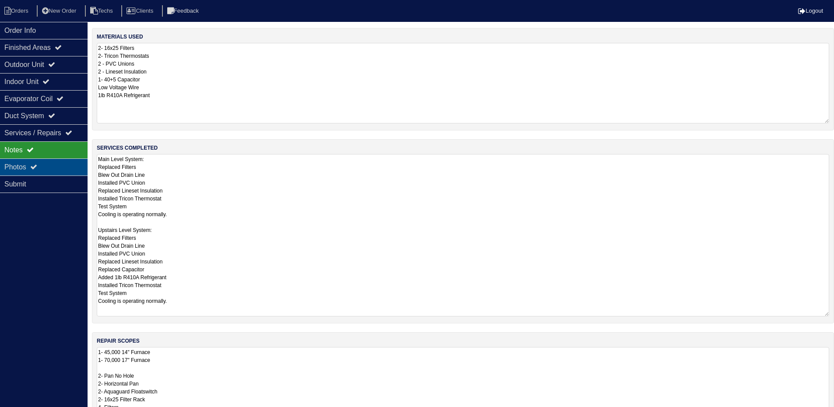
drag, startPoint x: 56, startPoint y: 166, endPoint x: 76, endPoint y: 174, distance: 22.2
click at [57, 166] on div "Photos" at bounding box center [44, 167] width 88 height 17
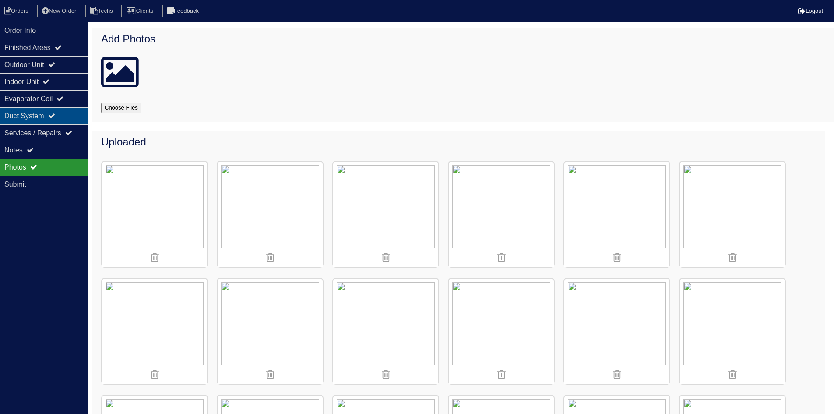
click at [24, 117] on div "Duct System" at bounding box center [44, 115] width 88 height 17
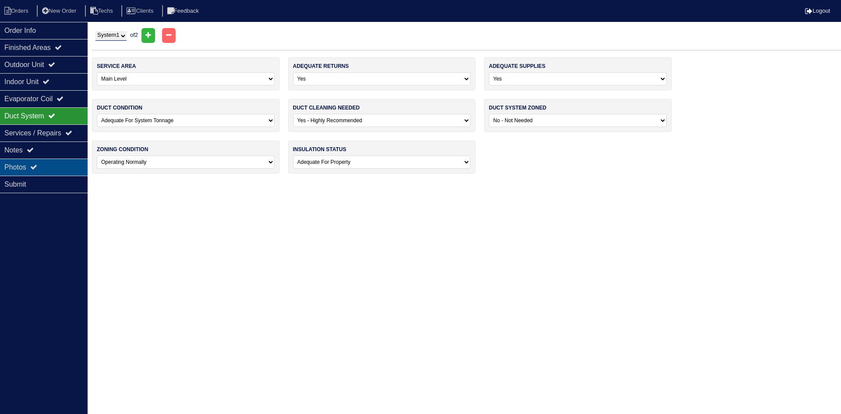
click at [56, 167] on div "Photos" at bounding box center [44, 167] width 88 height 17
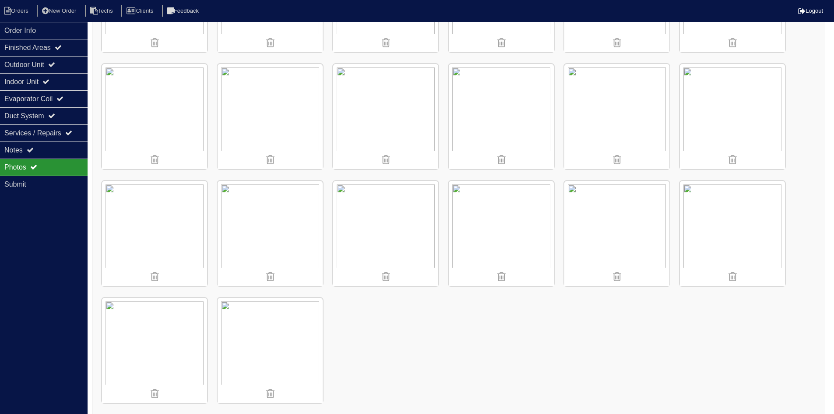
scroll to position [1154, 0]
click at [602, 213] on img at bounding box center [617, 229] width 105 height 105
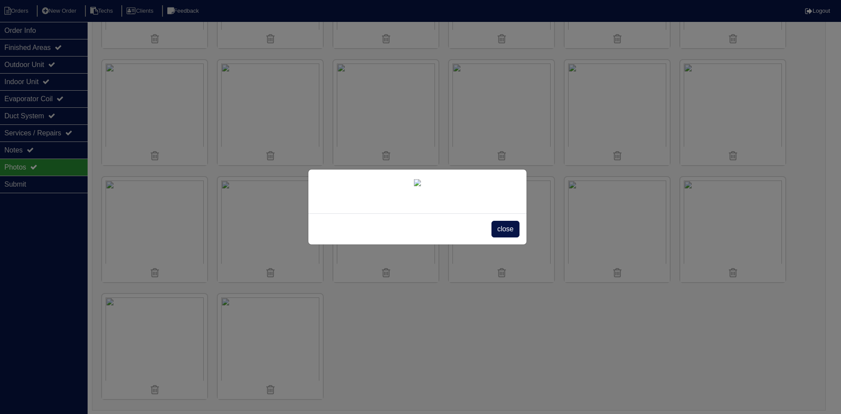
click at [502, 228] on span "close" at bounding box center [505, 229] width 28 height 17
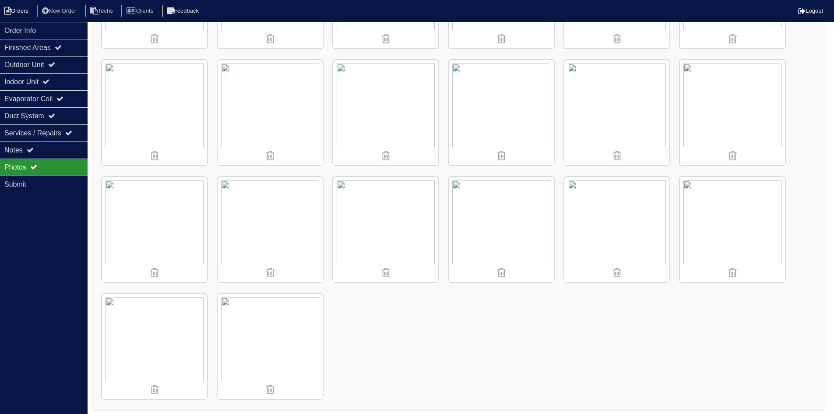
click at [27, 13] on li "Orders" at bounding box center [17, 11] width 35 height 12
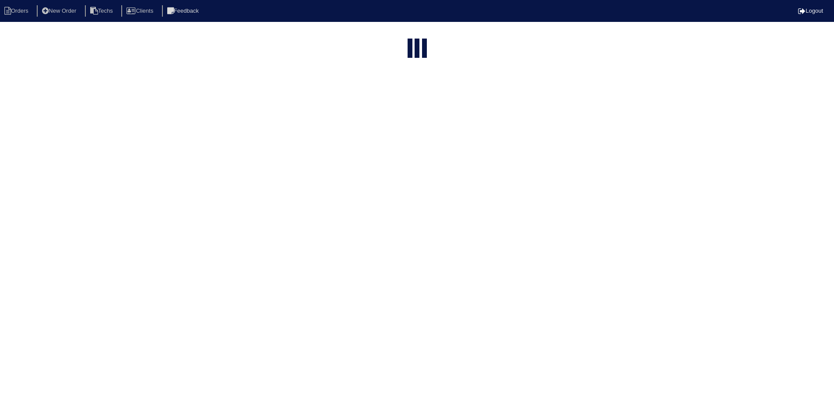
select select "15"
select select "field complete"
select select "need to quote"
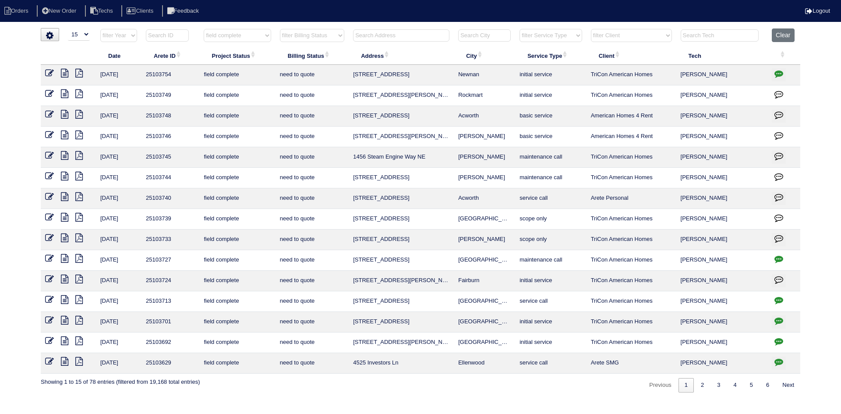
click at [774, 258] on button "button" at bounding box center [779, 260] width 14 height 13
type textarea "10/10/25 - Texted Dan to review - rk"
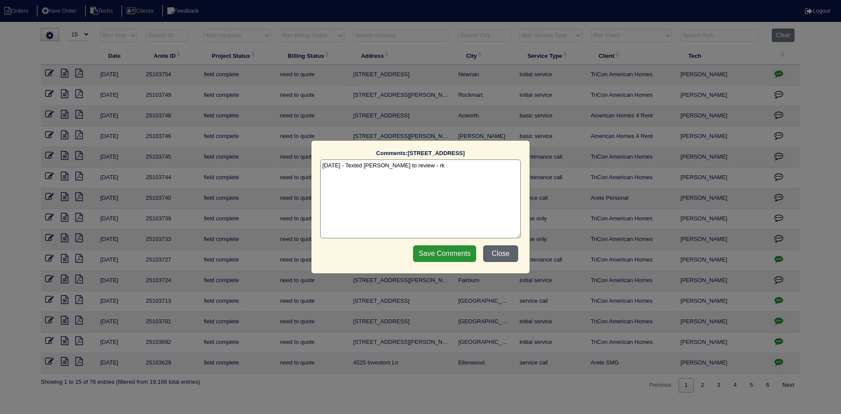
click at [496, 254] on button "Close" at bounding box center [500, 253] width 35 height 17
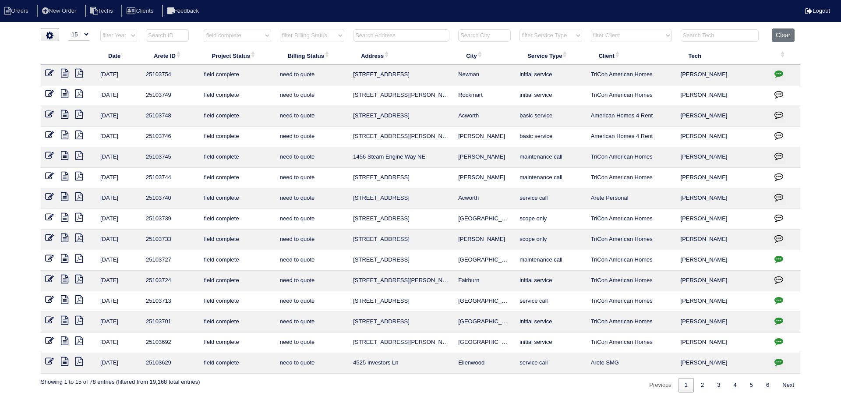
click at [65, 237] on icon at bounding box center [64, 237] width 7 height 9
click at [81, 238] on icon at bounding box center [78, 237] width 7 height 9
click at [64, 238] on icon at bounding box center [64, 237] width 7 height 9
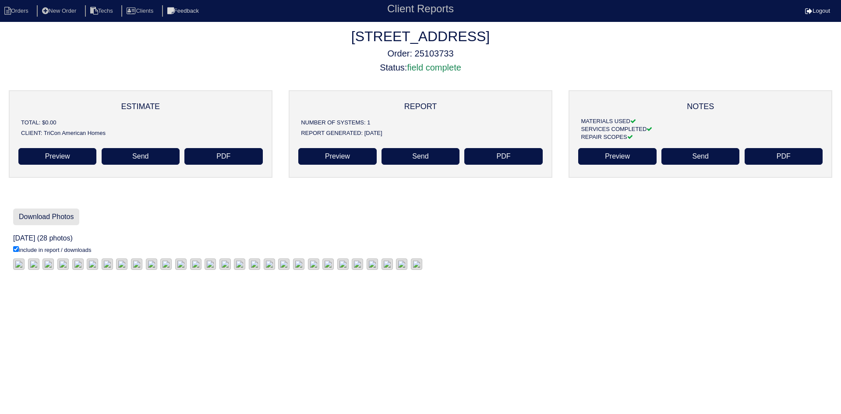
click at [46, 216] on link "Download Photos" at bounding box center [46, 216] width 66 height 17
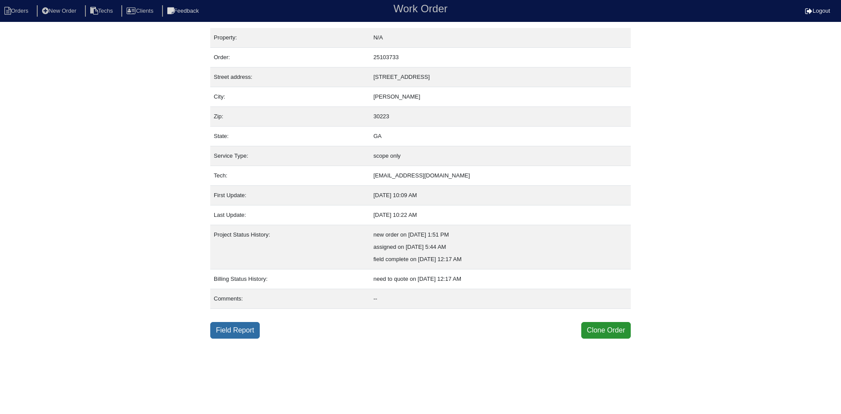
click at [234, 330] on link "Field Report" at bounding box center [234, 330] width 49 height 17
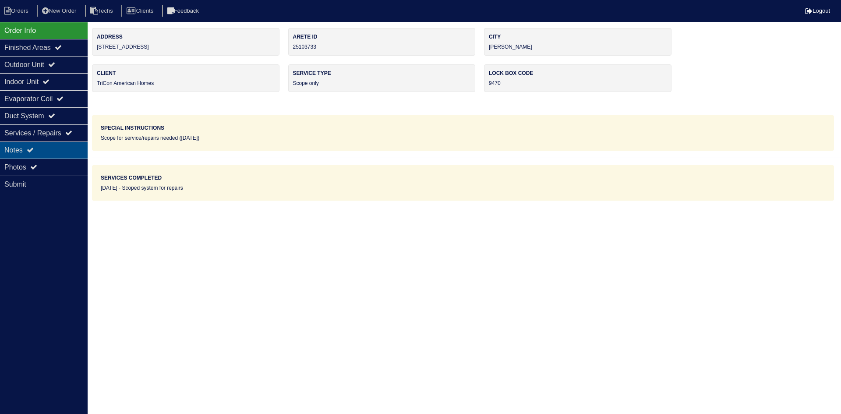
click at [49, 152] on div "Notes" at bounding box center [44, 149] width 88 height 17
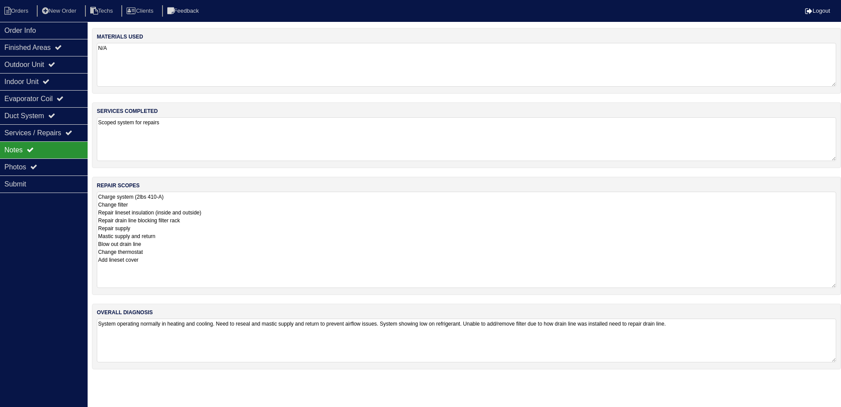
drag, startPoint x: 831, startPoint y: 234, endPoint x: 834, endPoint y: 287, distance: 52.6
click at [834, 287] on textarea "Charge system (2lbs 410-A) Change filter Repair lineset insulation (inside and …" at bounding box center [466, 240] width 739 height 96
click at [71, 60] on div "Outdoor Unit" at bounding box center [44, 64] width 88 height 17
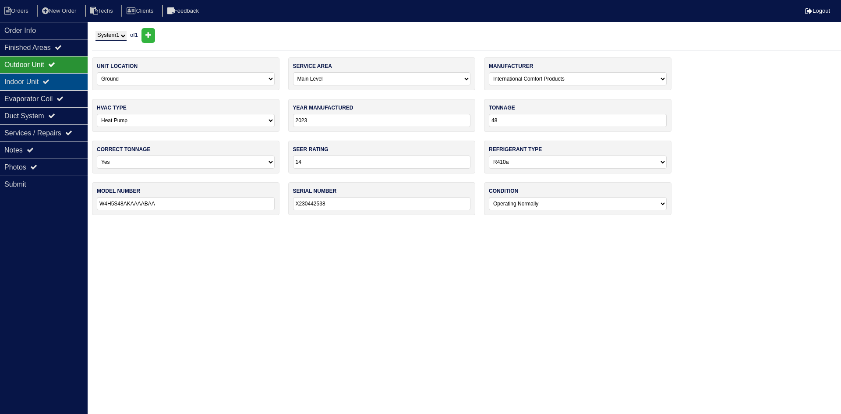
click at [68, 80] on div "Indoor Unit" at bounding box center [44, 81] width 88 height 17
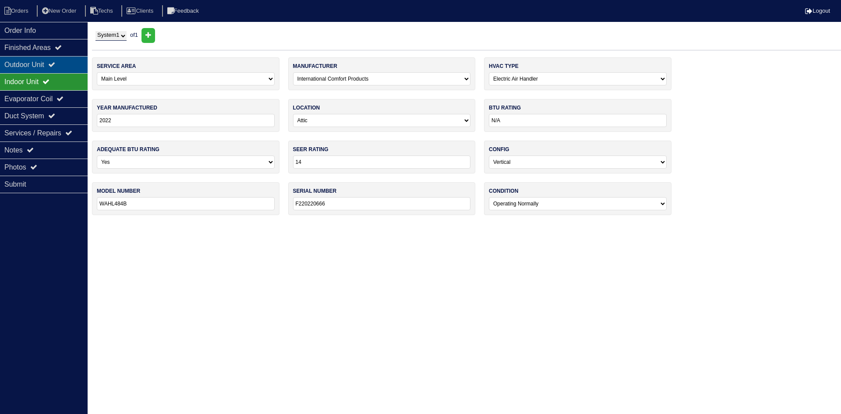
click at [54, 66] on icon at bounding box center [51, 64] width 7 height 7
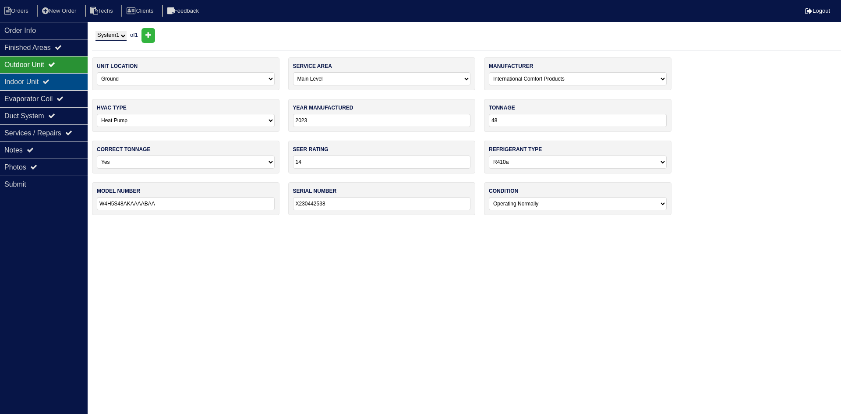
drag, startPoint x: 80, startPoint y: 79, endPoint x: 21, endPoint y: 80, distance: 59.1
click at [80, 79] on div "Indoor Unit" at bounding box center [44, 81] width 88 height 17
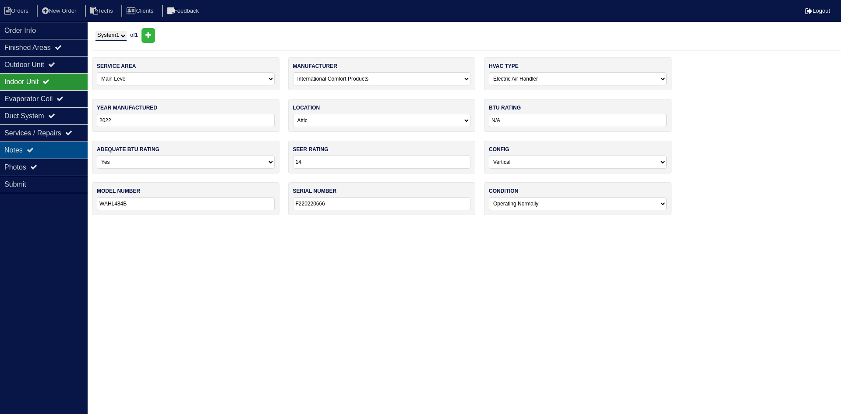
click at [53, 149] on div "Notes" at bounding box center [44, 149] width 88 height 17
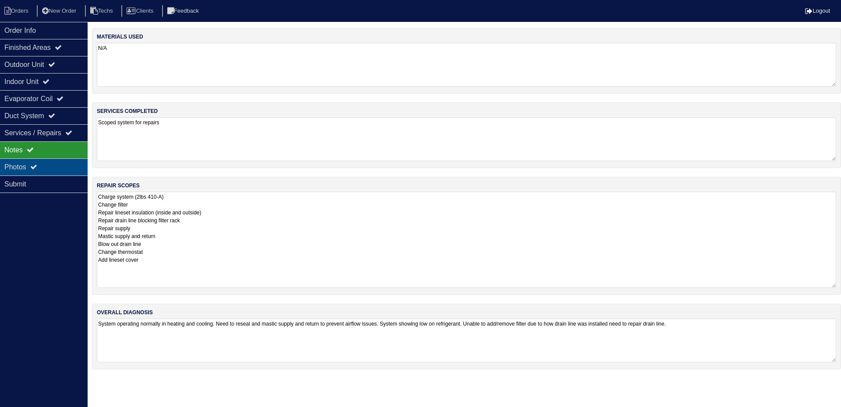
click at [37, 169] on icon at bounding box center [33, 166] width 7 height 7
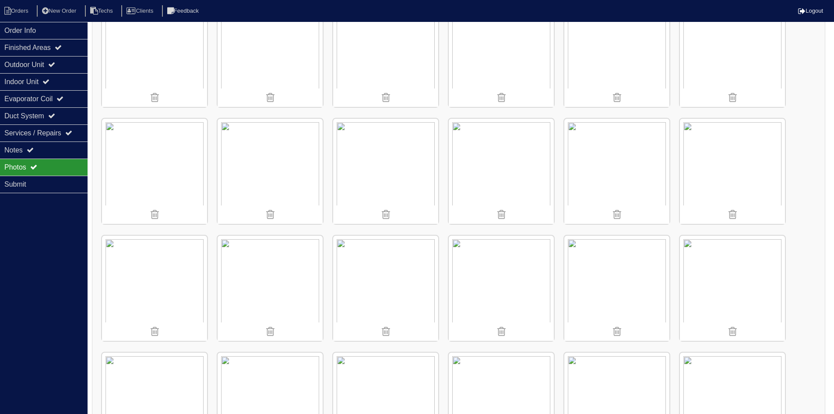
scroll to position [175, 0]
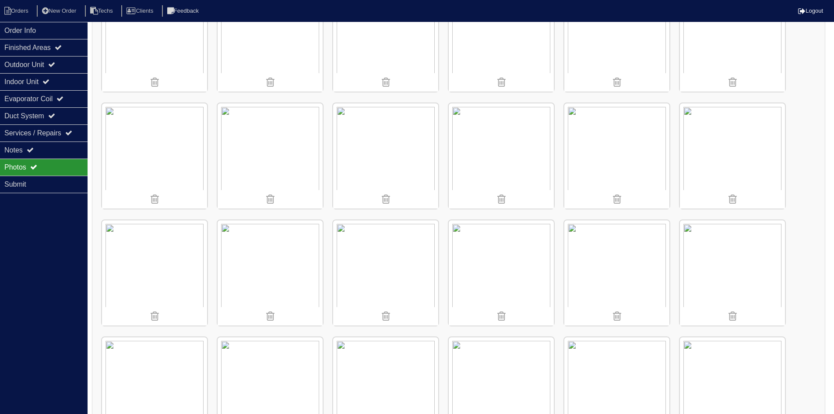
click at [611, 154] on img at bounding box center [617, 155] width 105 height 105
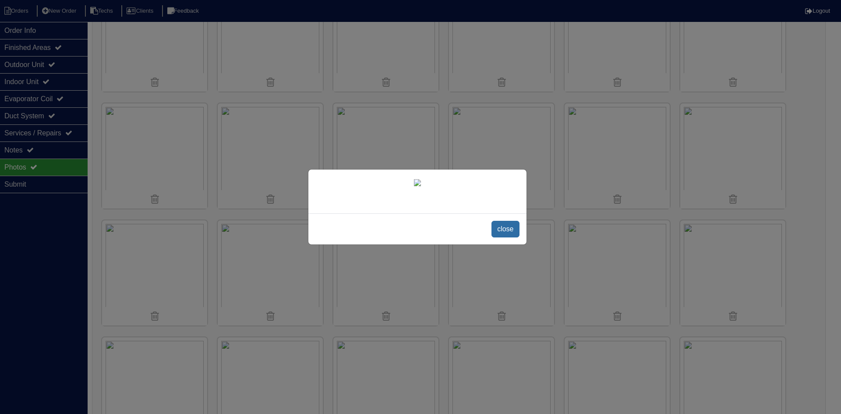
click at [512, 237] on span "close" at bounding box center [505, 229] width 28 height 17
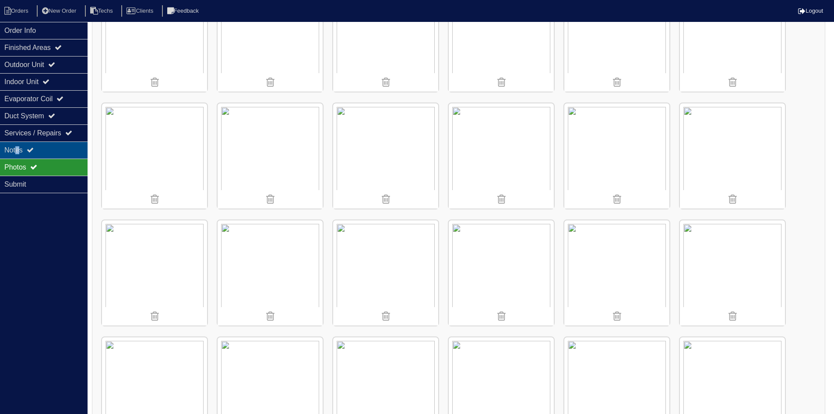
click at [17, 150] on div "Notes" at bounding box center [44, 149] width 88 height 17
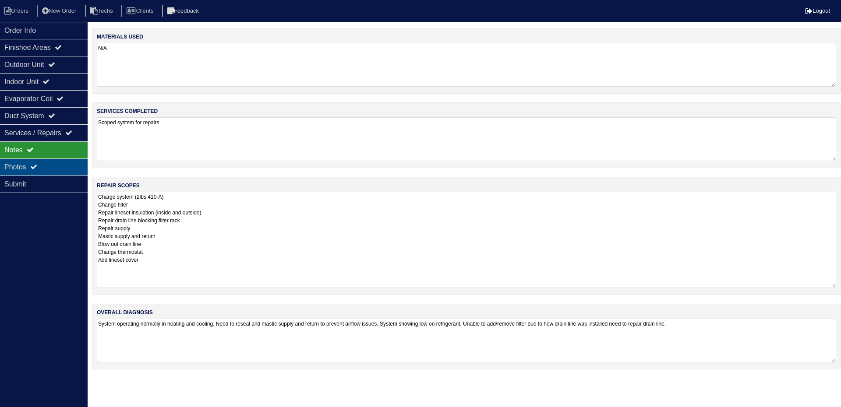
click at [71, 170] on div "Photos" at bounding box center [44, 167] width 88 height 17
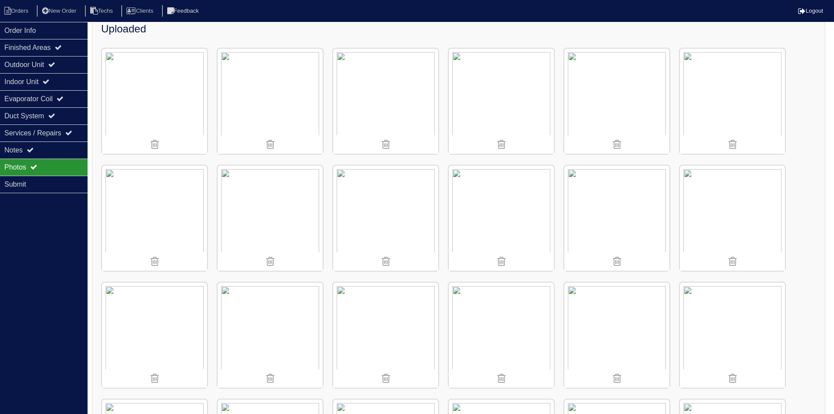
scroll to position [131, 0]
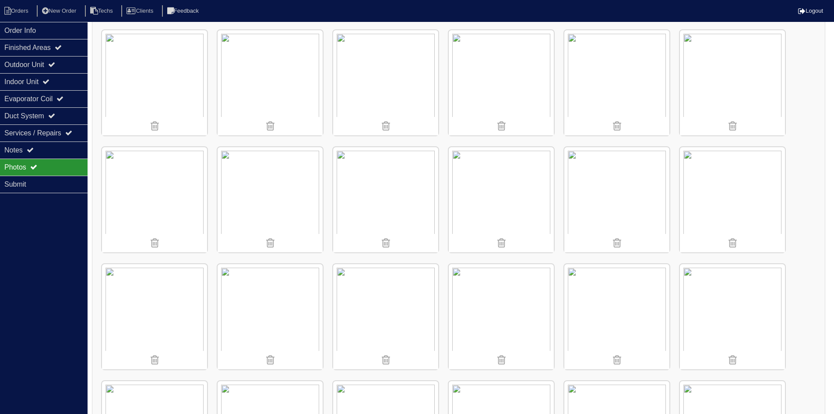
click at [602, 209] on img at bounding box center [617, 199] width 105 height 105
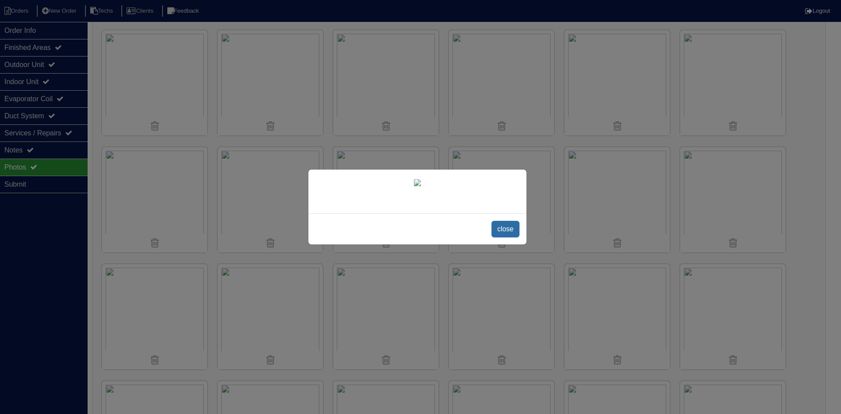
click at [505, 237] on span "close" at bounding box center [505, 229] width 28 height 17
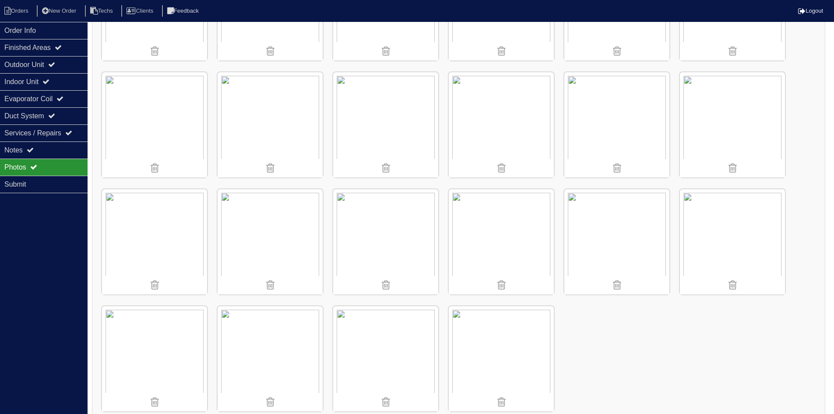
scroll to position [339, 0]
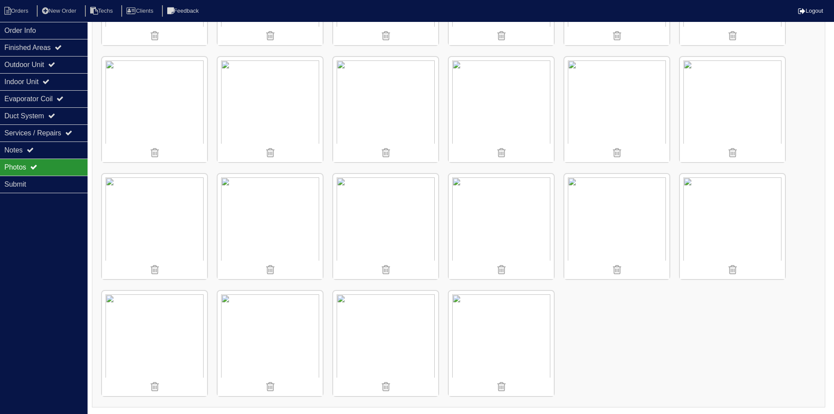
click at [594, 224] on img at bounding box center [617, 226] width 105 height 105
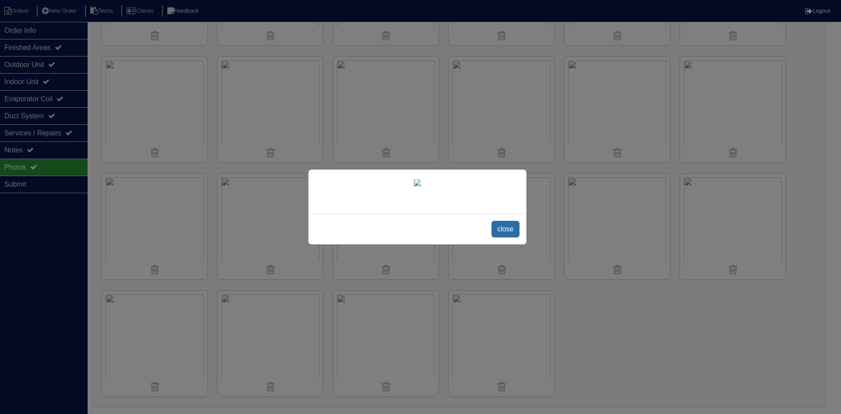
click at [500, 237] on span "close" at bounding box center [505, 229] width 28 height 17
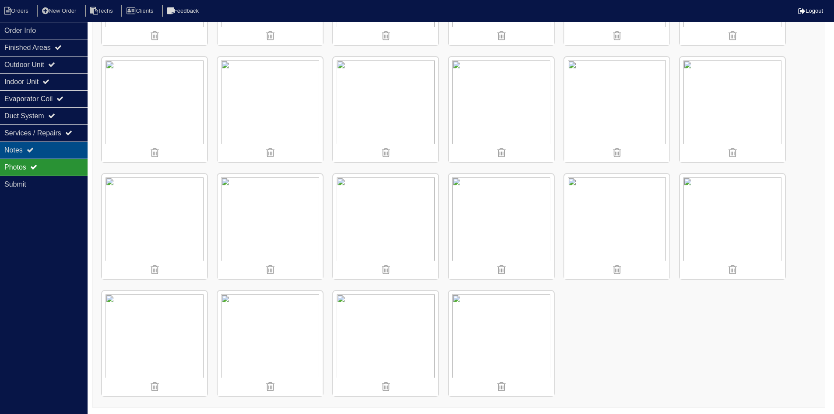
click at [69, 155] on div "Notes" at bounding box center [44, 149] width 88 height 17
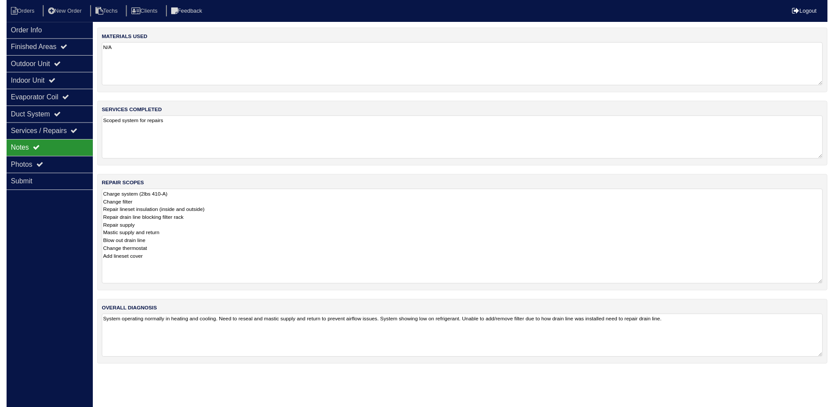
scroll to position [0, 0]
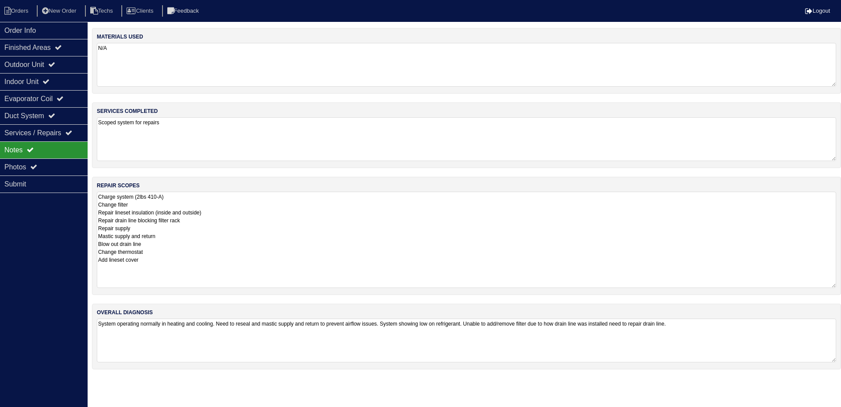
click at [201, 224] on textarea "Charge system (2lbs 410-A) Change filter Repair lineset insulation (inside and …" at bounding box center [466, 240] width 739 height 96
type textarea "Charge system (2lbs 410-A) Change filter Repair lineset insulation (inside and …"
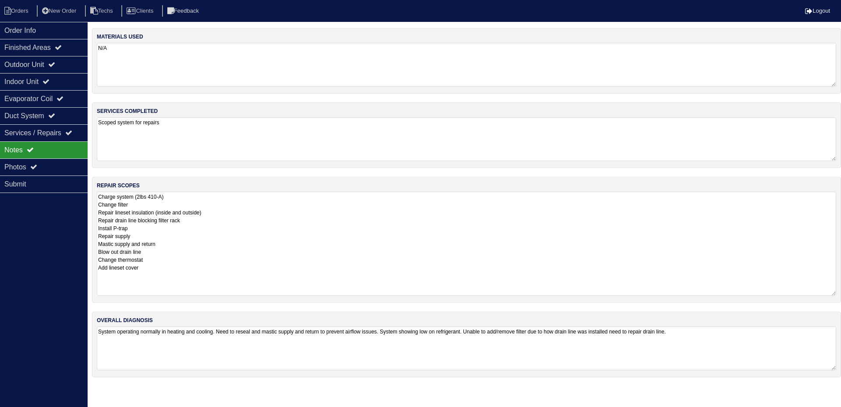
click at [831, 152] on textarea "Scoped system for repairs" at bounding box center [466, 139] width 739 height 44
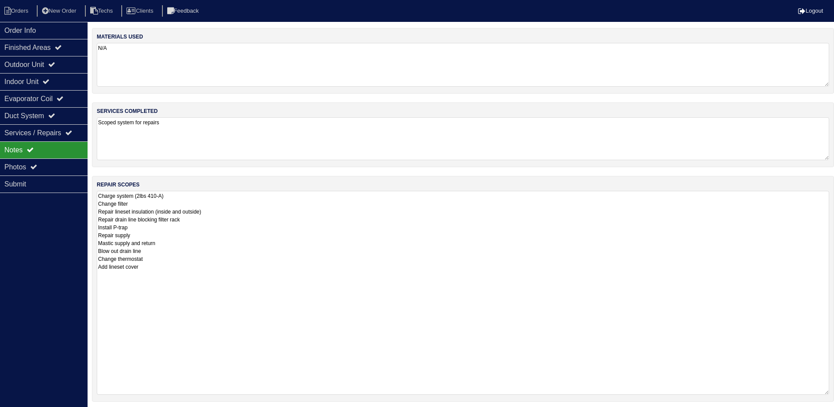
drag, startPoint x: 834, startPoint y: 233, endPoint x: 810, endPoint y: 394, distance: 162.1
click at [810, 394] on textarea "Charge system (2lbs 410-A) Change filter Repair lineset insulation (inside and …" at bounding box center [463, 293] width 733 height 204
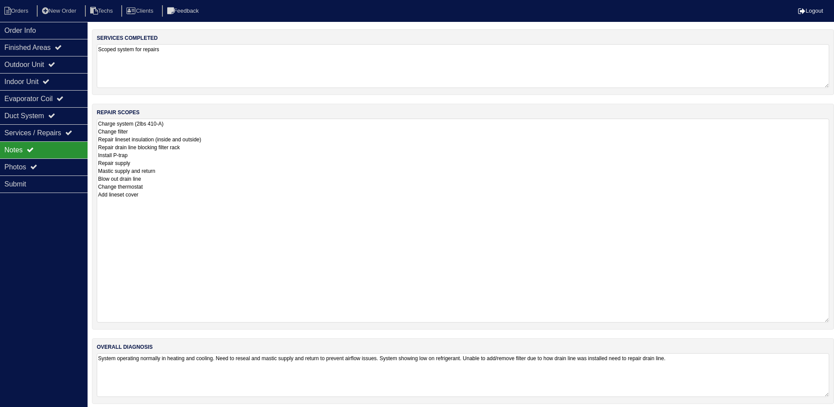
scroll to position [79, 0]
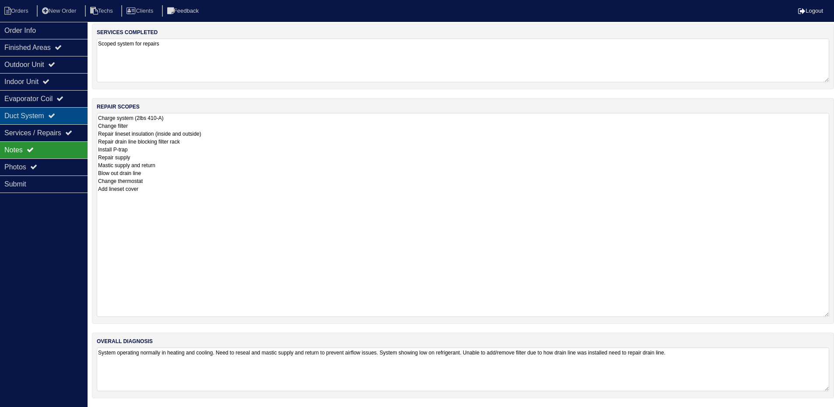
click at [25, 118] on div "Duct System" at bounding box center [44, 115] width 88 height 17
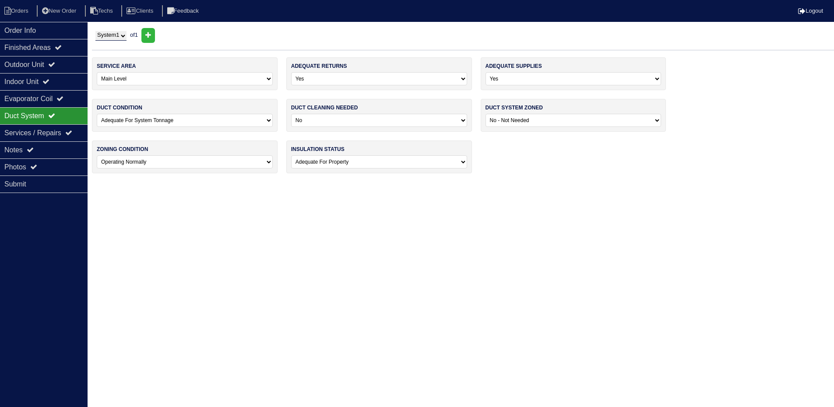
scroll to position [0, 0]
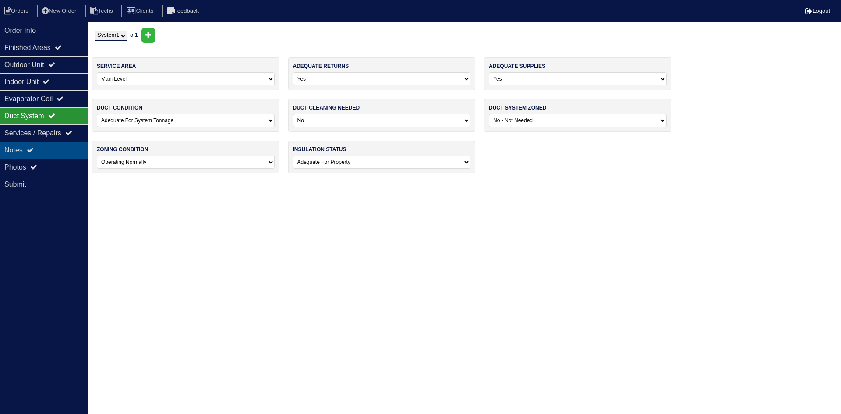
click at [50, 146] on div "Notes" at bounding box center [44, 149] width 88 height 17
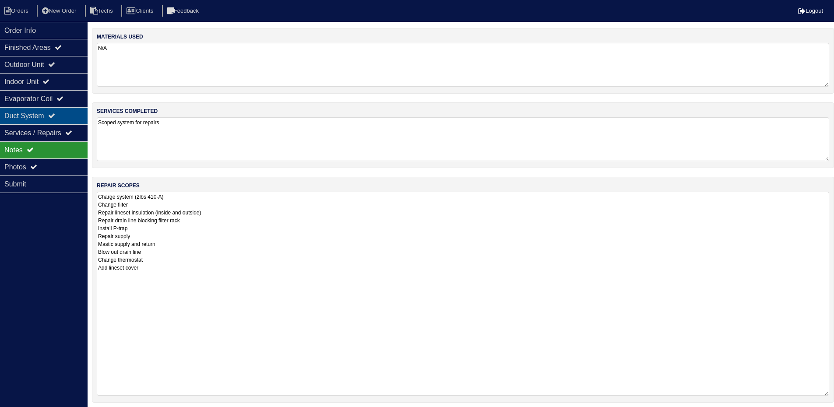
click at [51, 118] on div "Duct System" at bounding box center [44, 115] width 88 height 17
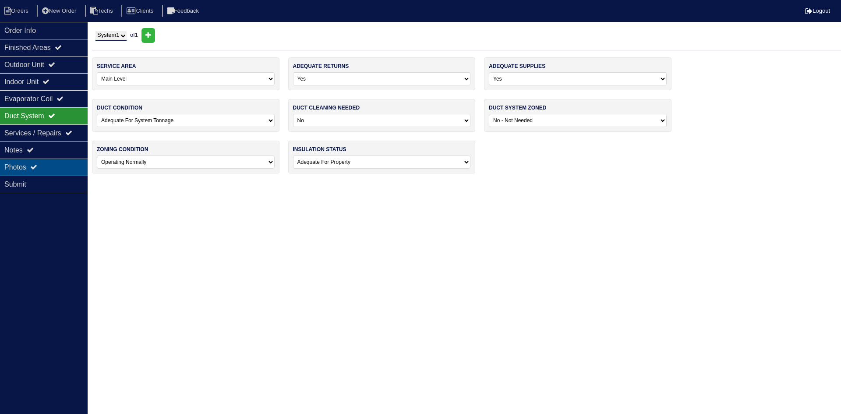
click at [44, 163] on div "Photos" at bounding box center [44, 167] width 88 height 17
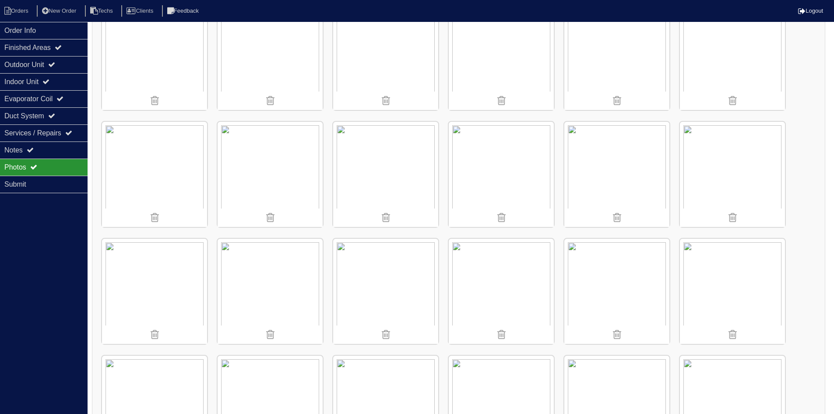
scroll to position [120, 0]
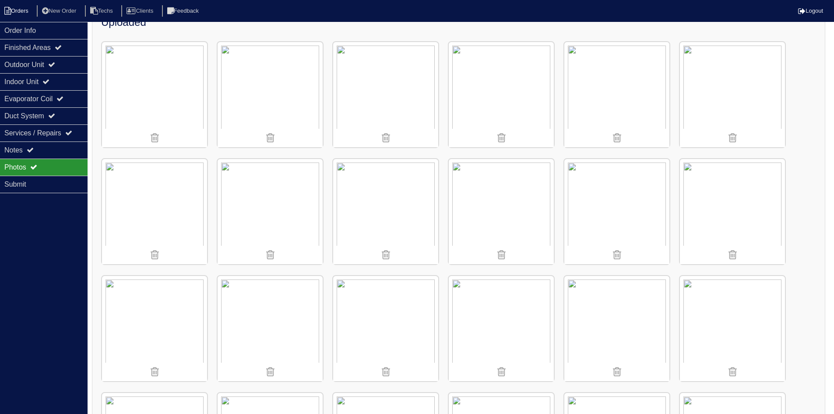
click at [14, 10] on li "Orders" at bounding box center [17, 11] width 35 height 12
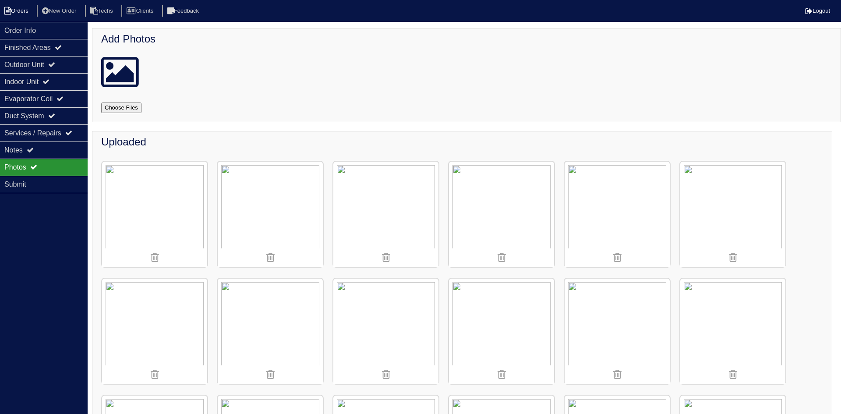
select select "15"
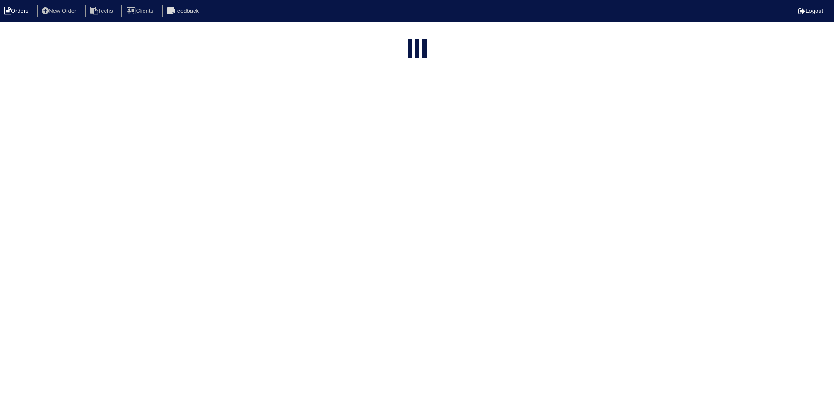
select select "field complete"
select select "need to quote"
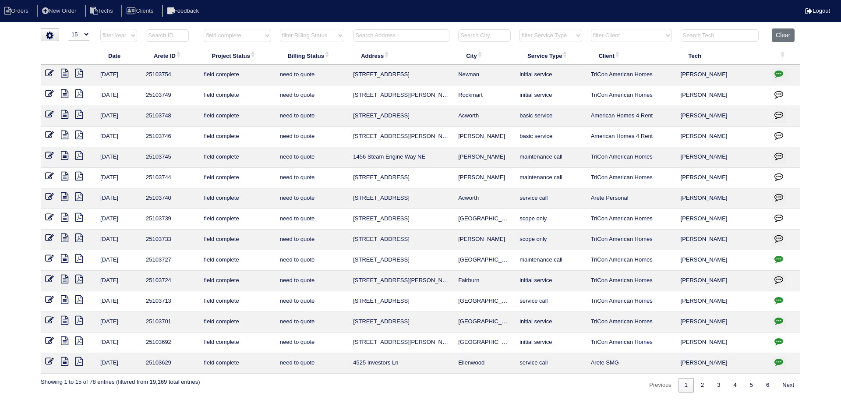
click at [64, 238] on icon at bounding box center [64, 237] width 7 height 9
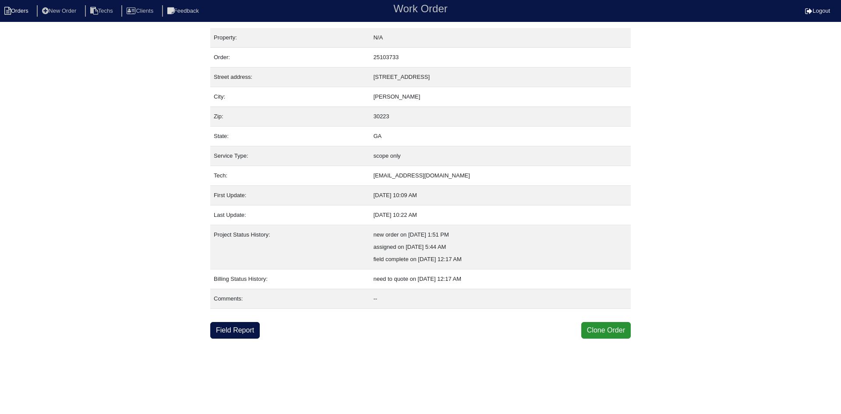
click at [25, 6] on li "Orders" at bounding box center [17, 11] width 35 height 12
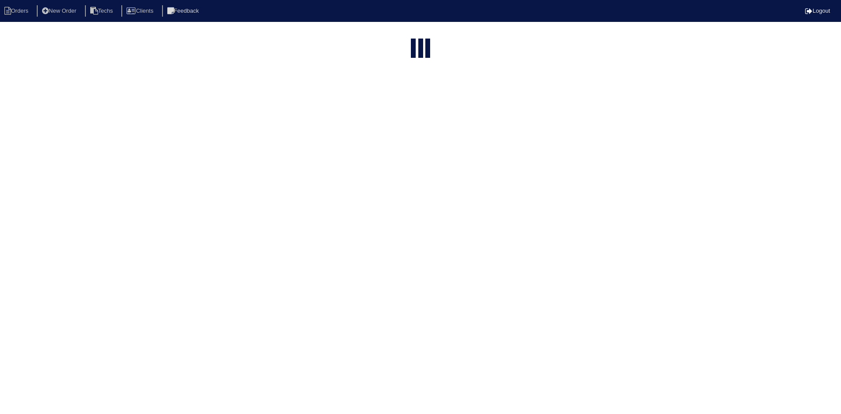
select select "15"
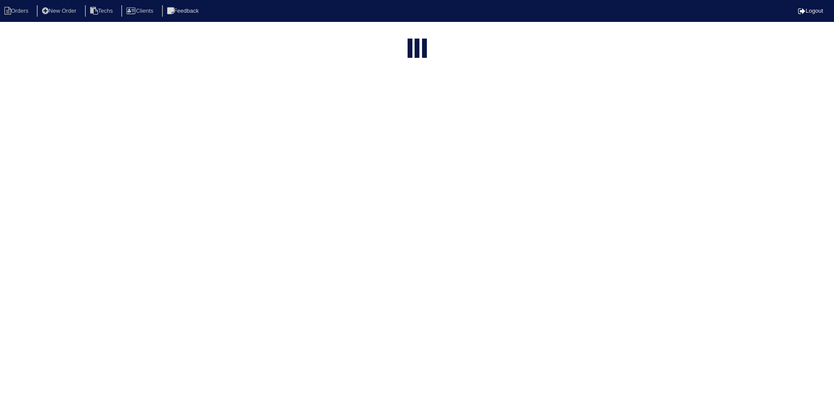
select select "field complete"
select select "need to quote"
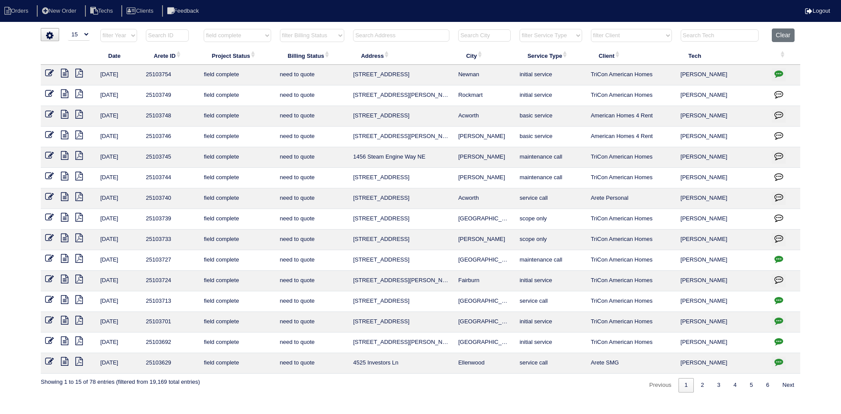
click at [80, 217] on icon at bounding box center [78, 217] width 7 height 9
click at [64, 217] on icon at bounding box center [64, 217] width 7 height 9
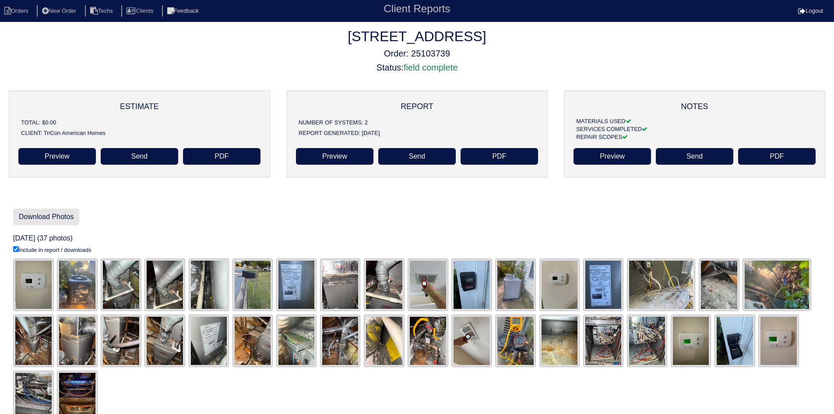
click at [36, 216] on link "Download Photos" at bounding box center [46, 216] width 66 height 17
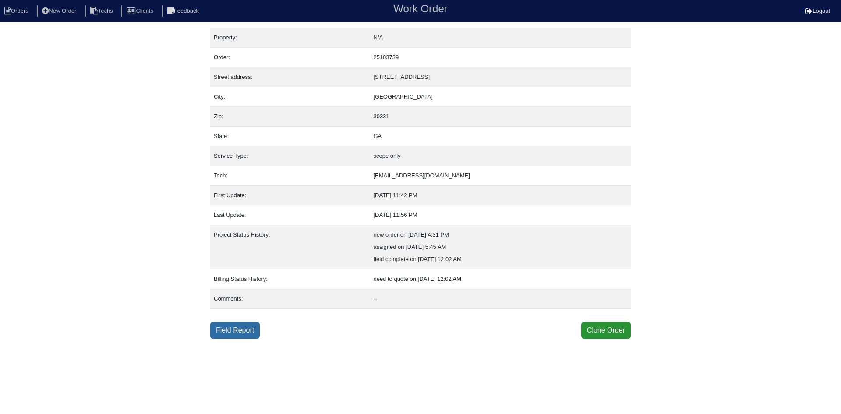
click at [237, 331] on link "Field Report" at bounding box center [234, 330] width 49 height 17
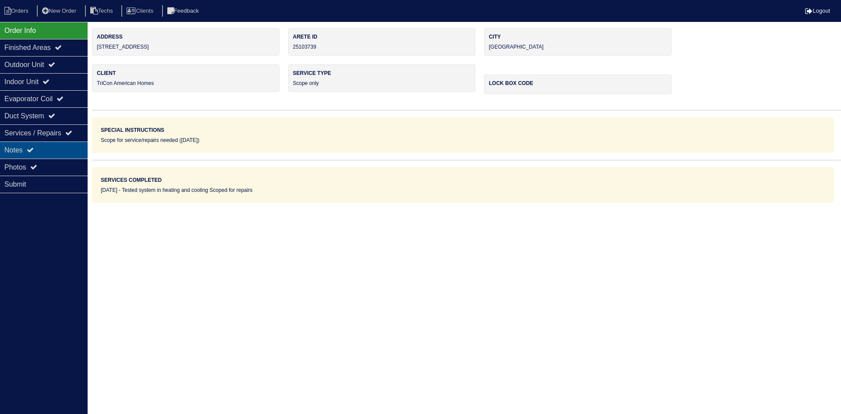
click at [54, 145] on div "Notes" at bounding box center [44, 149] width 88 height 17
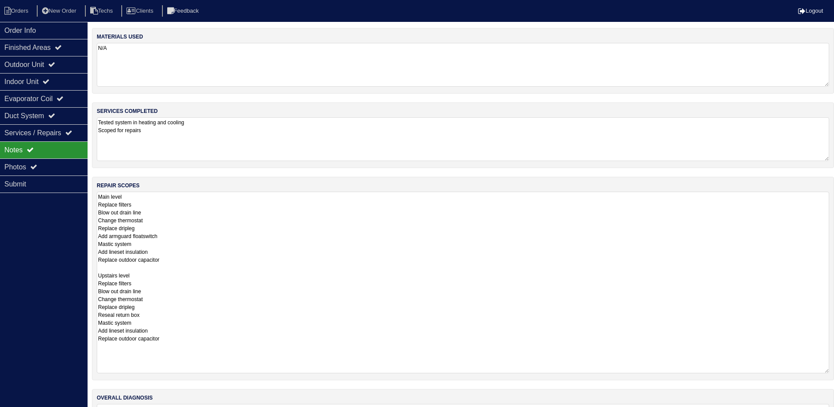
drag, startPoint x: 832, startPoint y: 232, endPoint x: 840, endPoint y: 370, distance: 138.2
click at [834, 370] on html "Orders New Order Techs Clients Feedback Logout Orders New Order Users Clients M…" at bounding box center [417, 232] width 834 height 464
click at [63, 60] on div "Outdoor Unit" at bounding box center [44, 64] width 88 height 17
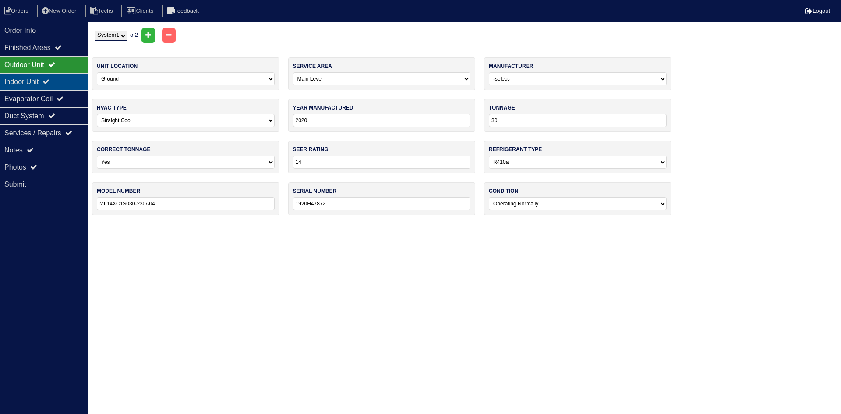
click at [61, 77] on div "Indoor Unit" at bounding box center [44, 81] width 88 height 17
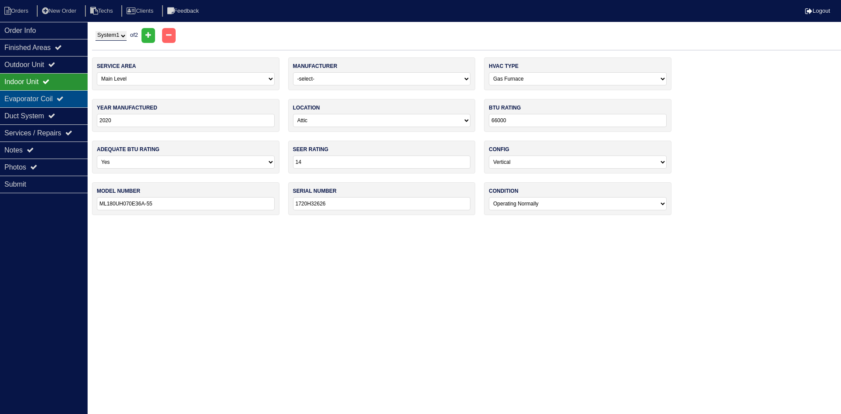
click at [57, 97] on div "Evaporator Coil" at bounding box center [44, 98] width 88 height 17
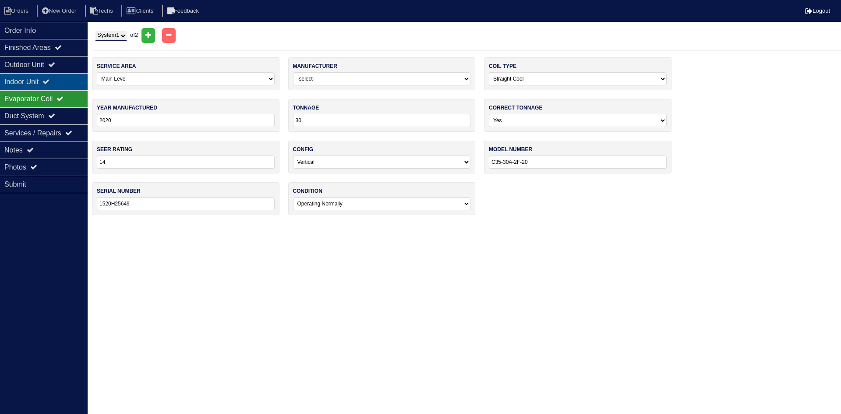
click at [57, 84] on div "Indoor Unit" at bounding box center [44, 81] width 88 height 17
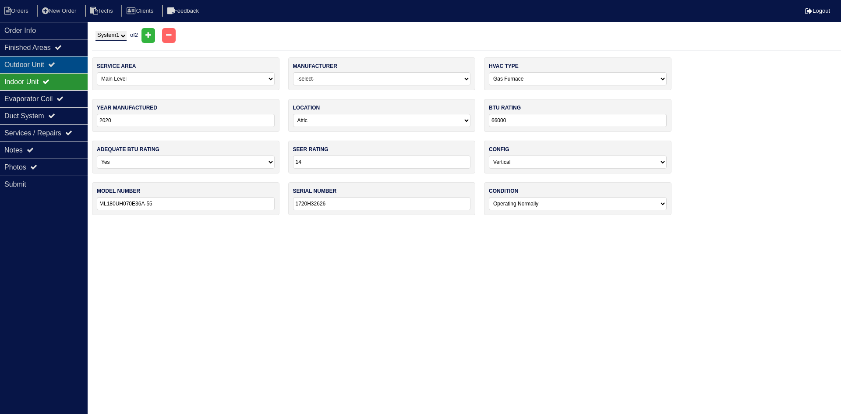
click at [66, 58] on div "Outdoor Unit" at bounding box center [44, 64] width 88 height 17
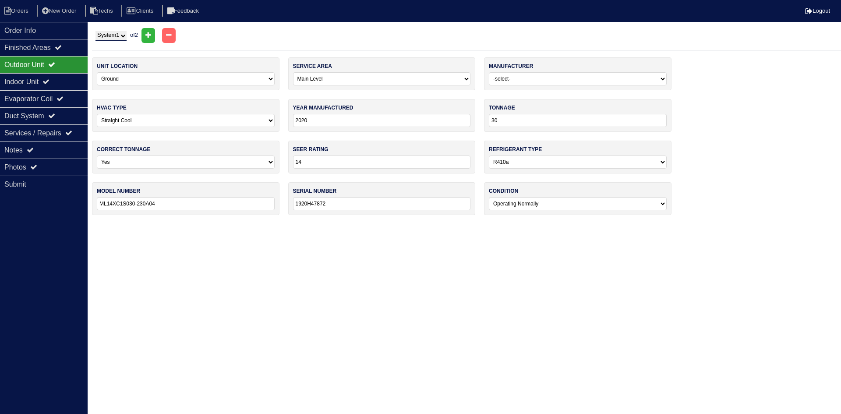
click at [569, 224] on html "Orders New Order Techs Clients Feedback Logout Orders New Order Users Clients M…" at bounding box center [420, 112] width 841 height 224
click at [67, 82] on div "Indoor Unit" at bounding box center [44, 81] width 88 height 17
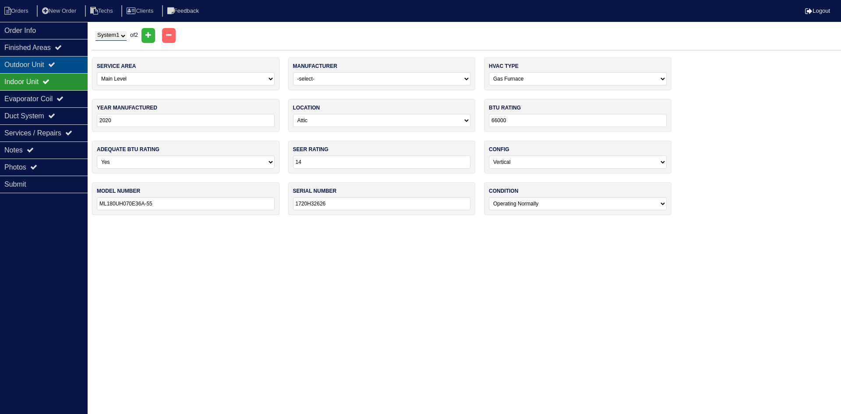
click at [55, 61] on icon at bounding box center [51, 64] width 7 height 7
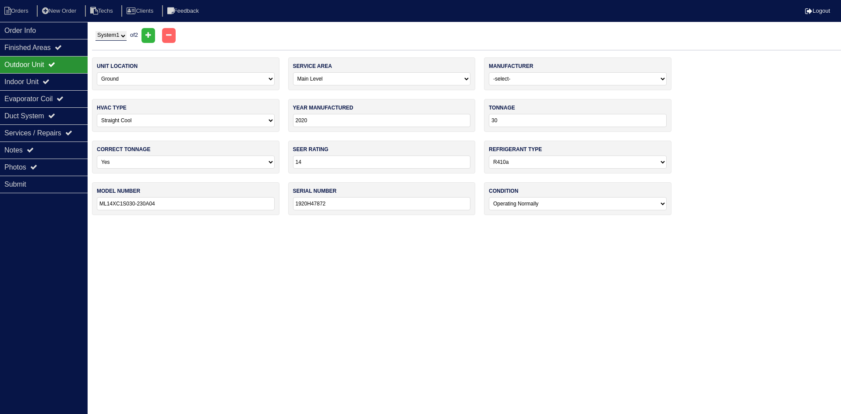
click at [113, 36] on select "System 1 System 2" at bounding box center [110, 36] width 31 height 10
select select "2"
click at [95, 31] on select "System 1 System 2" at bounding box center [110, 36] width 31 height 10
select select "1"
type input "36"
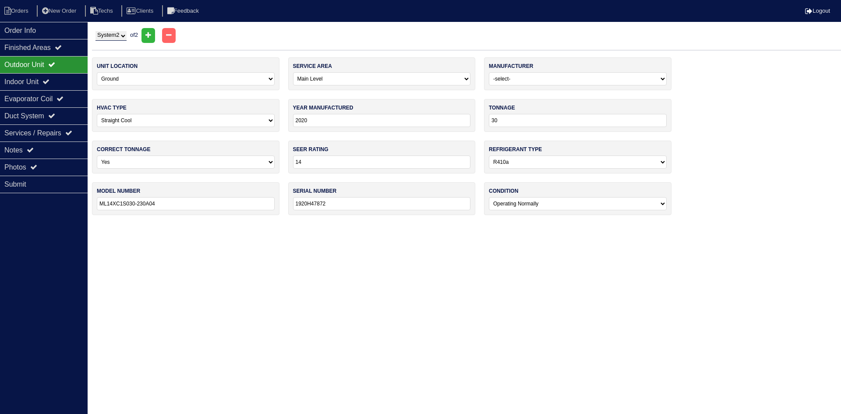
type input "ML14XC1S036-230C08"
type input "1920H47075"
select select "1"
type input "ML180UH070E36A - 55"
type input "1720H32572"
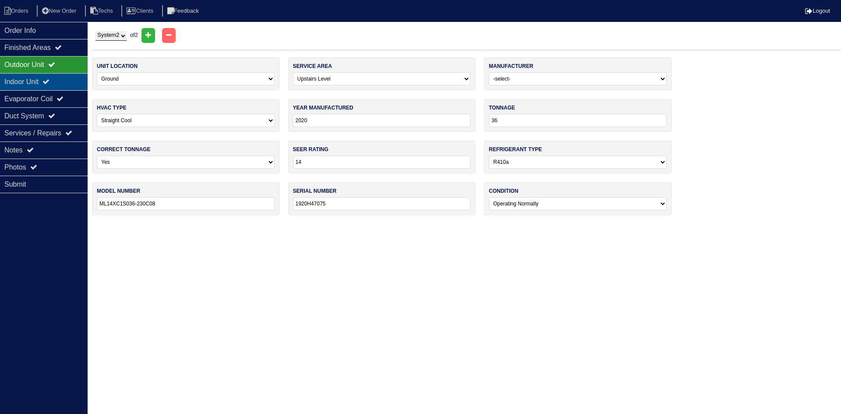
click at [36, 77] on div "Indoor Unit" at bounding box center [44, 81] width 88 height 17
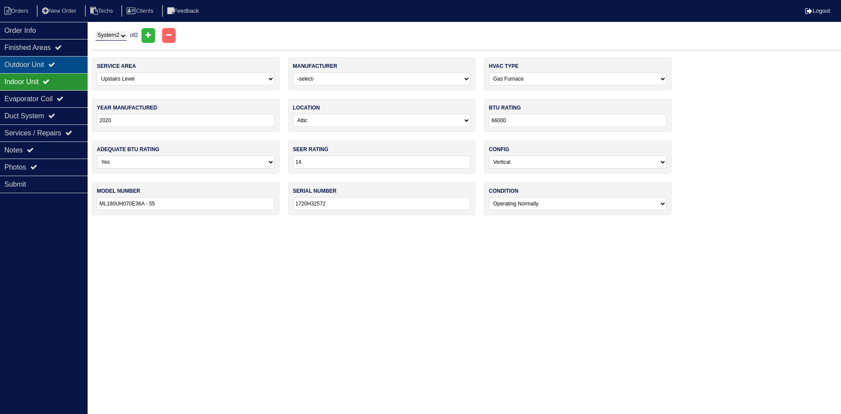
click at [38, 63] on div "Outdoor Unit" at bounding box center [44, 64] width 88 height 17
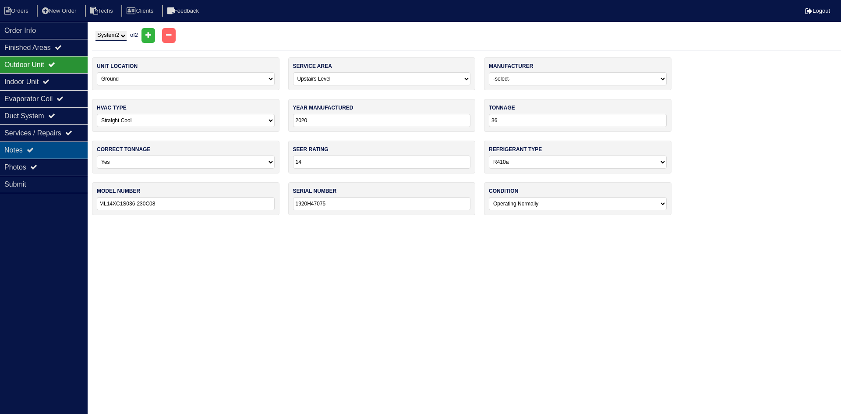
click at [31, 148] on icon at bounding box center [30, 149] width 7 height 7
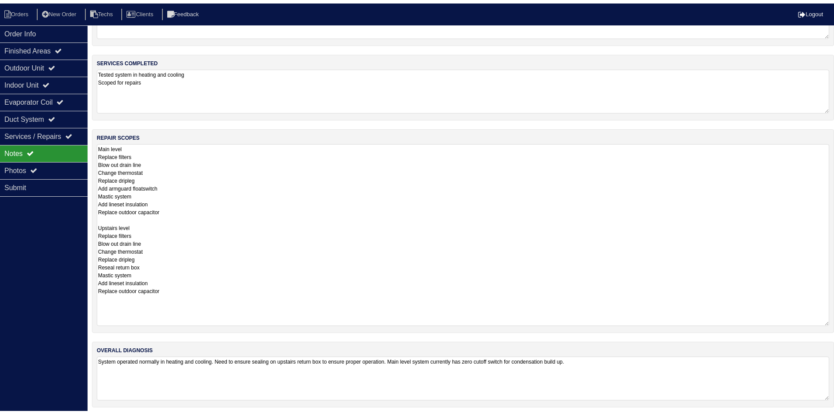
scroll to position [57, 0]
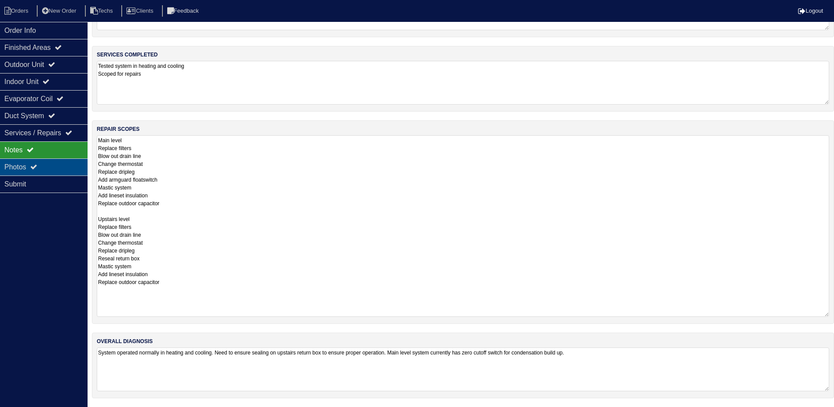
click at [52, 168] on div "Photos" at bounding box center [44, 167] width 88 height 17
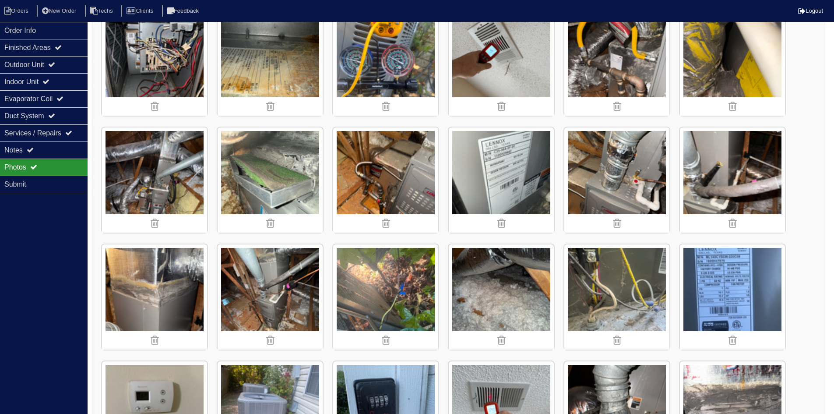
scroll to position [177, 0]
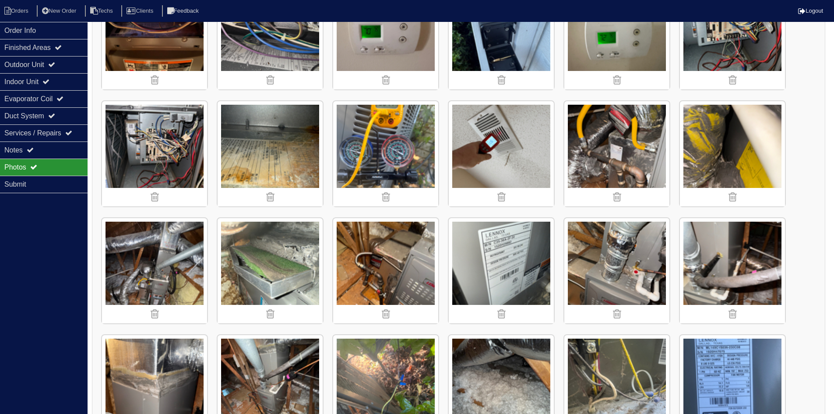
click at [168, 276] on img at bounding box center [154, 270] width 105 height 105
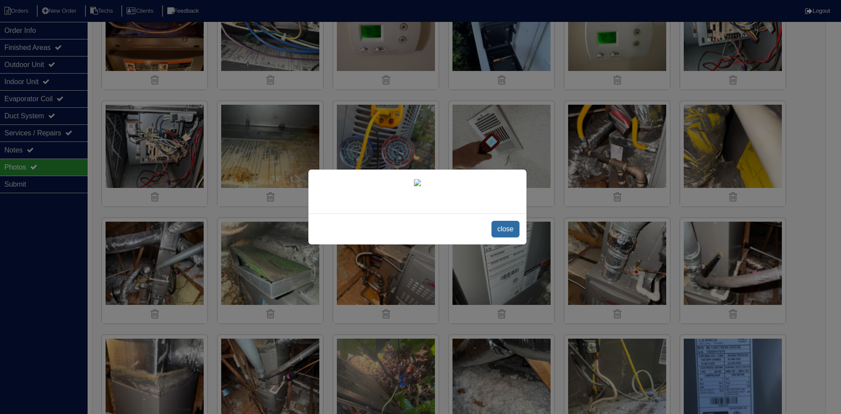
click at [506, 229] on span "close" at bounding box center [505, 229] width 28 height 17
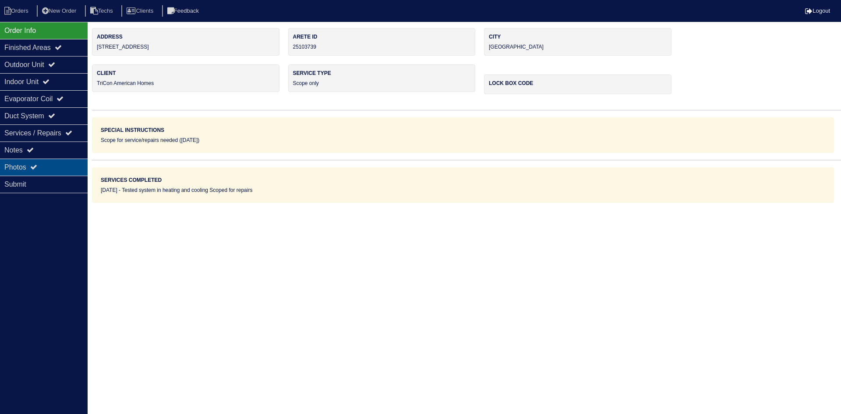
click at [28, 164] on div "Photos" at bounding box center [44, 167] width 88 height 17
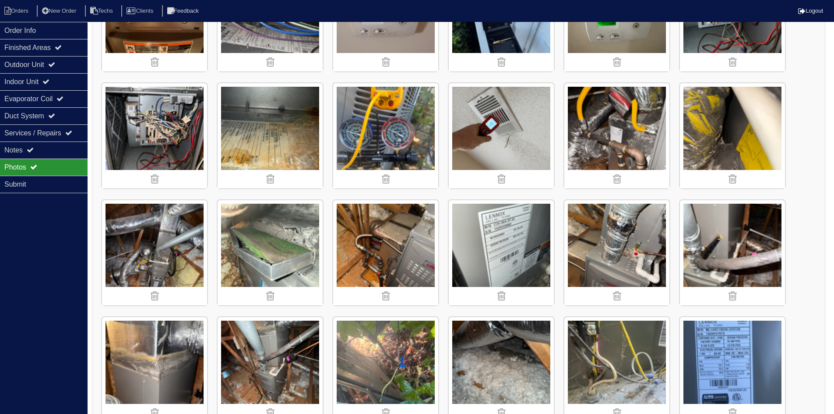
scroll to position [263, 0]
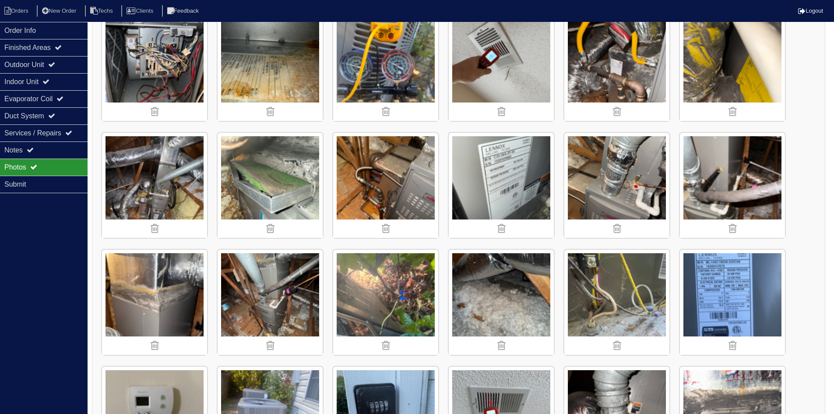
click at [162, 201] on img at bounding box center [154, 185] width 105 height 105
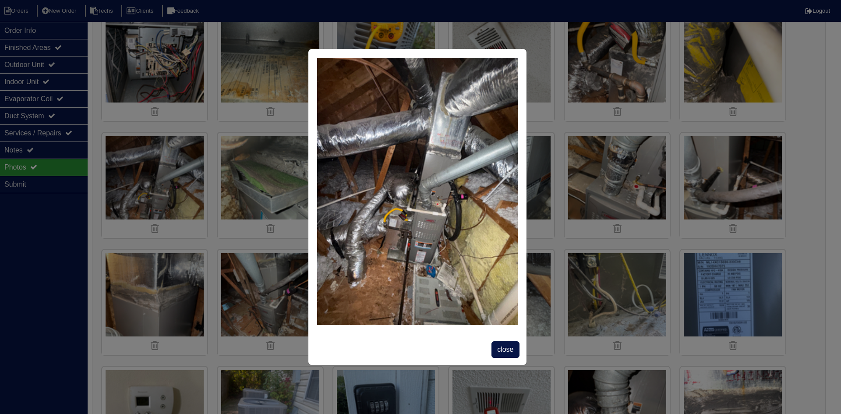
click at [507, 349] on span "close" at bounding box center [505, 349] width 28 height 17
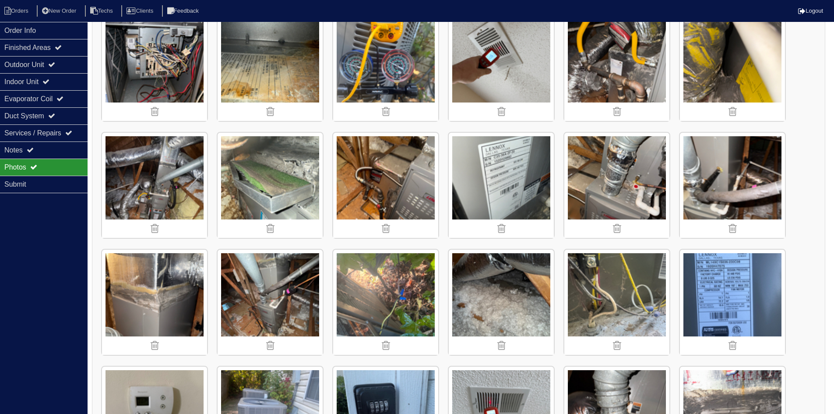
click at [398, 191] on img at bounding box center [385, 185] width 105 height 105
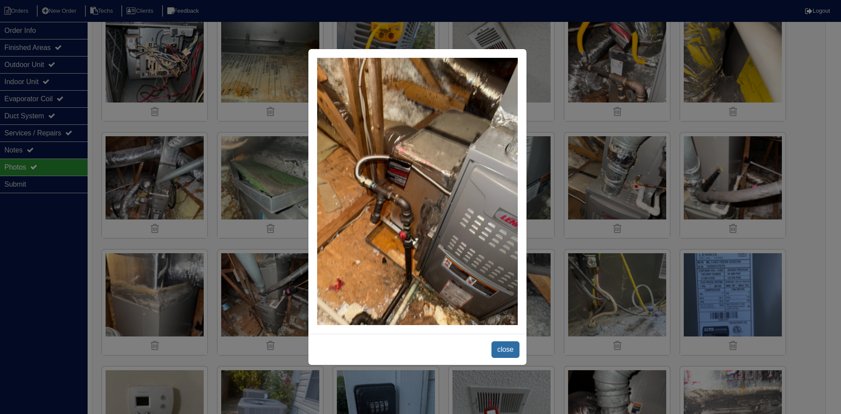
click at [503, 345] on span "close" at bounding box center [505, 349] width 28 height 17
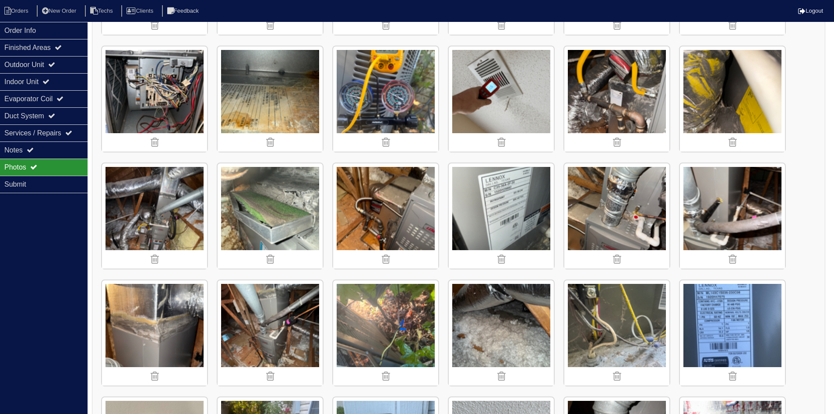
scroll to position [219, 0]
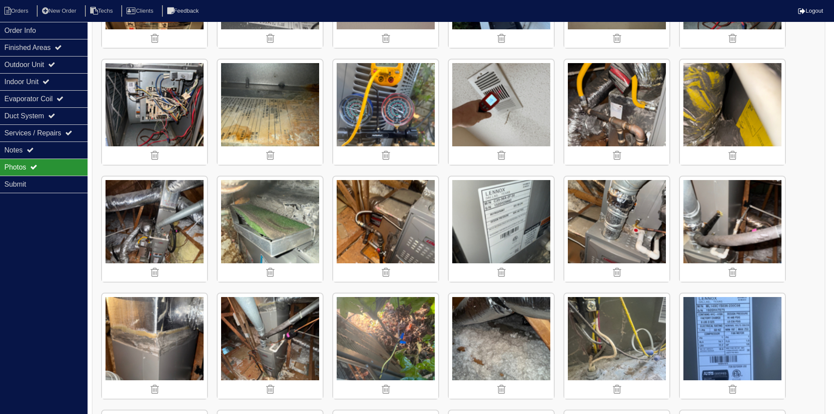
click at [155, 236] on img at bounding box center [154, 229] width 105 height 105
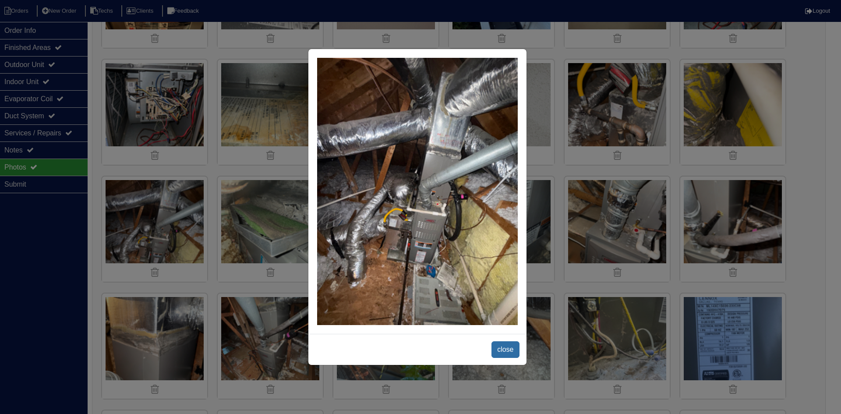
click at [508, 348] on span "close" at bounding box center [505, 349] width 28 height 17
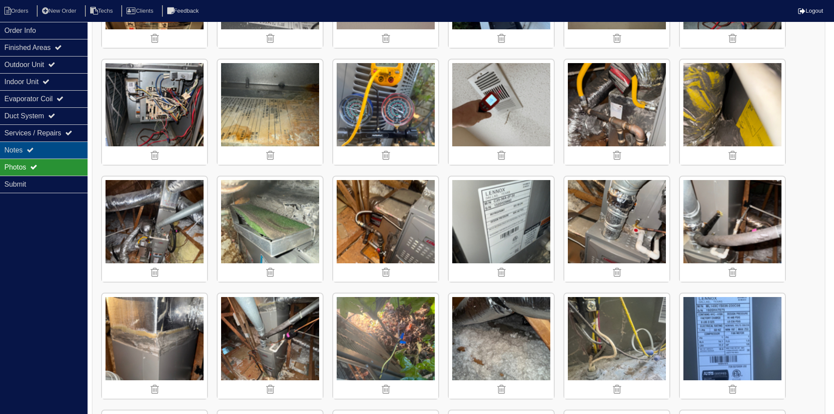
click at [71, 147] on div "Notes" at bounding box center [44, 149] width 88 height 17
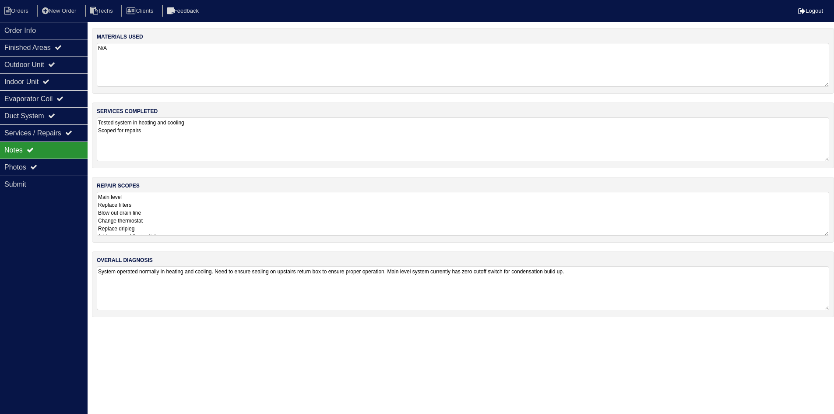
scroll to position [0, 0]
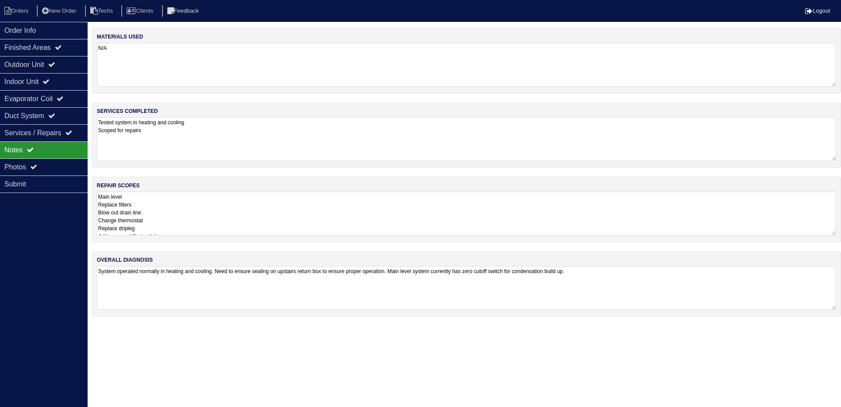
click at [295, 208] on textarea "Main level Replace filters Blow out drain line Change thermostat Replace driple…" at bounding box center [466, 214] width 739 height 44
click at [298, 214] on textarea "Main level Replace filters Blow out drain line Change thermostat Replace driple…" at bounding box center [463, 214] width 733 height 44
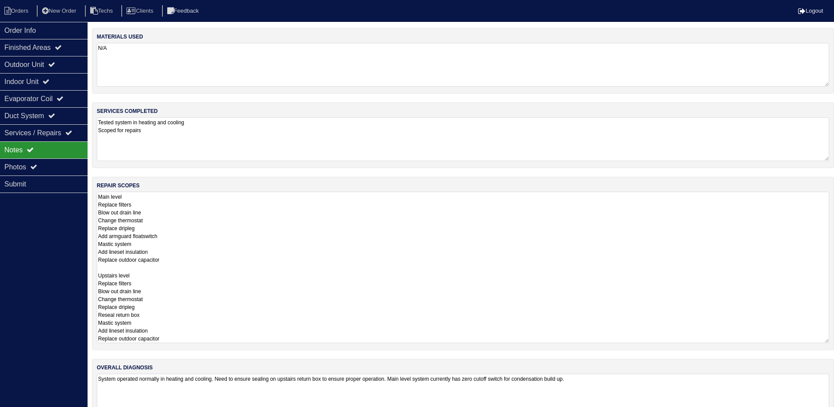
click at [113, 144] on textarea "Tested system in heating and cooling Scoped for repairs" at bounding box center [463, 139] width 733 height 44
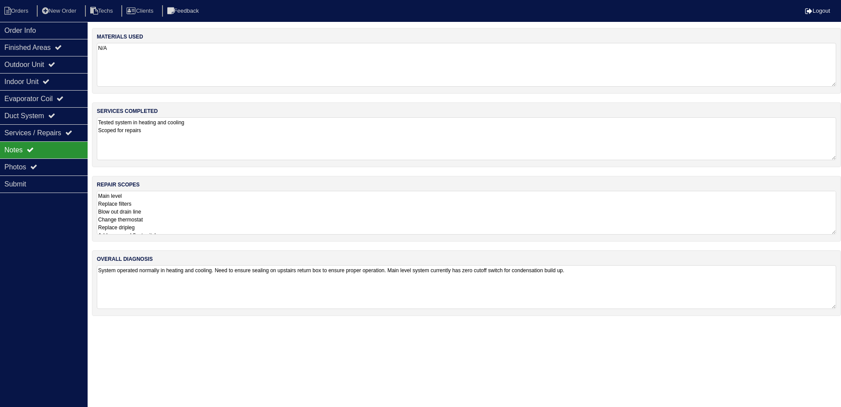
click at [151, 131] on textarea "Tested system in heating and cooling Scoped for repairs" at bounding box center [466, 138] width 739 height 43
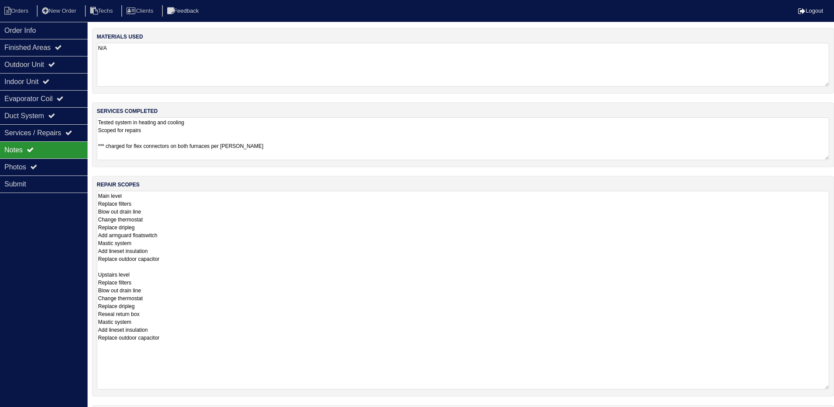
drag, startPoint x: 831, startPoint y: 233, endPoint x: 828, endPoint y: 388, distance: 155.1
click at [828, 388] on textarea "Main level Replace filters Blow out drain line Change thermostat Replace driple…" at bounding box center [463, 290] width 733 height 199
type textarea "Tested system in heating and cooling Scoped for repairs *** charged for flex co…"
click at [67, 116] on div "Duct System" at bounding box center [44, 115] width 88 height 17
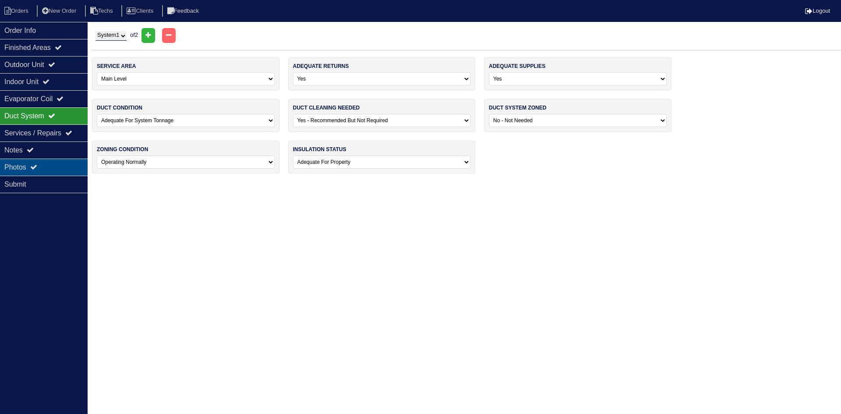
click at [56, 164] on div "Photos" at bounding box center [44, 167] width 88 height 17
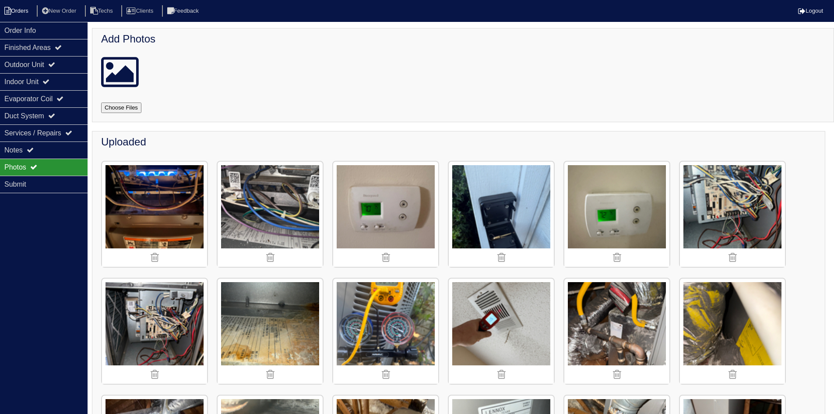
click at [25, 10] on li "Orders" at bounding box center [17, 11] width 35 height 12
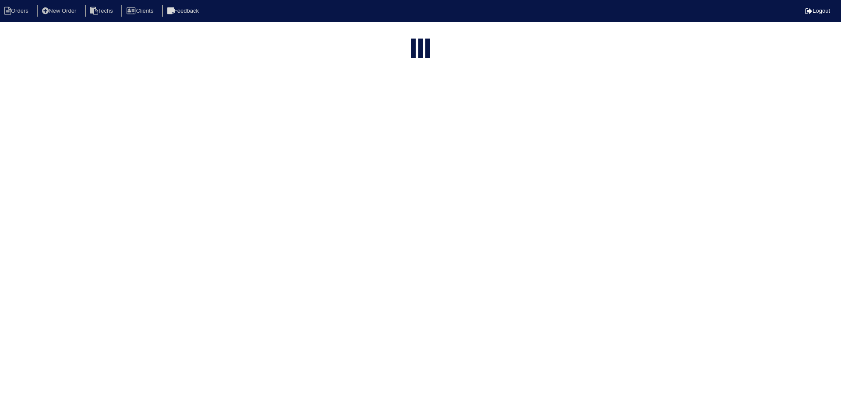
select select "15"
select select "field complete"
select select "need to quote"
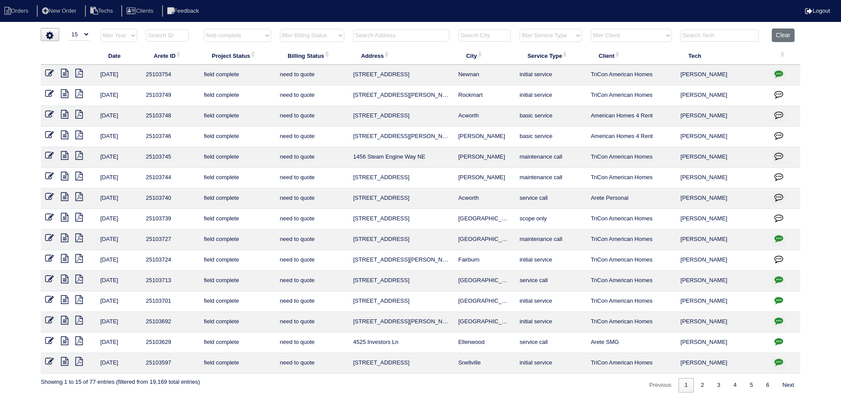
click at [64, 176] on icon at bounding box center [64, 176] width 7 height 9
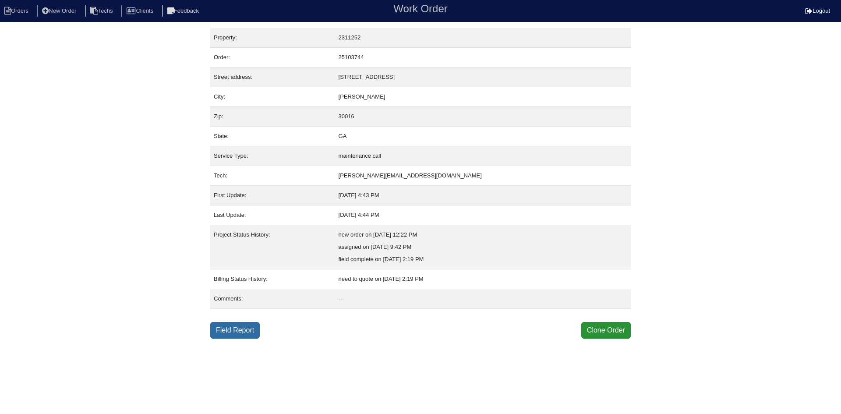
drag, startPoint x: 240, startPoint y: 332, endPoint x: 235, endPoint y: 335, distance: 5.9
click at [240, 332] on link "Field Report" at bounding box center [234, 330] width 49 height 17
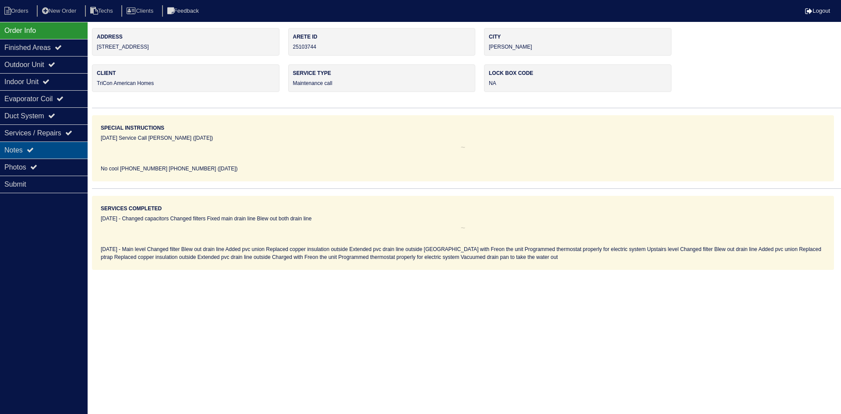
click at [58, 150] on div "Notes" at bounding box center [44, 149] width 88 height 17
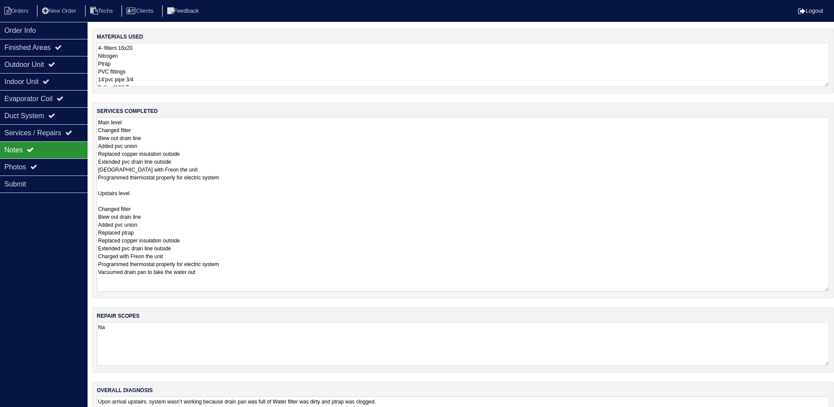
drag, startPoint x: 832, startPoint y: 157, endPoint x: 824, endPoint y: 275, distance: 117.7
click at [829, 285] on textarea "Main level Changed filter Blew out drain line Added pvc union Replaced copper i…" at bounding box center [463, 204] width 733 height 174
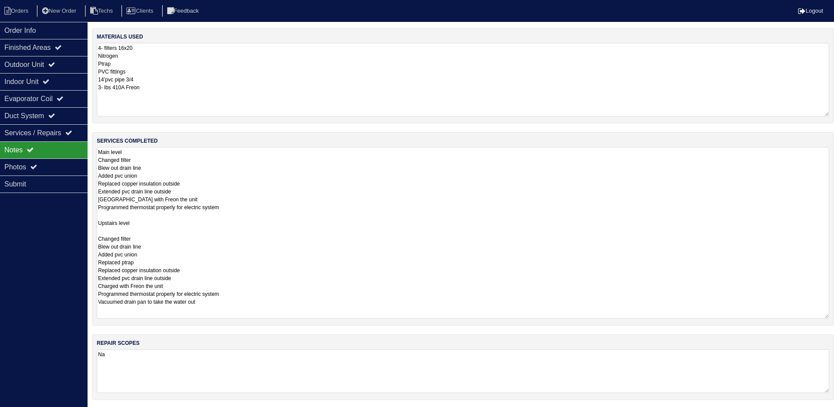
drag, startPoint x: 826, startPoint y: 83, endPoint x: 831, endPoint y: 113, distance: 30.2
click at [831, 113] on div "materials used 4- filters 16x20 Nitrogen Ptrap PVC fittings 14’pvc pipe 3/4 3- …" at bounding box center [463, 75] width 742 height 95
click at [52, 67] on div "Outdoor Unit" at bounding box center [44, 64] width 88 height 17
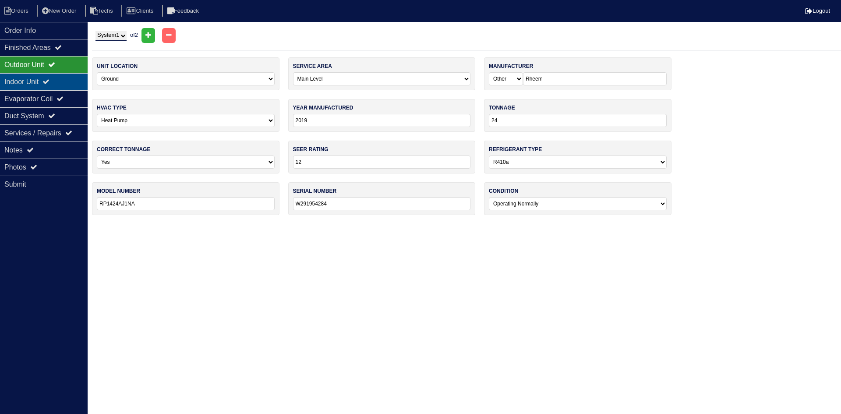
click at [49, 81] on icon at bounding box center [45, 81] width 7 height 7
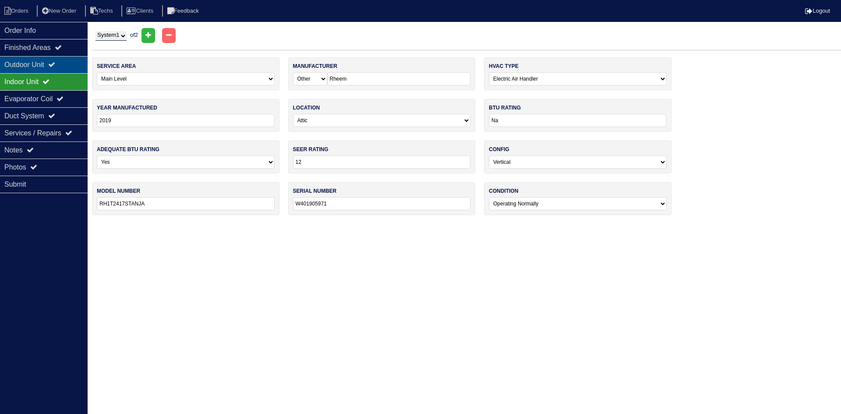
click at [51, 63] on div "Outdoor Unit" at bounding box center [44, 64] width 88 height 17
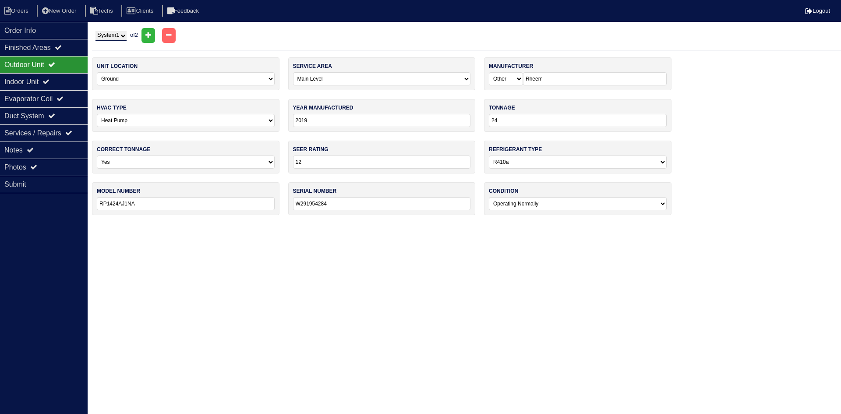
click at [121, 36] on select "System 1 System 2" at bounding box center [110, 36] width 31 height 10
select select "2"
click at [95, 31] on select "System 1 System 2" at bounding box center [110, 36] width 31 height 10
select select "1"
type input "W291937865"
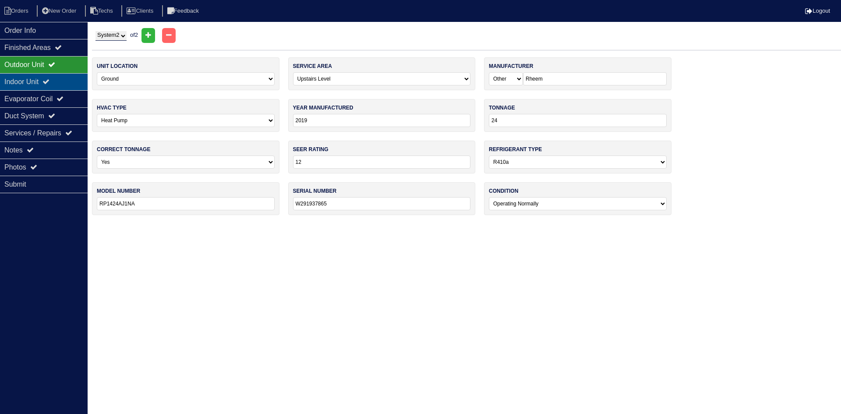
click at [59, 81] on div "Indoor Unit" at bounding box center [44, 81] width 88 height 17
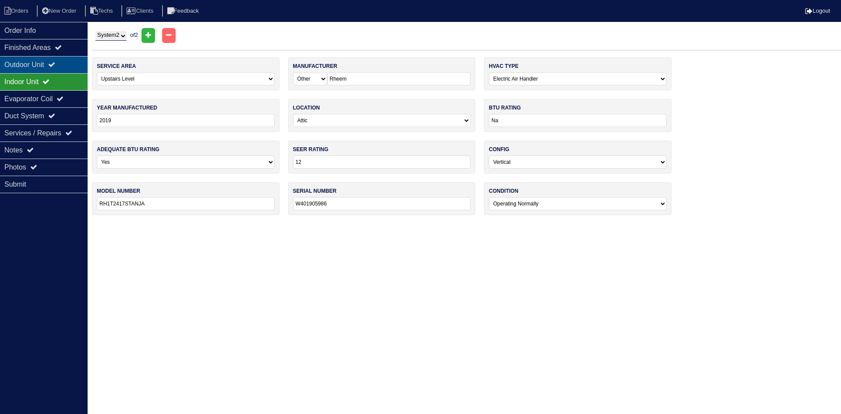
click at [55, 63] on icon at bounding box center [51, 64] width 7 height 7
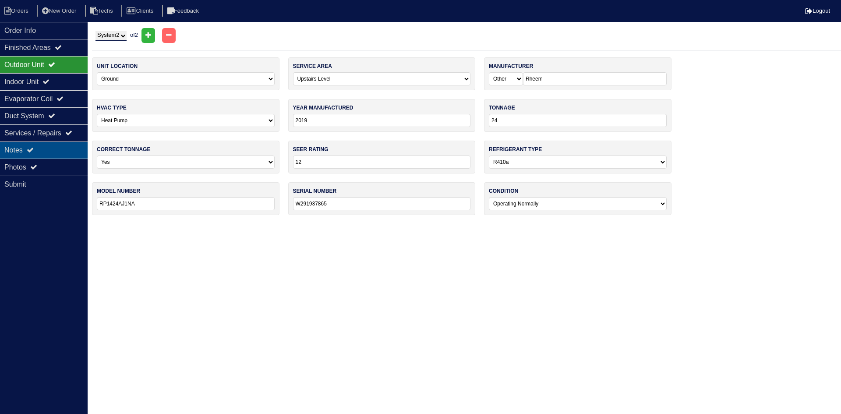
click at [70, 149] on div "Notes" at bounding box center [44, 149] width 88 height 17
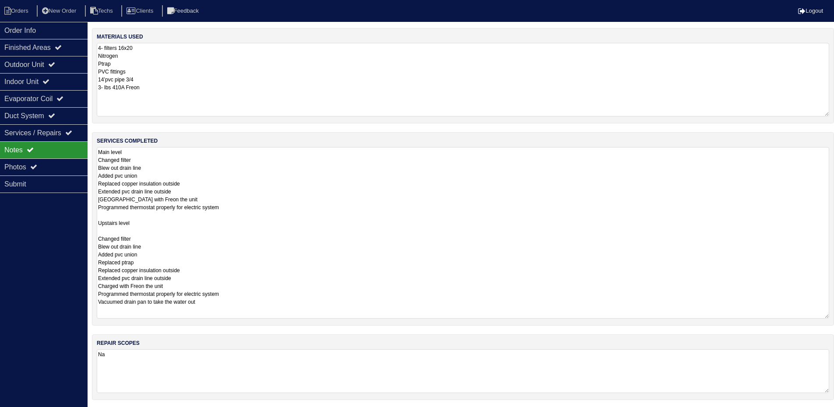
click at [587, 235] on textarea "Main level Changed filter Blew out drain line Added pvc union Replaced copper i…" at bounding box center [463, 233] width 733 height 172
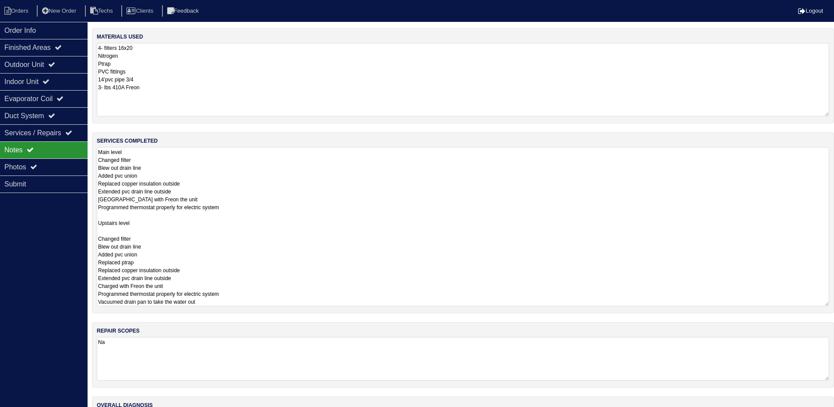
click at [832, 189] on div "services completed Main level Changed filter Blew out drain line Added pvc unio…" at bounding box center [463, 222] width 742 height 181
click at [815, 109] on textarea "4- filters 16x20 Nitrogen Ptrap PVC fittings 14’pvc pipe 3/4 3- lbs 410A Freon" at bounding box center [463, 80] width 733 height 74
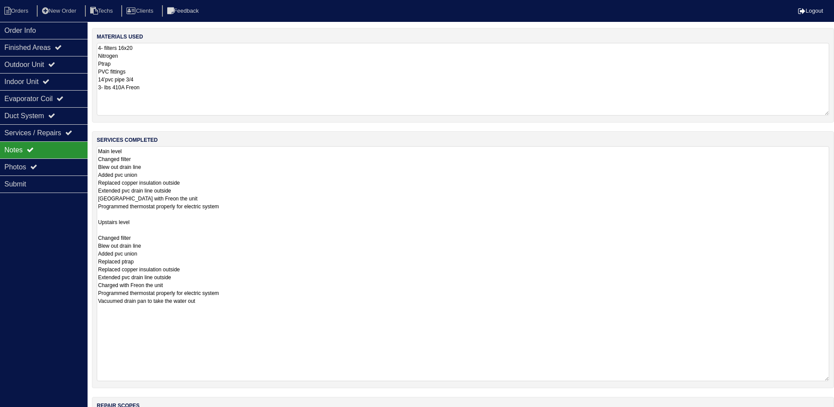
drag, startPoint x: 832, startPoint y: 188, endPoint x: 837, endPoint y: 382, distance: 193.2
click at [834, 382] on html "Orders New Order Techs Clients Feedback Logout Orders New Order Users Clients M…" at bounding box center [417, 273] width 834 height 546
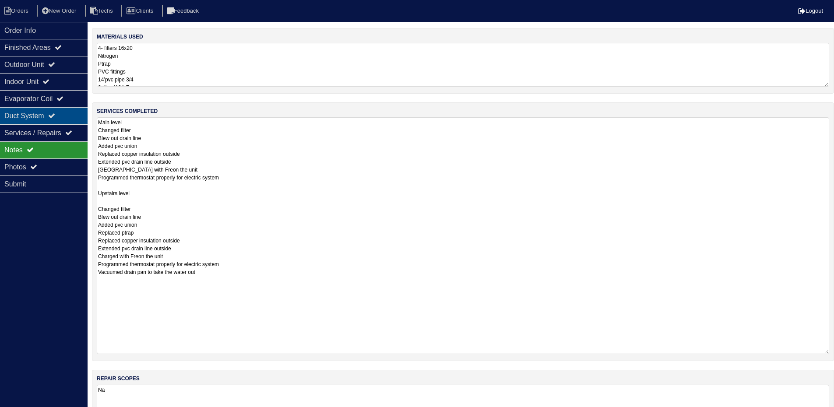
click at [67, 117] on div "Duct System" at bounding box center [44, 115] width 88 height 17
select select "2"
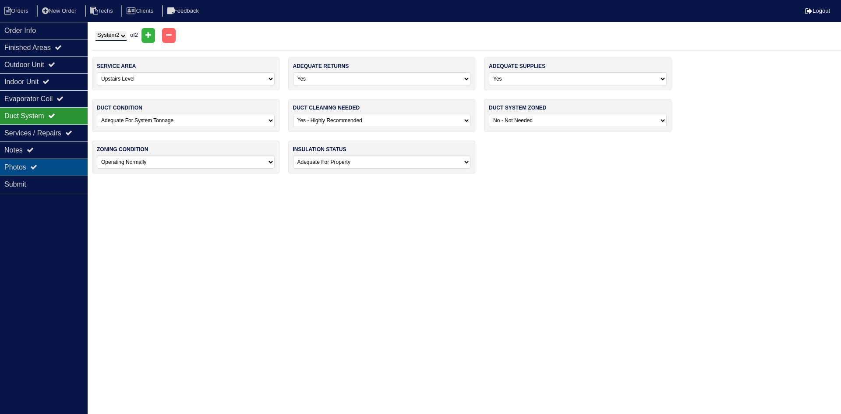
click at [68, 167] on div "Photos" at bounding box center [44, 167] width 88 height 17
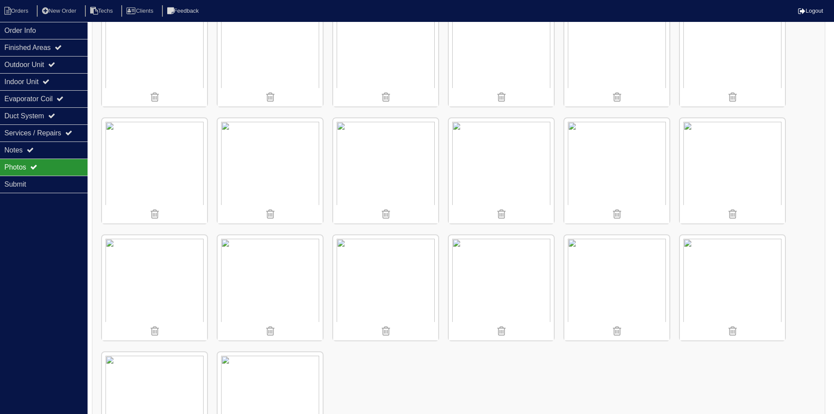
scroll to position [1154, 0]
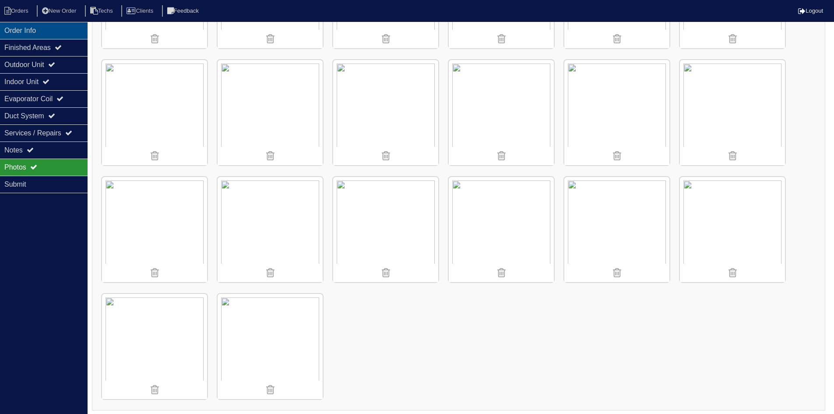
click at [17, 27] on div "Order Info" at bounding box center [44, 30] width 88 height 17
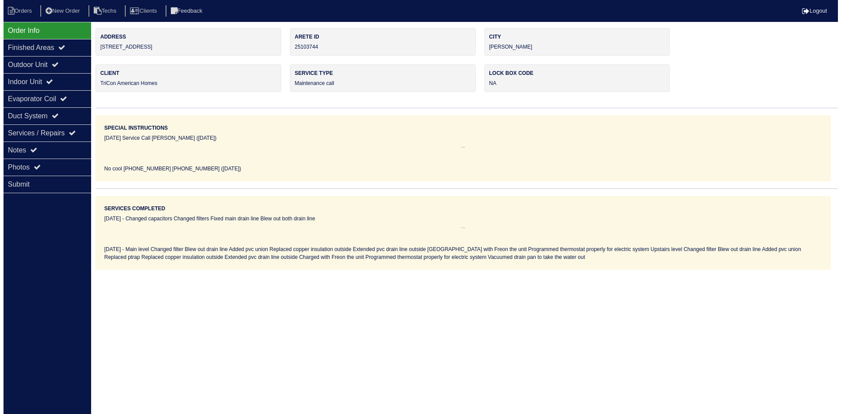
scroll to position [0, 0]
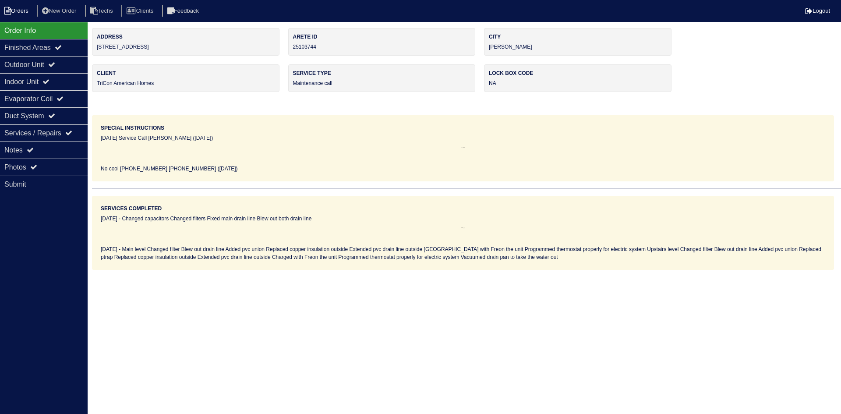
click at [21, 9] on li "Orders" at bounding box center [17, 11] width 35 height 12
select select "15"
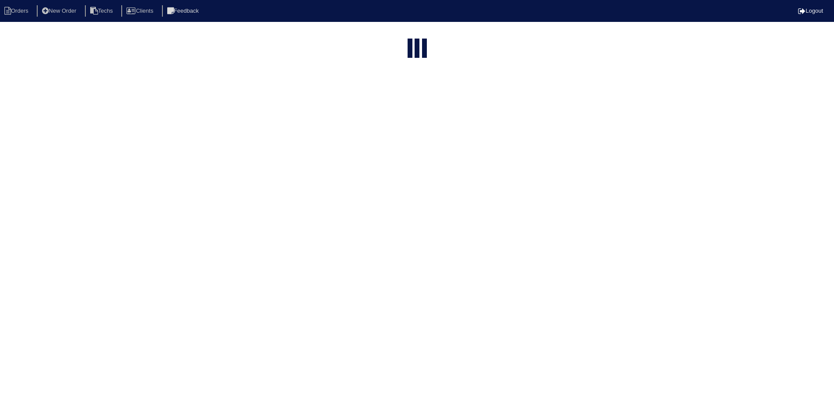
select select "field complete"
select select "need to quote"
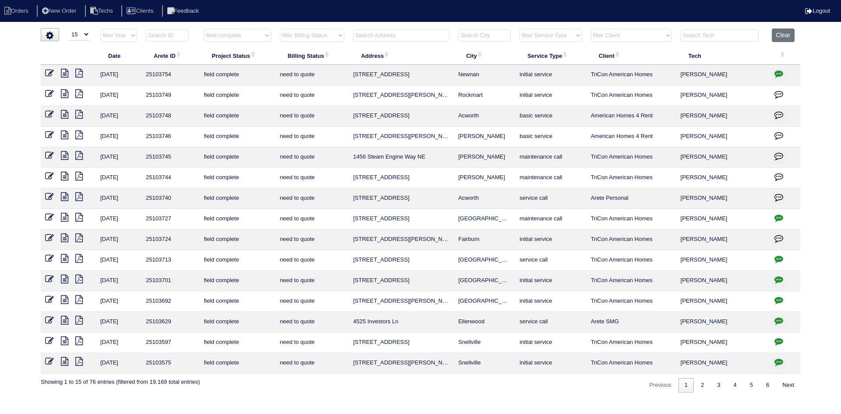
click at [62, 195] on icon at bounding box center [64, 196] width 7 height 9
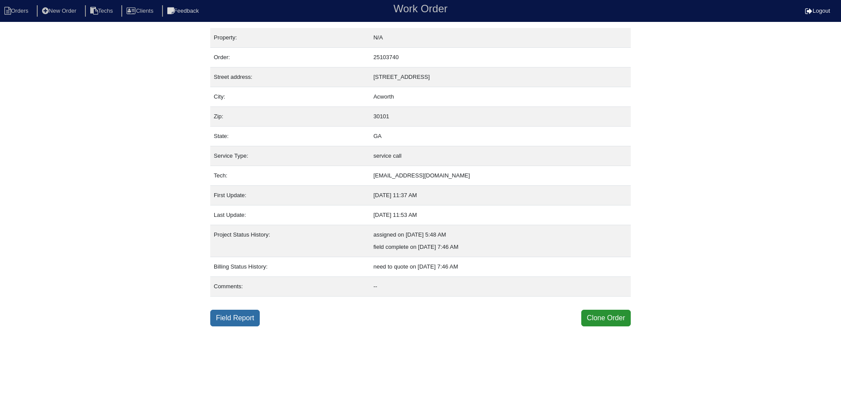
click at [233, 319] on link "Field Report" at bounding box center [234, 318] width 49 height 17
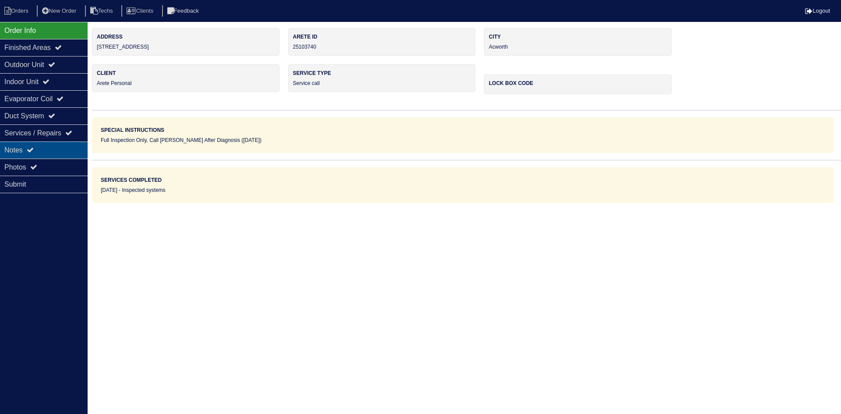
click at [53, 148] on div "Notes" at bounding box center [44, 149] width 88 height 17
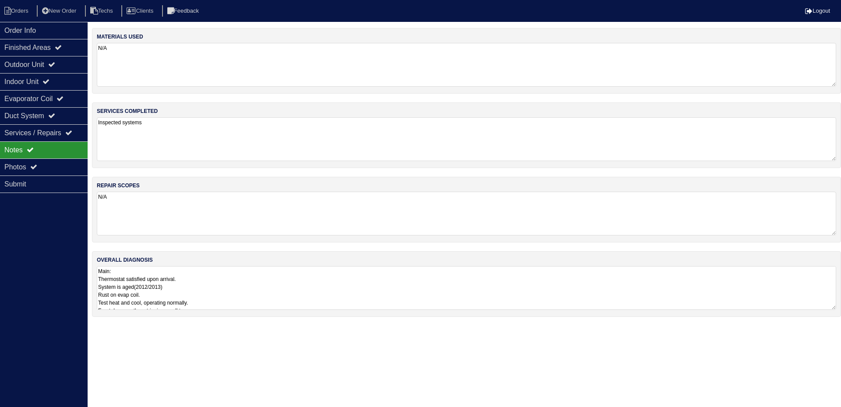
click at [435, 284] on textarea "Main: Thermostat satisfied upon arrival. System is aged(2012/2013) Rust on evap…" at bounding box center [466, 288] width 739 height 44
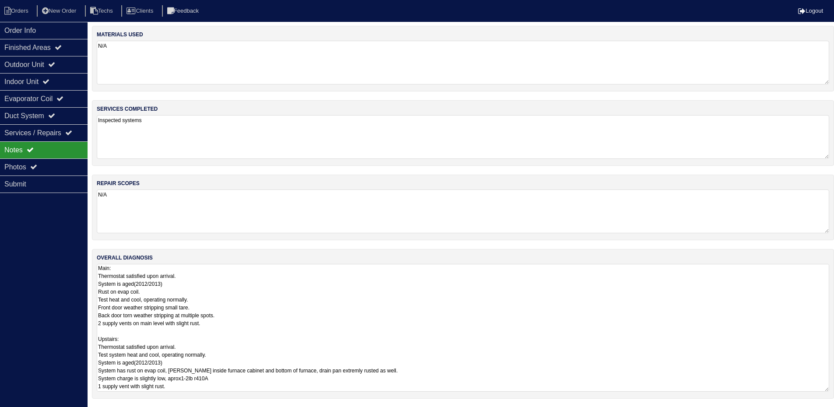
scroll to position [3, 0]
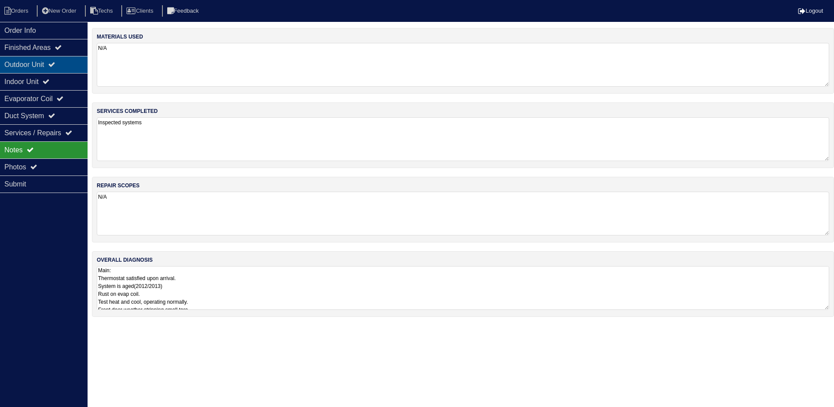
click at [46, 64] on div "Outdoor Unit" at bounding box center [44, 64] width 88 height 17
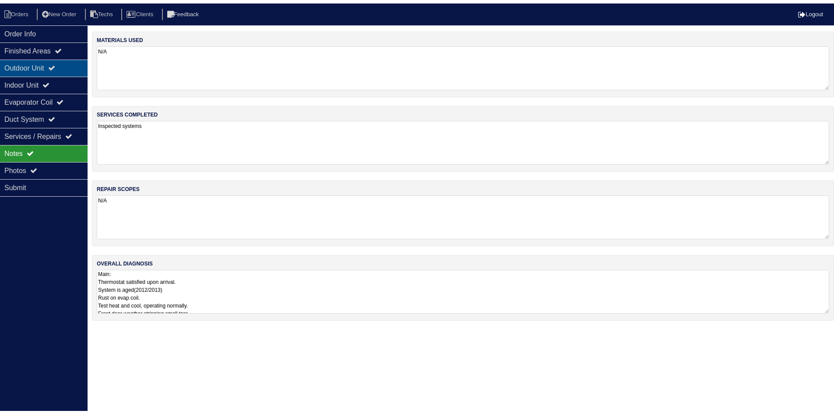
scroll to position [0, 0]
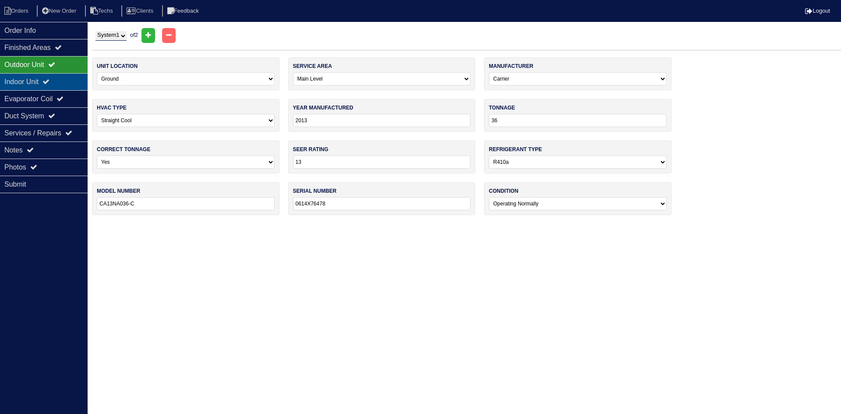
click at [49, 82] on icon at bounding box center [45, 81] width 7 height 7
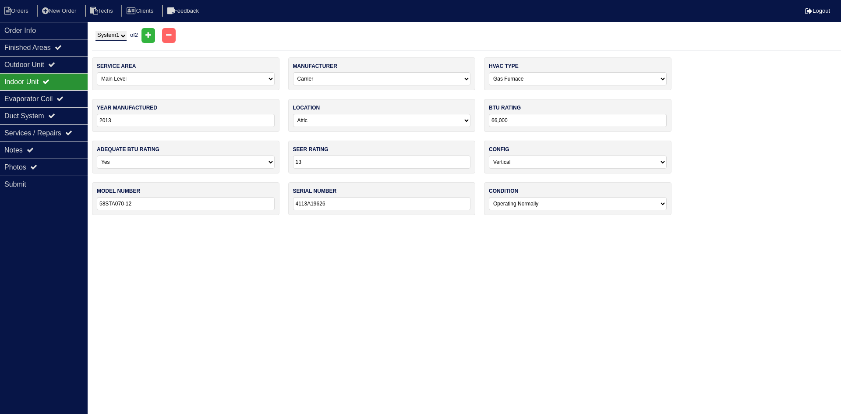
click at [117, 33] on select "System 1 System 2" at bounding box center [110, 36] width 31 height 10
select select "2"
click at [95, 31] on select "System 1 System 2" at bounding box center [110, 36] width 31 height 10
select select "1"
type input "4113A19398"
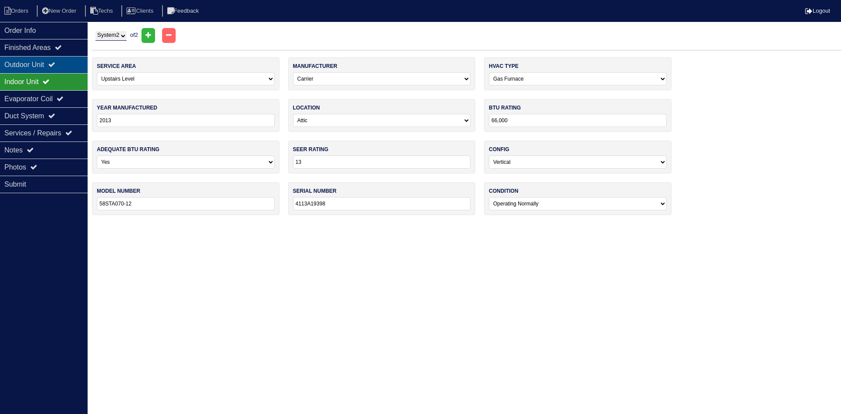
click at [41, 64] on div "Outdoor Unit" at bounding box center [44, 64] width 88 height 17
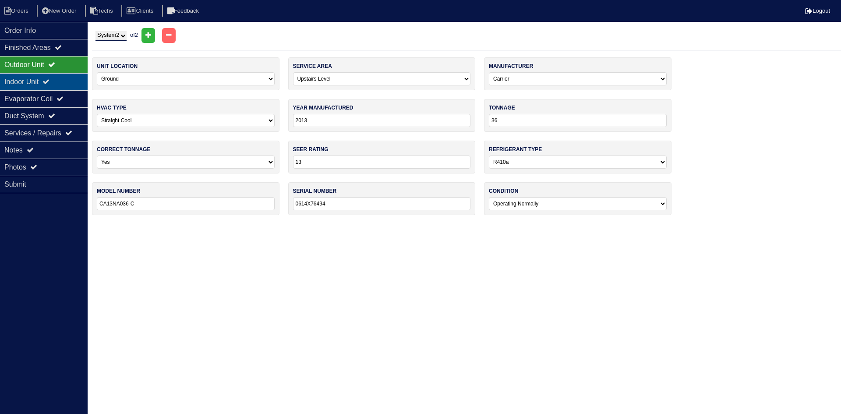
click at [43, 79] on div "Indoor Unit" at bounding box center [44, 81] width 88 height 17
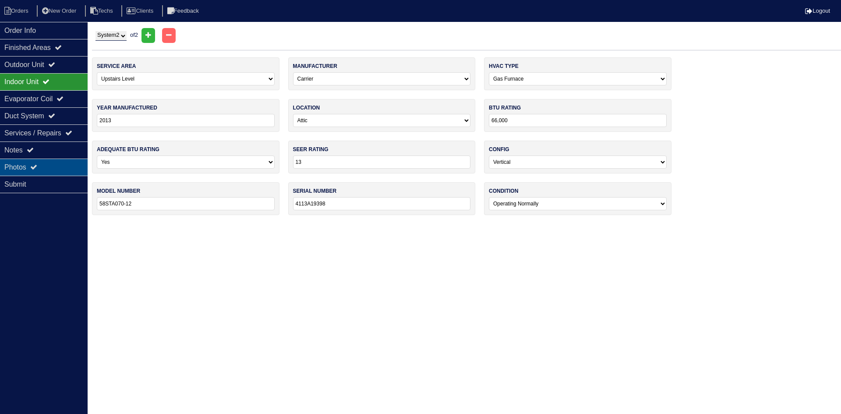
drag, startPoint x: 55, startPoint y: 166, endPoint x: 60, endPoint y: 169, distance: 4.9
click at [55, 166] on div "Photos" at bounding box center [44, 167] width 88 height 17
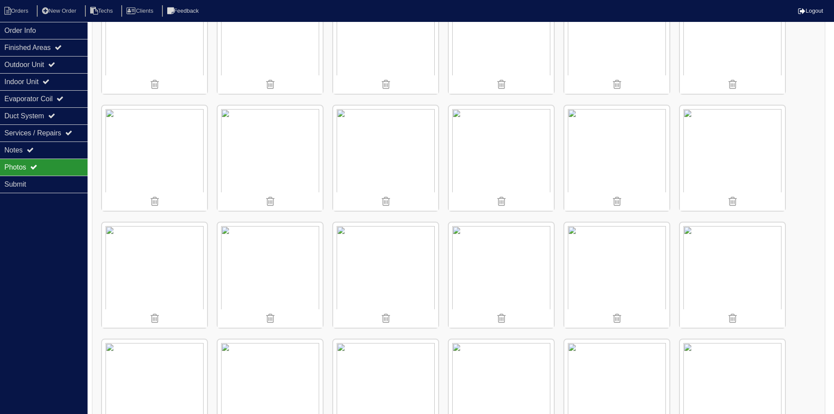
scroll to position [1621, 0]
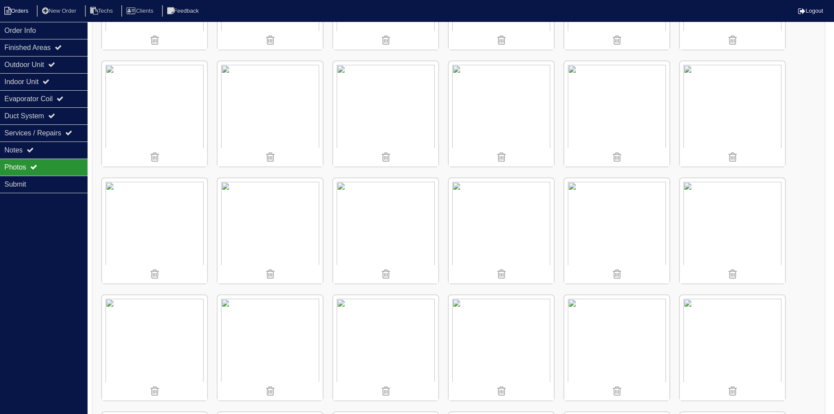
click at [19, 14] on li "Orders" at bounding box center [17, 11] width 35 height 12
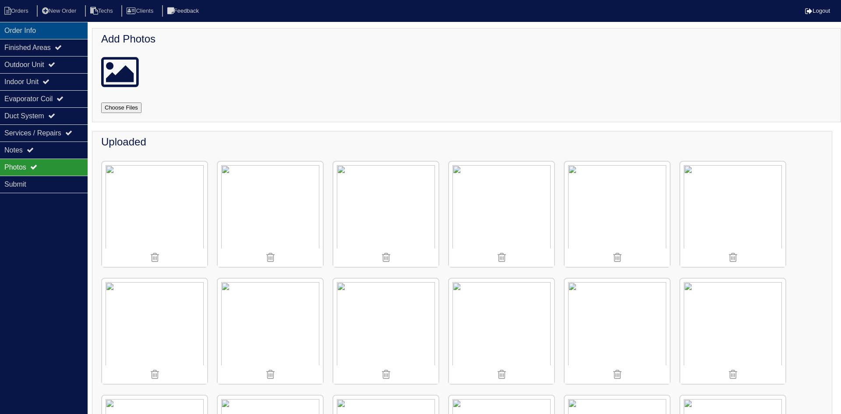
select select "15"
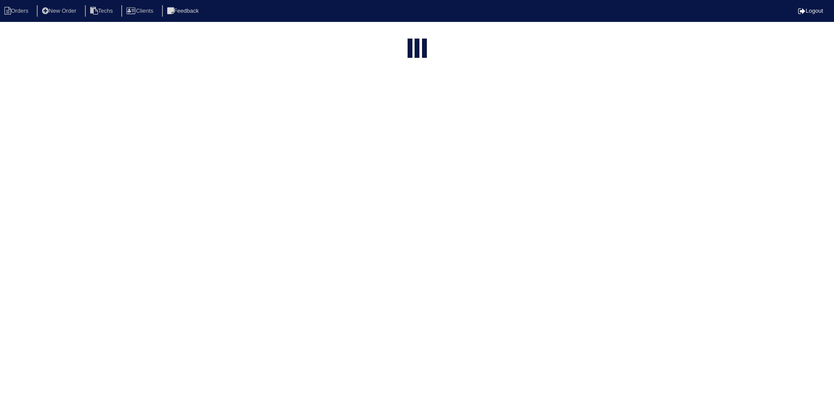
select select "field complete"
select select "need to quote"
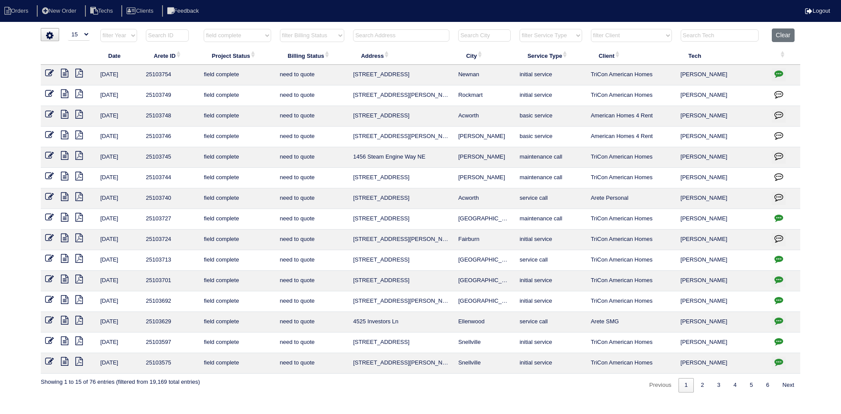
click at [67, 176] on icon at bounding box center [64, 176] width 7 height 9
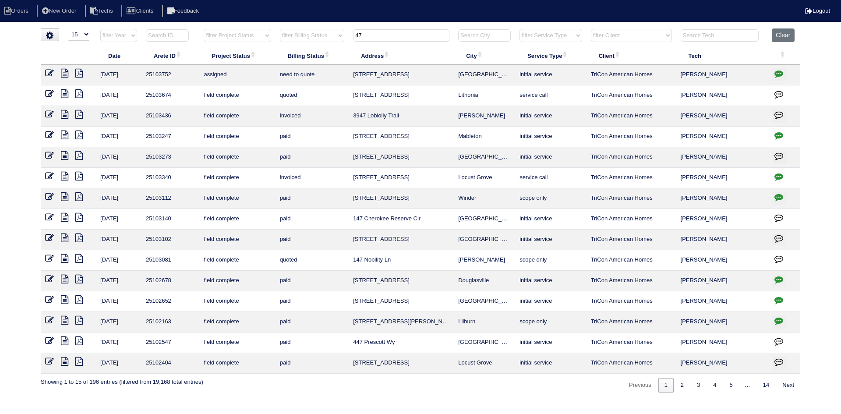
select select "15"
click at [791, 34] on button "Clear" at bounding box center [783, 35] width 22 height 14
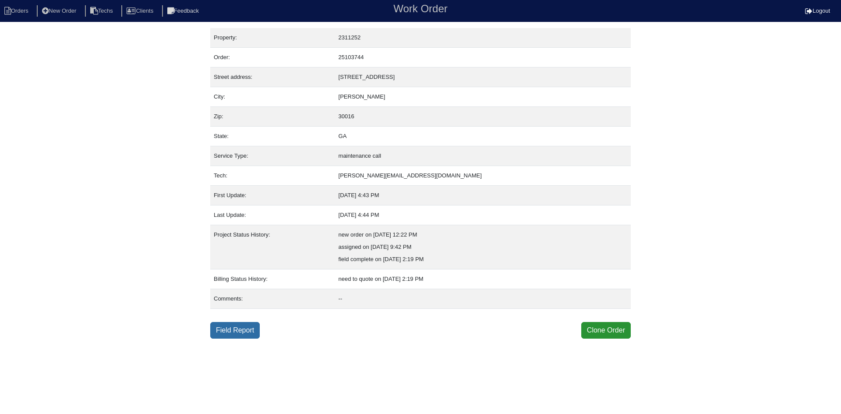
click at [245, 333] on link "Field Report" at bounding box center [234, 330] width 49 height 17
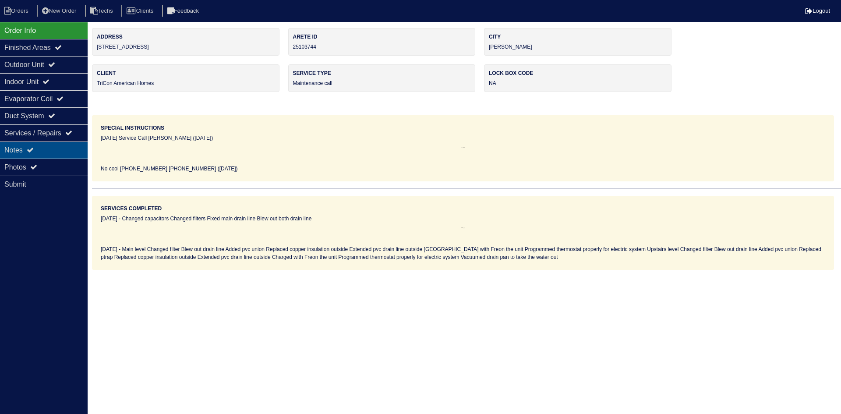
click at [64, 145] on div "Notes" at bounding box center [44, 149] width 88 height 17
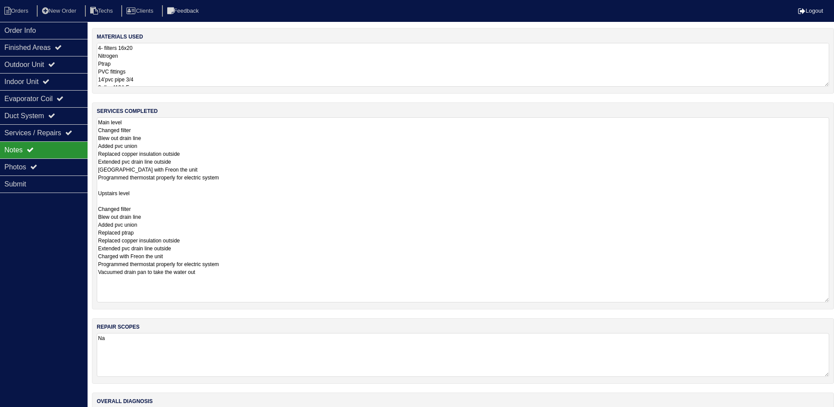
drag, startPoint x: 833, startPoint y: 160, endPoint x: 841, endPoint y: 301, distance: 141.7
click at [834, 301] on html "Orders New Order Techs Clients Feedback Logout Orders New Order Users Clients M…" at bounding box center [417, 233] width 834 height 467
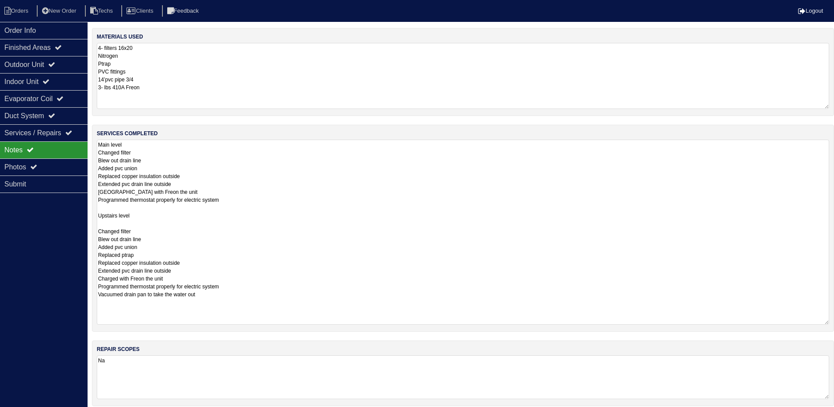
drag, startPoint x: 827, startPoint y: 84, endPoint x: 834, endPoint y: 106, distance: 23.3
click at [834, 106] on div "materials used 4- filters 16x20 Nitrogen Ptrap PVC fittings 14’pvc pipe 3/4 3- …" at bounding box center [463, 72] width 742 height 88
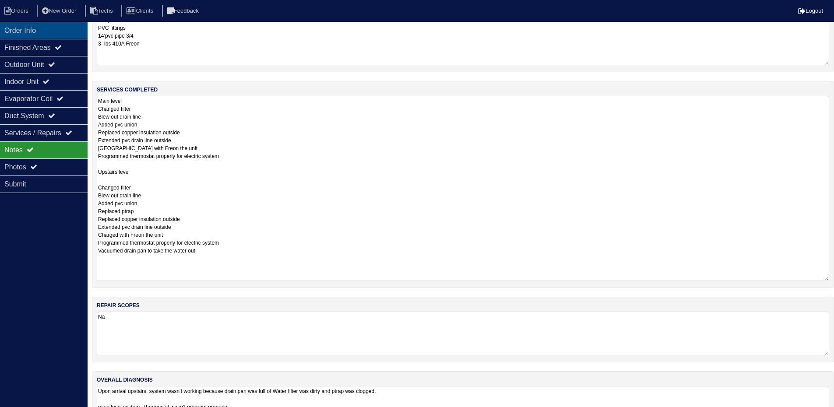
click at [38, 32] on div "Order Info" at bounding box center [44, 30] width 88 height 17
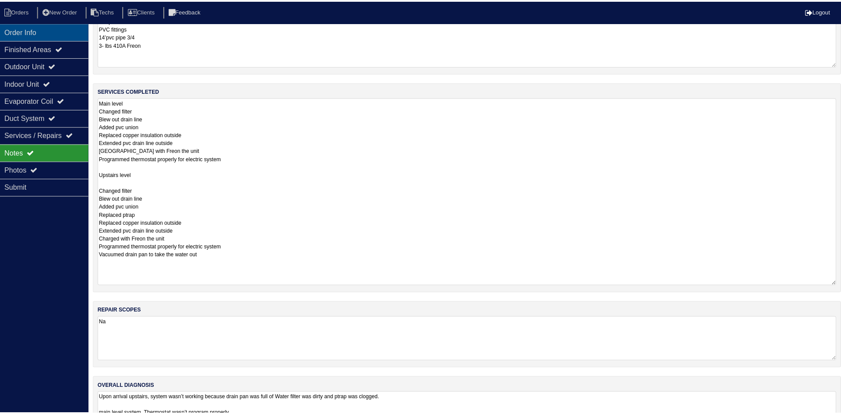
scroll to position [0, 0]
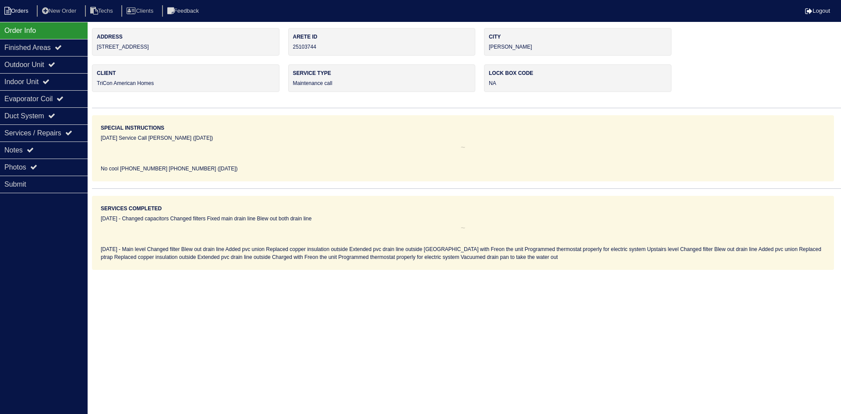
click at [12, 11] on li "Orders" at bounding box center [17, 11] width 35 height 12
select select "15"
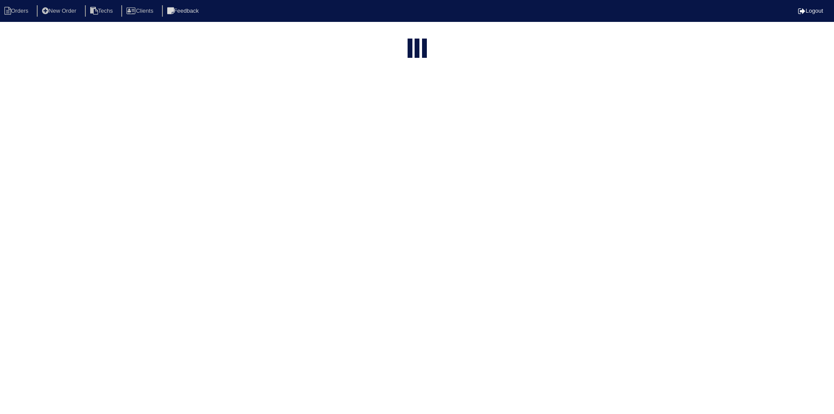
select select "field complete"
select select "need to quote"
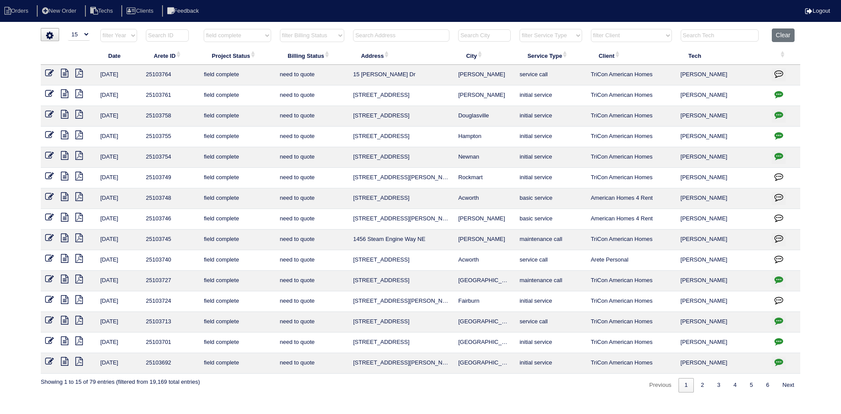
click at [64, 256] on icon at bounding box center [64, 258] width 7 height 9
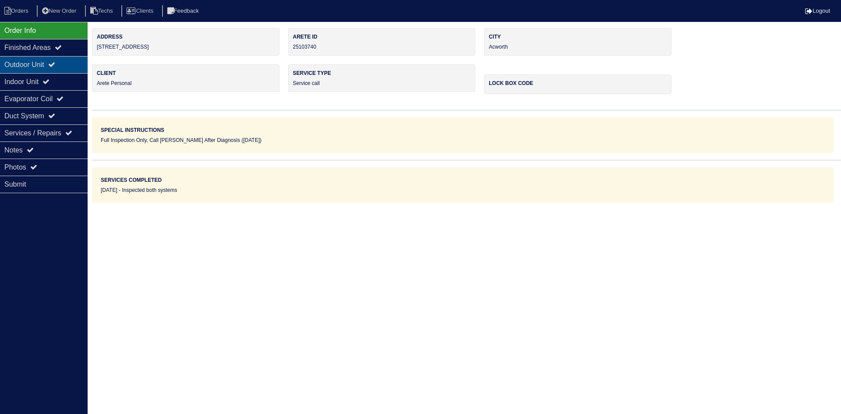
click at [32, 58] on div "Outdoor Unit" at bounding box center [44, 64] width 88 height 17
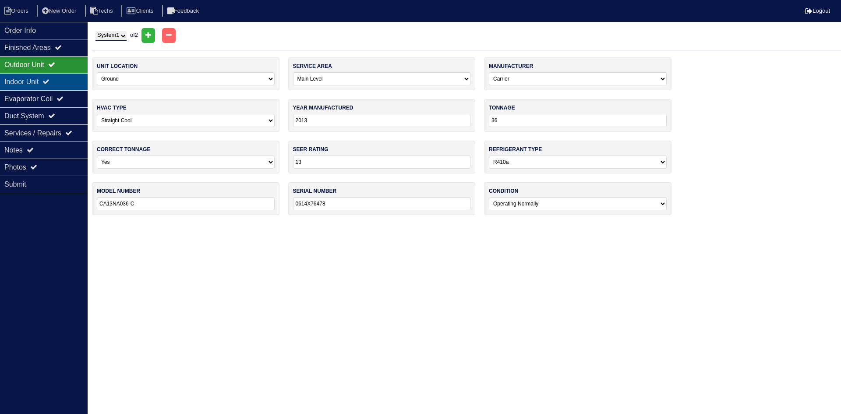
click at [49, 80] on icon at bounding box center [45, 81] width 7 height 7
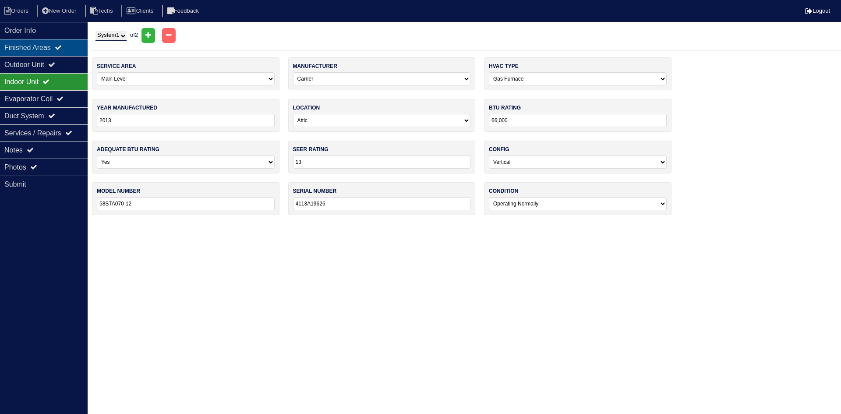
click at [41, 55] on div "Finished Areas" at bounding box center [44, 47] width 88 height 17
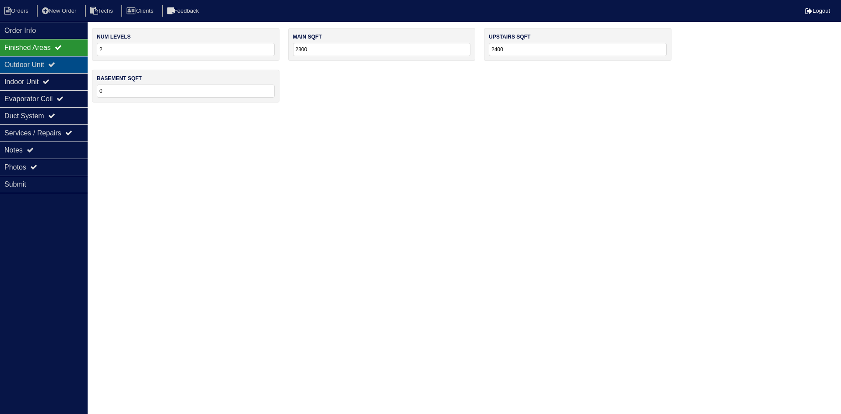
click at [50, 63] on div "Outdoor Unit" at bounding box center [44, 64] width 88 height 17
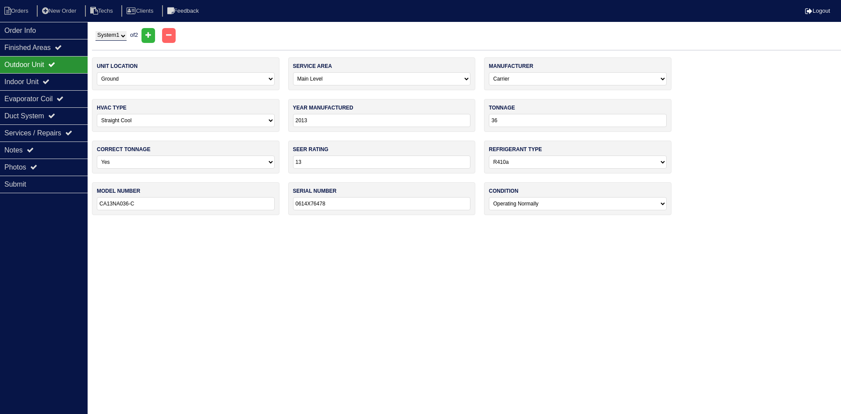
click at [121, 39] on select "System 1 System 2" at bounding box center [110, 36] width 31 height 10
select select "2"
click at [95, 31] on select "System 1 System 2" at bounding box center [110, 36] width 31 height 10
select select "1"
click at [45, 84] on div "Indoor Unit" at bounding box center [44, 81] width 88 height 17
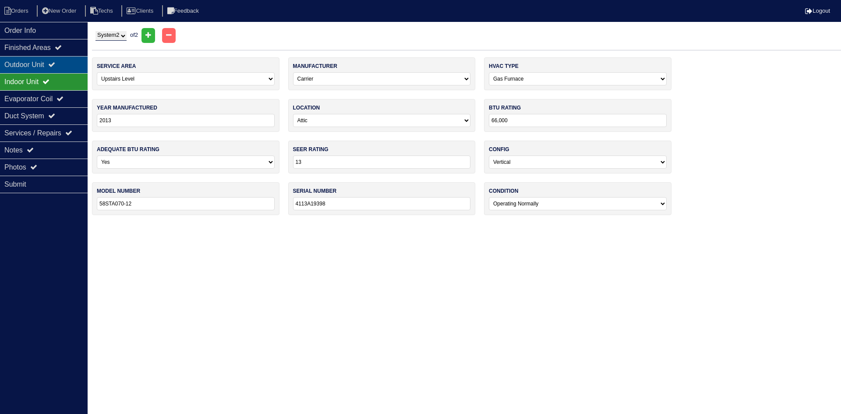
drag, startPoint x: 42, startPoint y: 65, endPoint x: 35, endPoint y: 60, distance: 9.1
click at [42, 64] on div "Outdoor Unit" at bounding box center [44, 64] width 88 height 17
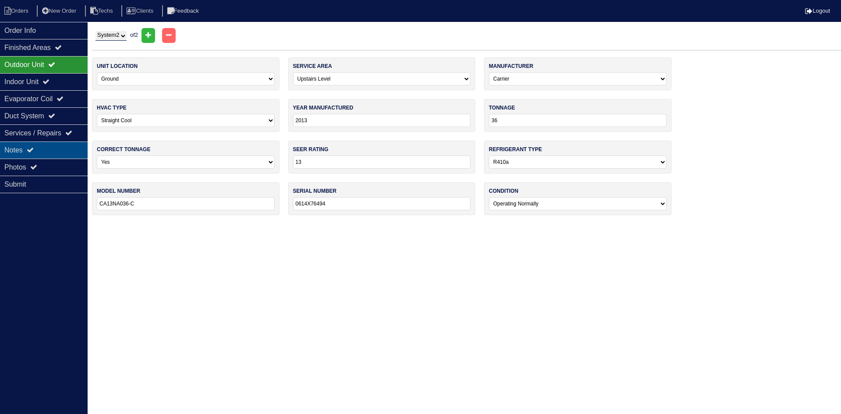
click at [52, 146] on div "Notes" at bounding box center [44, 149] width 88 height 17
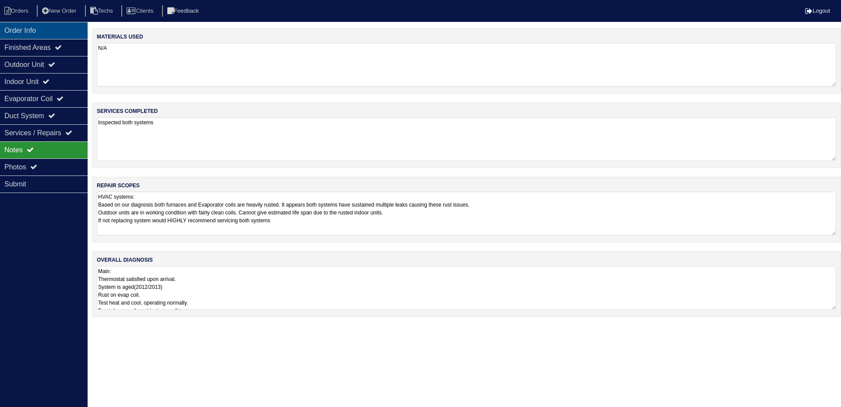
drag, startPoint x: 59, startPoint y: 32, endPoint x: 1, endPoint y: 61, distance: 64.5
click at [58, 32] on div "Order Info" at bounding box center [44, 30] width 88 height 17
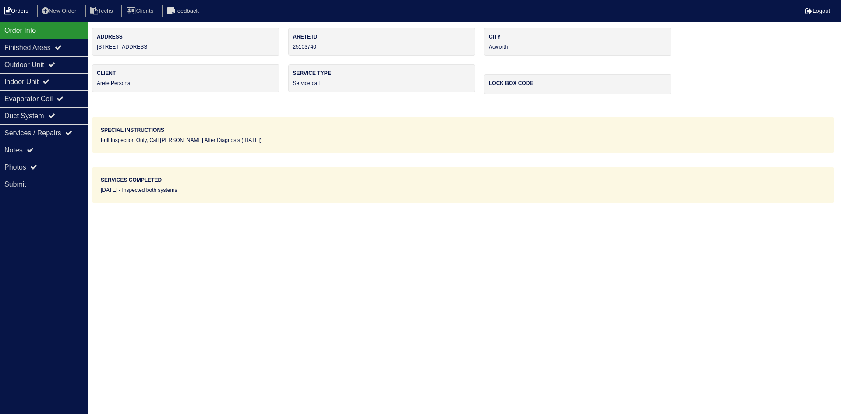
click at [18, 9] on li "Orders" at bounding box center [17, 11] width 35 height 12
select select "15"
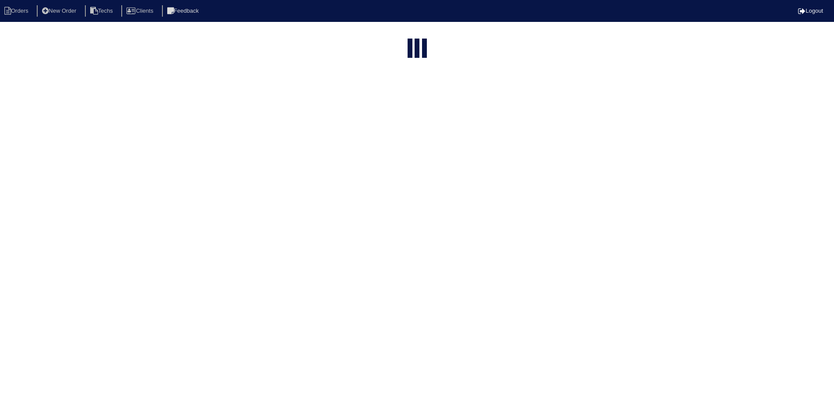
select select "field complete"
select select "need to quote"
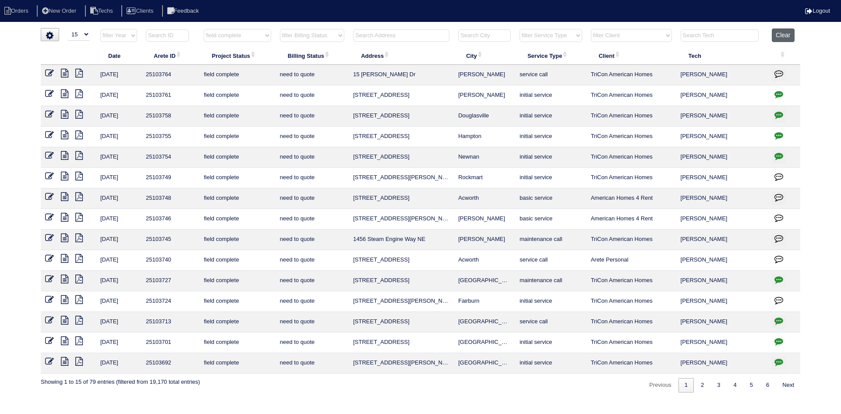
click at [788, 34] on button "Clear" at bounding box center [783, 35] width 22 height 14
select select
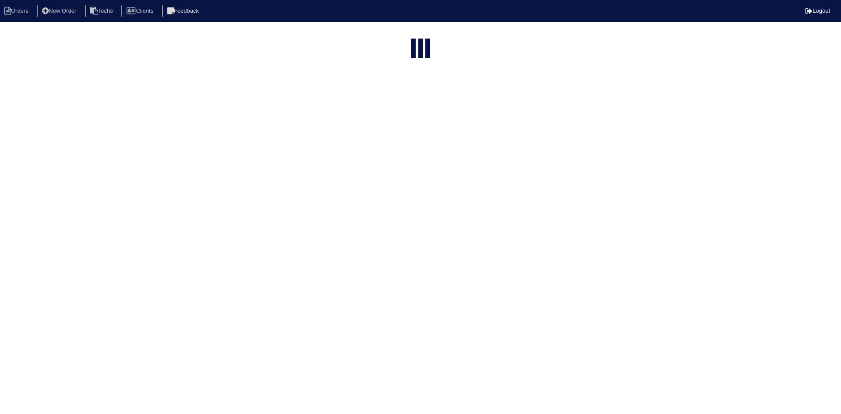
select select "15"
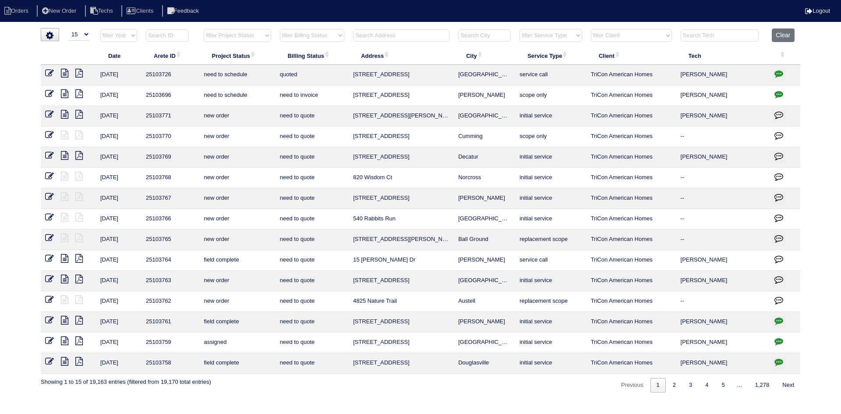
click at [406, 35] on input "text" at bounding box center [401, 35] width 96 height 12
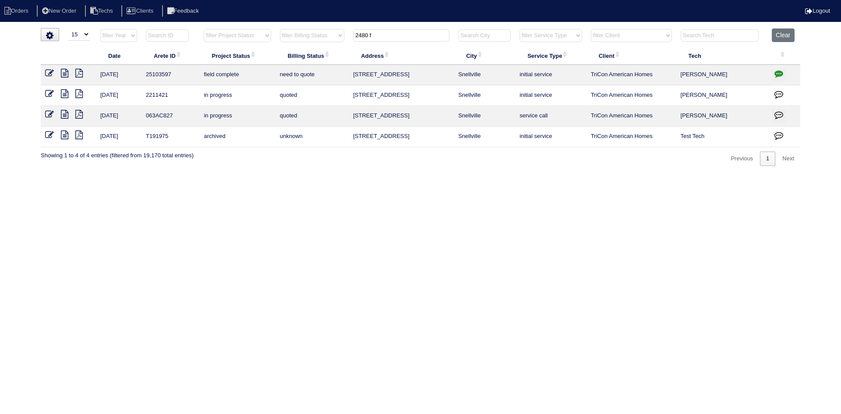
type input "2480 f"
click at [776, 73] on icon "button" at bounding box center [778, 73] width 9 height 9
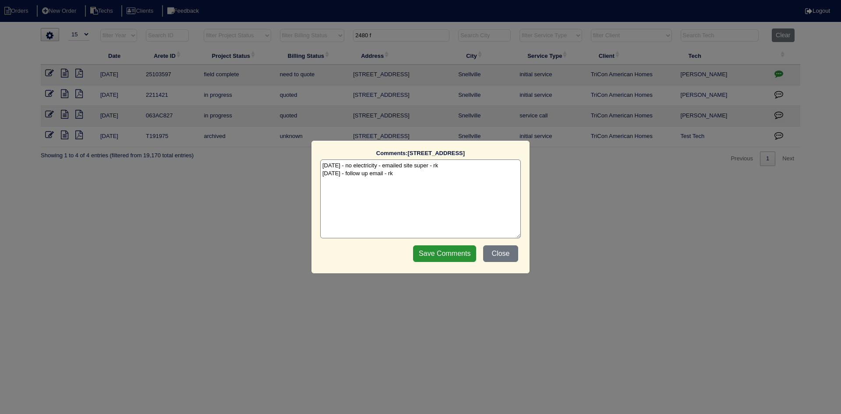
click at [399, 173] on textarea "[DATE] - no electricity - emailed site super - rk [DATE] - follow up email - rk" at bounding box center [420, 198] width 201 height 79
type textarea "[DATE] - no electricity - emailed site super - rk [DATE] - follow up email - rk…"
click at [437, 254] on input "Save Comments" at bounding box center [444, 253] width 63 height 17
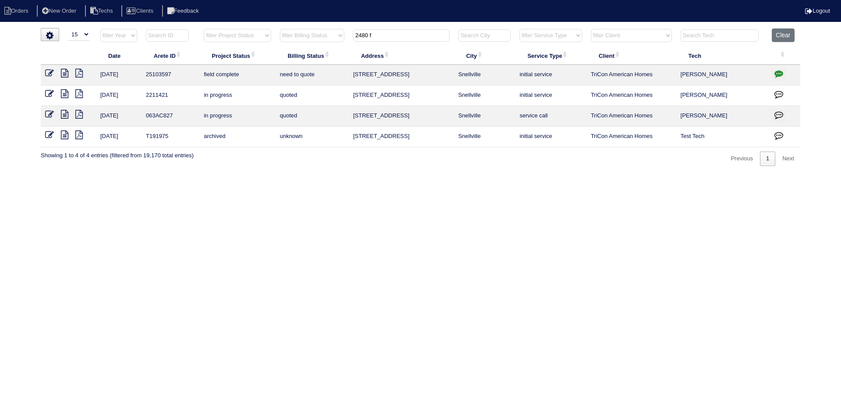
click at [50, 72] on icon at bounding box center [49, 73] width 9 height 9
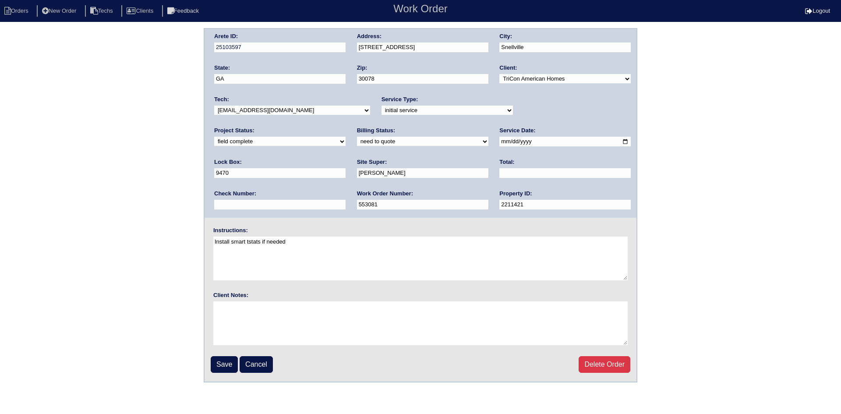
click at [346, 137] on select "new order assigned in progress field complete need to schedule admin review arc…" at bounding box center [279, 142] width 131 height 10
select select "need to schedule"
click at [346, 137] on select "new order assigned in progress field complete need to schedule admin review arc…" at bounding box center [279, 142] width 131 height 10
click at [219, 366] on input "Save" at bounding box center [224, 364] width 27 height 17
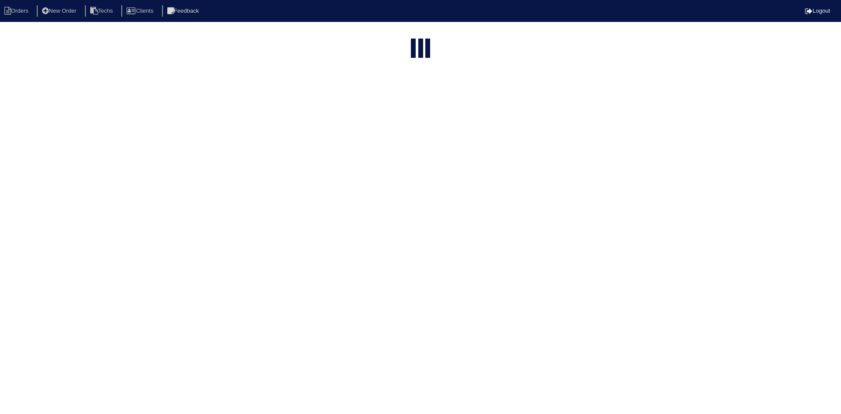
select select "15"
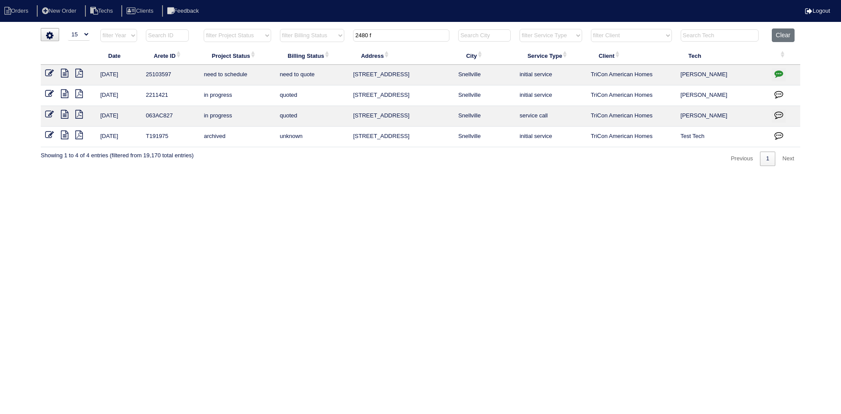
click at [353, 33] on input "2480 f" at bounding box center [401, 35] width 96 height 12
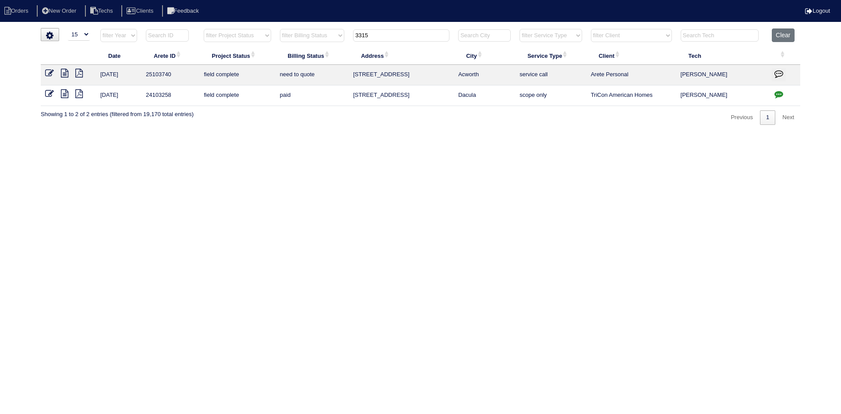
type input "3315"
click at [781, 73] on icon "button" at bounding box center [778, 73] width 9 height 9
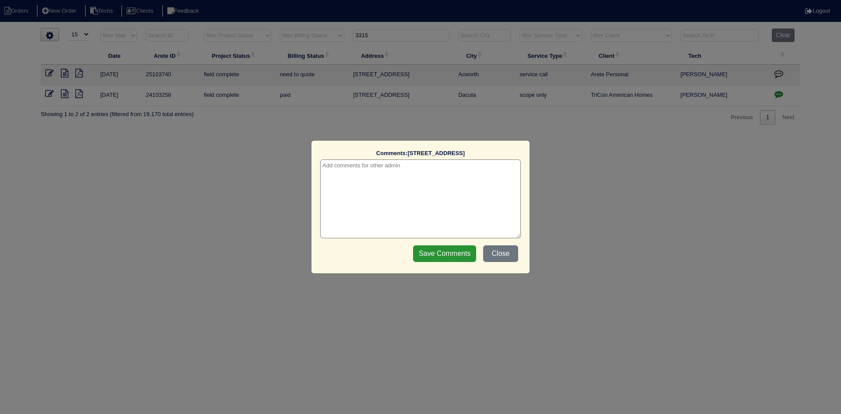
click at [354, 167] on textarea at bounding box center [420, 198] width 201 height 79
type textarea "10/13/25 - emailed quote for assessment and pics to Payton - rk"
click at [456, 253] on input "Save Comments" at bounding box center [444, 253] width 63 height 17
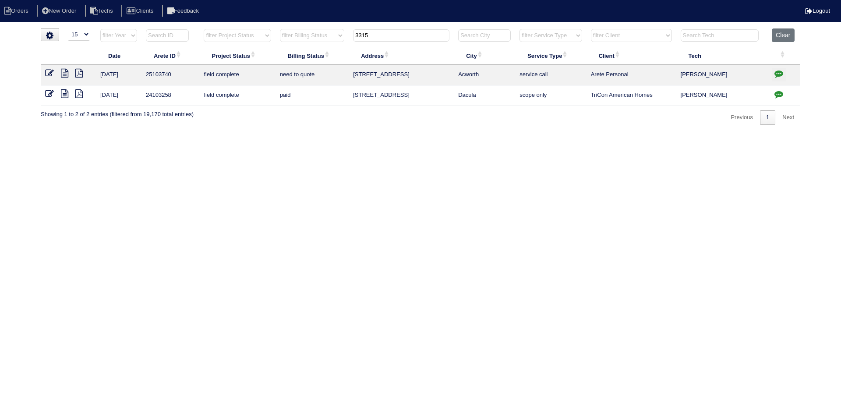
click at [47, 73] on icon at bounding box center [49, 73] width 9 height 9
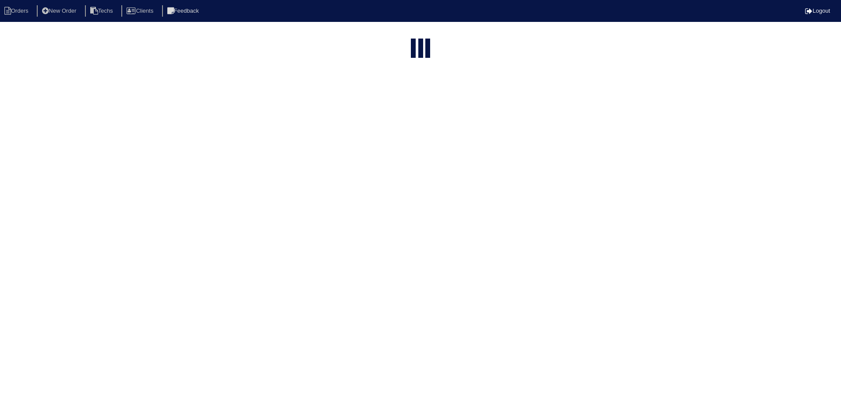
select select "15"
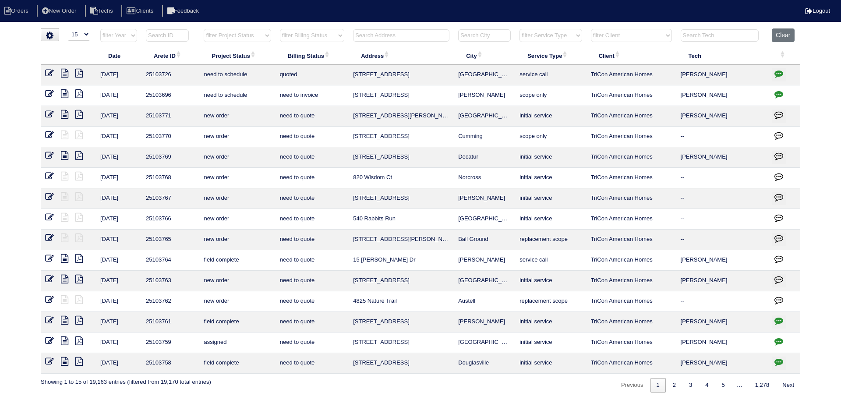
click at [243, 39] on select "filter Project Status -- Any Project Status -- new order assigned in progress f…" at bounding box center [237, 35] width 67 height 13
click at [204, 29] on select "filter Project Status -- Any Project Status -- new order assigned in progress f…" at bounding box center [237, 35] width 67 height 13
select select "field complete"
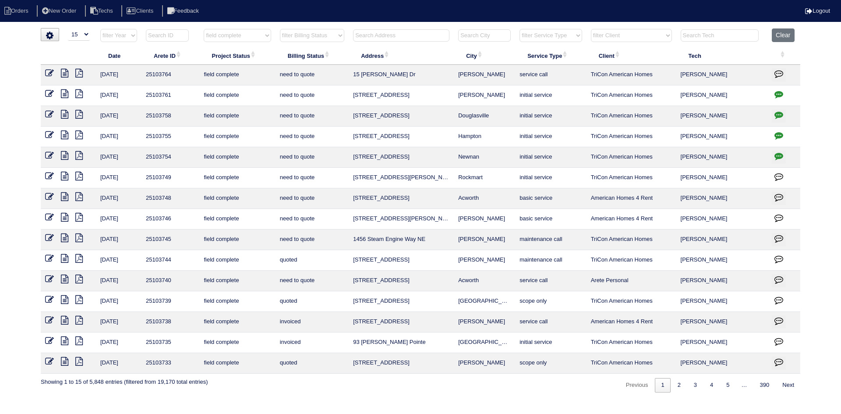
click at [315, 35] on select "filter Billing Status -- Any Billing Status -- need to quote quoted need to inv…" at bounding box center [312, 35] width 64 height 13
select select "need to quote"
click at [280, 29] on select "filter Billing Status -- Any Billing Status -- need to quote quoted need to inv…" at bounding box center [312, 35] width 64 height 13
select select "field complete"
select select "need to quote"
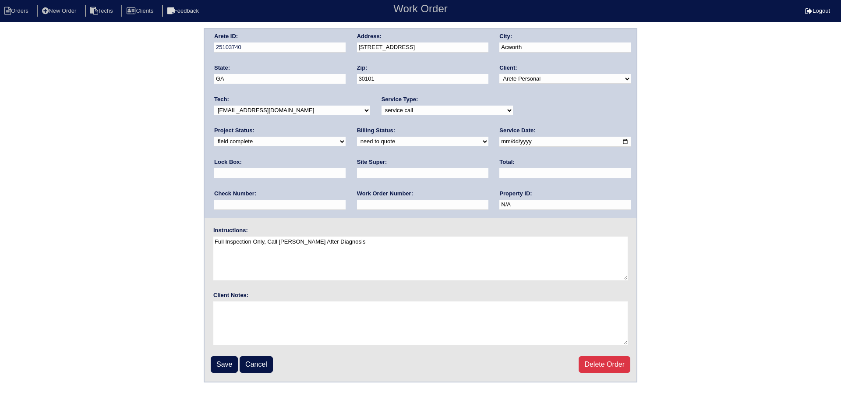
click at [383, 243] on textarea "Full Inspection Only, Call Payton After Diagnosis" at bounding box center [420, 259] width 414 height 44
type textarea "Full Inspection Only, Call Payton After Diagnosis Josh Kurz"
click at [499, 172] on input "text" at bounding box center [564, 173] width 131 height 10
type input "190.00"
click at [357, 141] on select "need to quote quoted need to invoice invoiced paid warranty purchase order need…" at bounding box center [422, 142] width 131 height 10
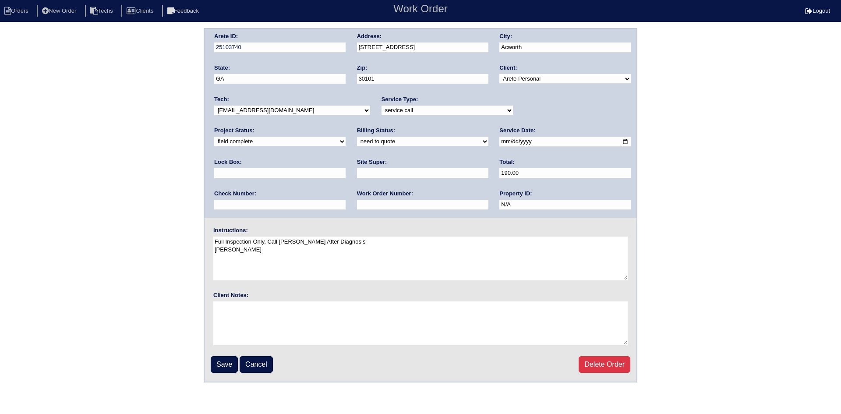
select select "quoted"
click at [357, 137] on select "need to quote quoted need to invoice invoiced paid warranty purchase order need…" at bounding box center [422, 142] width 131 height 10
click at [219, 367] on input "Save" at bounding box center [224, 364] width 27 height 17
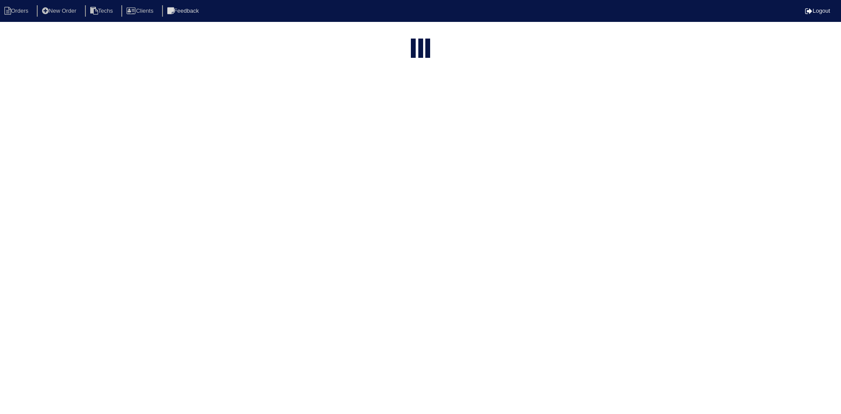
select select "15"
type input "3315"
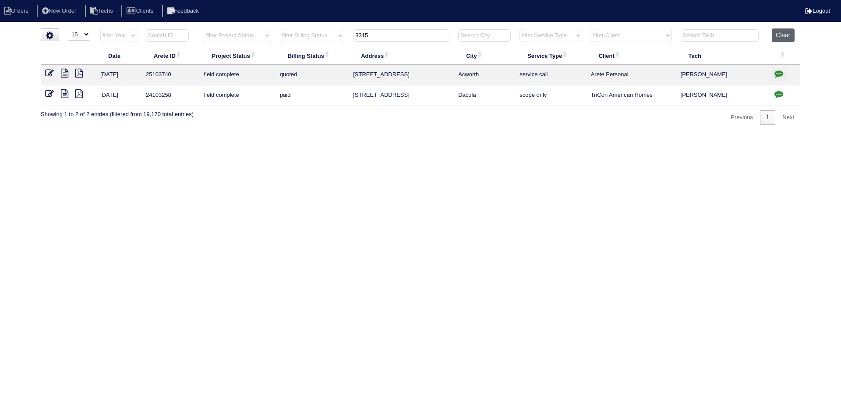
click at [785, 30] on button "Clear" at bounding box center [783, 35] width 22 height 14
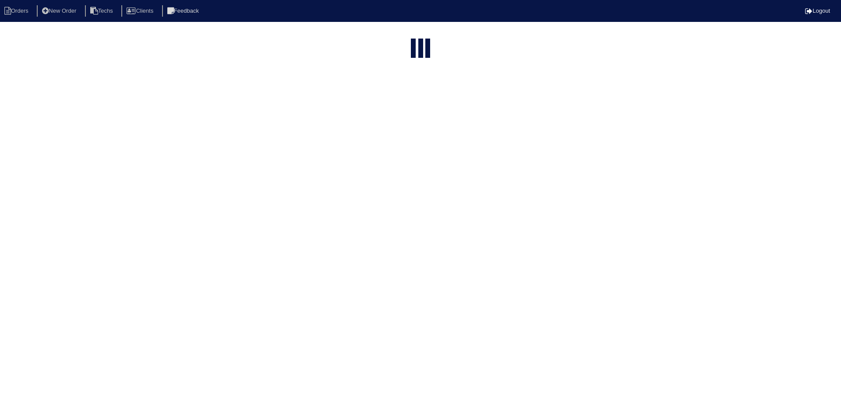
select select "15"
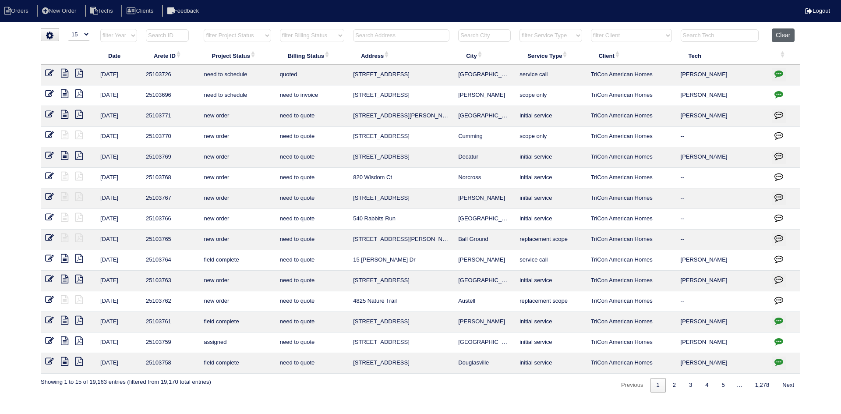
click at [783, 35] on button "Clear" at bounding box center [783, 35] width 22 height 14
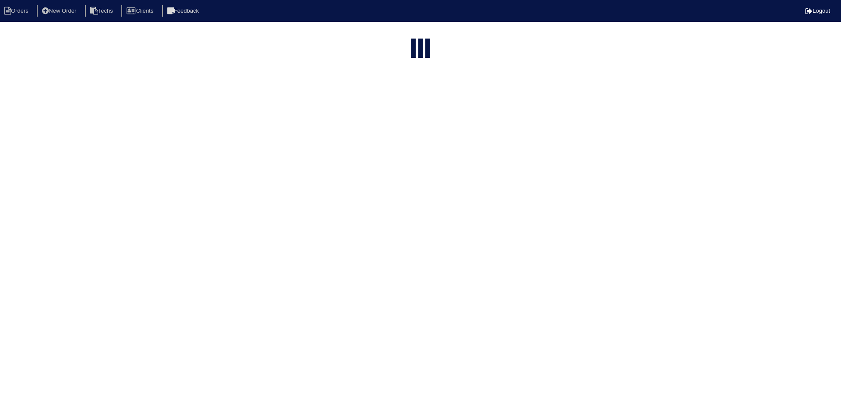
select select "15"
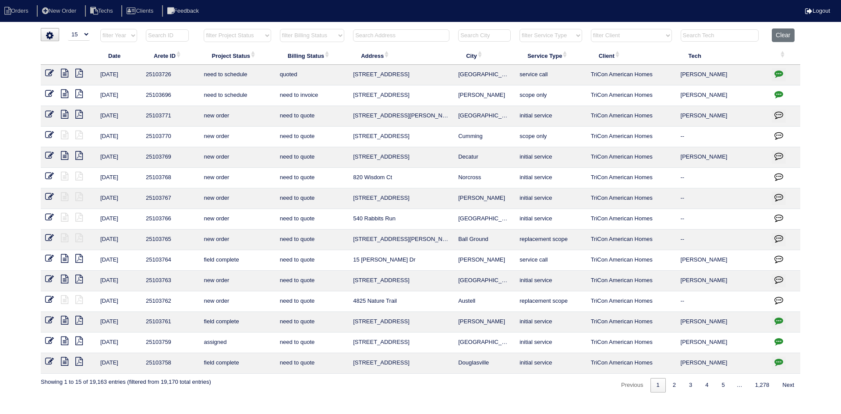
click at [264, 37] on select "filter Project Status -- Any Project Status -- new order assigned in progress f…" at bounding box center [237, 35] width 67 height 13
select select "field complete"
click at [204, 29] on select "filter Project Status -- Any Project Status -- new order assigned in progress f…" at bounding box center [237, 35] width 67 height 13
click at [339, 36] on select "filter Billing Status -- Any Billing Status -- need to quote quoted need to inv…" at bounding box center [312, 35] width 64 height 13
select select "need to quote"
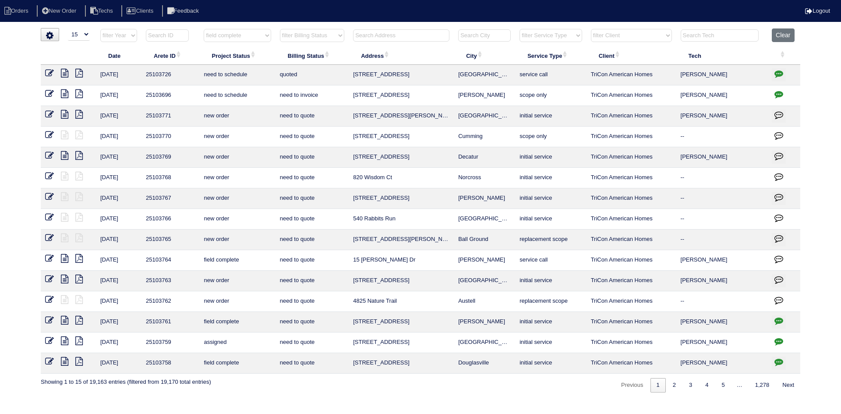
click at [280, 29] on select "filter Billing Status -- Any Billing Status -- need to quote quoted need to inv…" at bounding box center [312, 35] width 64 height 13
select select "field complete"
select select "need to quote"
select select "field complete"
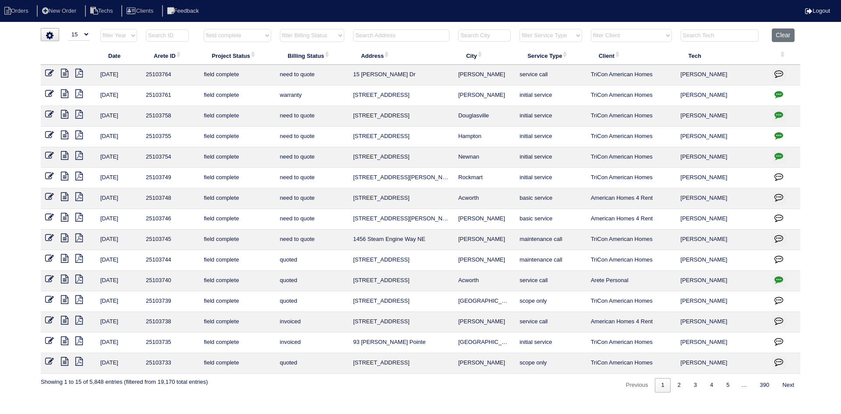
click at [332, 35] on select "filter Billing Status -- Any Billing Status -- need to quote quoted need to inv…" at bounding box center [312, 35] width 64 height 13
select select "need to quote"
click at [280, 29] on select "filter Billing Status -- Any Billing Status -- need to quote quoted need to inv…" at bounding box center [312, 35] width 64 height 13
select select "field complete"
select select "need to quote"
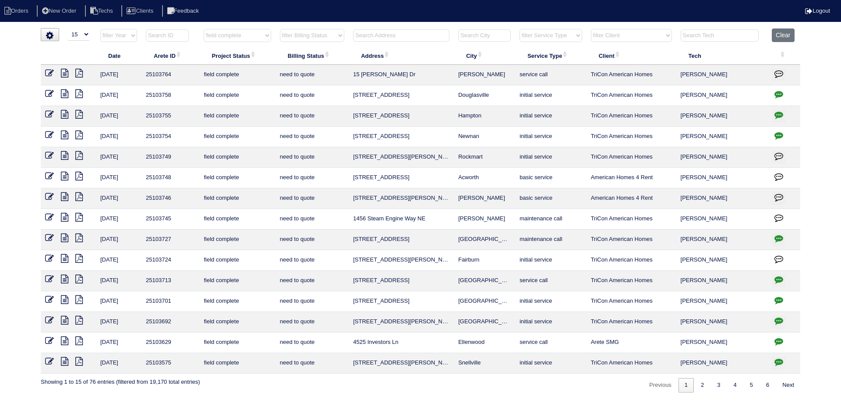
click at [64, 257] on icon at bounding box center [64, 258] width 7 height 9
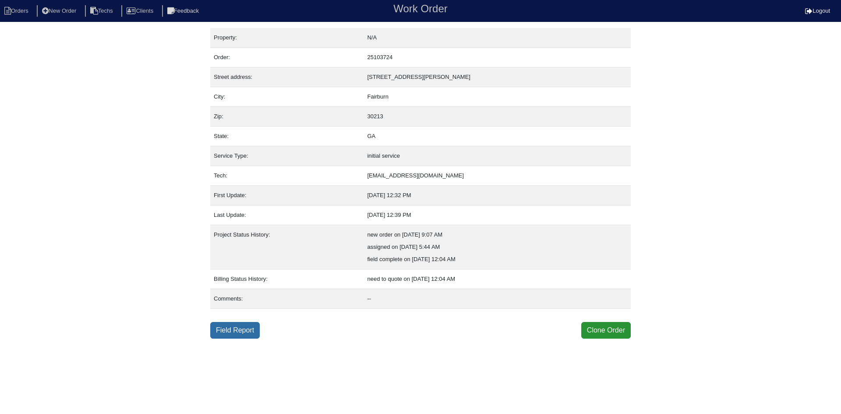
click at [241, 331] on link "Field Report" at bounding box center [234, 330] width 49 height 17
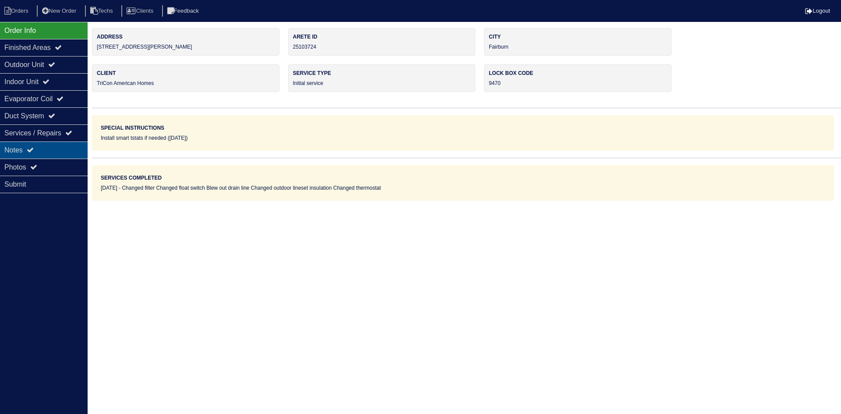
click at [34, 148] on icon at bounding box center [30, 149] width 7 height 7
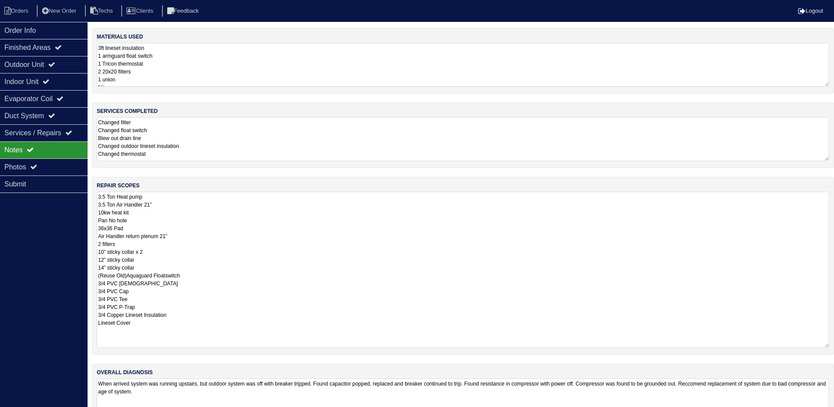
drag, startPoint x: 834, startPoint y: 233, endPoint x: 813, endPoint y: 260, distance: 33.1
click at [834, 341] on html "Orders New Order Techs Clients Feedback Logout Orders New Order Users Clients M…" at bounding box center [417, 219] width 834 height 438
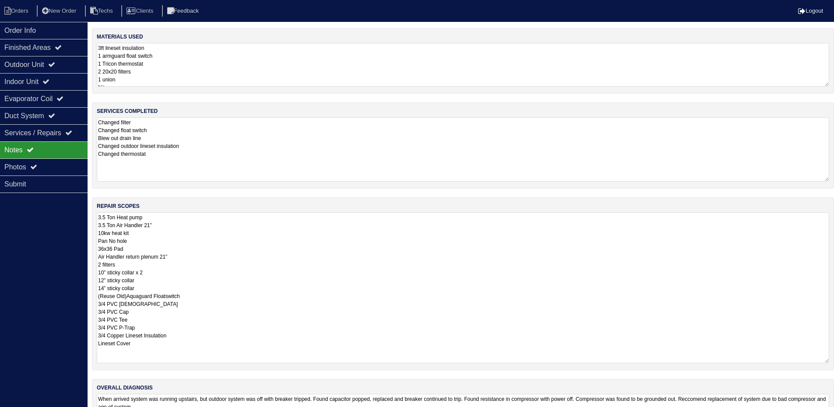
drag, startPoint x: 824, startPoint y: 158, endPoint x: 834, endPoint y: 177, distance: 21.8
click at [834, 177] on div "services completed Changed filter Changed float switch Blew out drain line Chan…" at bounding box center [463, 145] width 742 height 86
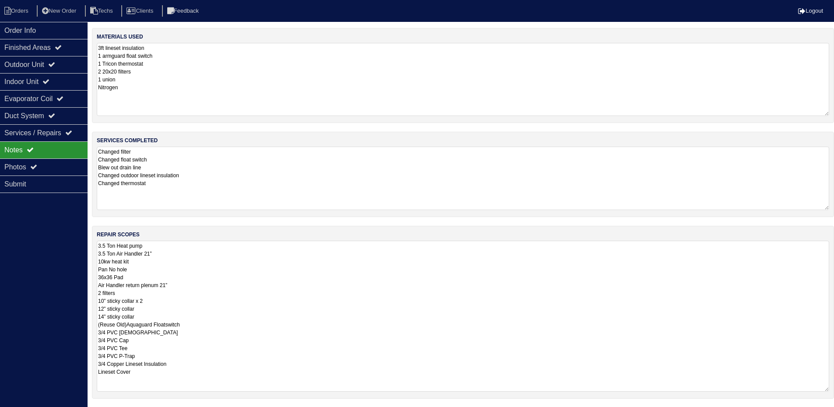
drag, startPoint x: 826, startPoint y: 82, endPoint x: 832, endPoint y: 111, distance: 29.9
click at [832, 111] on div "materials used 3ft lineset insulation 1 armguard float switch 1 Tricon thermost…" at bounding box center [463, 75] width 742 height 95
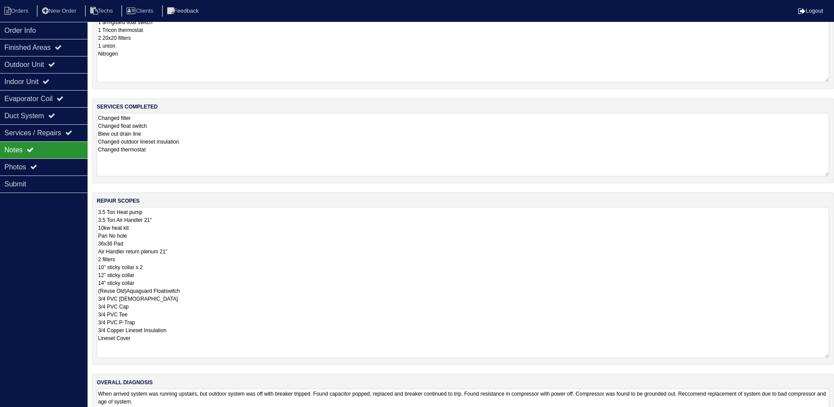
scroll to position [75, 0]
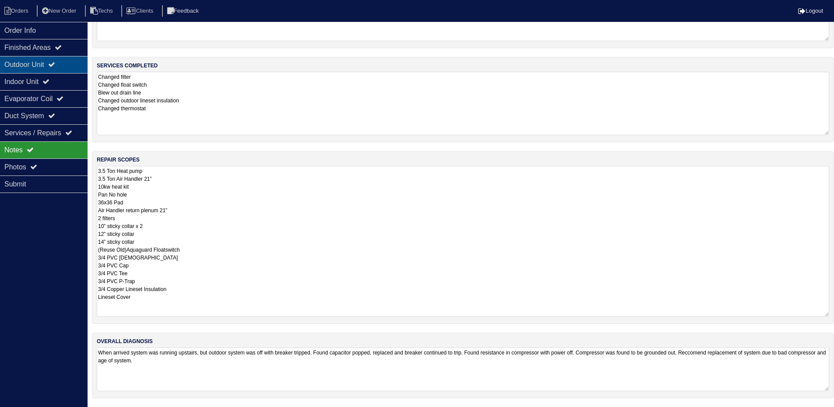
click at [55, 65] on icon at bounding box center [51, 64] width 7 height 7
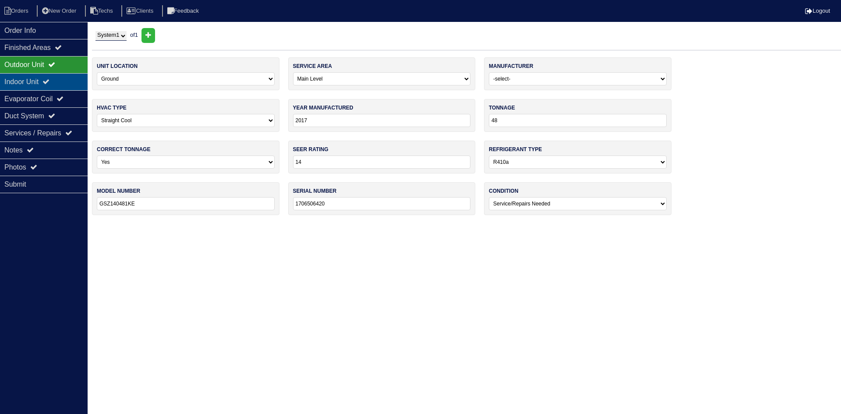
click at [60, 77] on div "Indoor Unit" at bounding box center [44, 81] width 88 height 17
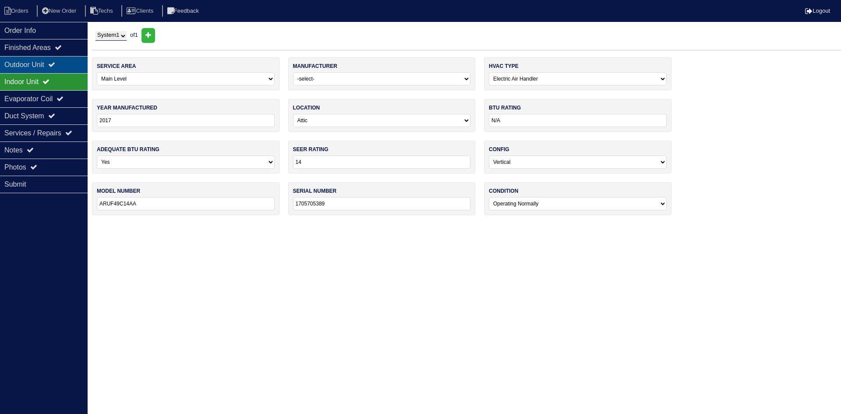
click at [53, 67] on div "Outdoor Unit" at bounding box center [44, 64] width 88 height 17
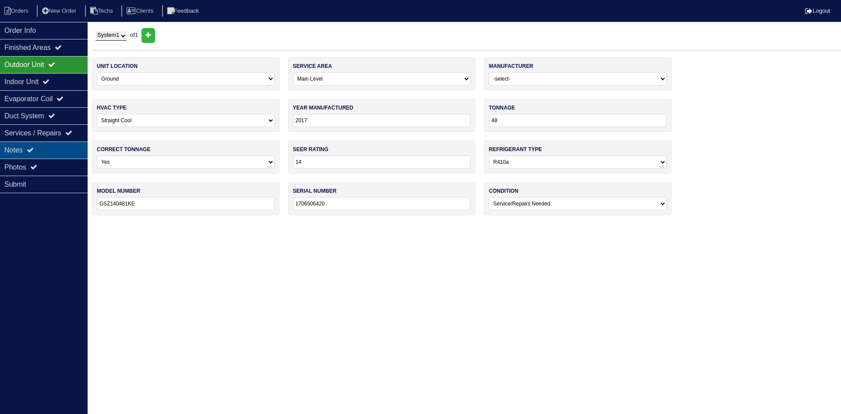
click at [41, 153] on div "Notes" at bounding box center [44, 149] width 88 height 17
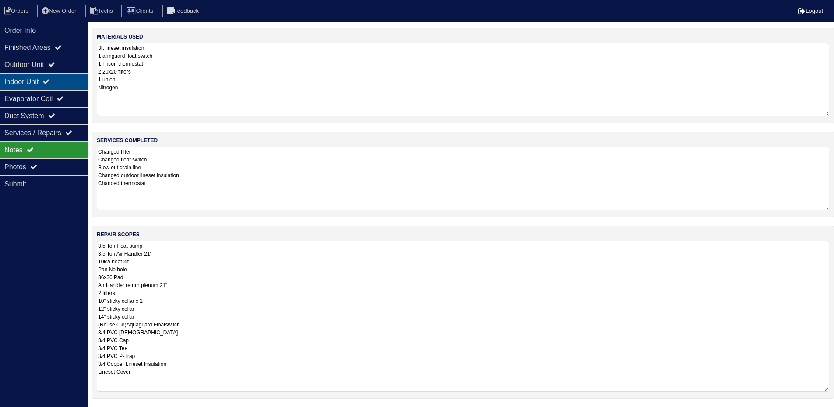
click at [70, 76] on div "Indoor Unit" at bounding box center [44, 81] width 88 height 17
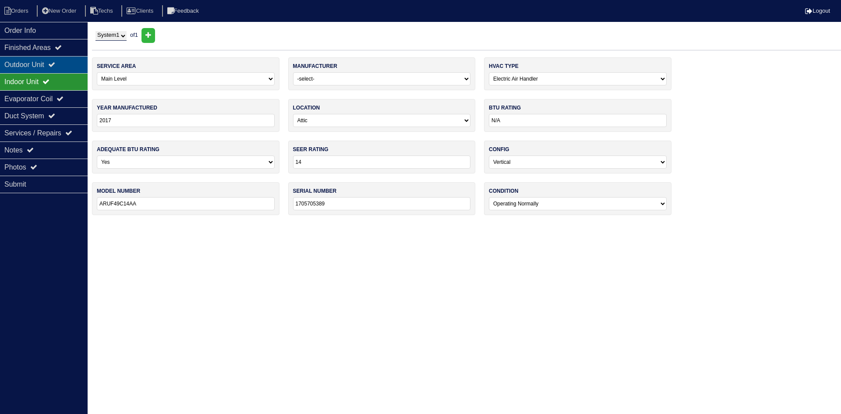
click at [63, 57] on div "Outdoor Unit" at bounding box center [44, 64] width 88 height 17
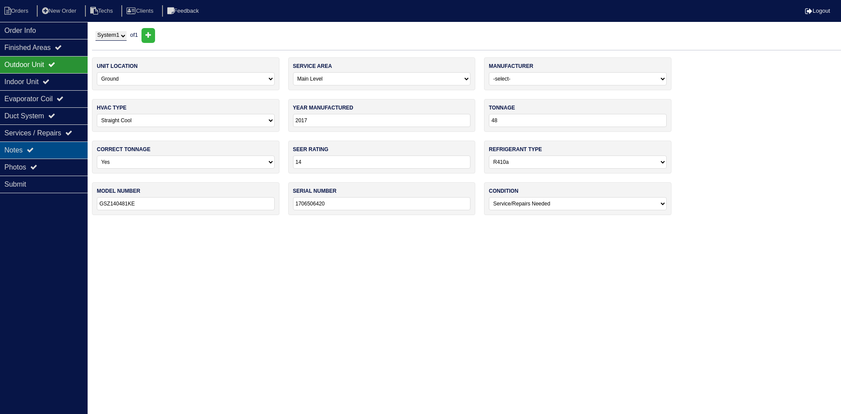
click at [67, 143] on div "Notes" at bounding box center [44, 149] width 88 height 17
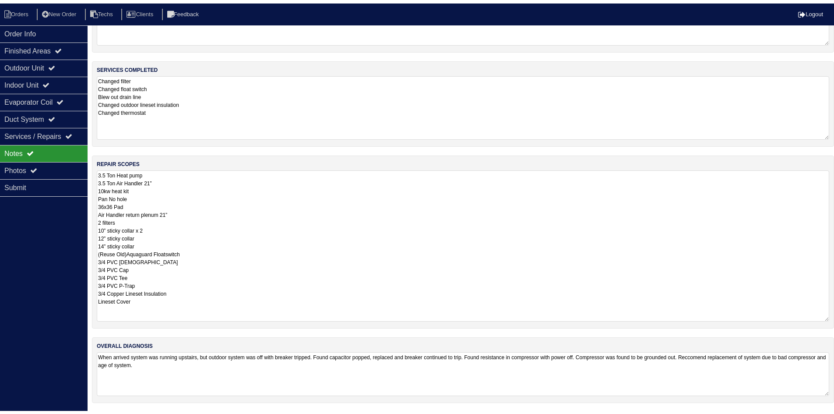
scroll to position [75, 0]
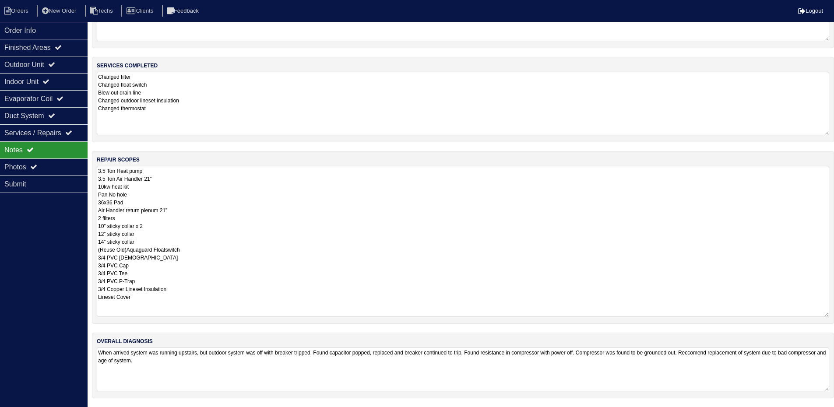
drag, startPoint x: 56, startPoint y: 166, endPoint x: 149, endPoint y: 175, distance: 94.2
click at [56, 166] on div "Photos" at bounding box center [44, 167] width 88 height 17
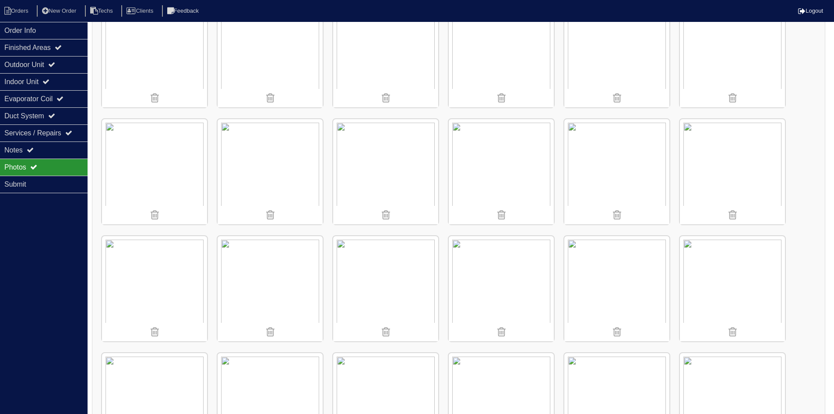
scroll to position [163, 0]
click at [498, 165] on img at bounding box center [501, 168] width 105 height 105
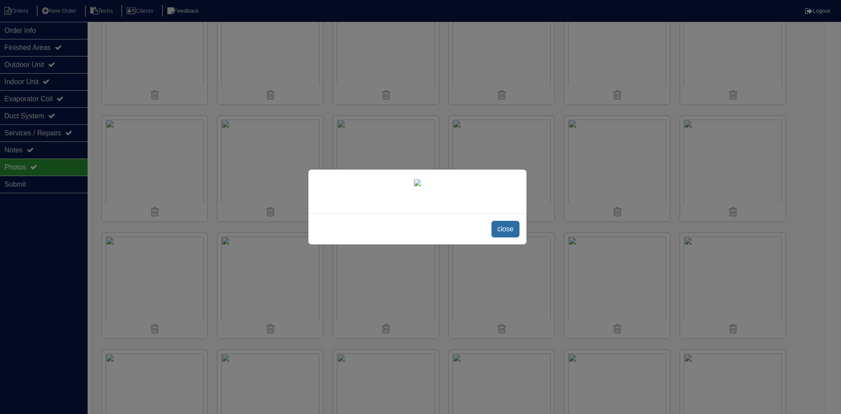
click at [502, 237] on span "close" at bounding box center [505, 229] width 28 height 17
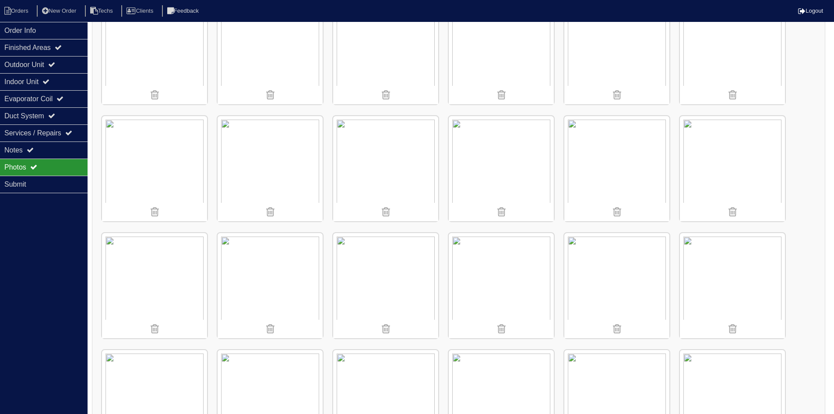
click at [134, 280] on img at bounding box center [154, 285] width 105 height 105
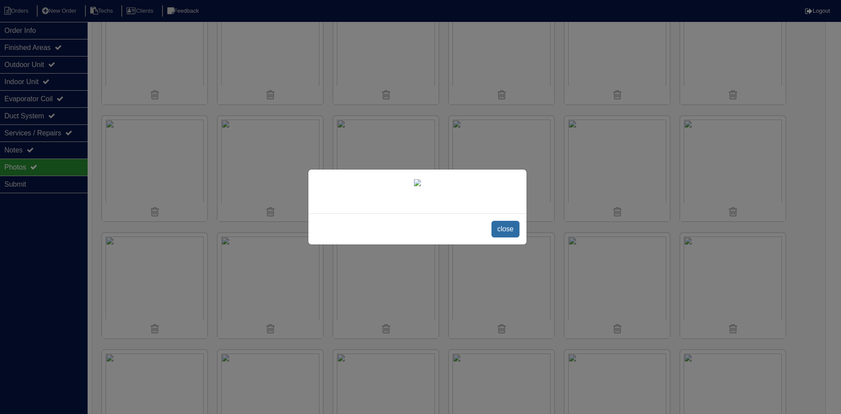
click at [501, 237] on span "close" at bounding box center [505, 229] width 28 height 17
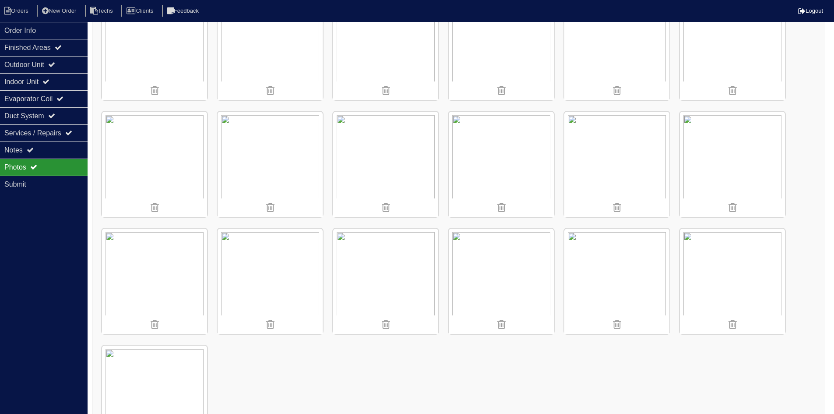
scroll to position [776, 0]
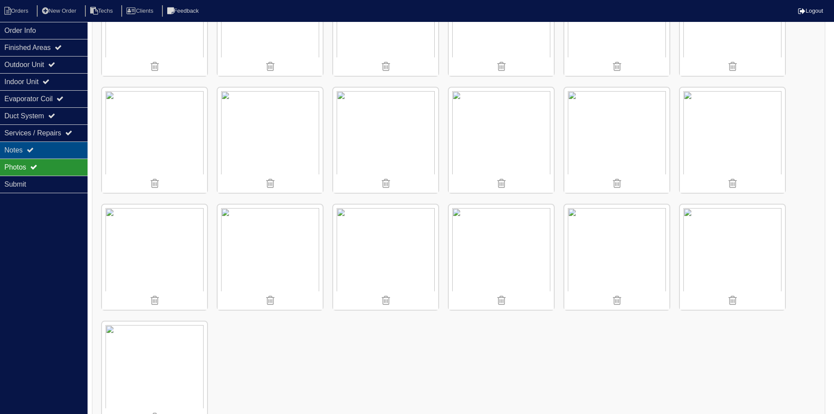
click at [42, 143] on div "Notes" at bounding box center [44, 149] width 88 height 17
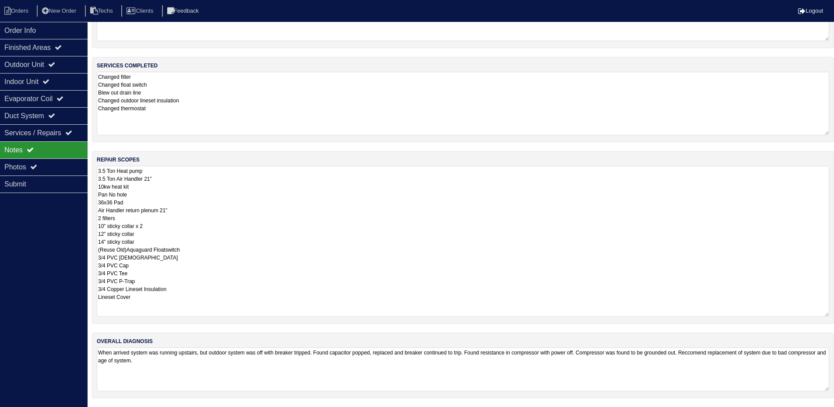
scroll to position [0, 0]
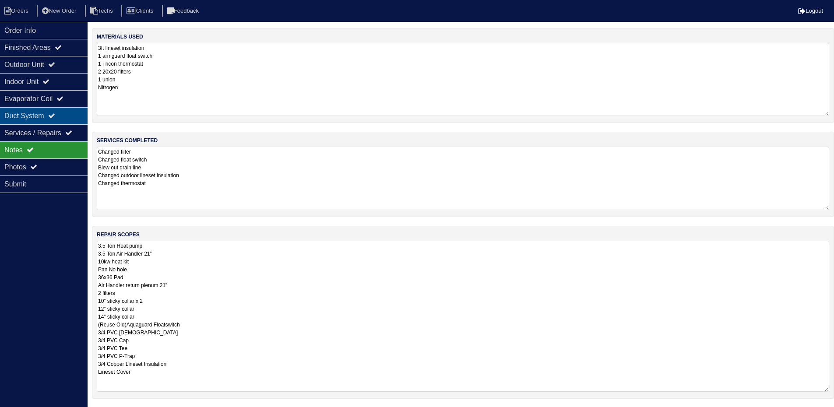
click at [43, 115] on div "Duct System" at bounding box center [44, 115] width 88 height 17
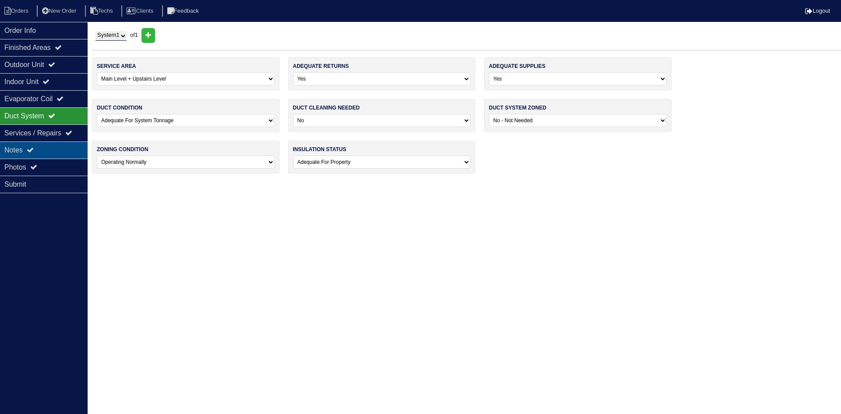
click at [41, 151] on div "Notes" at bounding box center [44, 149] width 88 height 17
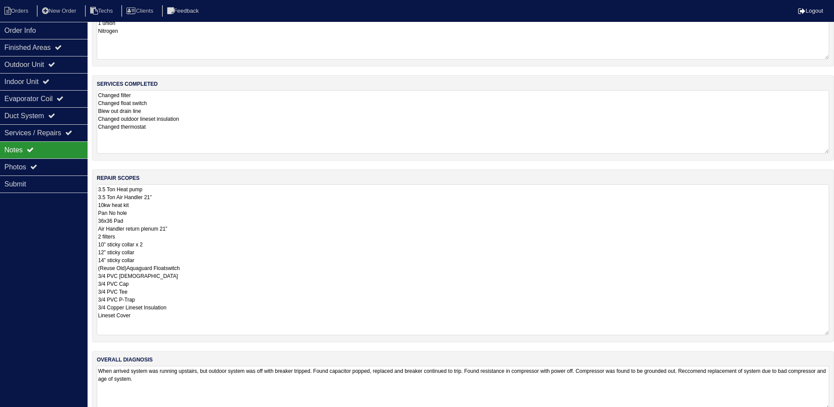
scroll to position [75, 0]
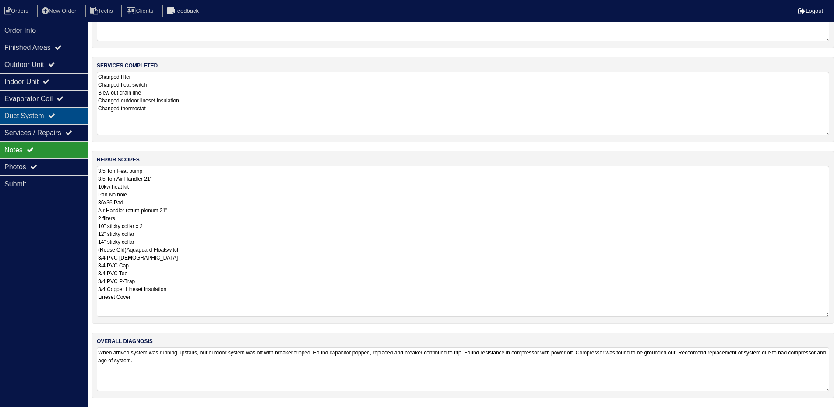
click at [57, 110] on div "Duct System" at bounding box center [44, 115] width 88 height 17
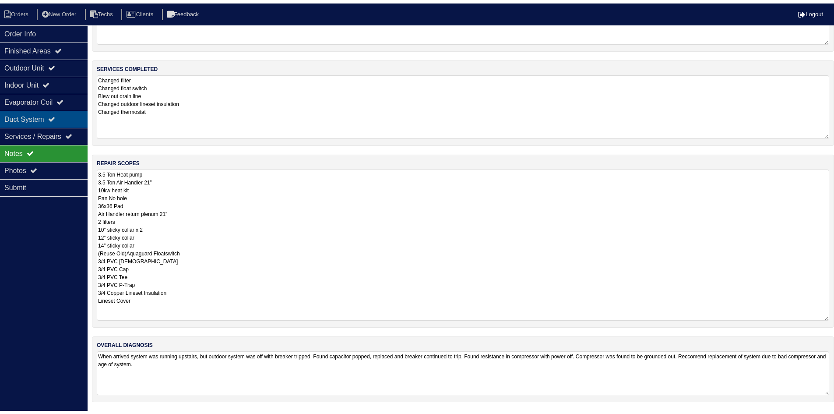
scroll to position [0, 0]
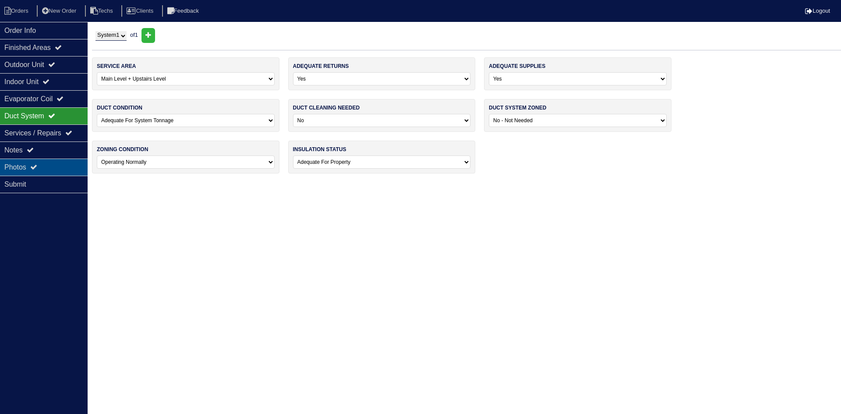
click at [51, 165] on div "Photos" at bounding box center [44, 167] width 88 height 17
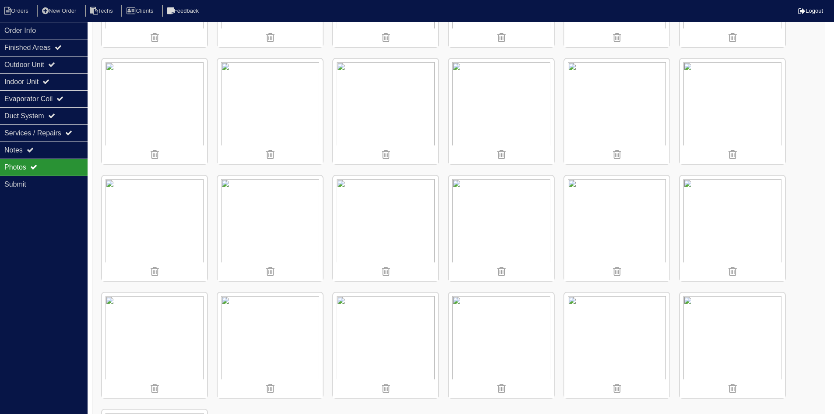
scroll to position [805, 0]
click at [28, 151] on div "Notes" at bounding box center [44, 149] width 88 height 17
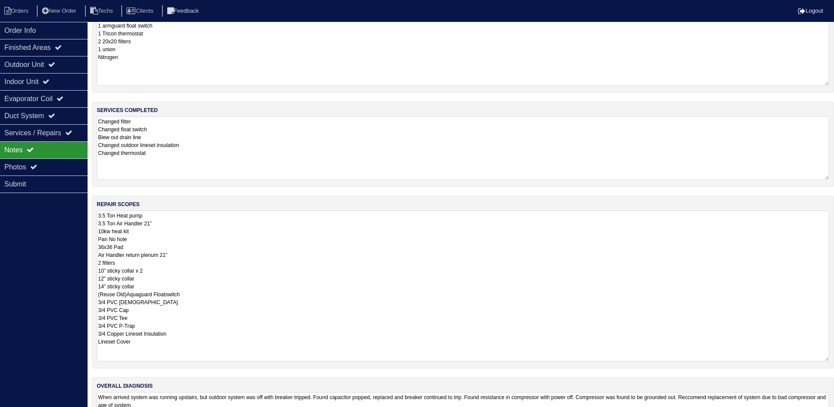
scroll to position [75, 0]
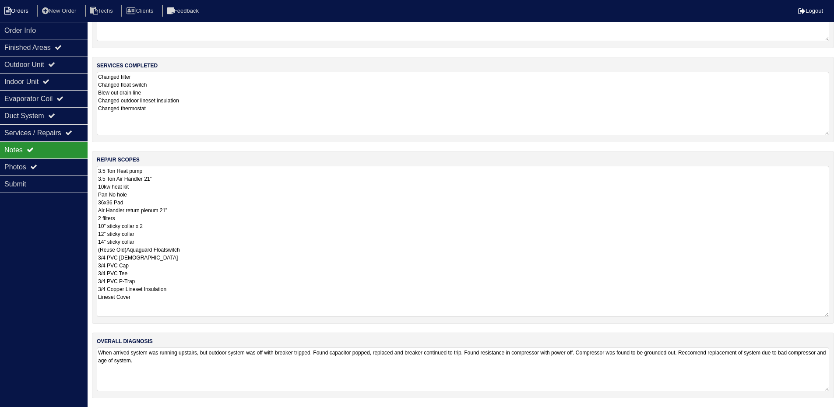
click at [16, 11] on li "Orders" at bounding box center [17, 11] width 35 height 12
select select "15"
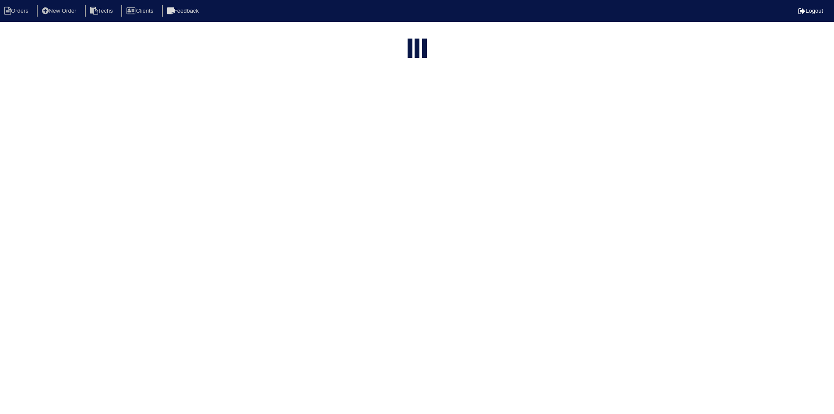
select select "field complete"
select select "need to quote"
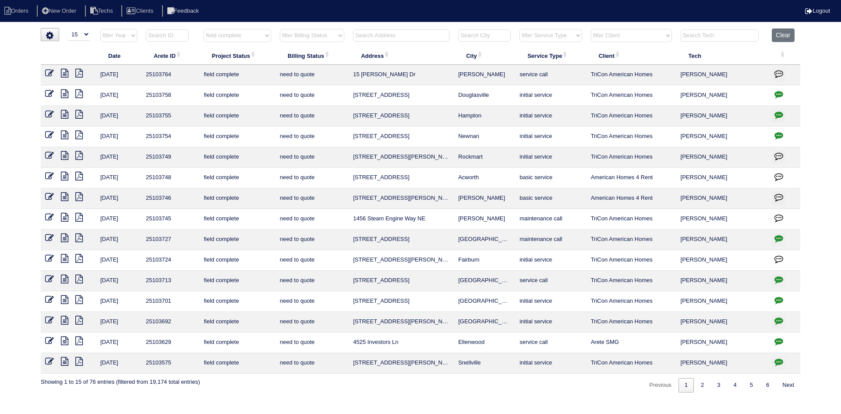
click at [64, 215] on icon at bounding box center [64, 217] width 7 height 9
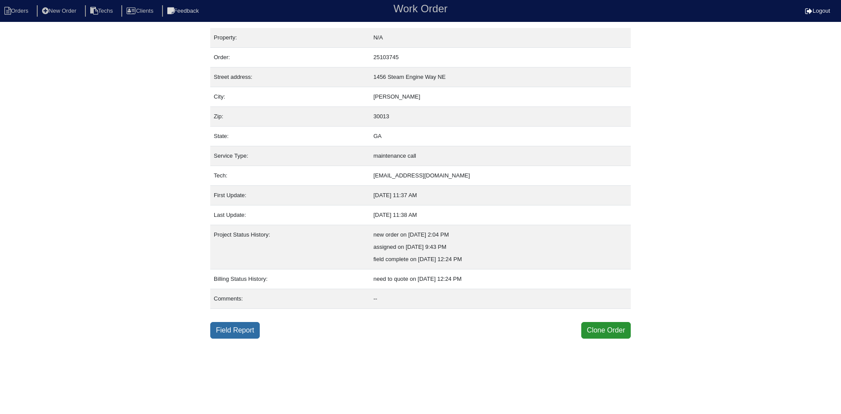
click at [240, 331] on link "Field Report" at bounding box center [234, 330] width 49 height 17
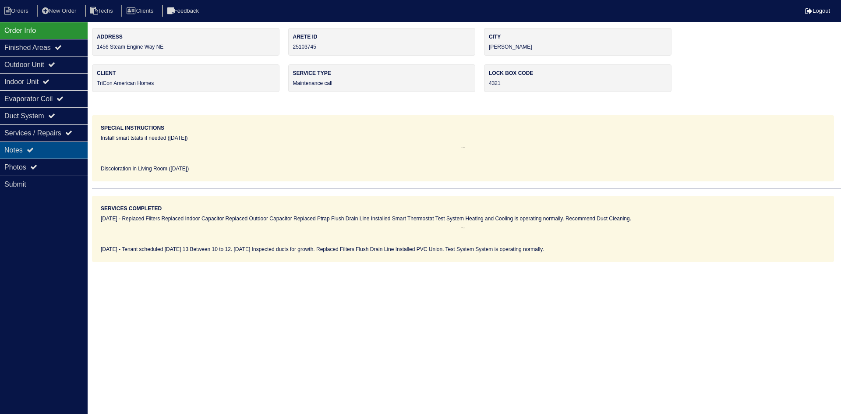
click at [47, 147] on div "Notes" at bounding box center [44, 149] width 88 height 17
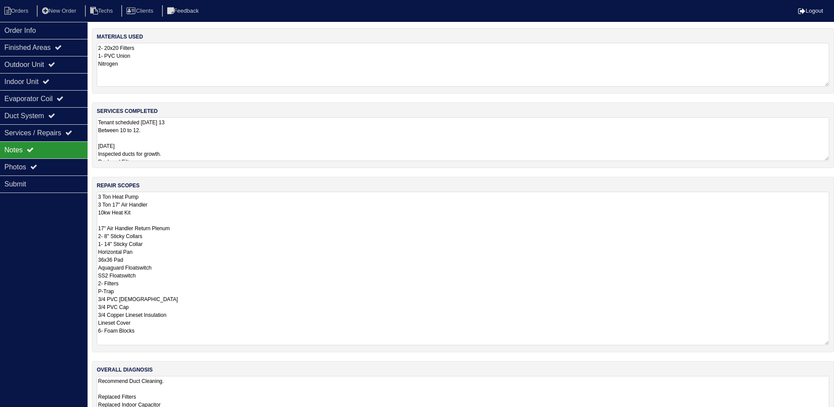
drag, startPoint x: 832, startPoint y: 231, endPoint x: 841, endPoint y: 341, distance: 110.3
click at [834, 341] on html "Orders New Order Techs Clients Feedback Logout Orders New Order Users Clients M…" at bounding box center [417, 218] width 834 height 436
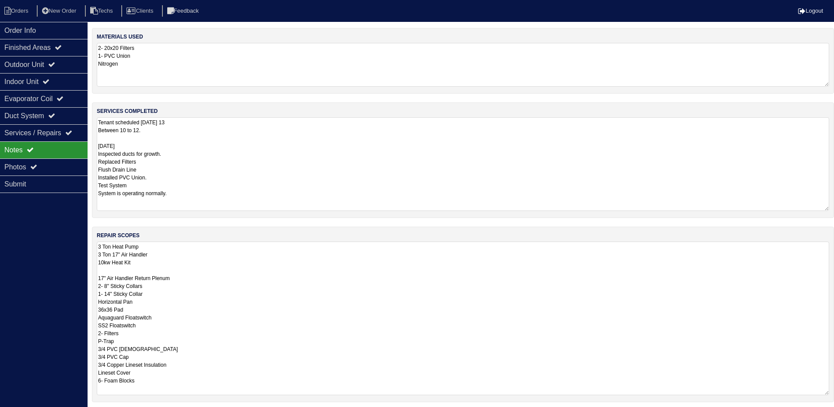
drag, startPoint x: 827, startPoint y: 158, endPoint x: 833, endPoint y: 208, distance: 50.3
click at [833, 208] on div "services completed Tenant scheduled [DATE] 13 Between 10 to 12. [DATE] Inspecte…" at bounding box center [463, 160] width 742 height 116
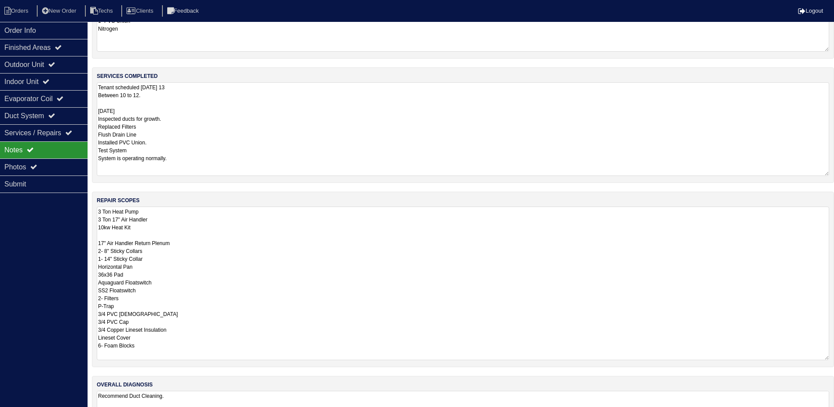
scroll to position [78, 0]
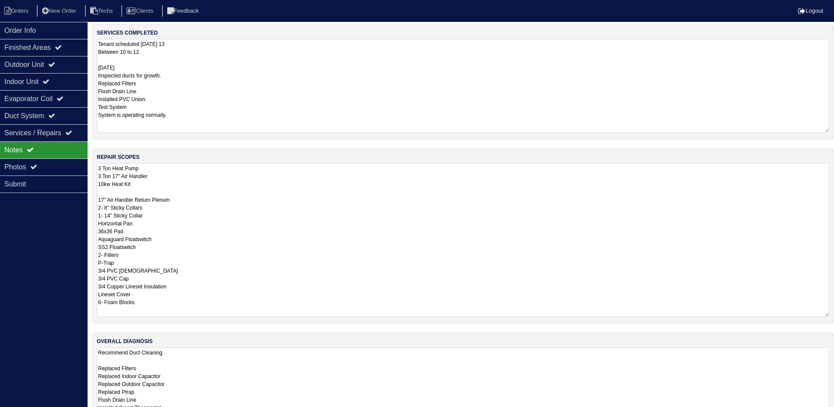
drag, startPoint x: 827, startPoint y: 389, endPoint x: 828, endPoint y: 435, distance: 45.1
click at [828, 413] on html "Orders New Order Techs Clients Feedback Logout Orders New Order Users Clients M…" at bounding box center [417, 187] width 834 height 531
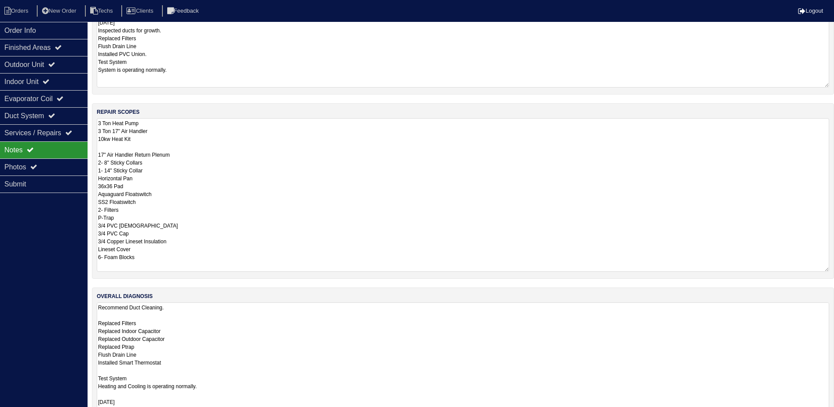
drag, startPoint x: 826, startPoint y: 388, endPoint x: 824, endPoint y: 435, distance: 46.5
click at [824, 413] on html "Orders New Order Techs Clients Feedback Logout Orders New Order Users Clients M…" at bounding box center [417, 162] width 834 height 572
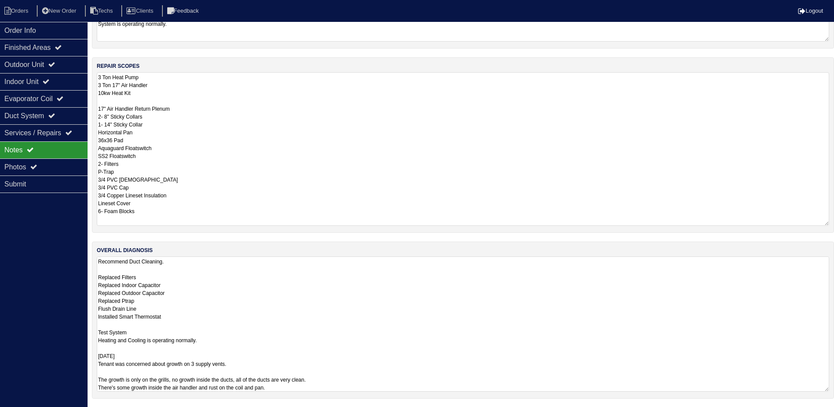
scroll to position [170, 0]
drag, startPoint x: 827, startPoint y: 389, endPoint x: 831, endPoint y: 435, distance: 46.2
click at [831, 413] on html "Orders New Order Techs Clients Feedback Logout Orders New Order Users Clients M…" at bounding box center [417, 141] width 834 height 623
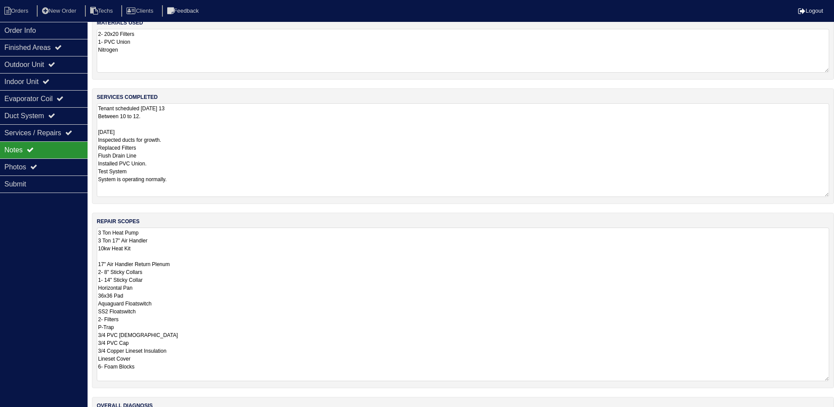
scroll to position [0, 0]
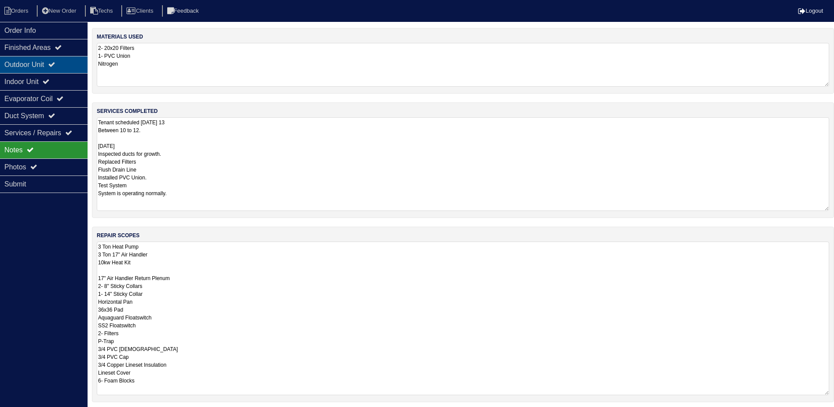
click at [40, 66] on div "Outdoor Unit" at bounding box center [44, 64] width 88 height 17
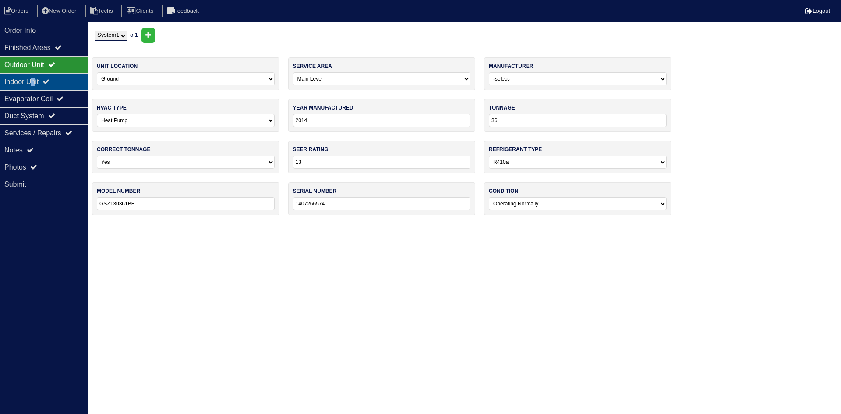
click at [37, 81] on div "Indoor Unit" at bounding box center [44, 81] width 88 height 17
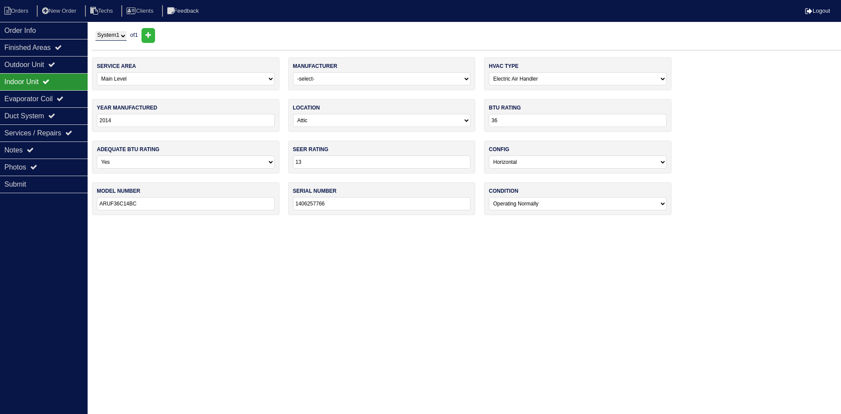
click at [57, 81] on div "Indoor Unit" at bounding box center [44, 81] width 88 height 17
click at [55, 64] on icon at bounding box center [51, 64] width 7 height 7
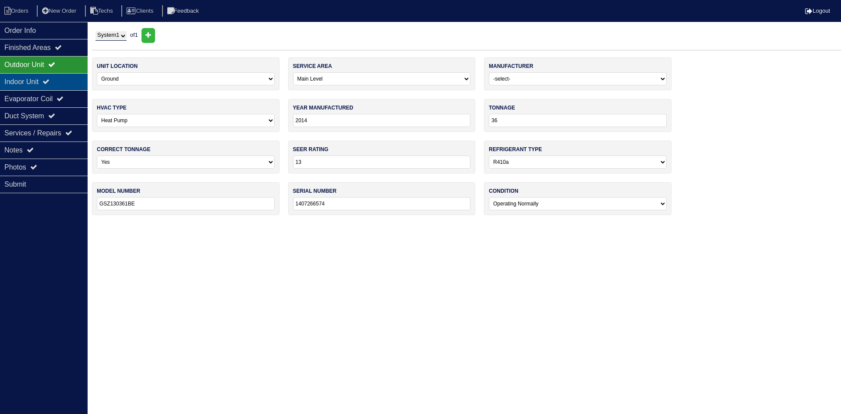
click at [49, 85] on icon at bounding box center [45, 81] width 7 height 7
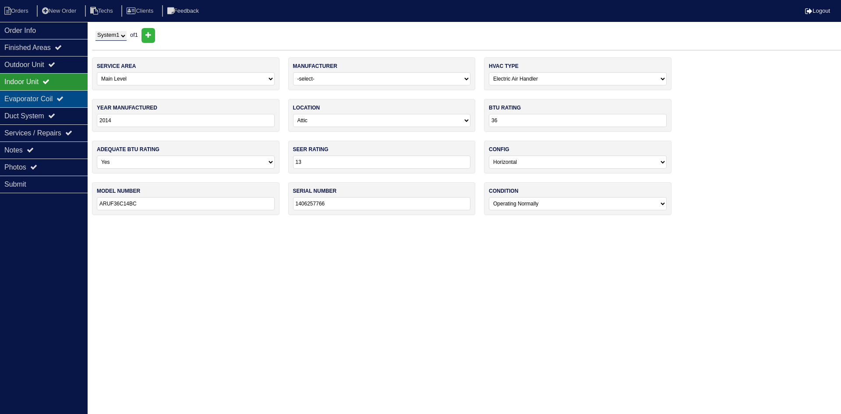
click at [53, 96] on div "Evaporator Coil" at bounding box center [44, 98] width 88 height 17
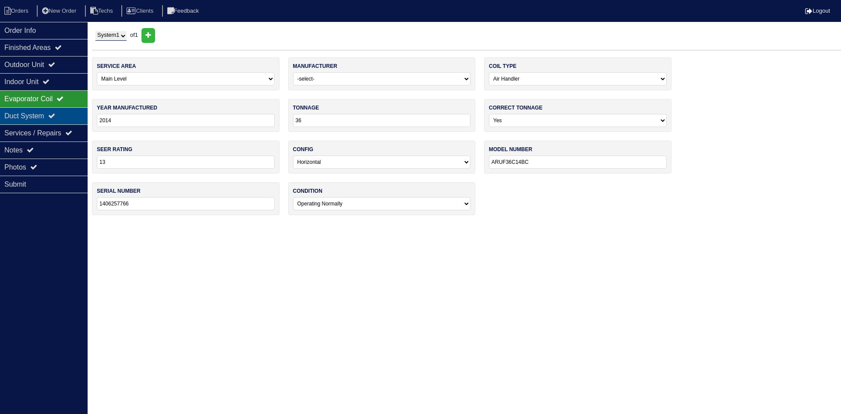
click at [54, 117] on icon at bounding box center [51, 115] width 7 height 7
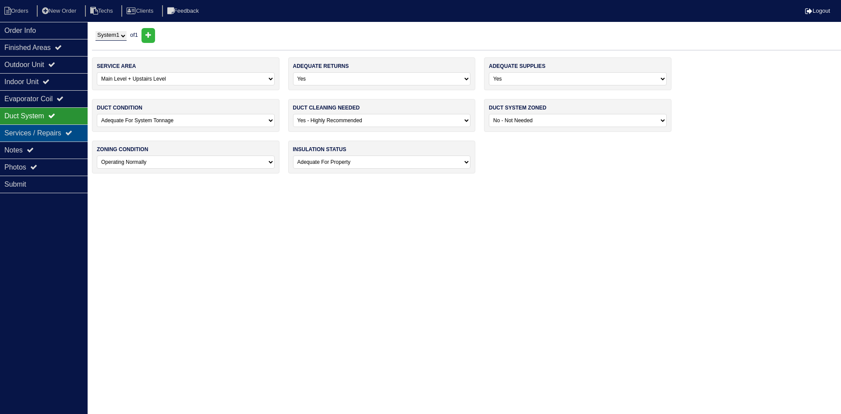
click at [49, 132] on div "Services / Repairs" at bounding box center [44, 132] width 88 height 17
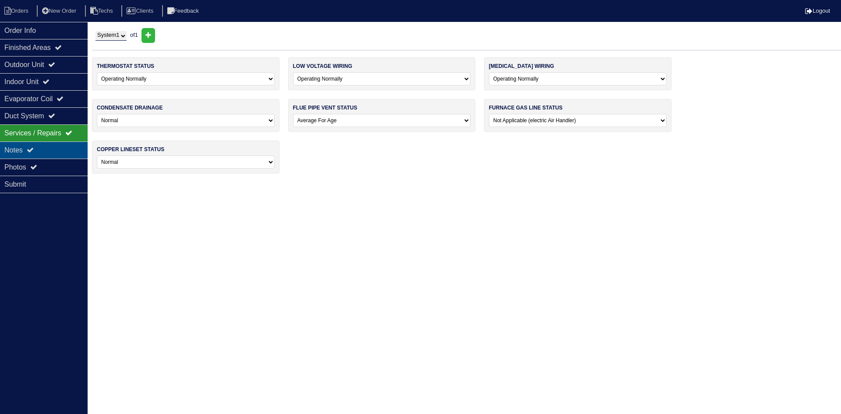
click at [47, 150] on div "Notes" at bounding box center [44, 149] width 88 height 17
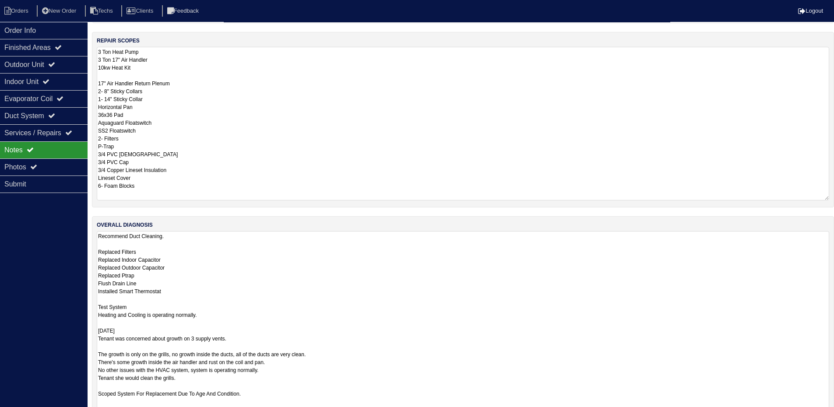
scroll to position [216, 0]
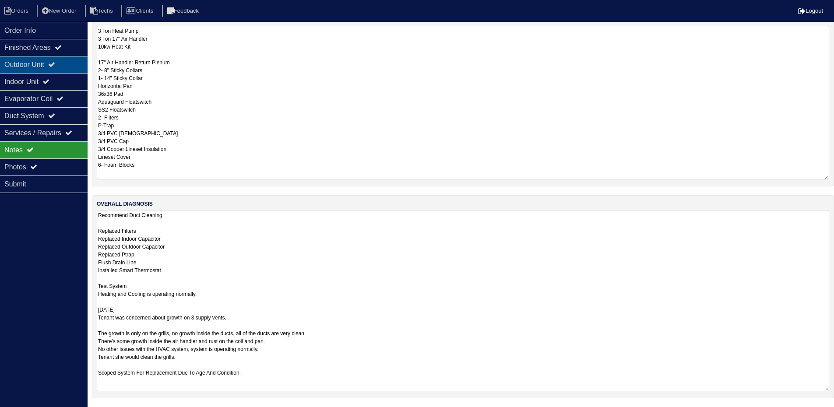
click at [48, 64] on div "Outdoor Unit" at bounding box center [44, 64] width 88 height 17
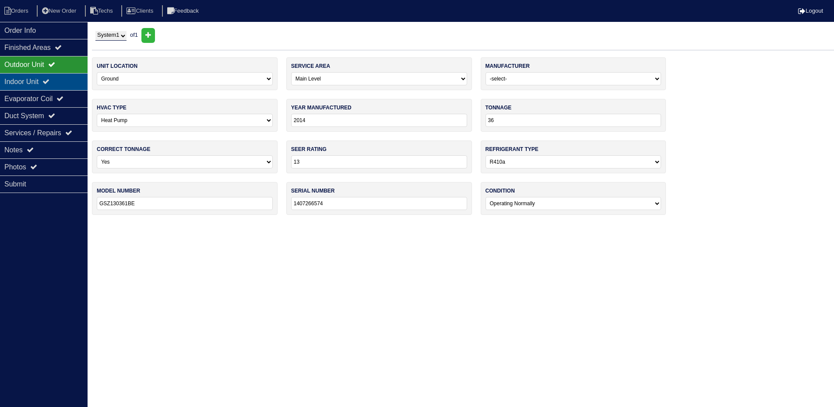
scroll to position [0, 0]
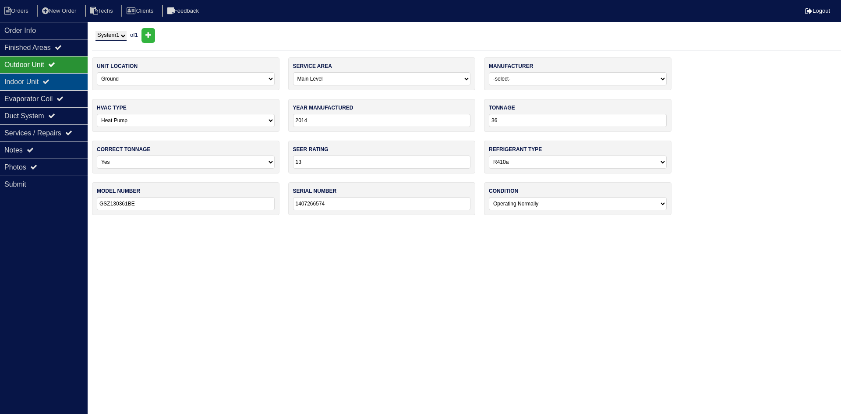
click at [47, 80] on div "Indoor Unit" at bounding box center [44, 81] width 88 height 17
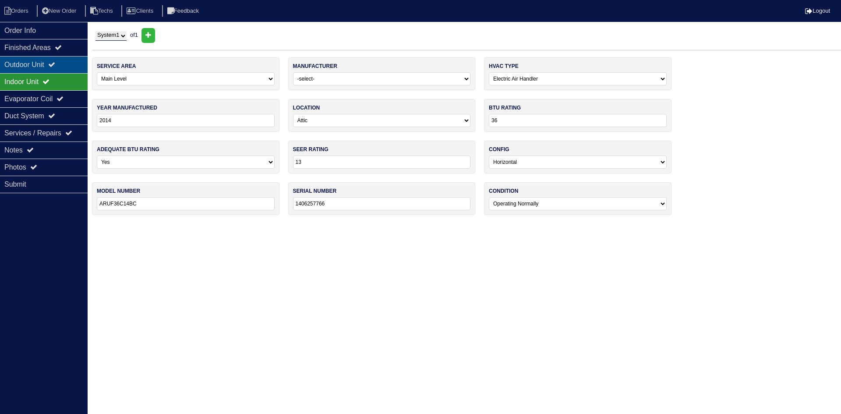
click at [40, 61] on div "Outdoor Unit" at bounding box center [44, 64] width 88 height 17
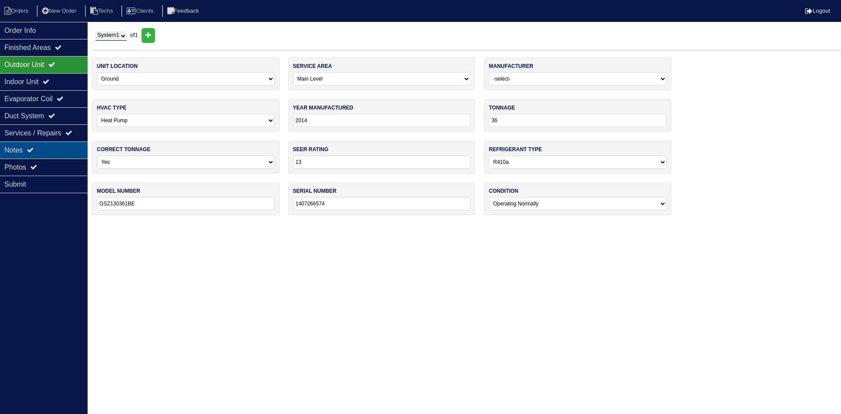
click at [53, 147] on div "Notes" at bounding box center [44, 149] width 88 height 17
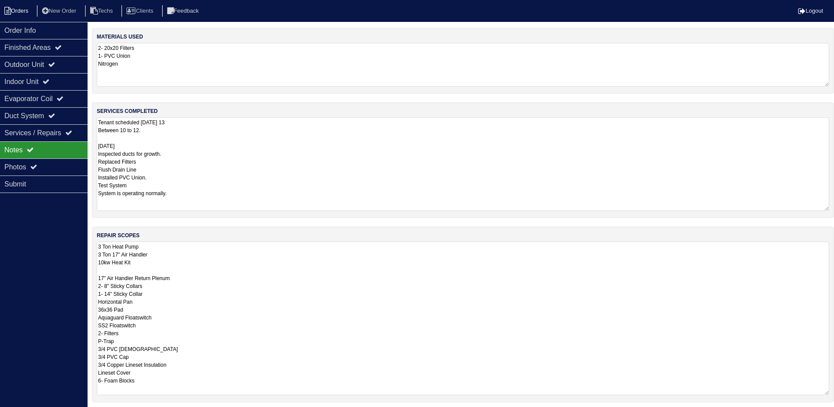
click at [22, 8] on li "Orders" at bounding box center [17, 11] width 35 height 12
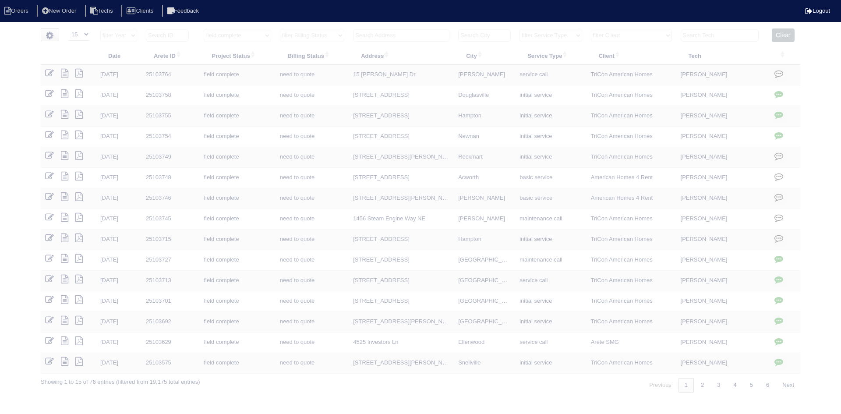
select select "15"
select select "field complete"
select select "need to quote"
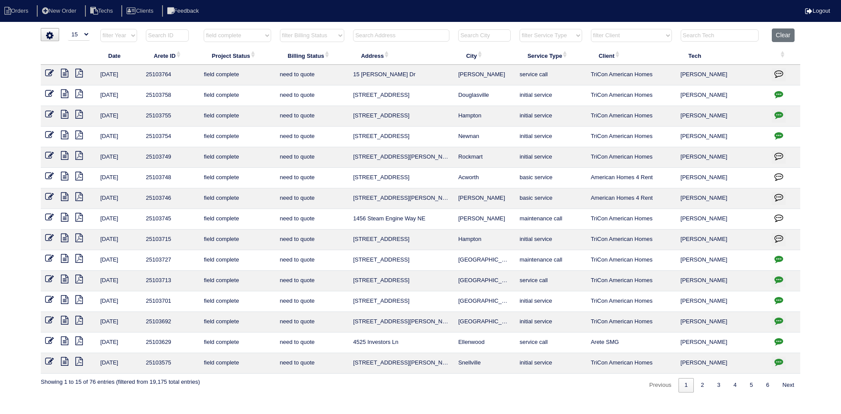
click at [67, 153] on icon at bounding box center [64, 155] width 7 height 9
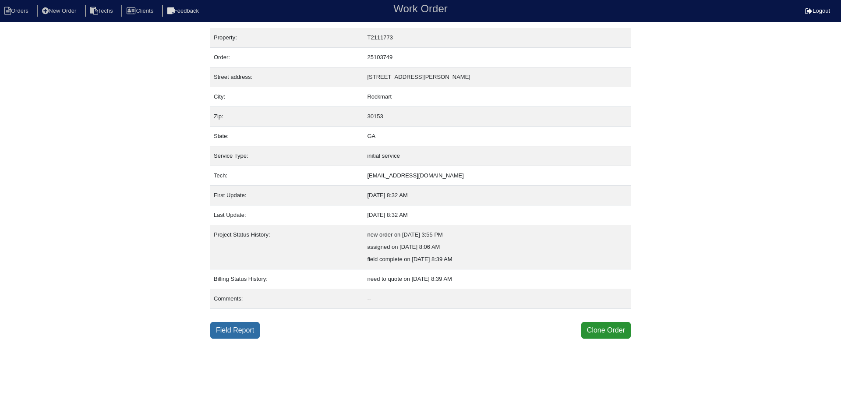
click at [223, 328] on link "Field Report" at bounding box center [234, 330] width 49 height 17
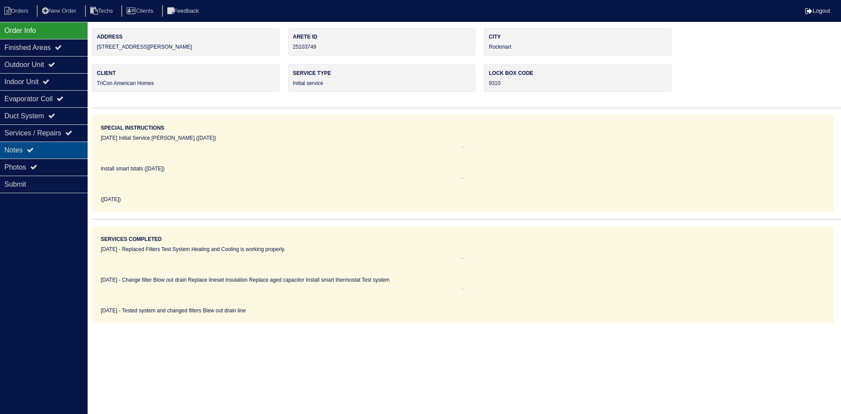
click at [60, 146] on div "Notes" at bounding box center [44, 149] width 88 height 17
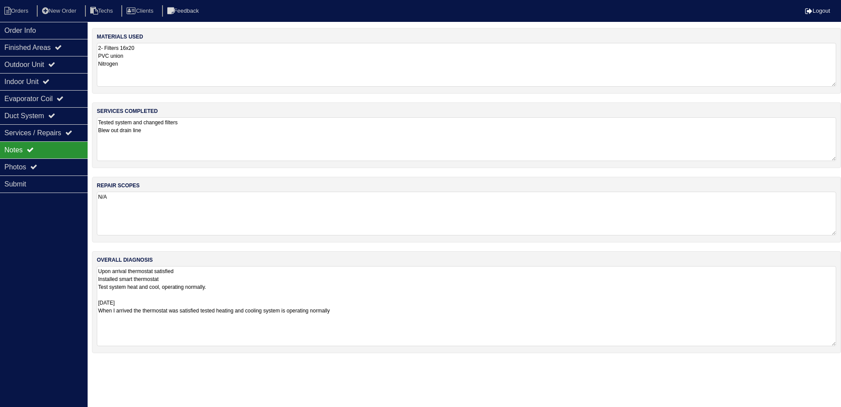
drag, startPoint x: 833, startPoint y: 307, endPoint x: 767, endPoint y: 345, distance: 76.1
click at [814, 343] on textarea "Upon arrival thermostat satisfied Installed smart thermostat Test system heat a…" at bounding box center [466, 306] width 739 height 80
click at [10, 10] on icon at bounding box center [7, 11] width 7 height 8
select select "15"
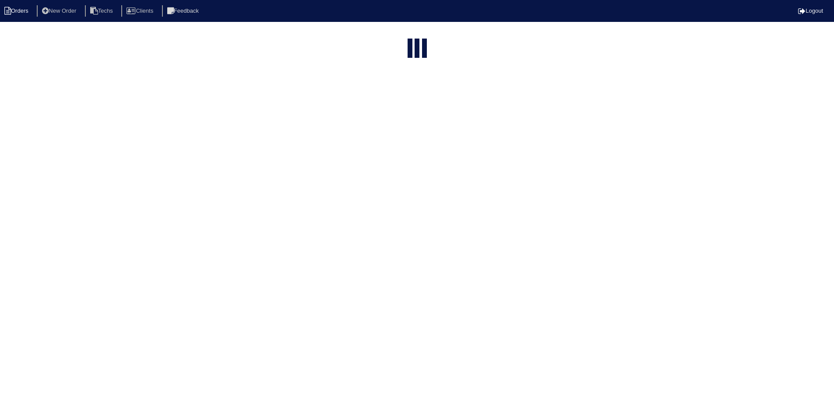
select select "field complete"
select select "need to quote"
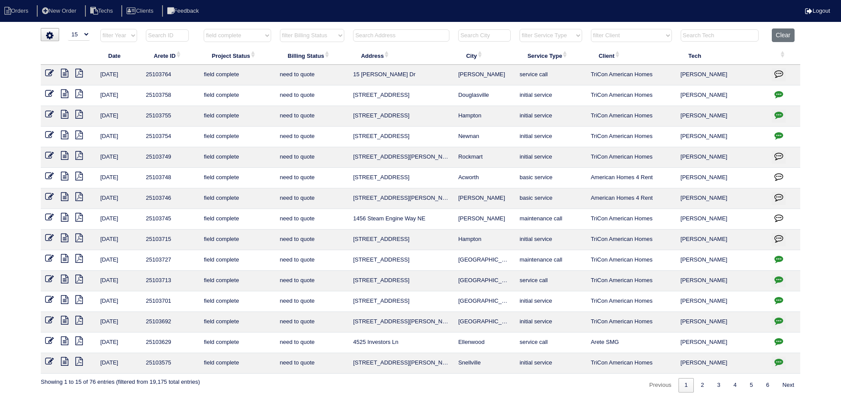
click at [65, 155] on icon at bounding box center [64, 155] width 7 height 9
click at [82, 154] on icon at bounding box center [78, 155] width 7 height 9
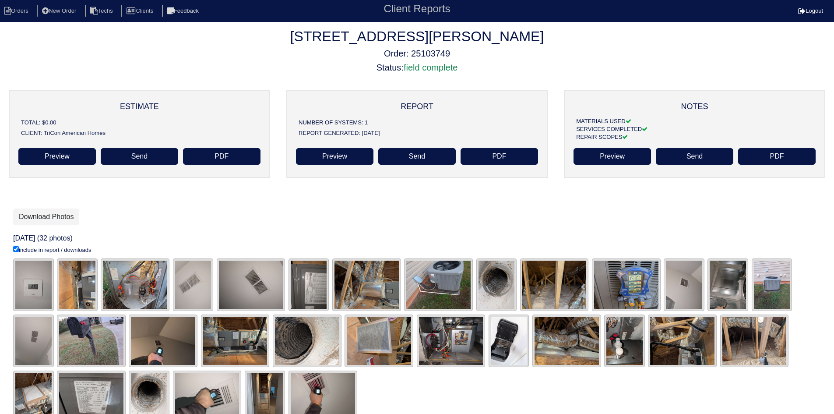
drag, startPoint x: 82, startPoint y: 213, endPoint x: 115, endPoint y: 209, distance: 33.5
click at [79, 213] on link "Download Photos" at bounding box center [46, 216] width 66 height 17
click at [26, 9] on li "Orders" at bounding box center [17, 11] width 35 height 12
select select "15"
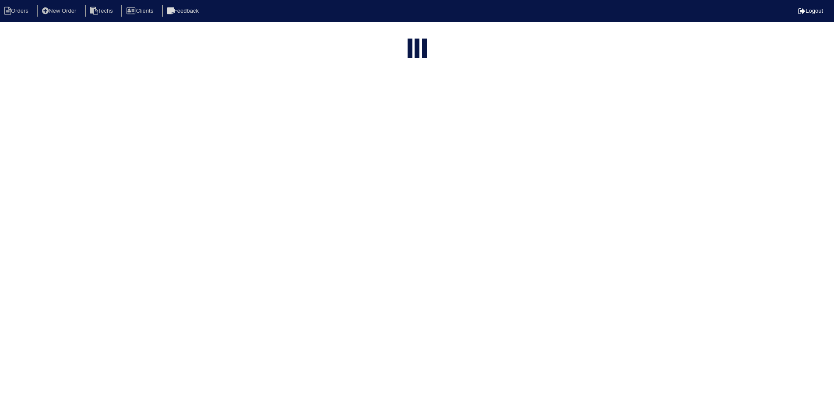
select select "field complete"
select select "need to quote"
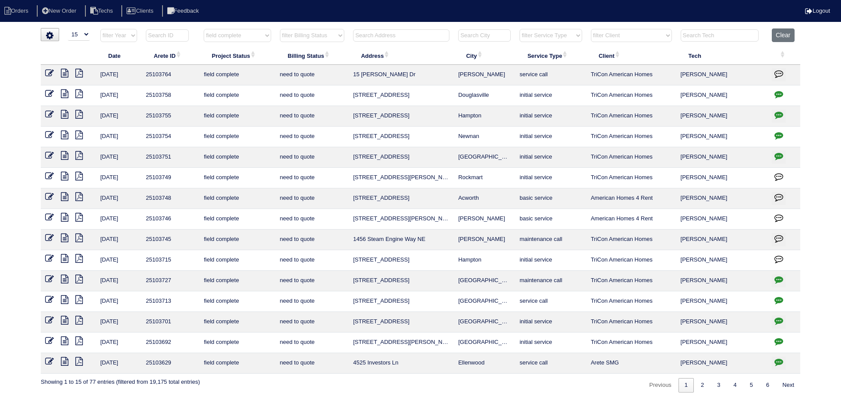
click at [65, 174] on icon at bounding box center [64, 176] width 7 height 9
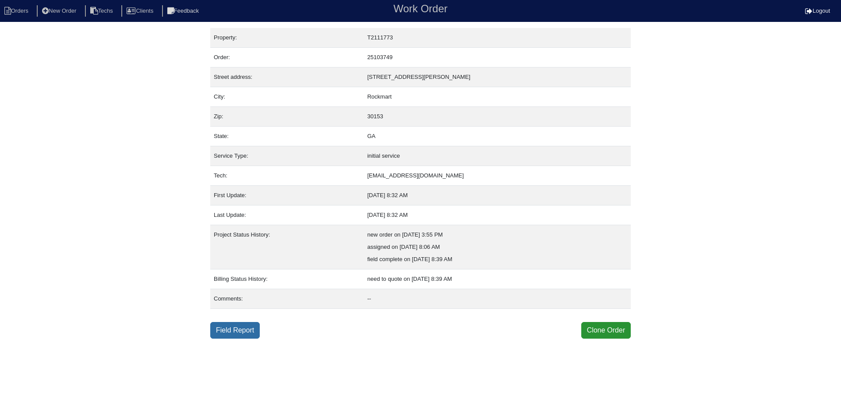
click at [246, 332] on link "Field Report" at bounding box center [234, 330] width 49 height 17
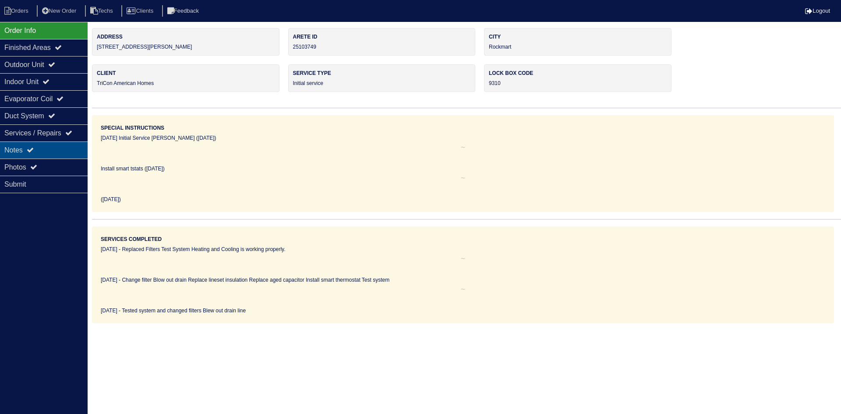
click at [55, 147] on div "Notes" at bounding box center [44, 149] width 88 height 17
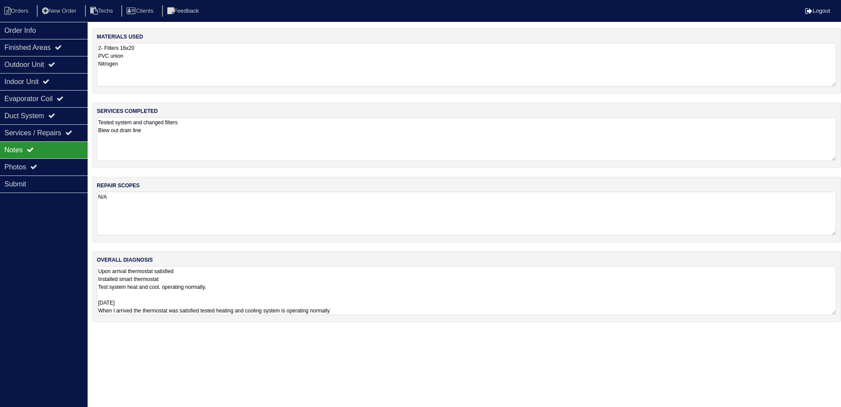
click at [304, 285] on textarea "Upon arrival thermostat satisfied Installed smart thermostat Test system heat a…" at bounding box center [466, 290] width 739 height 49
click at [50, 61] on div "Outdoor Unit" at bounding box center [44, 64] width 88 height 17
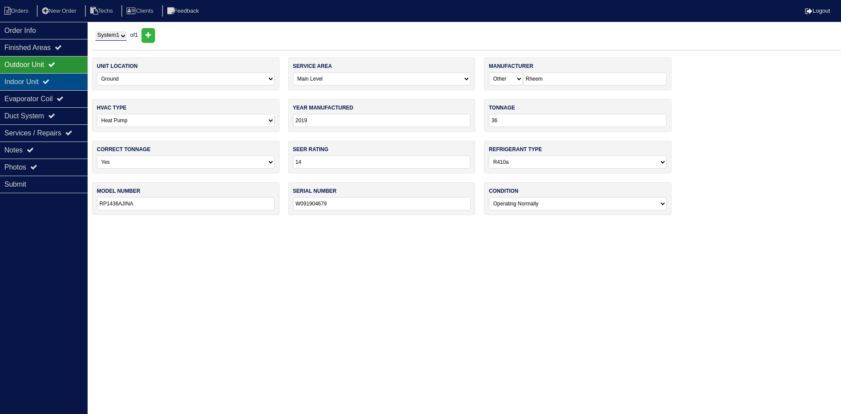
click at [43, 75] on div "Indoor Unit" at bounding box center [44, 81] width 88 height 17
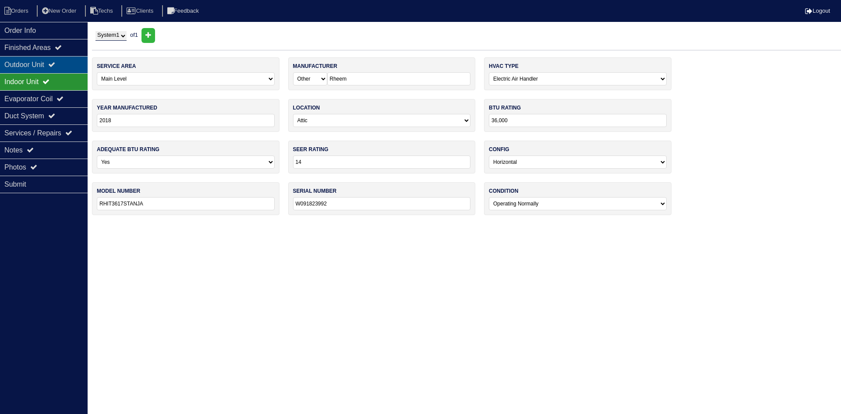
click at [51, 64] on div "Outdoor Unit" at bounding box center [44, 64] width 88 height 17
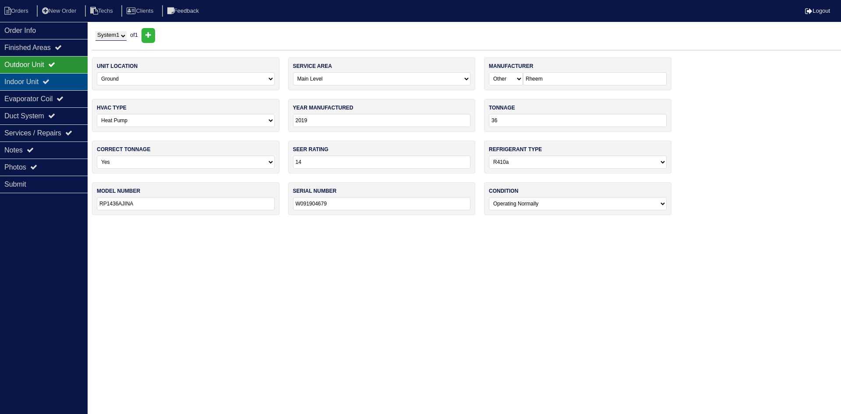
click at [35, 78] on div "Indoor Unit" at bounding box center [44, 81] width 88 height 17
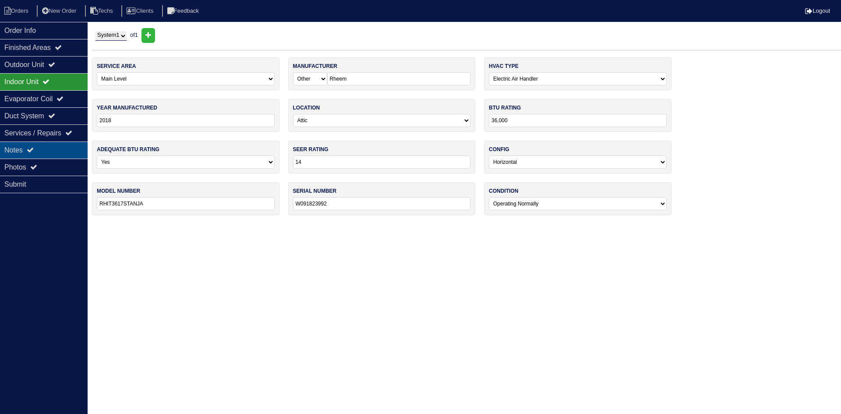
click at [11, 148] on div "Notes" at bounding box center [44, 149] width 88 height 17
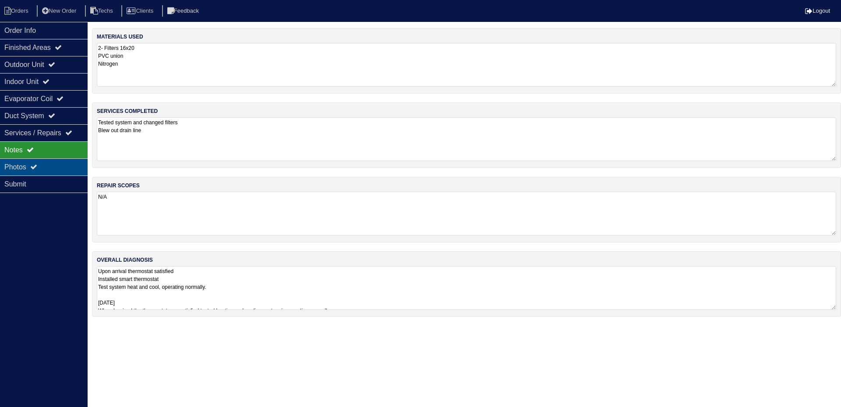
click at [15, 164] on div "Photos" at bounding box center [44, 167] width 88 height 17
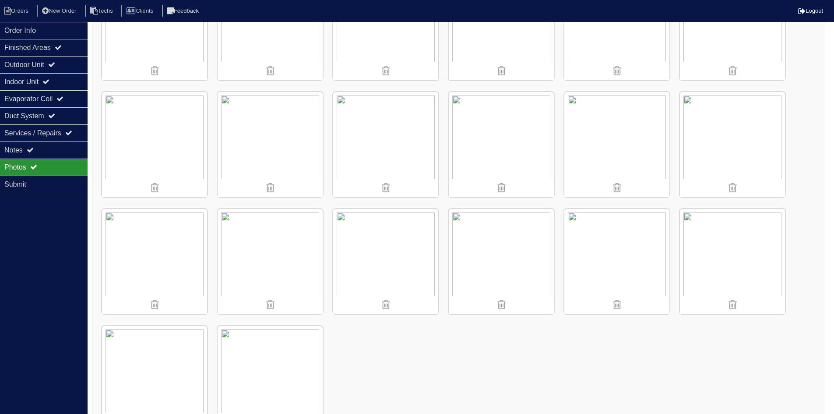
scroll to position [455, 0]
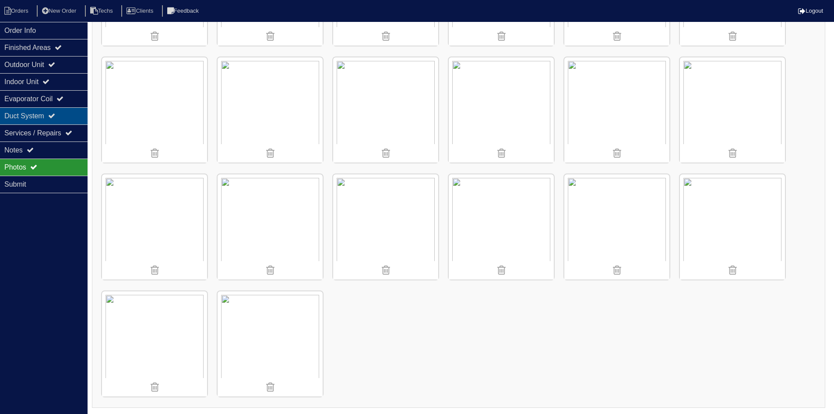
click at [61, 113] on div "Duct System" at bounding box center [44, 115] width 88 height 17
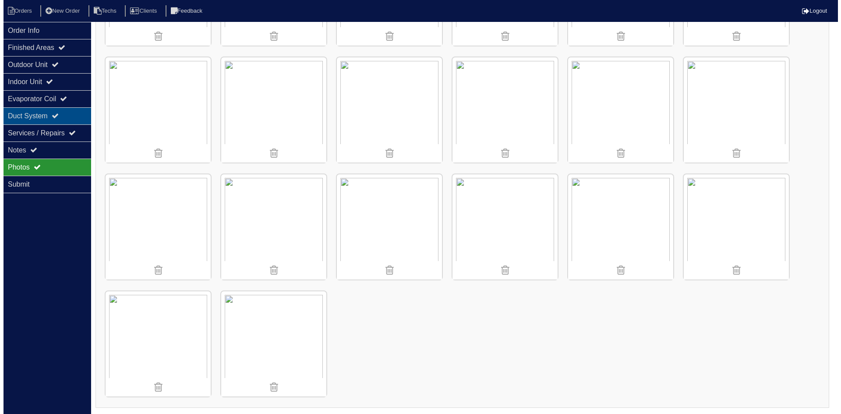
scroll to position [0, 0]
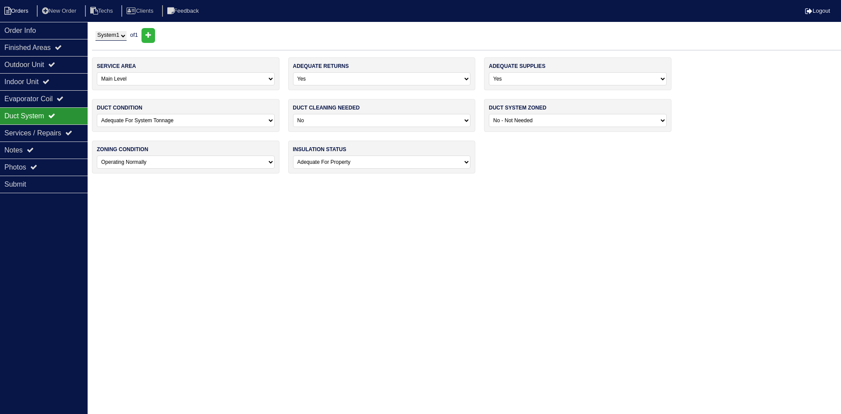
click at [14, 10] on li "Orders" at bounding box center [17, 11] width 35 height 12
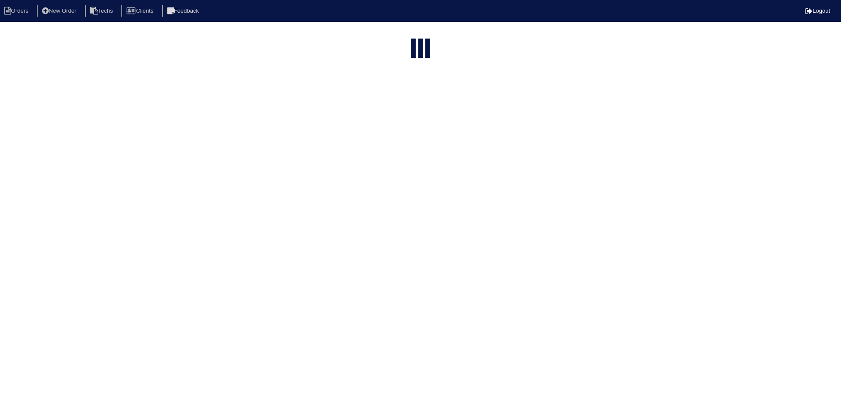
select select "15"
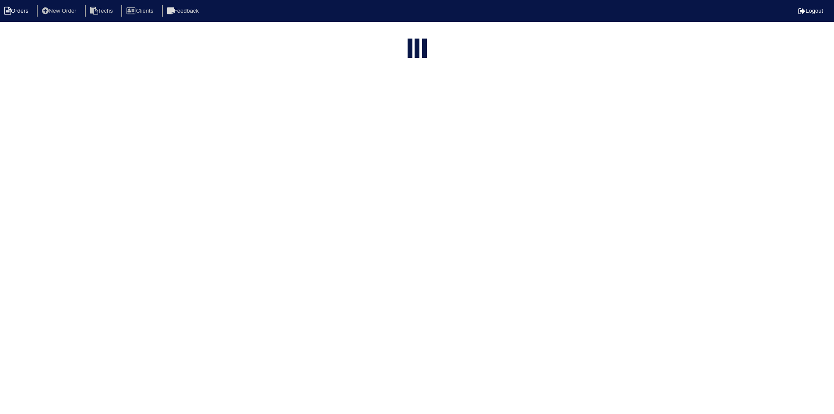
select select "field complete"
select select "need to quote"
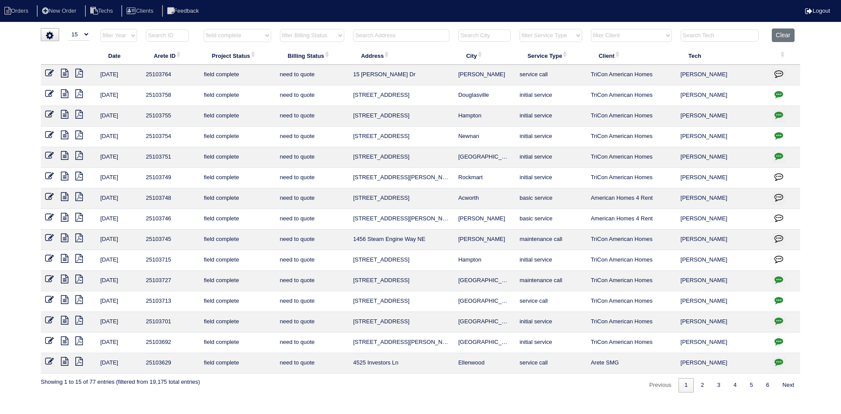
click at [778, 155] on icon "button" at bounding box center [778, 156] width 9 height 9
type textarea "10/10/25 - from list - need WO - KE 10/13/25 - Ben got in through unlocked back…"
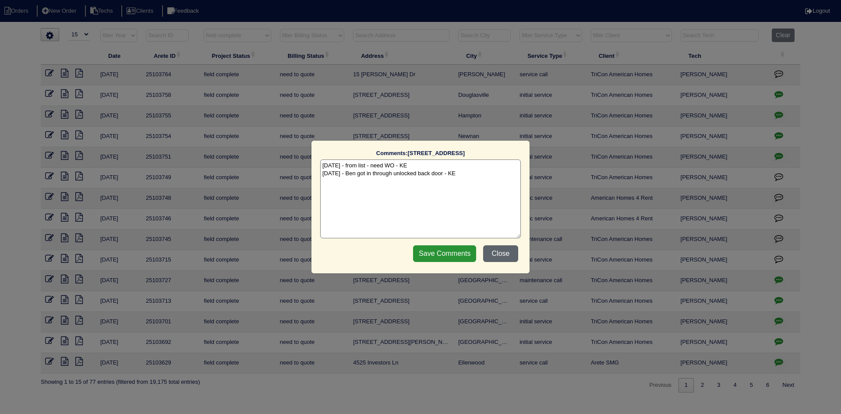
click at [501, 254] on button "Close" at bounding box center [500, 253] width 35 height 17
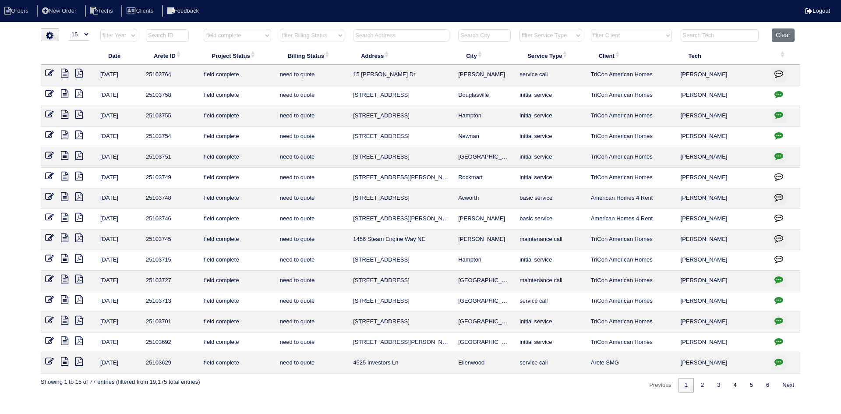
click at [65, 154] on icon at bounding box center [64, 155] width 7 height 9
click at [80, 154] on icon at bounding box center [78, 155] width 7 height 9
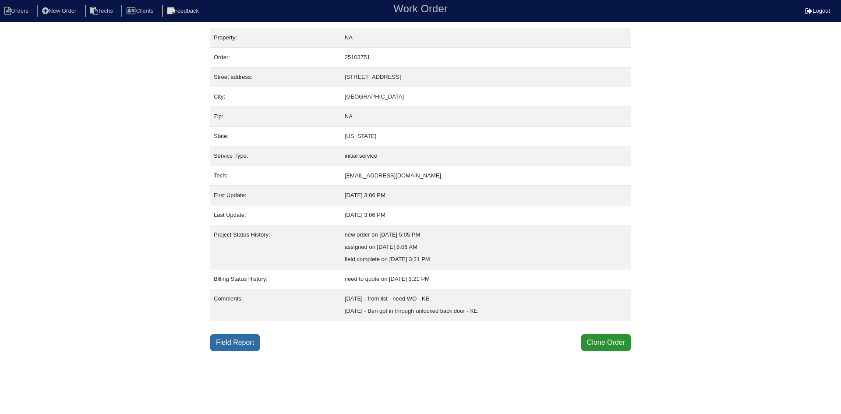
click at [241, 343] on link "Field Report" at bounding box center [234, 342] width 49 height 17
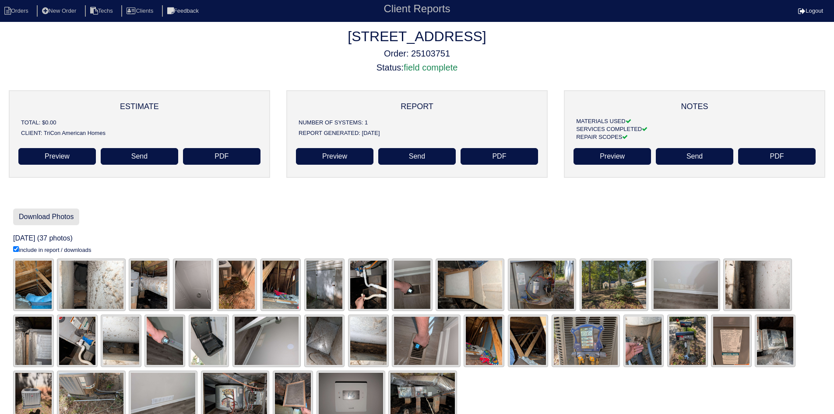
click at [69, 216] on link "Download Photos" at bounding box center [46, 216] width 66 height 17
